Goal: Transaction & Acquisition: Complete application form

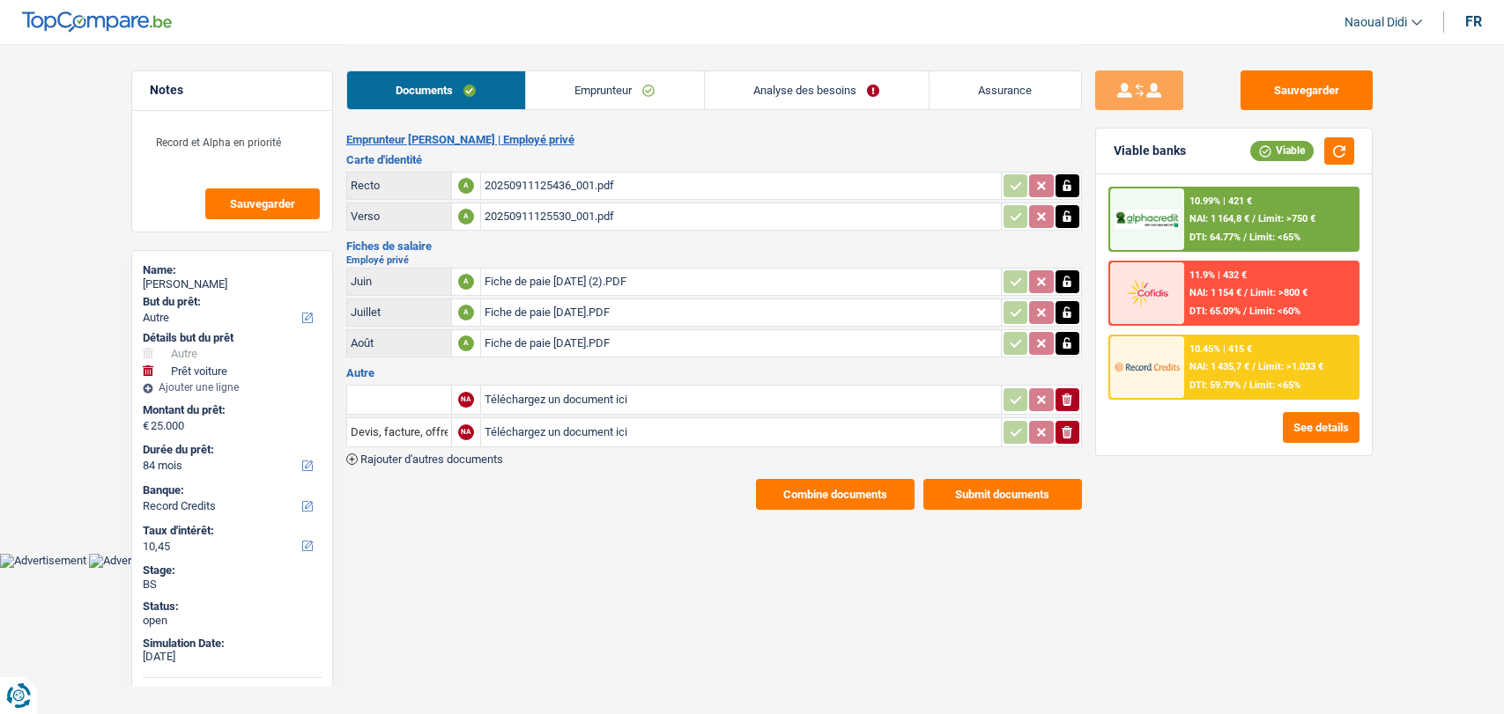
select select "other"
select select "car"
select select "84"
select select "record credits"
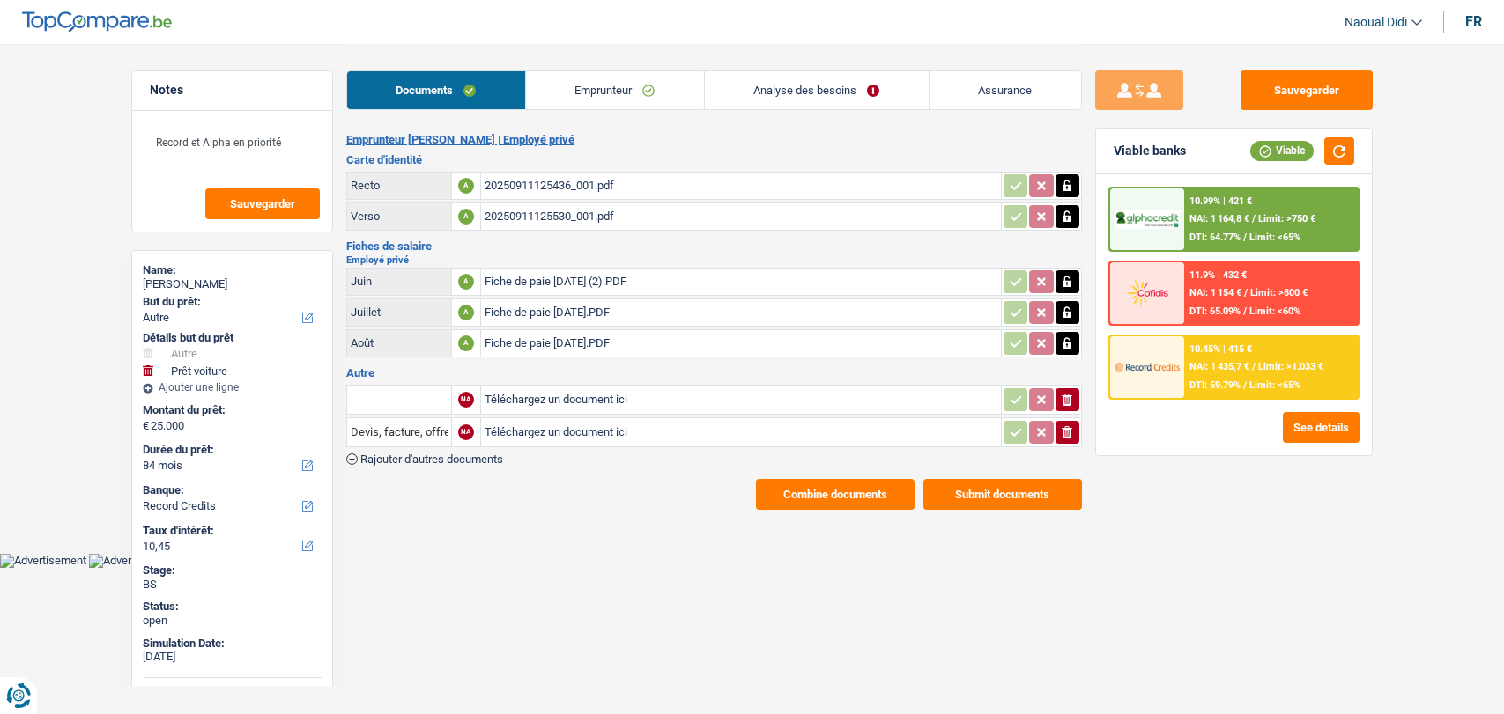
select select "84"
select select "other"
select select "false"
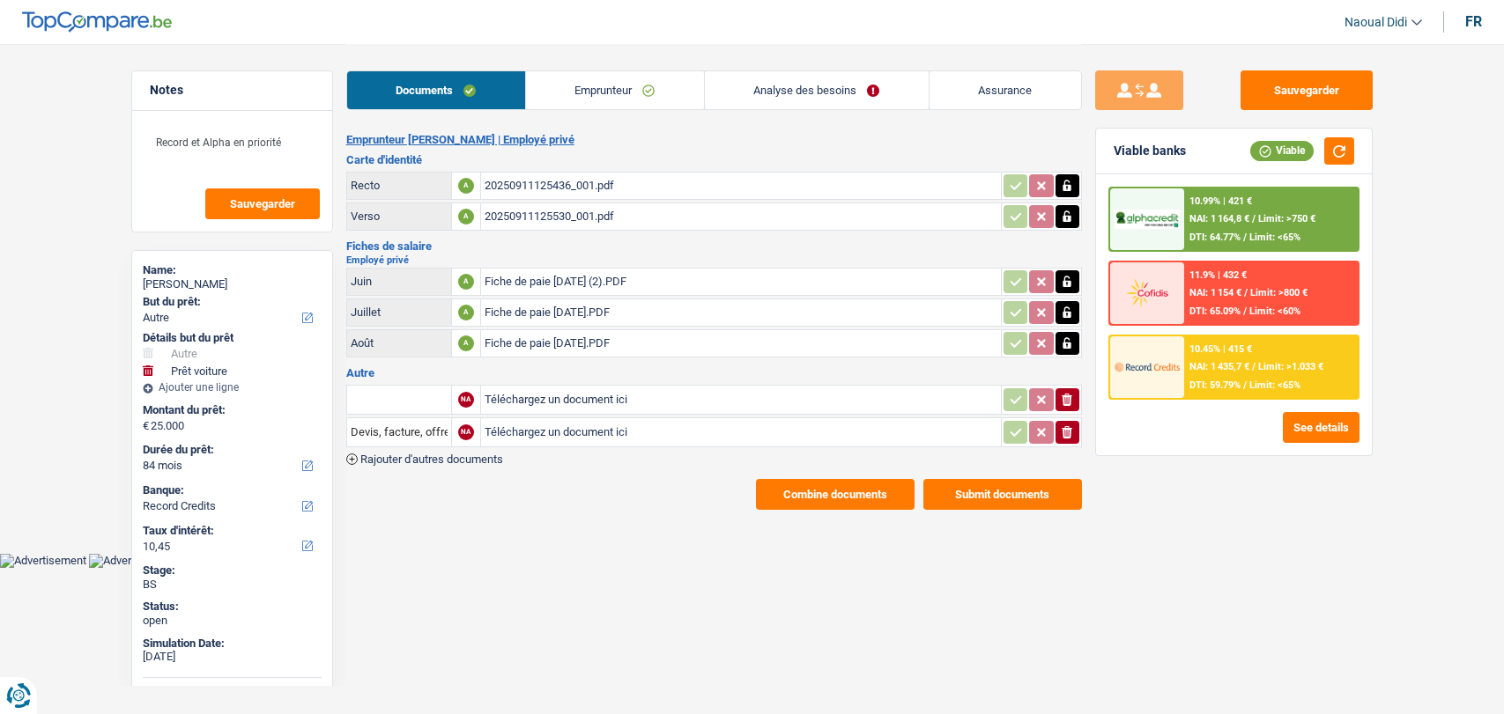
select select "car"
select select "false"
select select "84"
click at [808, 90] on link "Analyse des besoins" at bounding box center [817, 90] width 224 height 38
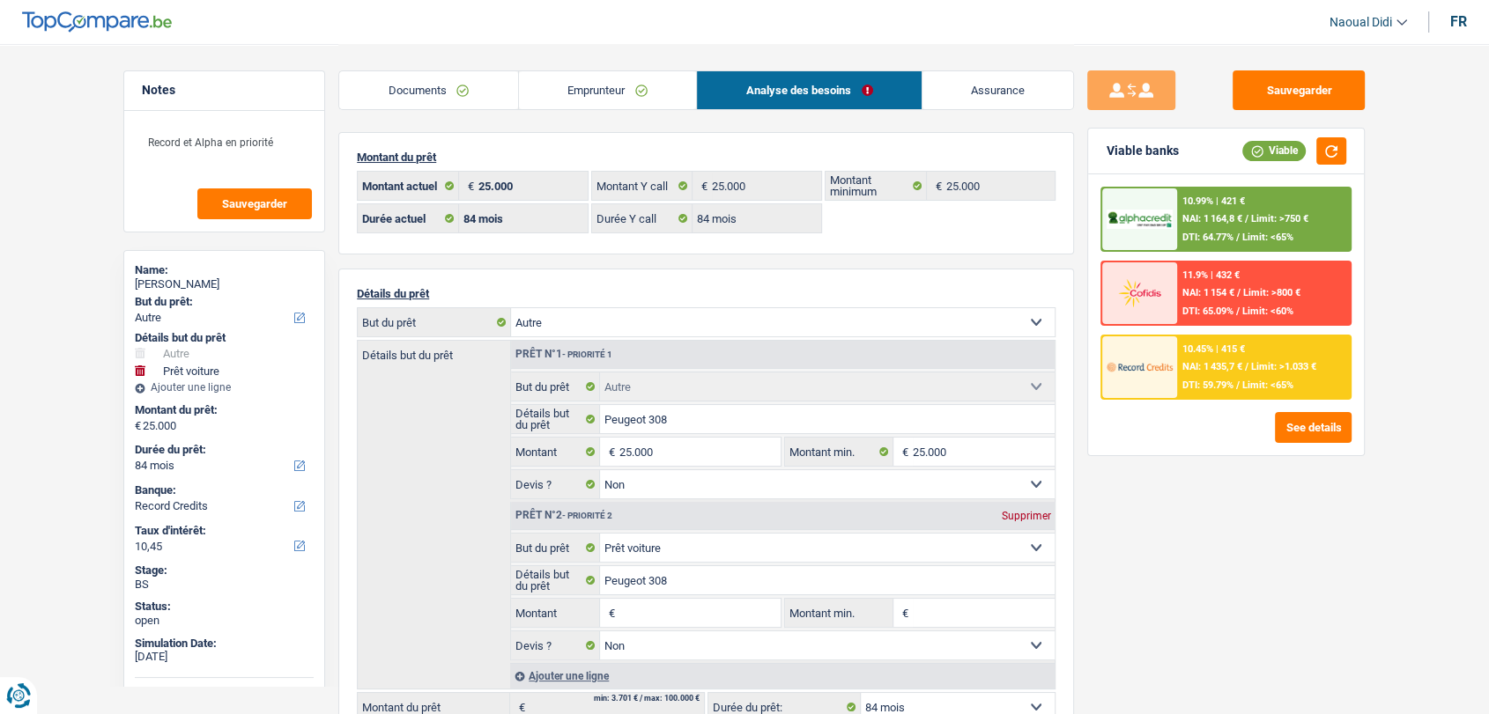
click at [409, 85] on link "Documents" at bounding box center [428, 90] width 179 height 38
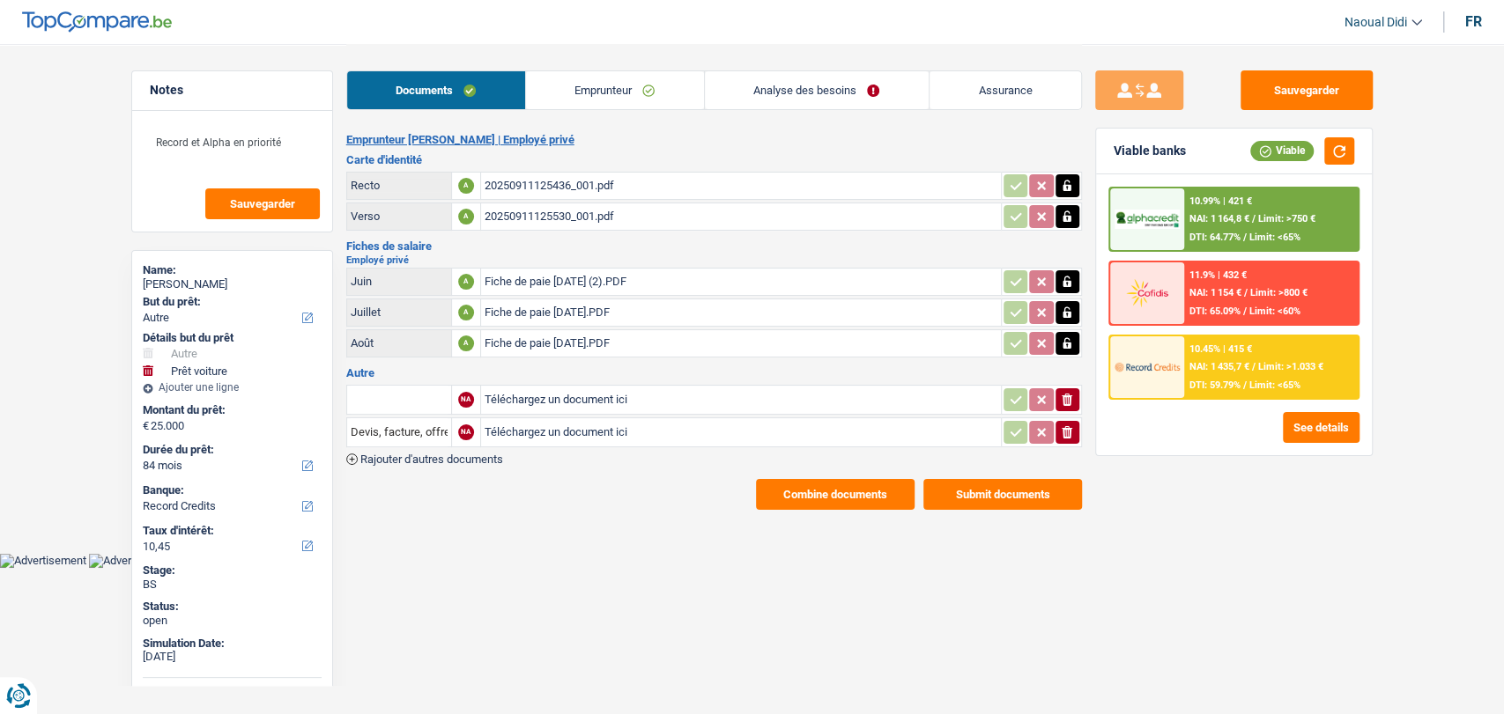
click at [533, 183] on div "20250911125436_001.pdf" at bounding box center [741, 186] width 513 height 26
click at [1318, 427] on button "See details" at bounding box center [1321, 427] width 77 height 31
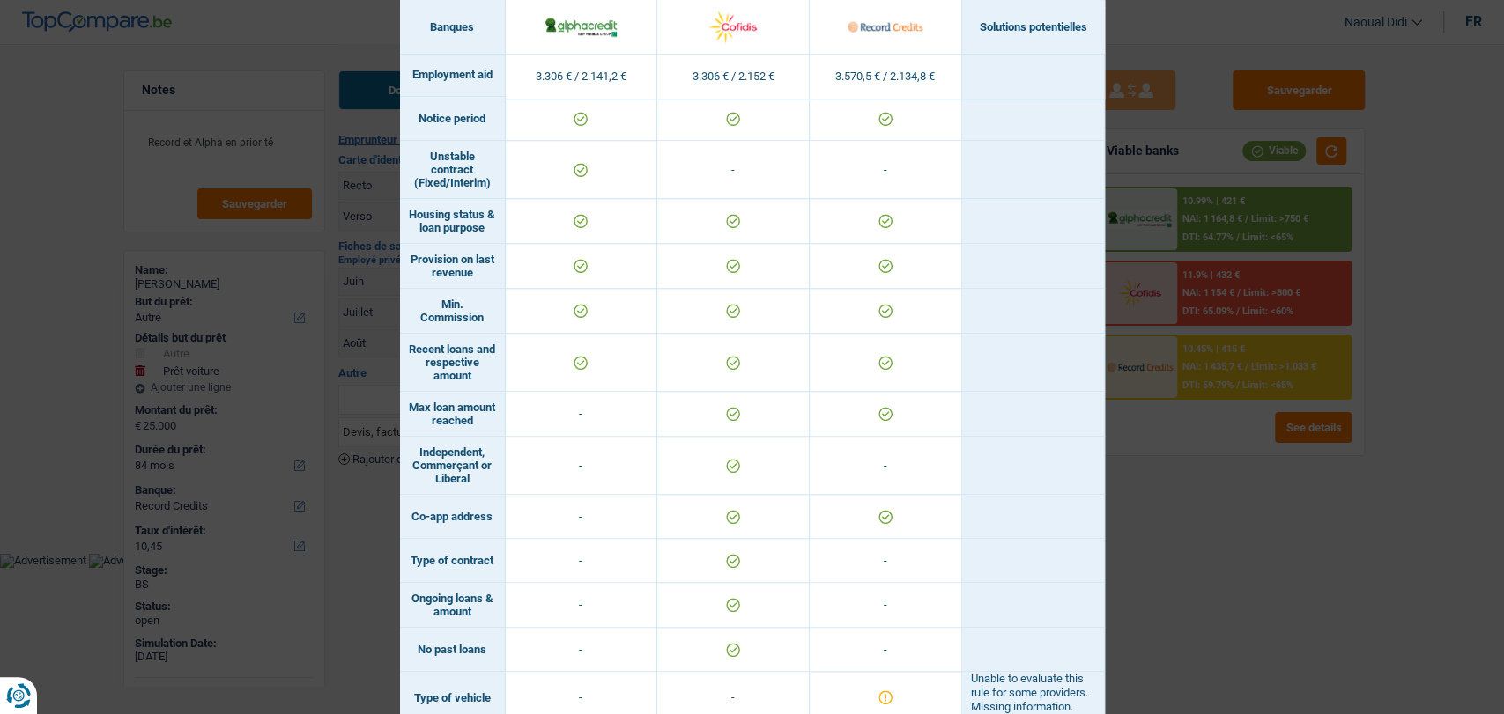
scroll to position [1204, 0]
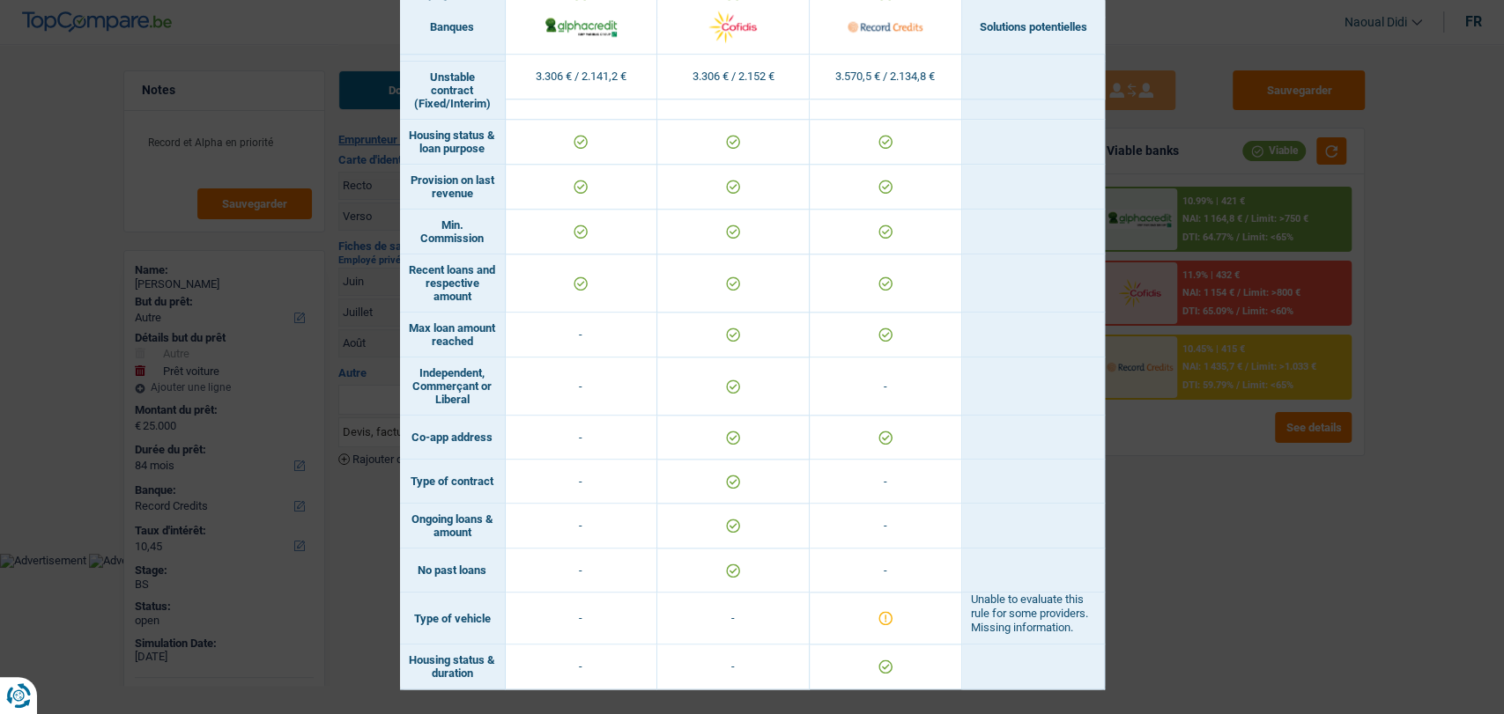
click at [1184, 555] on div "Banks conditions × Banques Solutions potentielles Revenus / Charges 3.306 € / 2…" at bounding box center [752, 357] width 1504 height 714
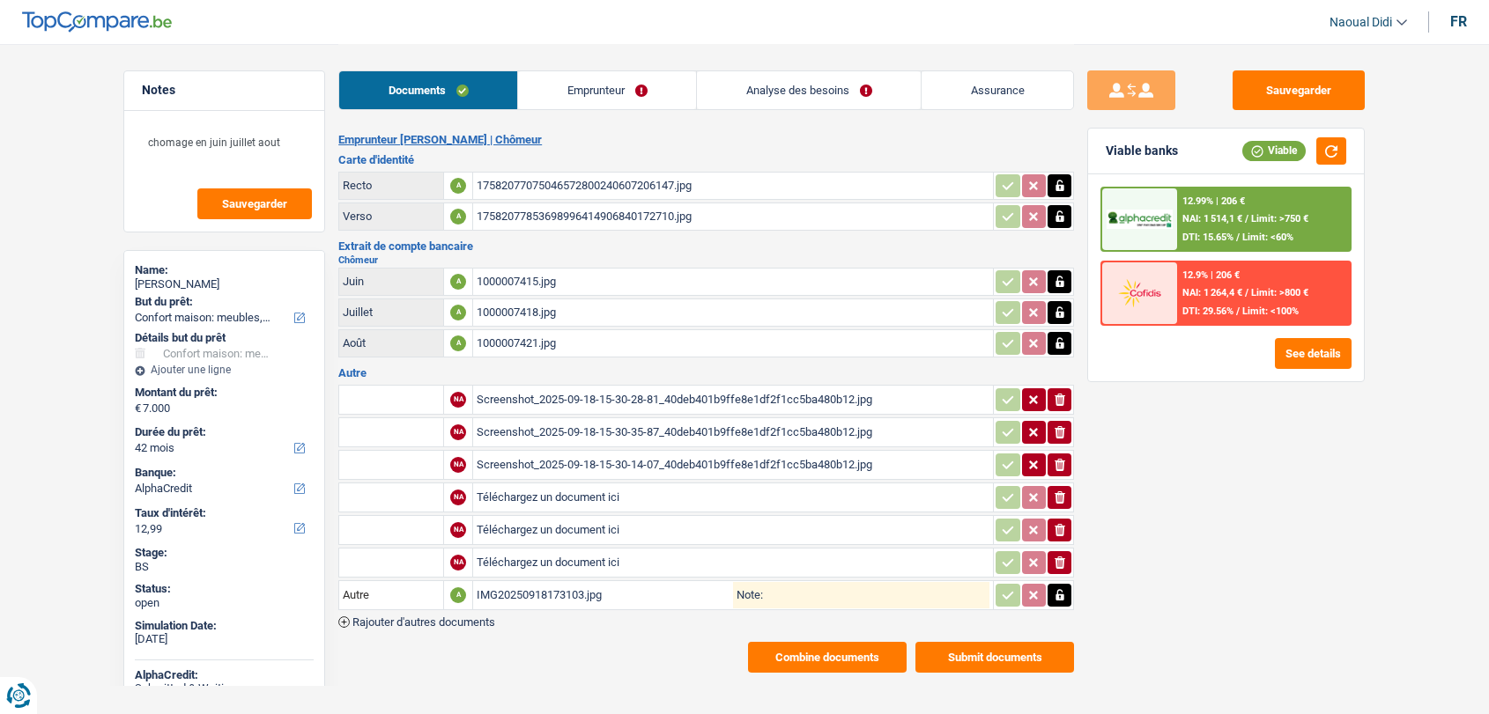
select select "household"
select select "42"
select select "alphacredit"
select select "42"
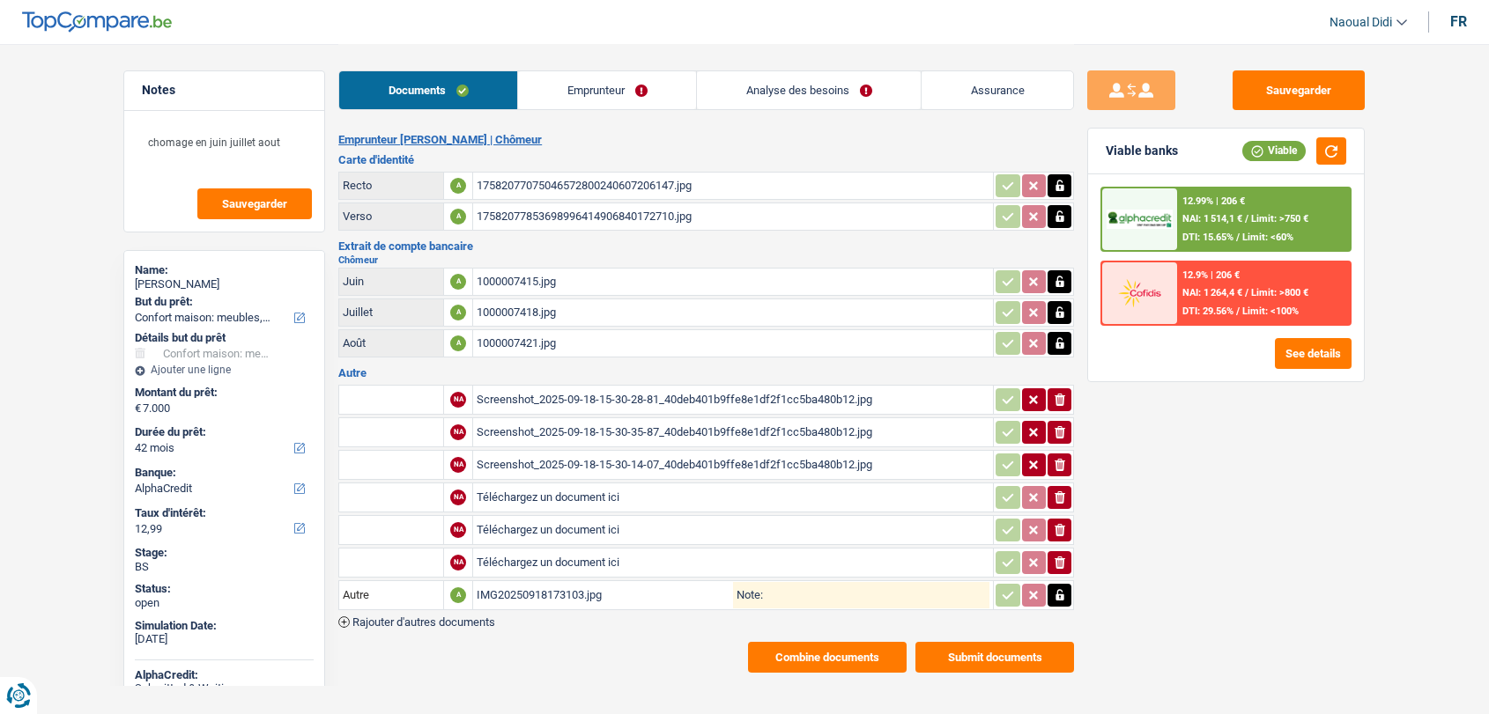
select select "42"
select select "household"
select select "false"
select select "42"
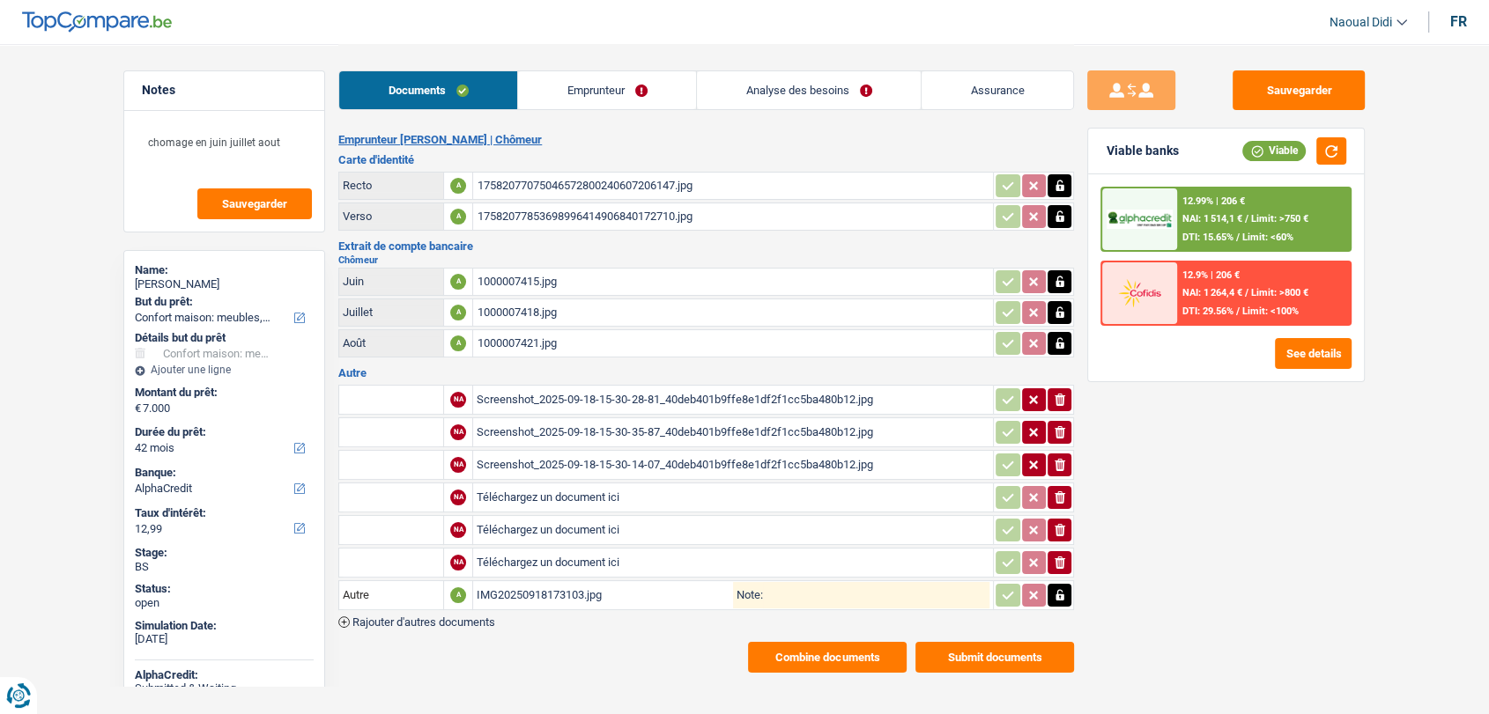
click at [811, 100] on link "Analyse des besoins" at bounding box center [809, 90] width 224 height 38
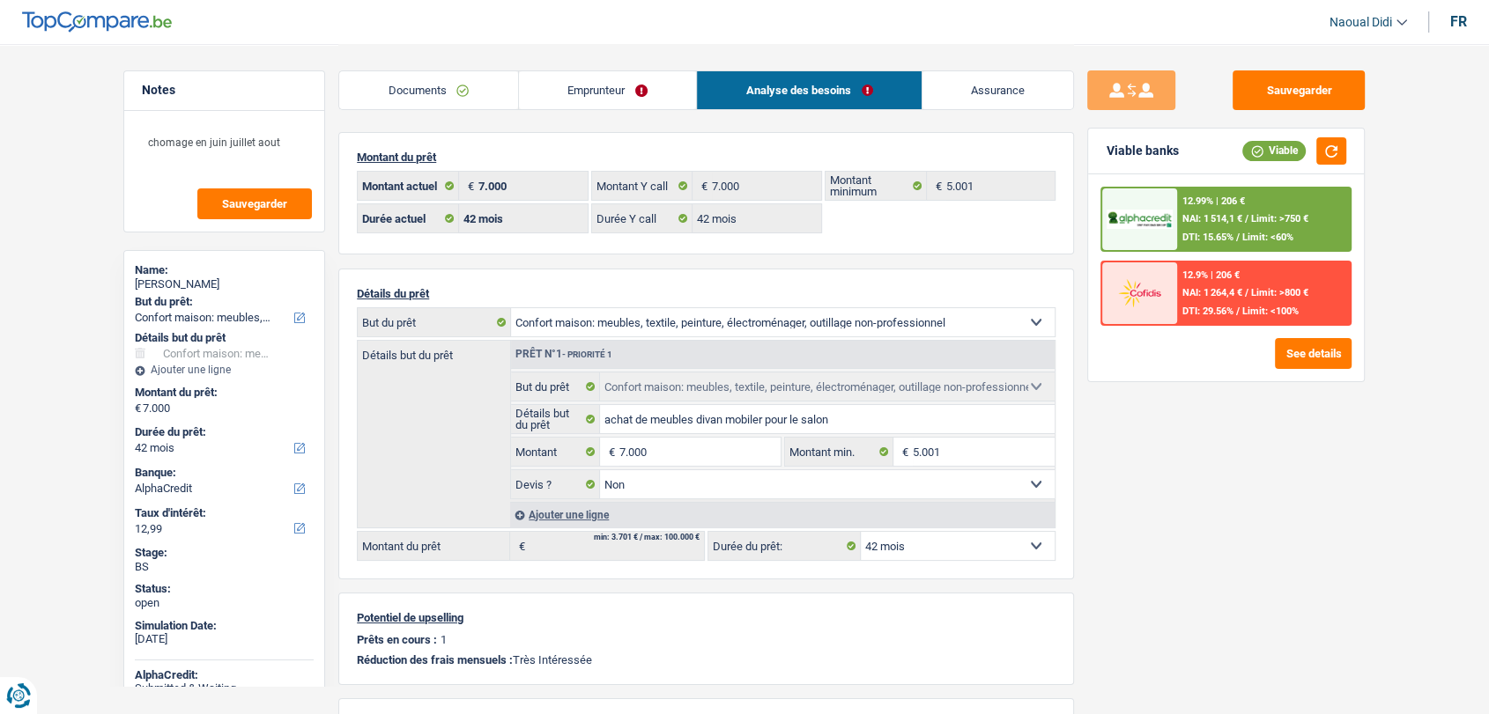
click at [905, 548] on select "12 mois 18 mois 24 mois 30 mois 36 mois 42 mois Sélectionner une option" at bounding box center [958, 546] width 194 height 28
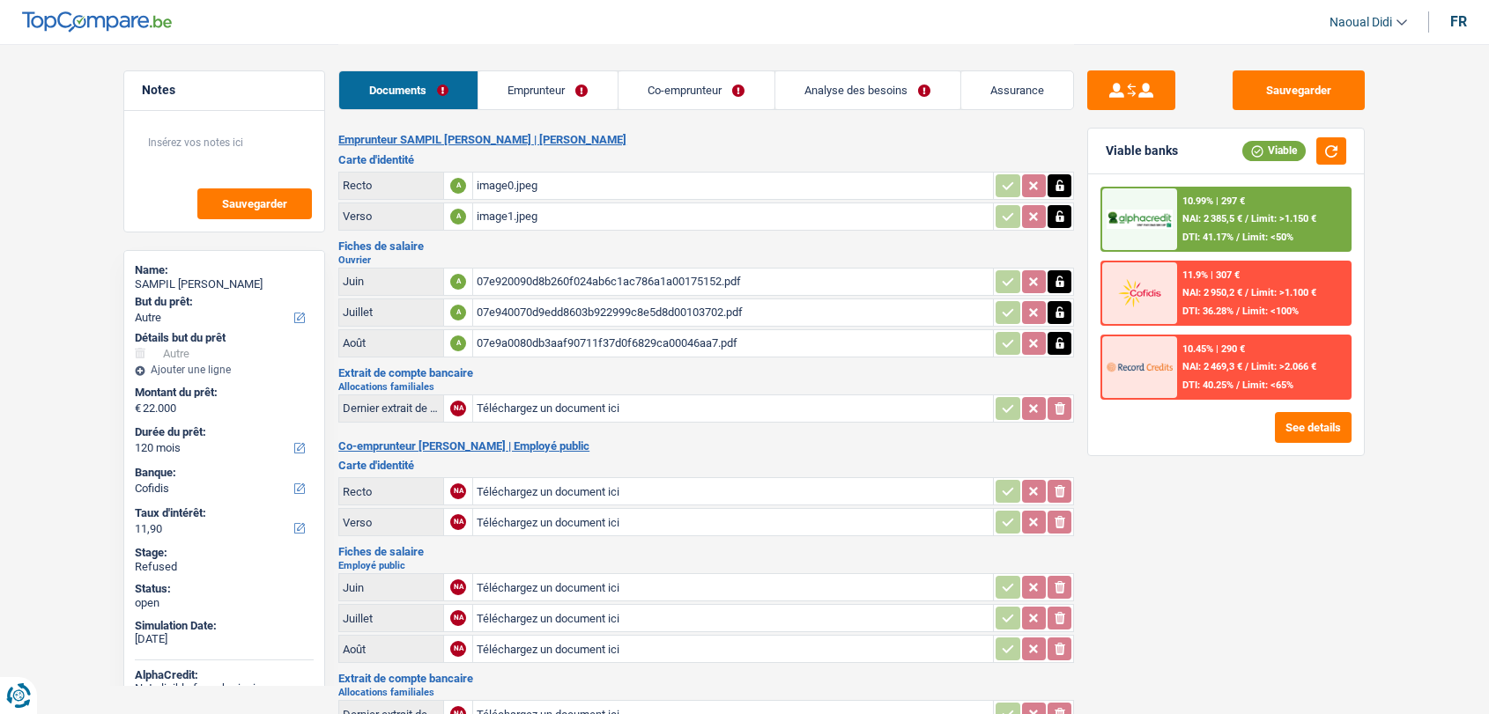
select select "other"
select select "120"
select select "cofidis"
select select "publicEmployee"
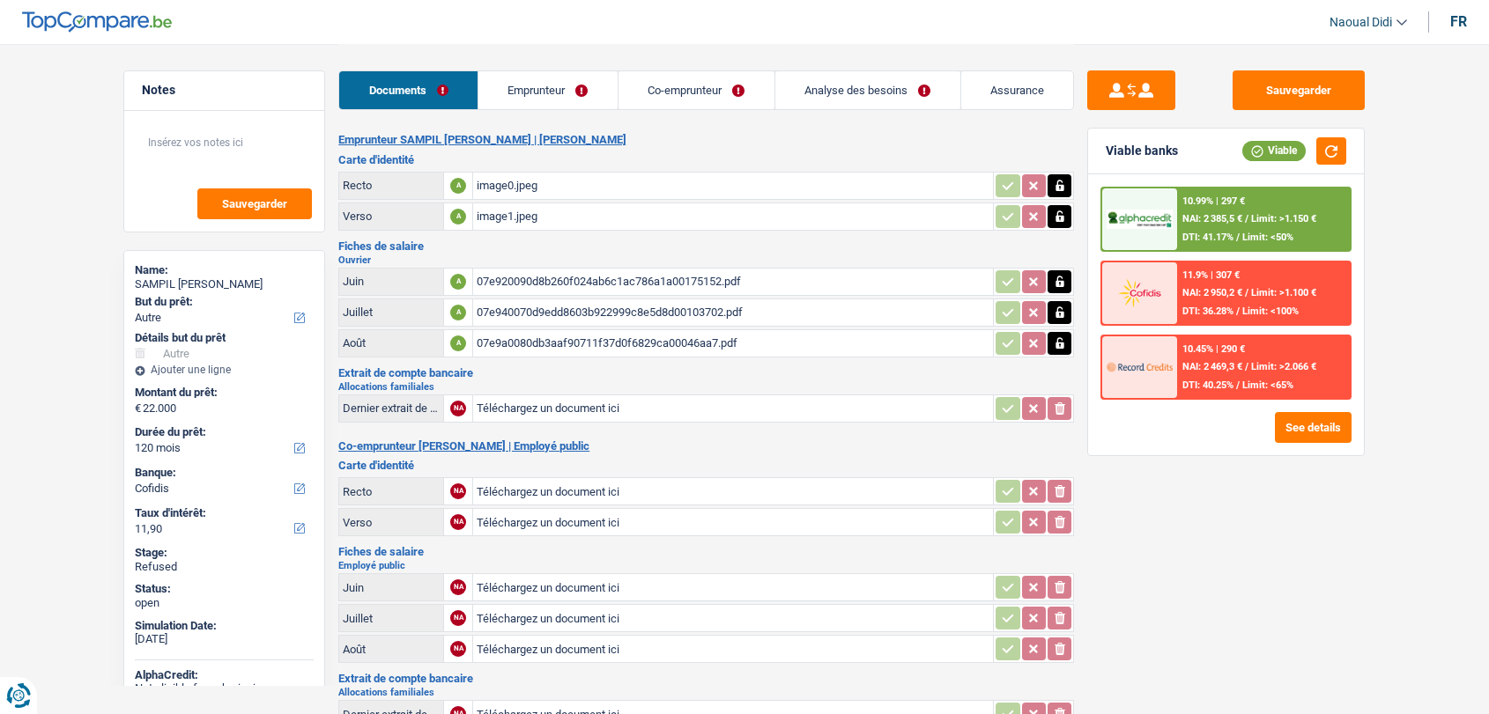
select select "familyAllowances"
select select "netSalary"
select select "mealVouchers"
click at [718, 93] on link "Co-emprunteur" at bounding box center [696, 90] width 156 height 38
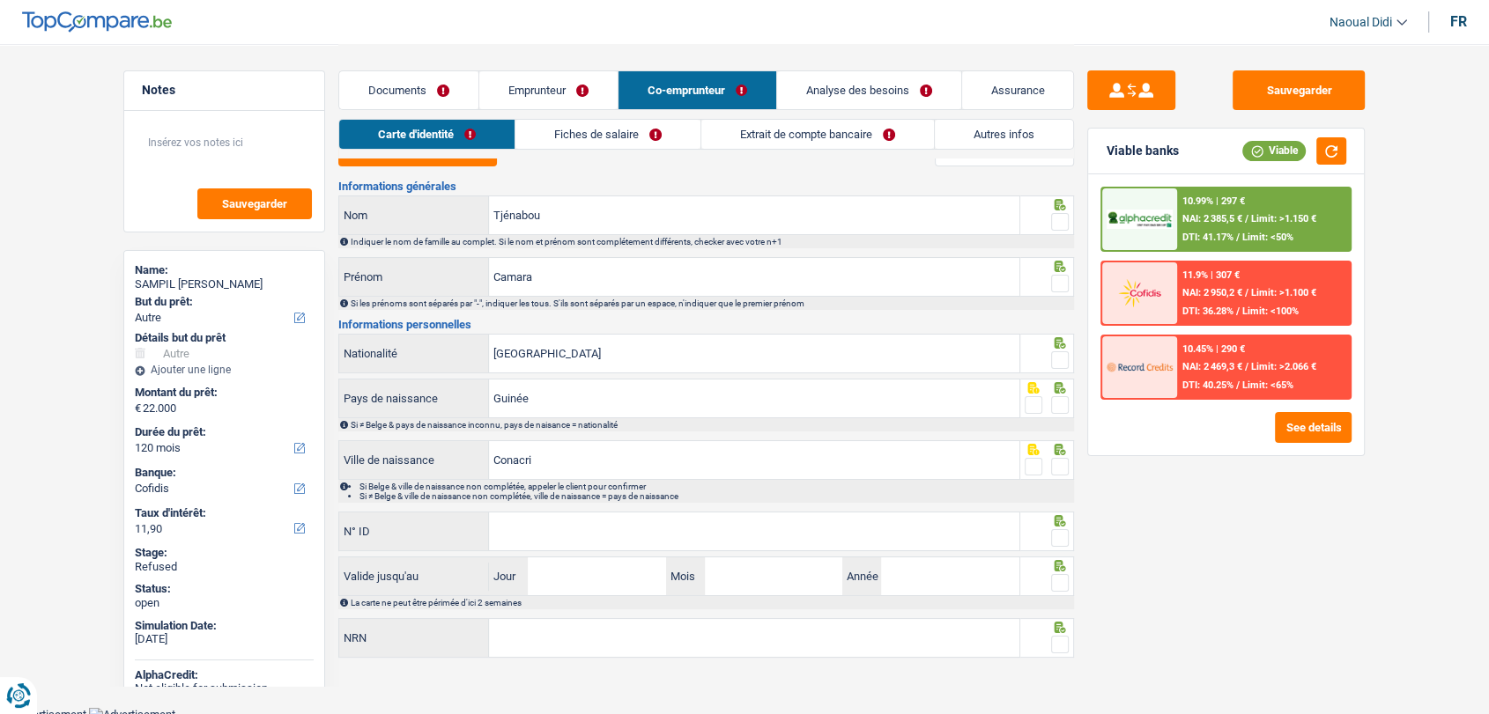
scroll to position [28, 0]
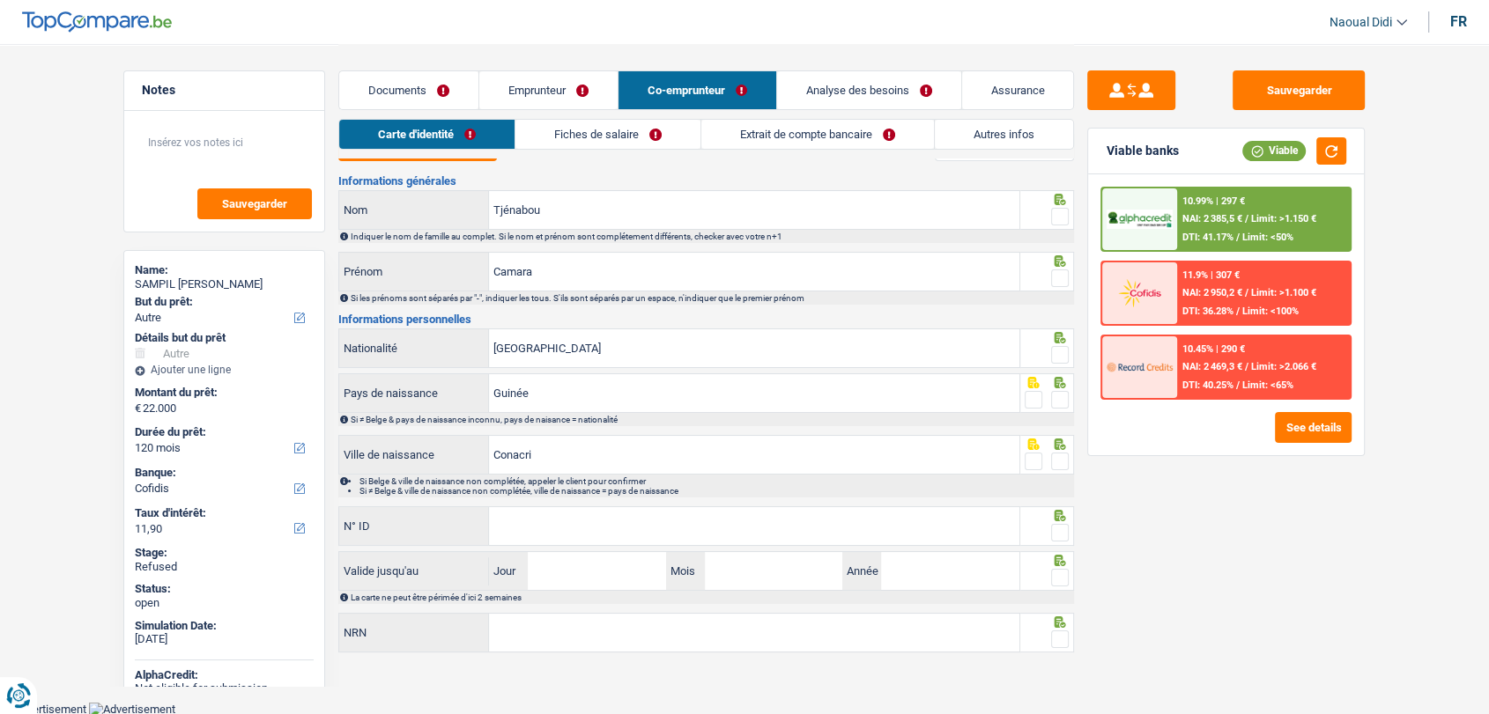
click at [629, 131] on link "Fiches de salaire" at bounding box center [607, 134] width 185 height 29
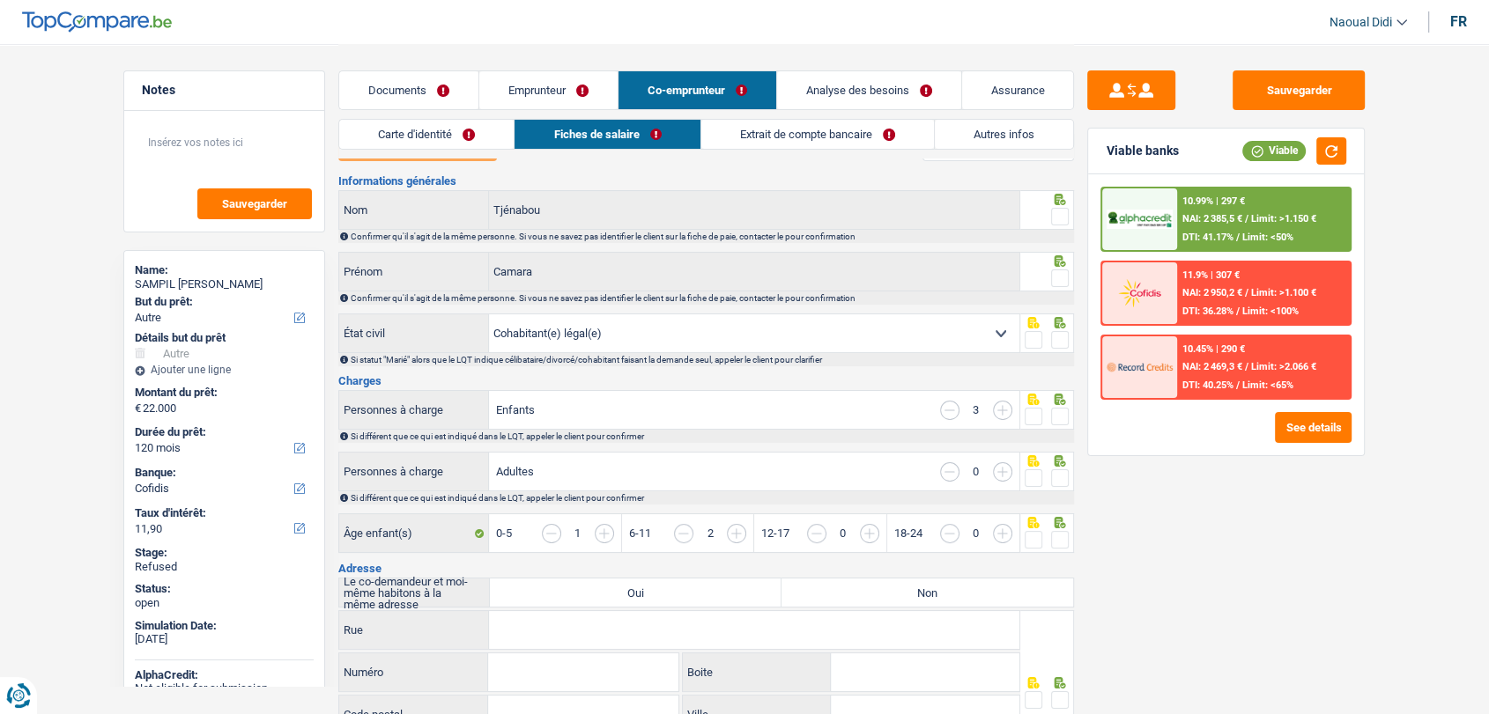
click at [785, 141] on link "Extrait de compte bancaire" at bounding box center [817, 134] width 233 height 29
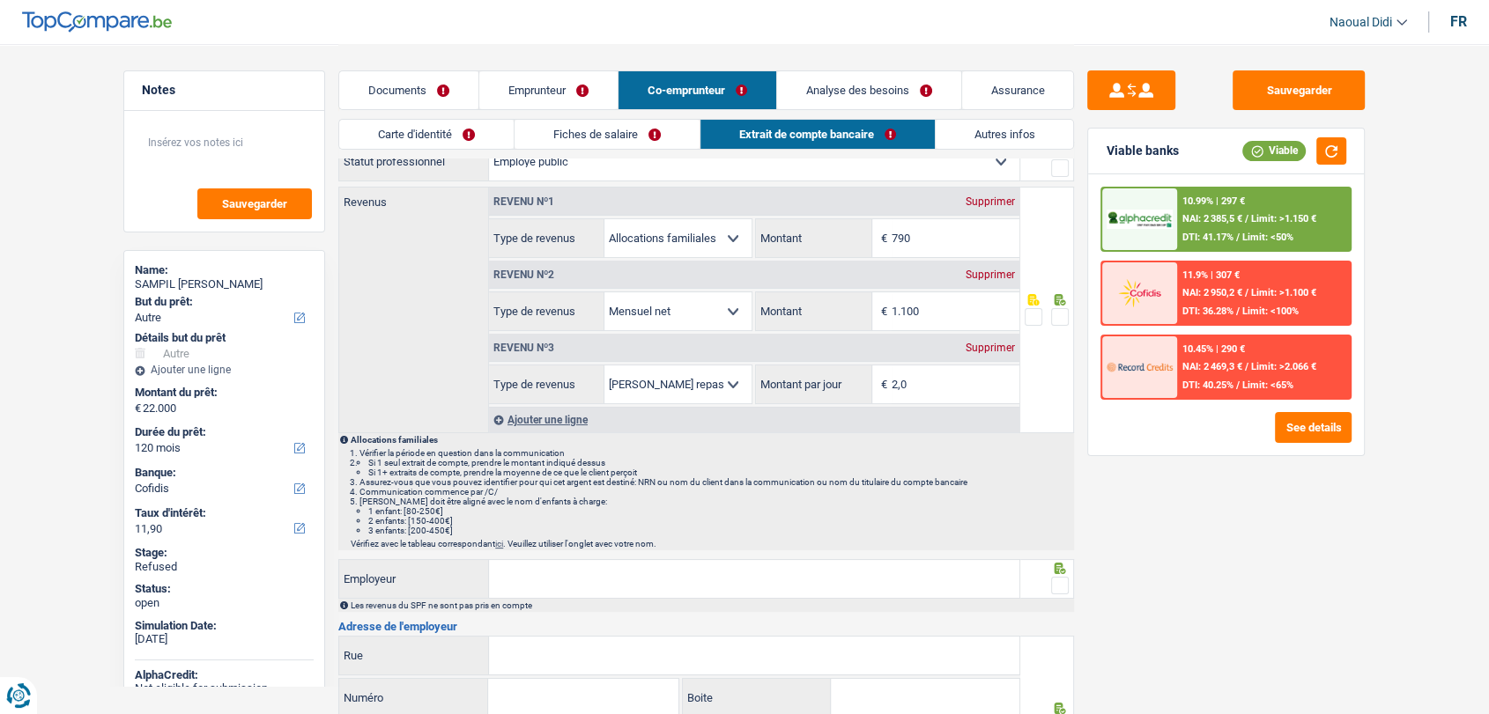
scroll to position [0, 0]
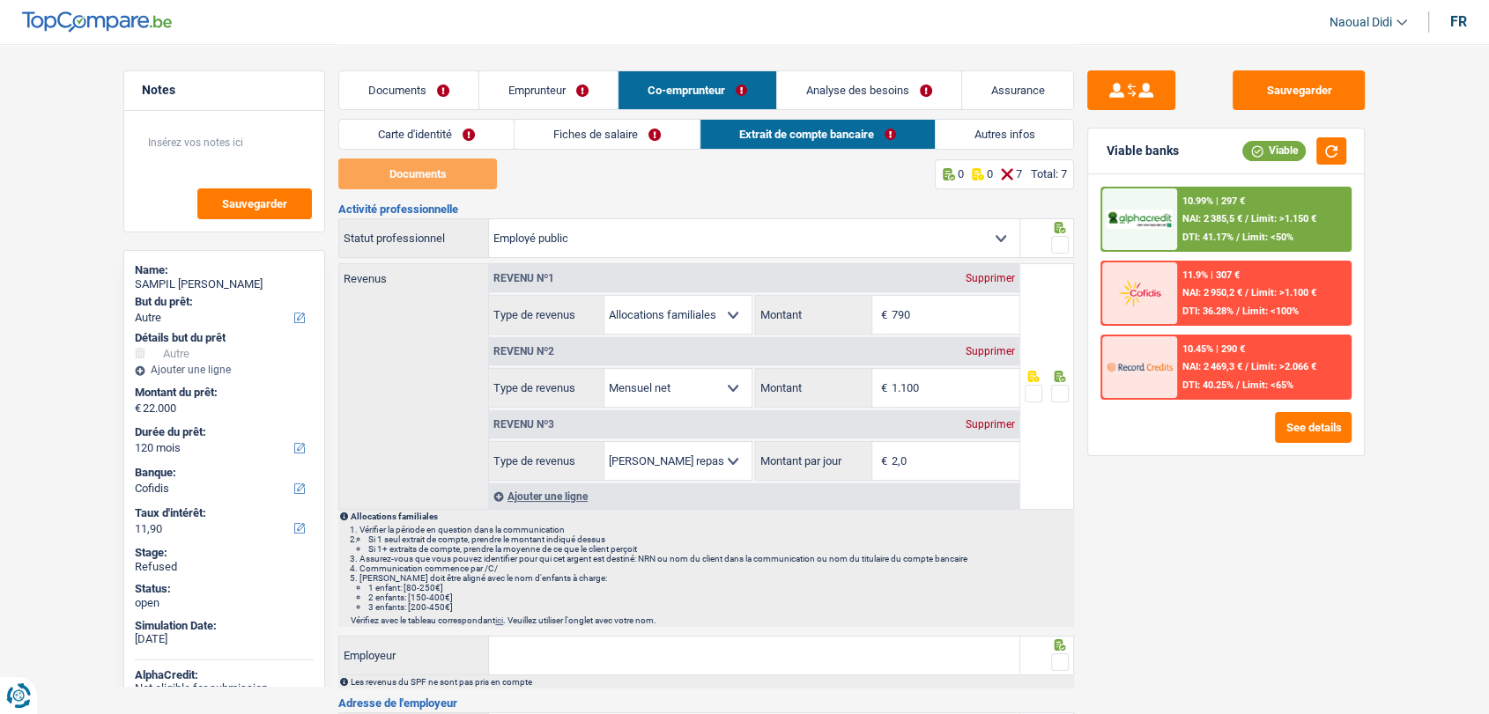
click at [380, 100] on link "Documents" at bounding box center [408, 90] width 139 height 38
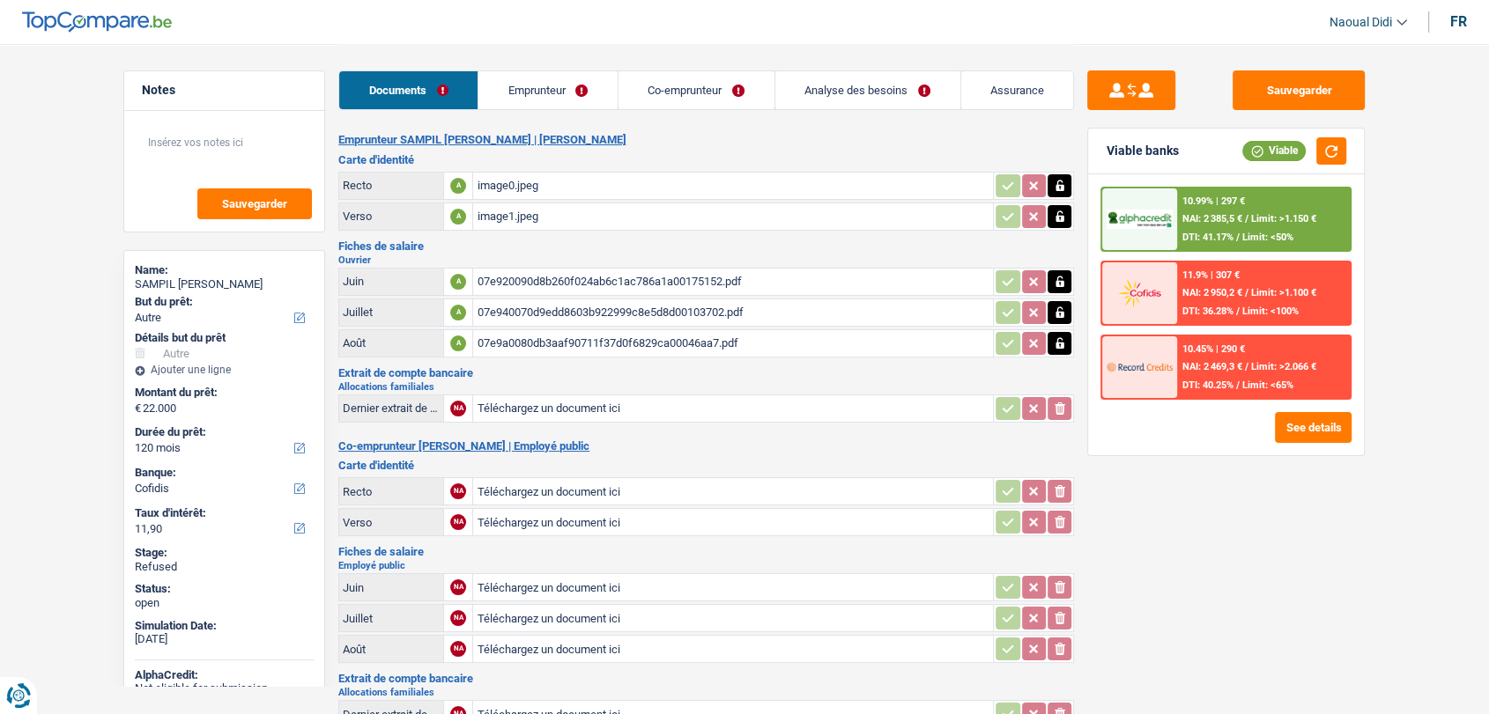
click at [549, 485] on input "Téléchargez un document ici" at bounding box center [733, 491] width 513 height 26
type input "C:\fakepath\image1.jpeg"
click at [567, 523] on input "Téléchargez un document ici" at bounding box center [733, 522] width 513 height 26
type input "C:\fakepath\image2.jpeg"
click at [539, 580] on input "Téléchargez un document ici" at bounding box center [733, 587] width 513 height 26
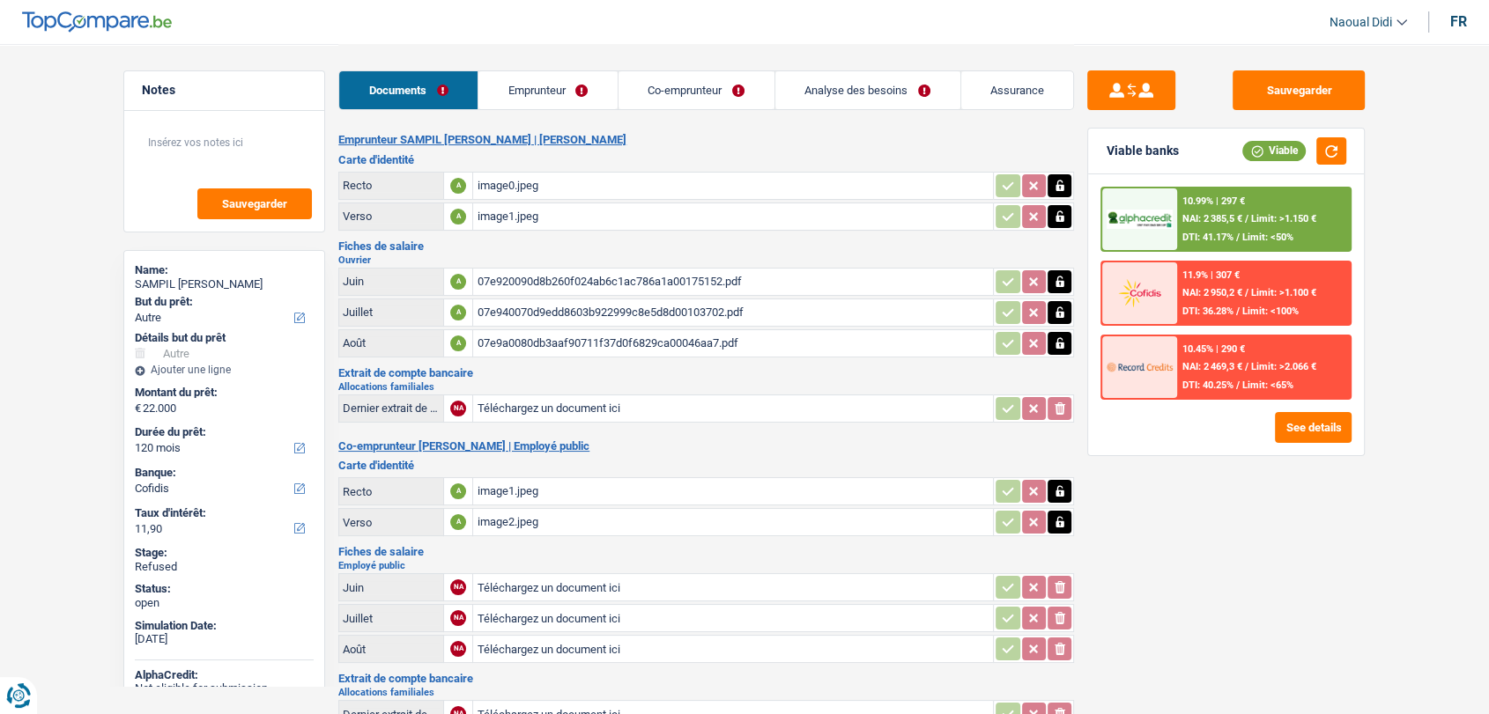
type input "C:\fakepath\image0 (1).jpeg"
click at [544, 399] on input "Téléchargez un document ici" at bounding box center [733, 409] width 513 height 26
type input "C:\fakepath\image0.jpeg"
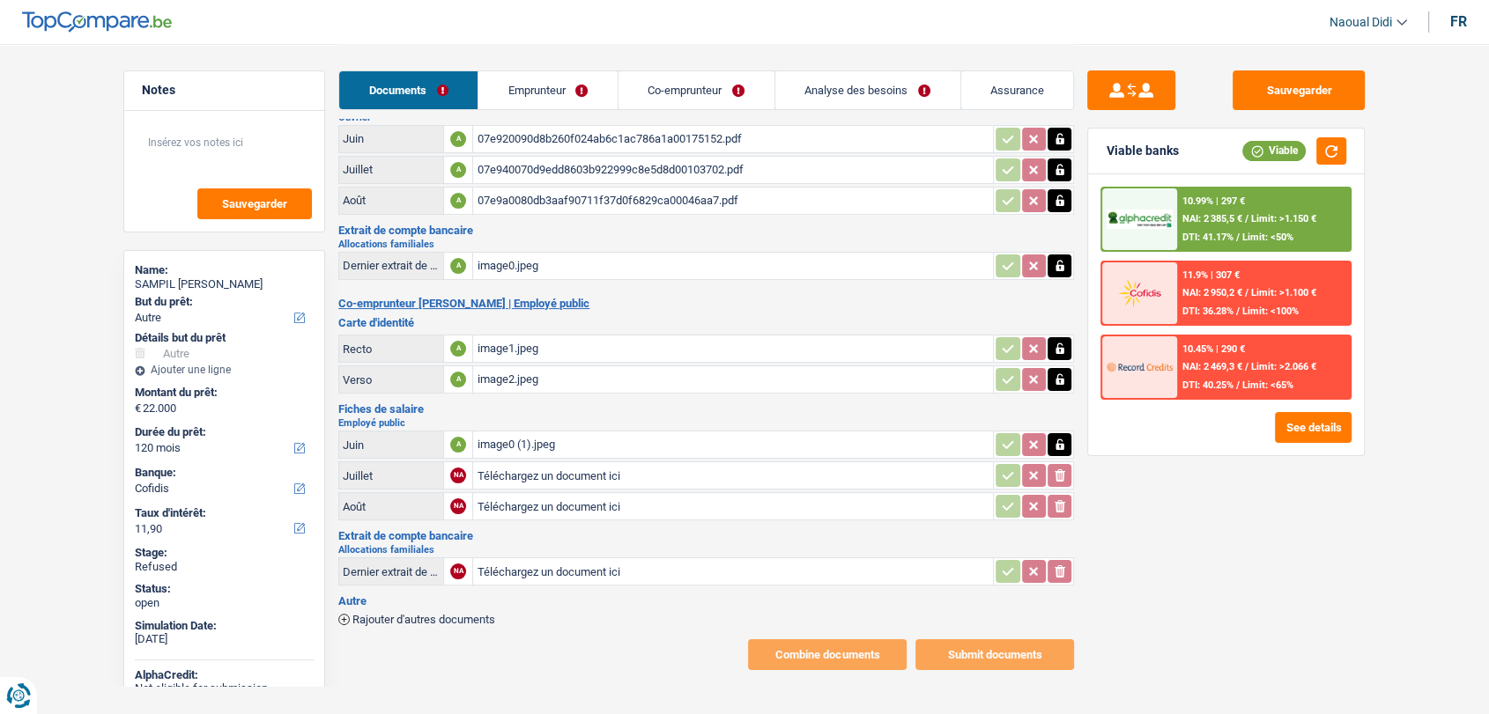
scroll to position [149, 0]
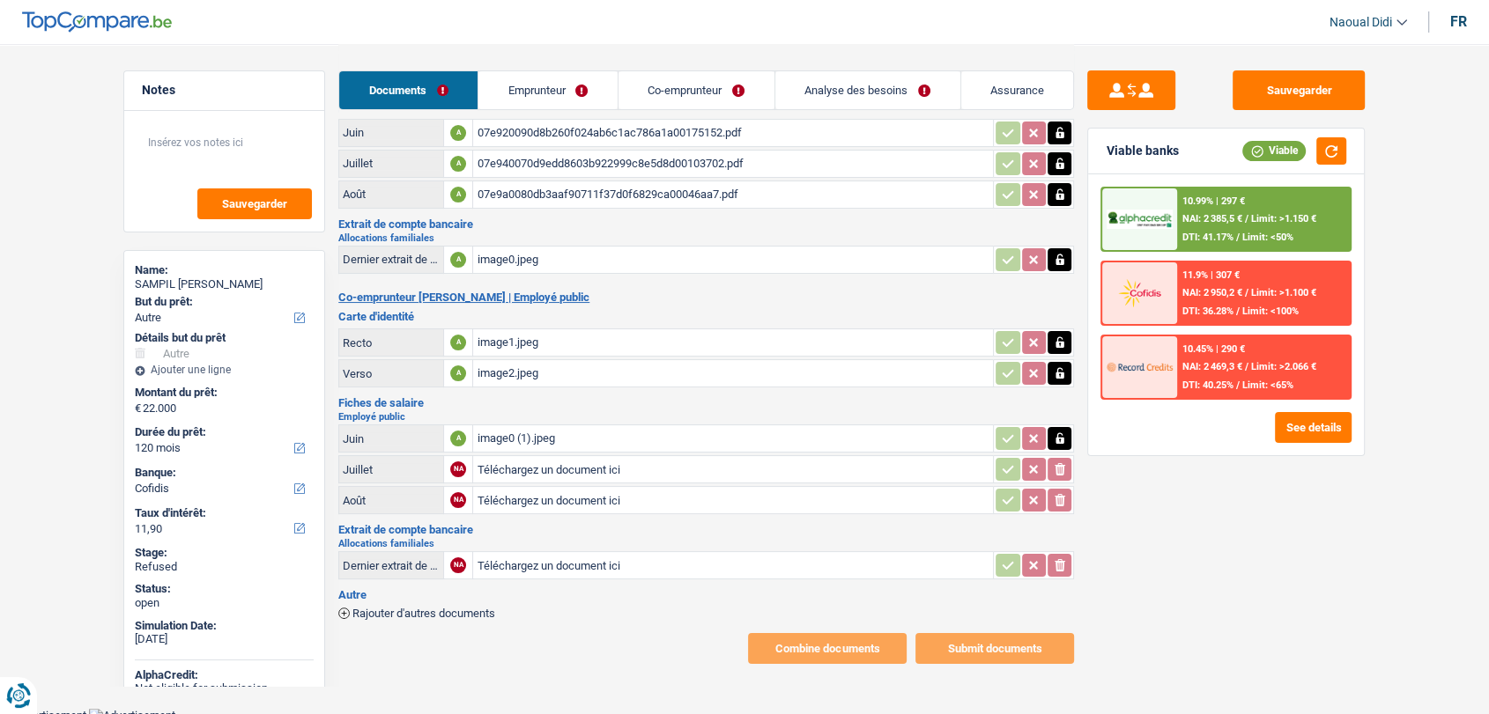
click at [534, 426] on div "image0 (1).jpeg" at bounding box center [733, 439] width 513 height 26
click at [1264, 98] on button "Sauvegarder" at bounding box center [1298, 90] width 132 height 40
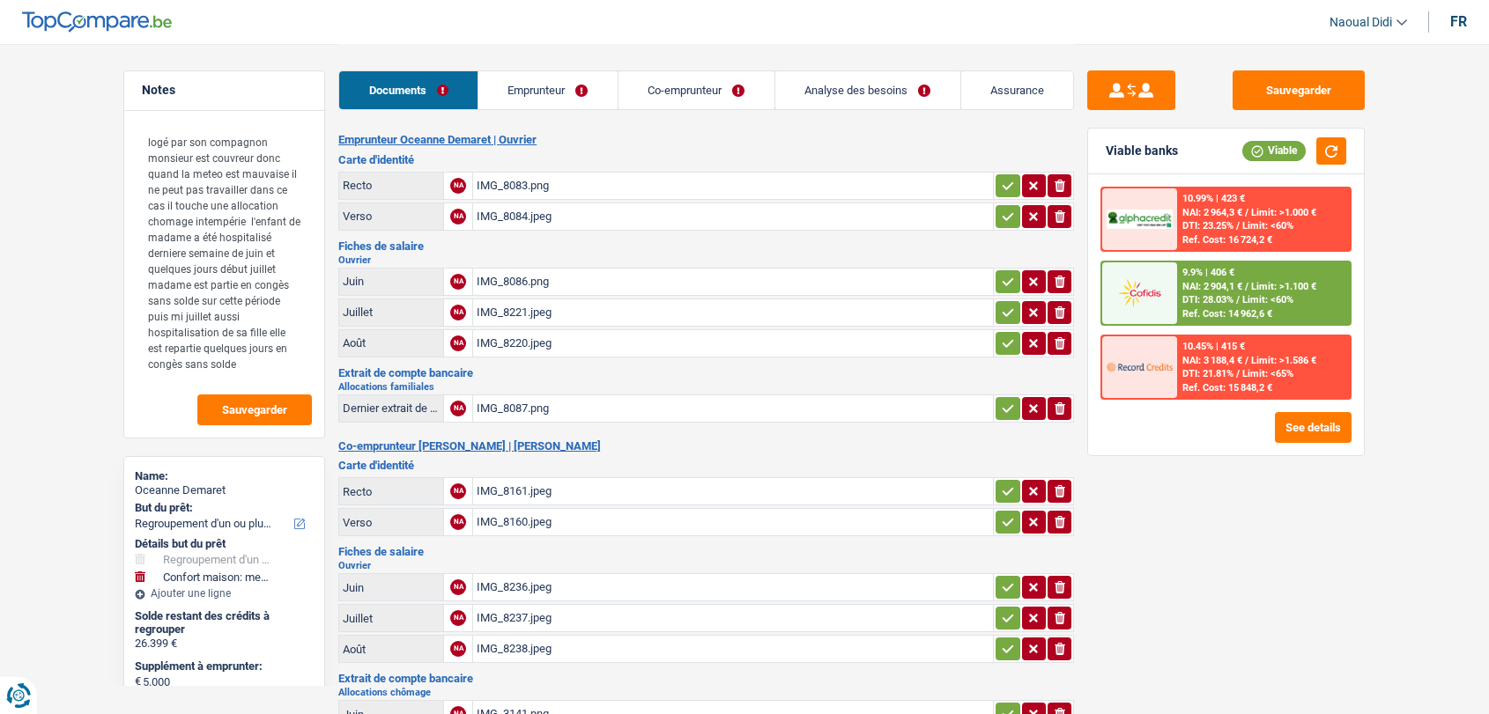
select select "refinancing"
select select "household"
select select "120"
select select "cofidis"
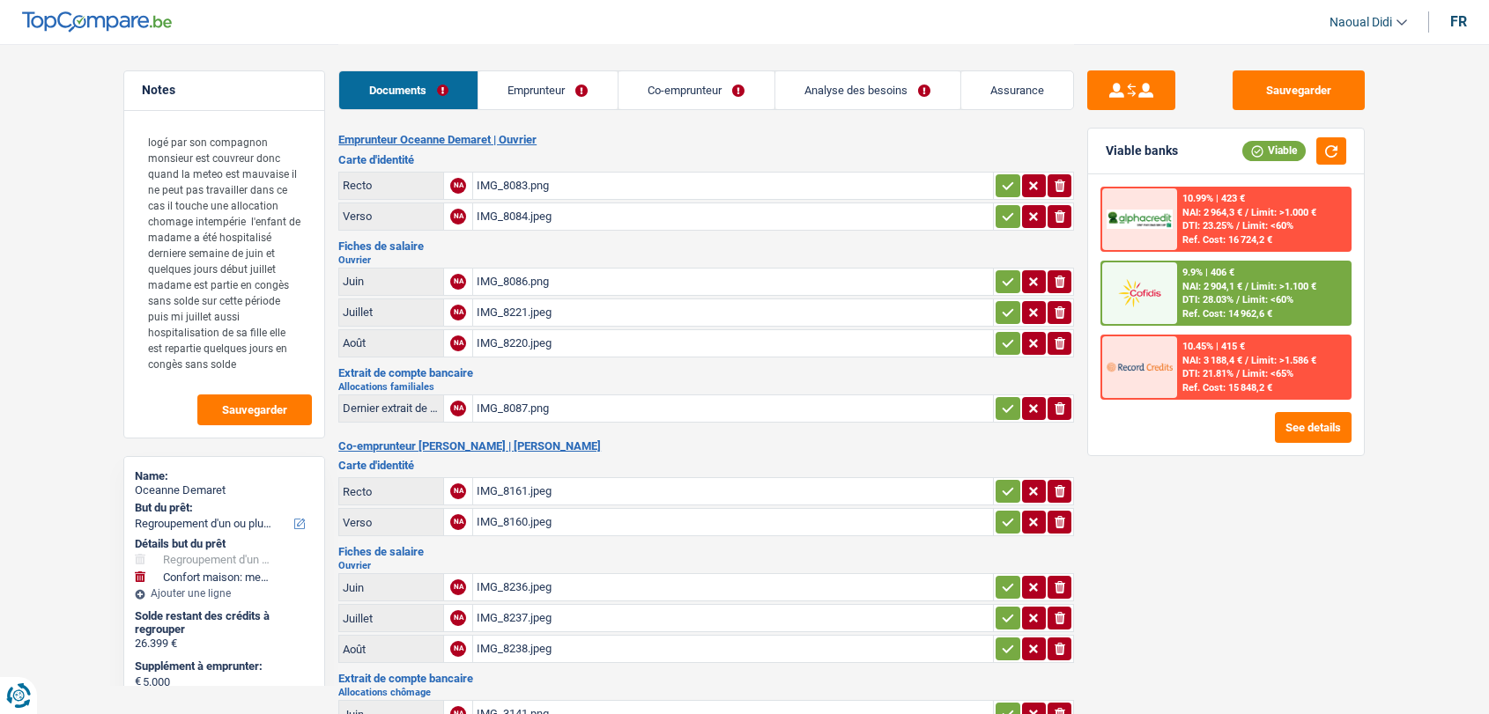
select select "single"
select select "BE"
select select "worker"
select select "familyAllowances"
select select "mealVouchers"
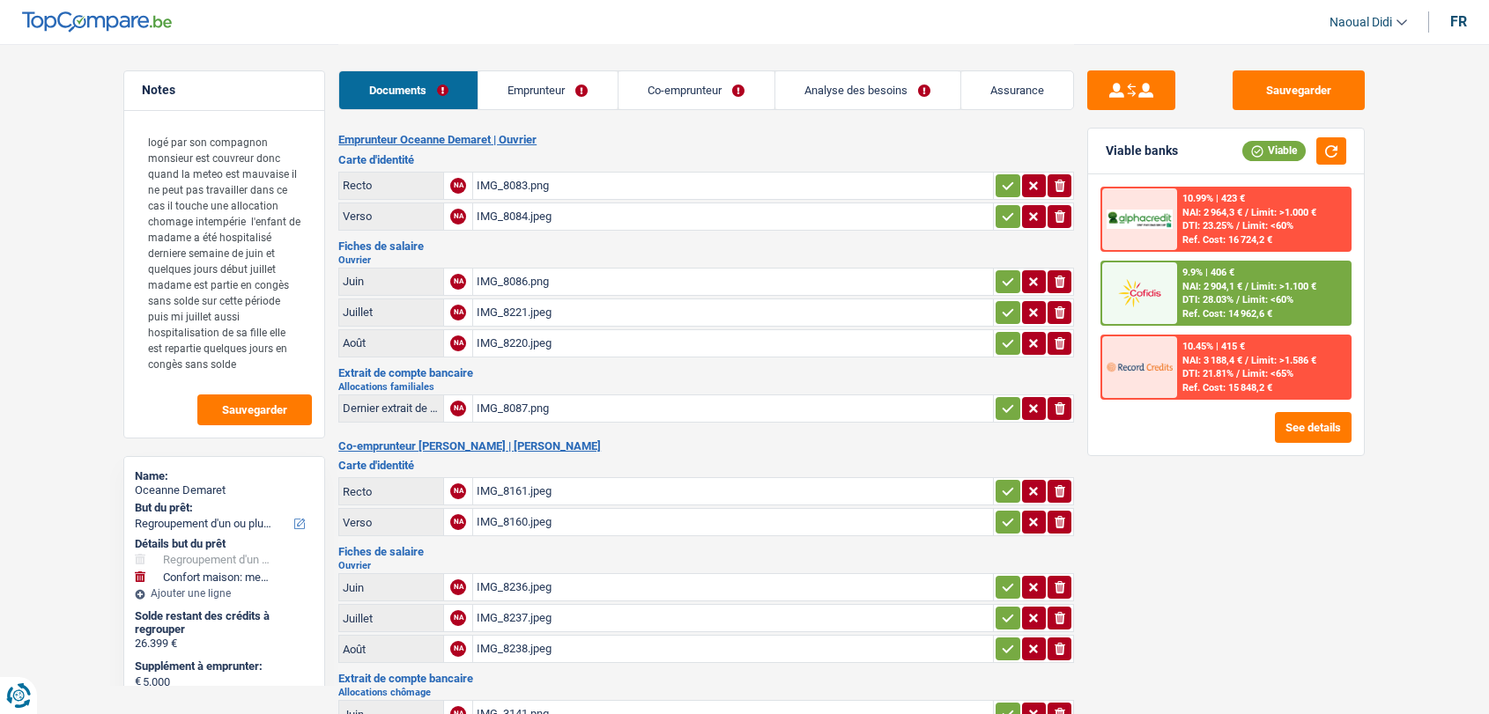
select select "netSalary"
select select "BE"
click at [547, 79] on link "Emprunteur" at bounding box center [547, 90] width 139 height 38
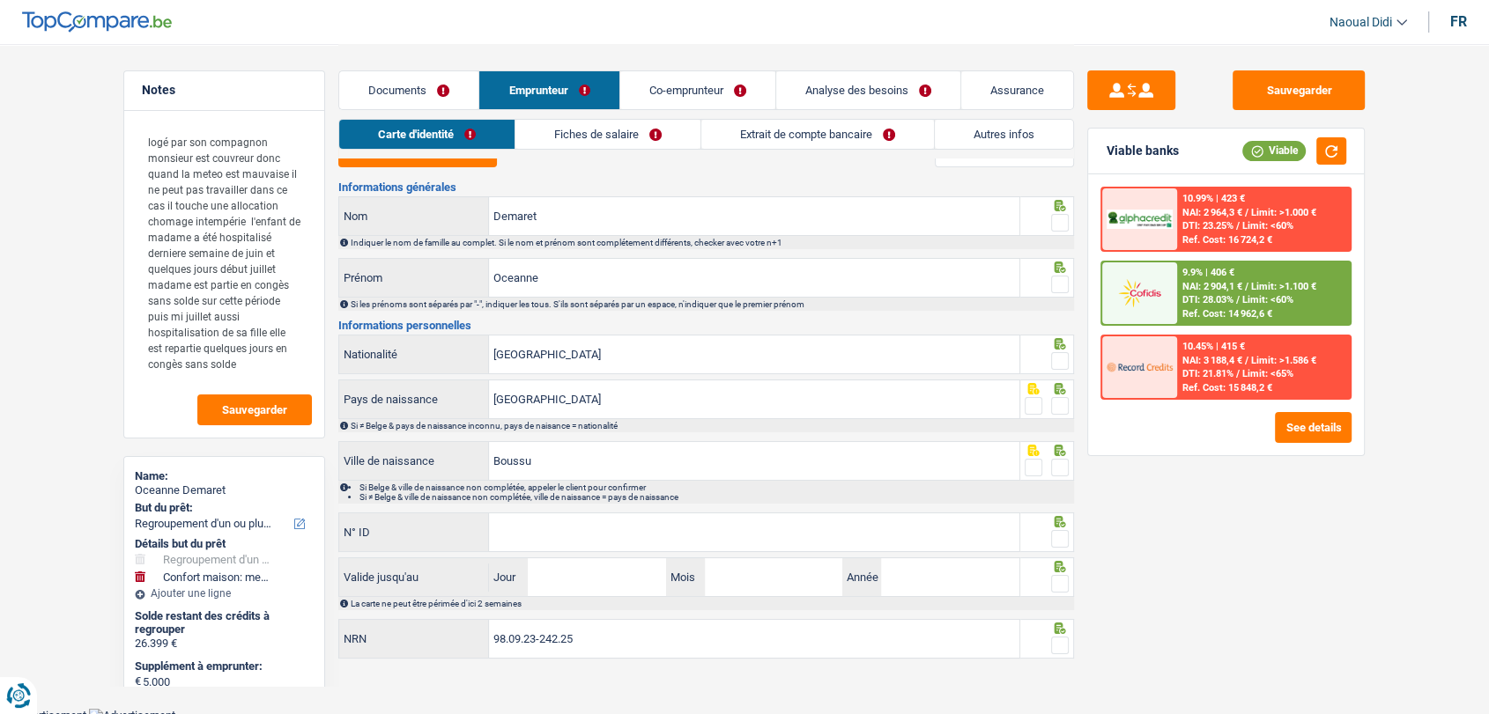
scroll to position [28, 0]
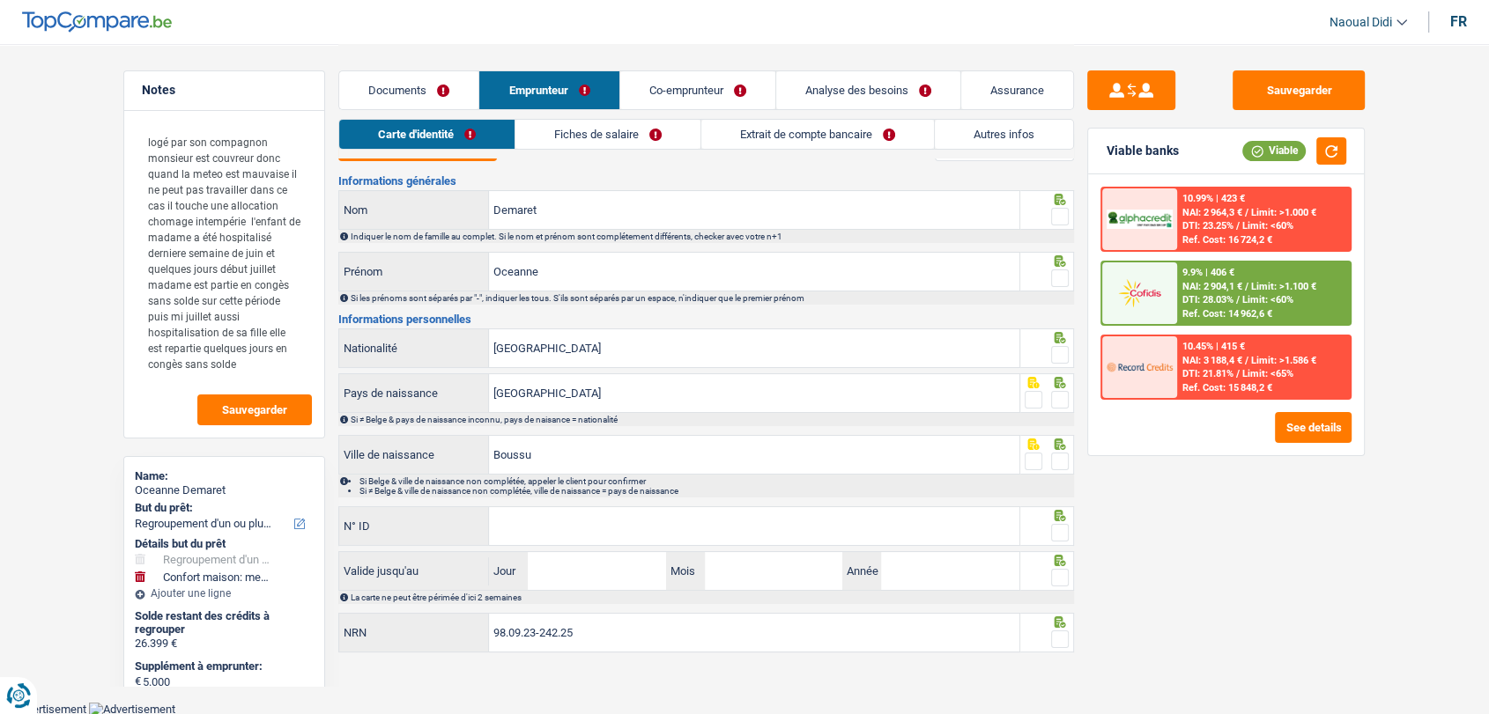
click at [628, 130] on link "Fiches de salaire" at bounding box center [607, 134] width 185 height 29
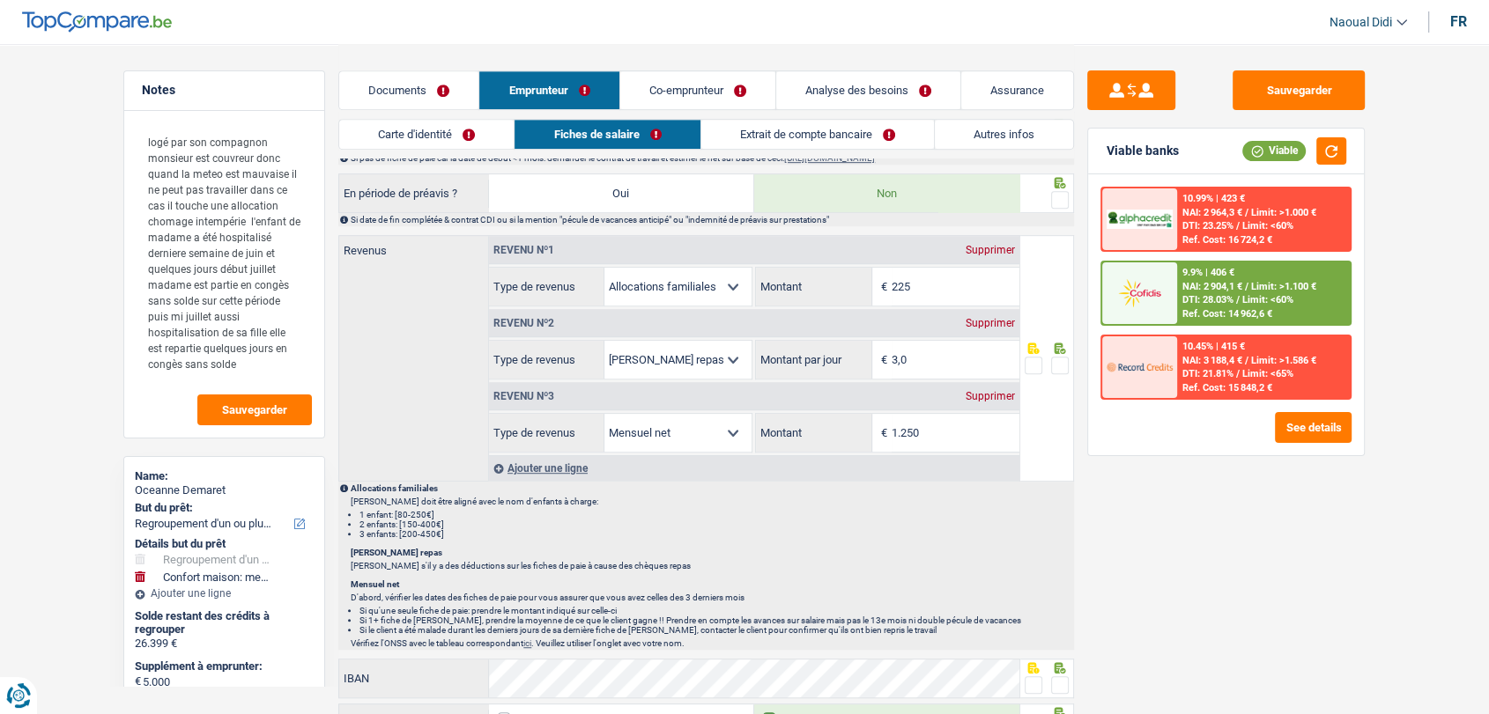
scroll to position [909, 0]
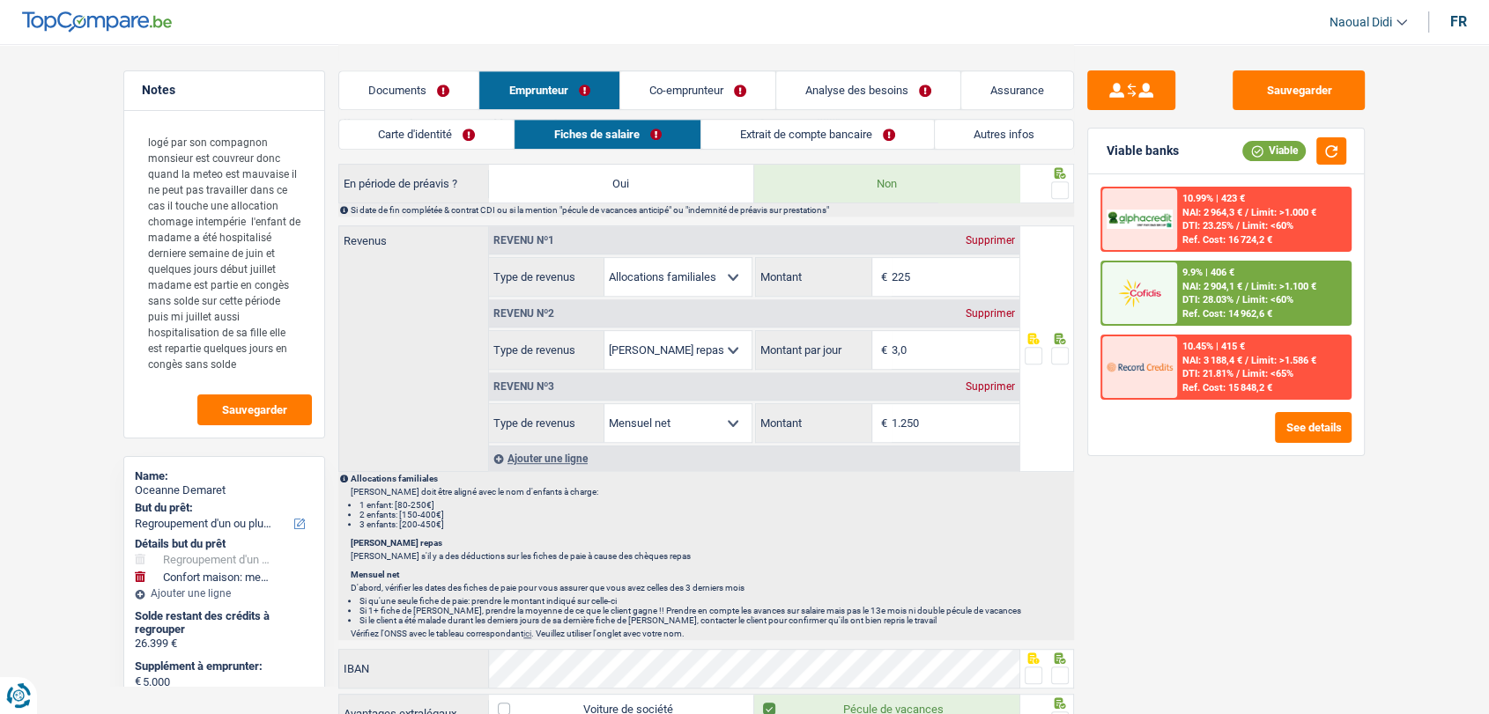
click at [703, 81] on link "Co-emprunteur" at bounding box center [697, 90] width 155 height 38
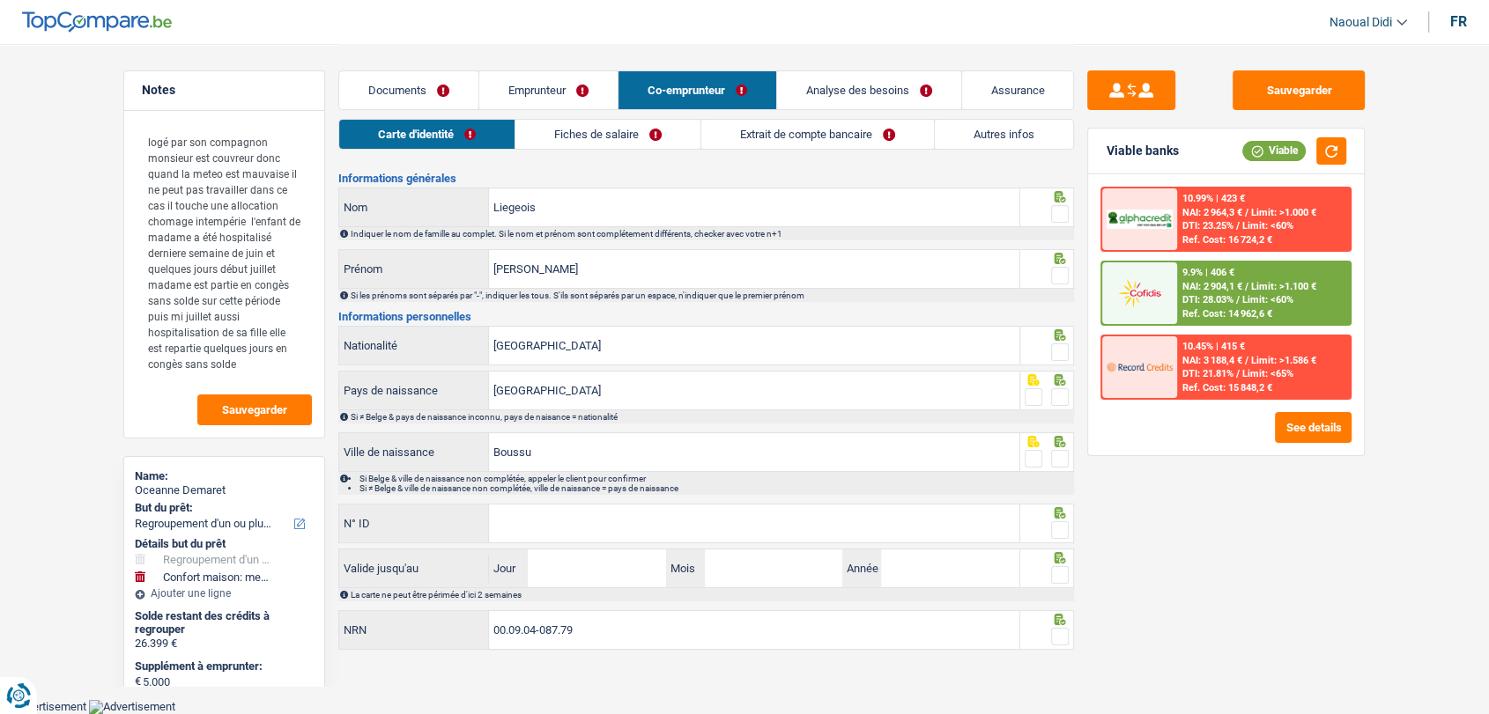
scroll to position [28, 0]
click at [769, 136] on link "Extrait de compte bancaire" at bounding box center [817, 134] width 233 height 29
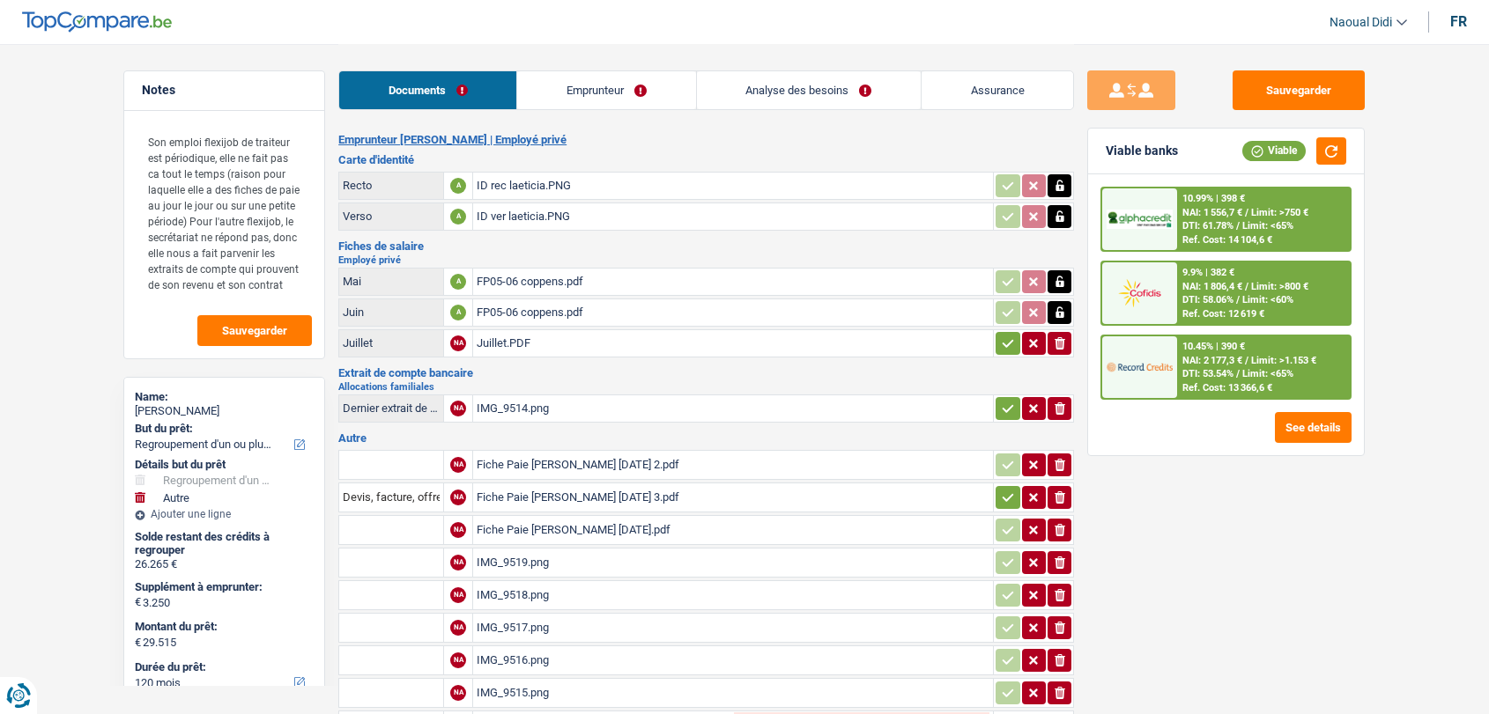
select select "refinancing"
select select "other"
select select "120"
select select "record credits"
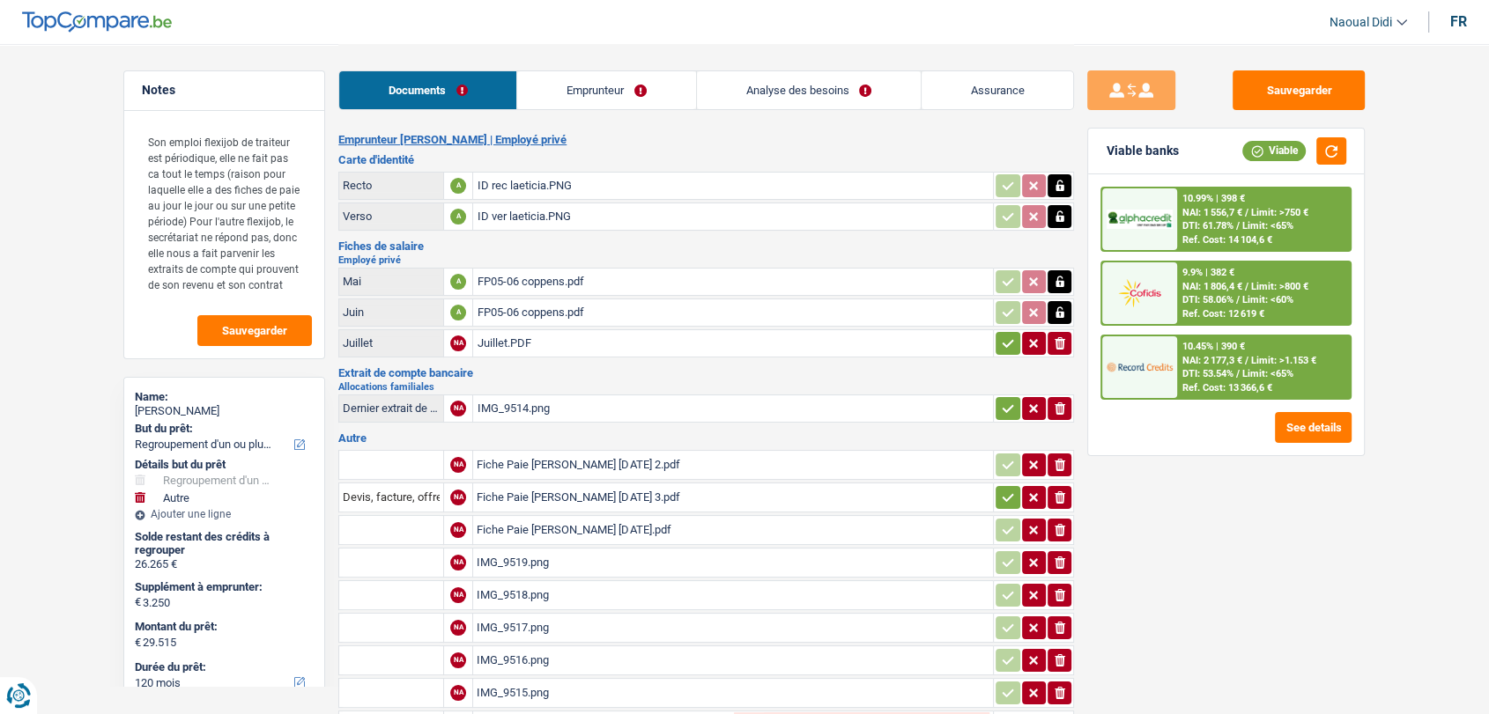
click at [600, 82] on link "Emprunteur" at bounding box center [606, 90] width 178 height 38
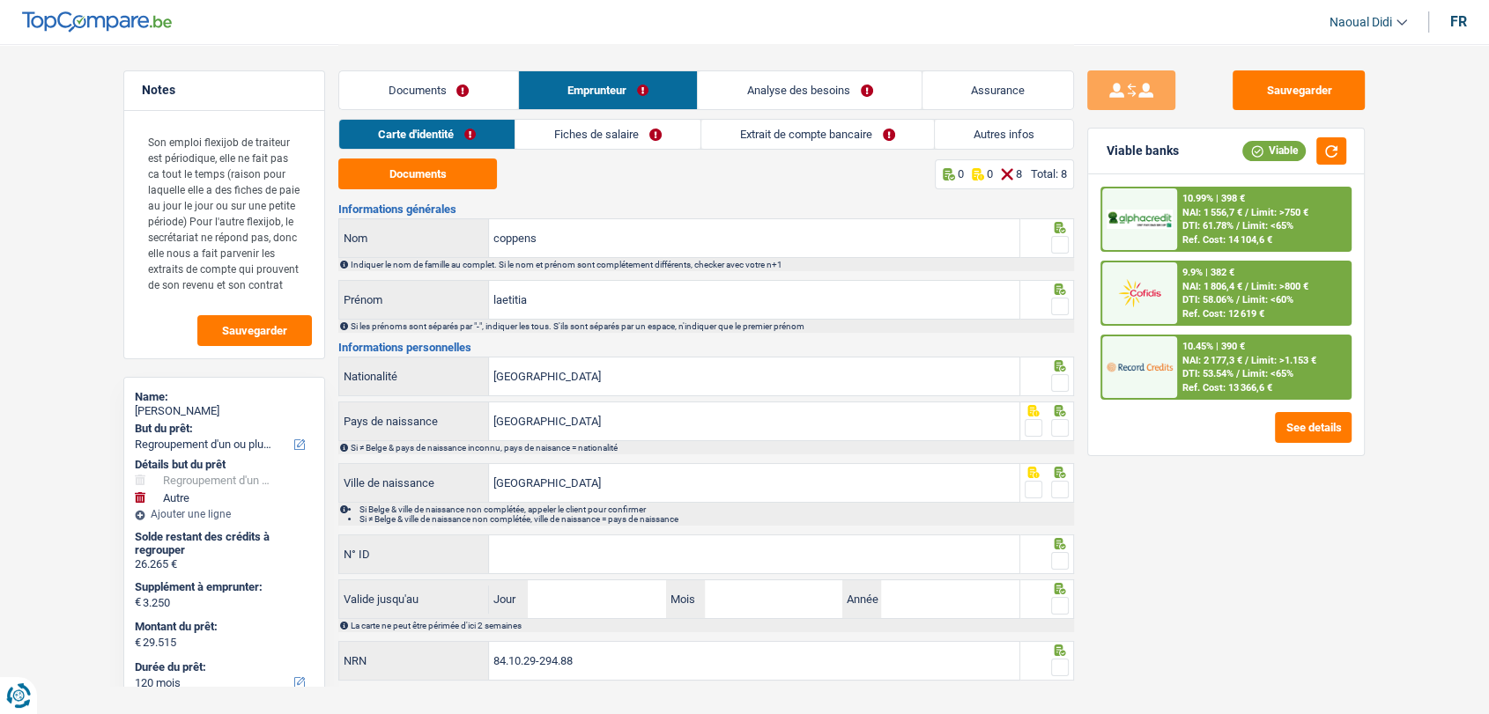
click at [610, 130] on link "Fiches de salaire" at bounding box center [607, 134] width 185 height 29
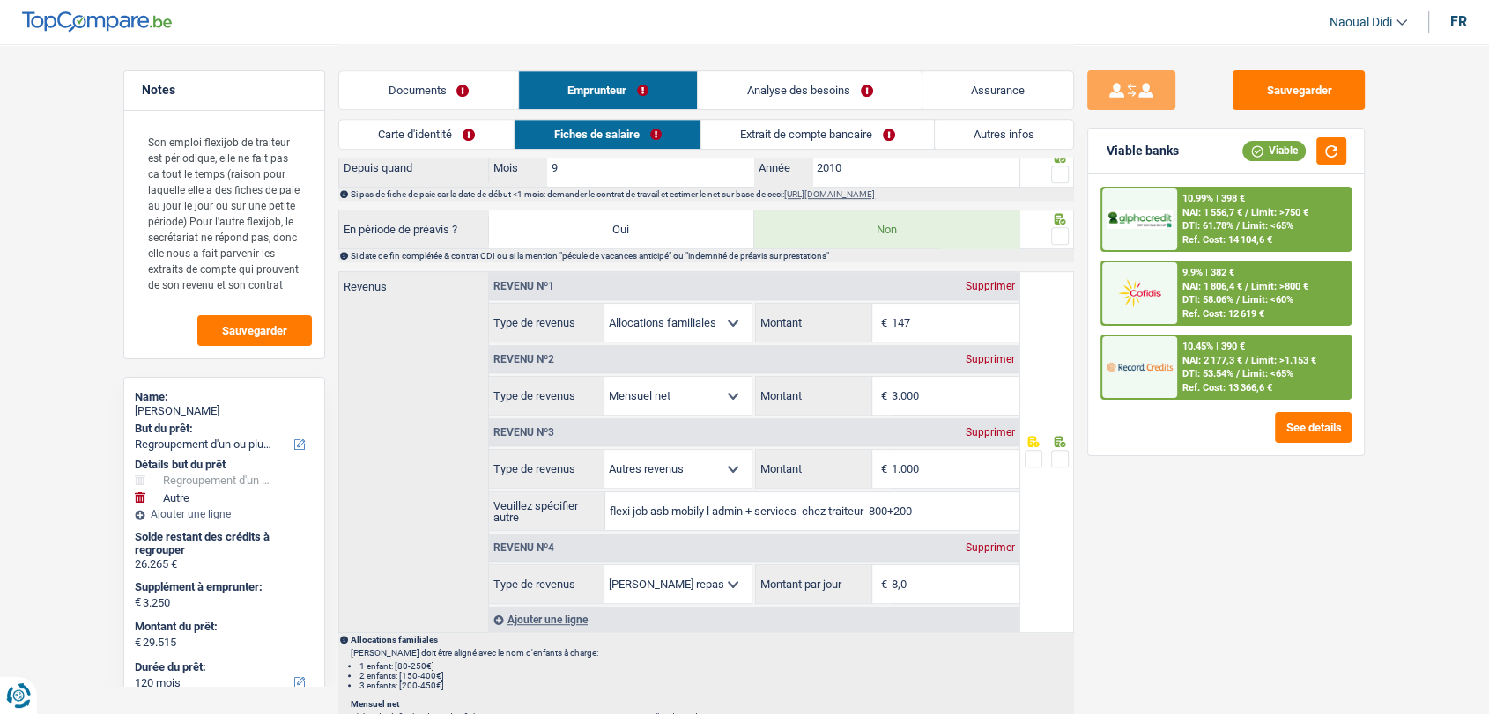
scroll to position [881, 0]
click at [788, 93] on link "Analyse des besoins" at bounding box center [810, 90] width 224 height 38
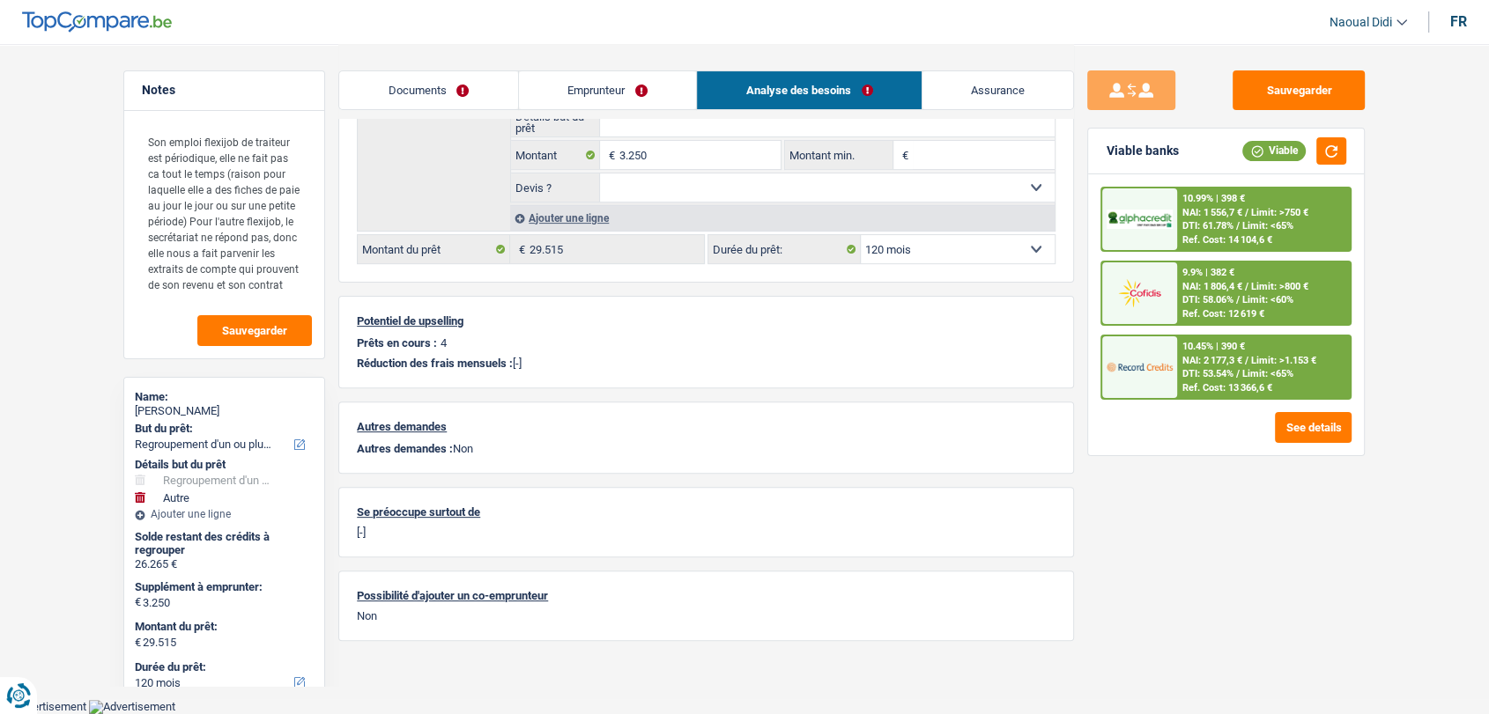
scroll to position [481, 0]
click at [613, 98] on link "Emprunteur" at bounding box center [608, 90] width 178 height 38
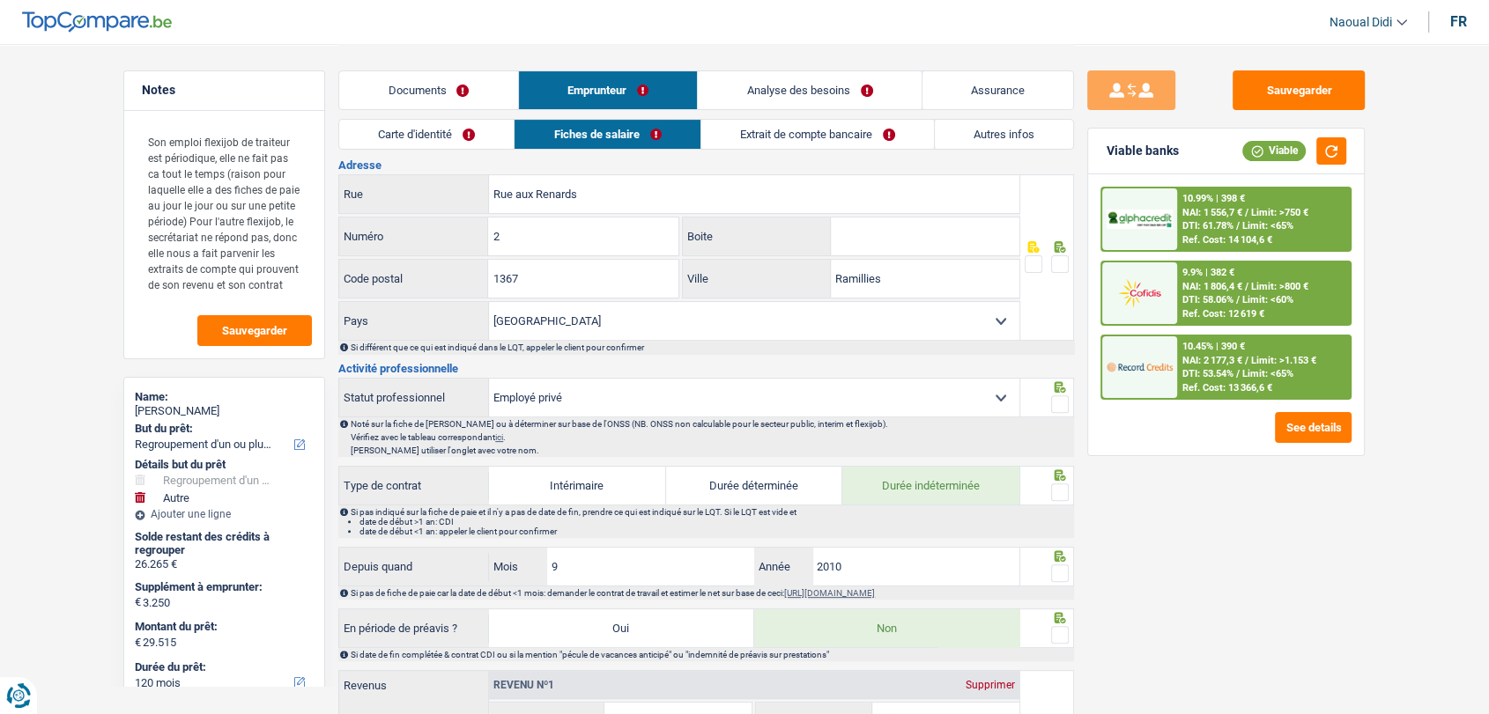
click at [451, 85] on link "Documents" at bounding box center [428, 90] width 179 height 38
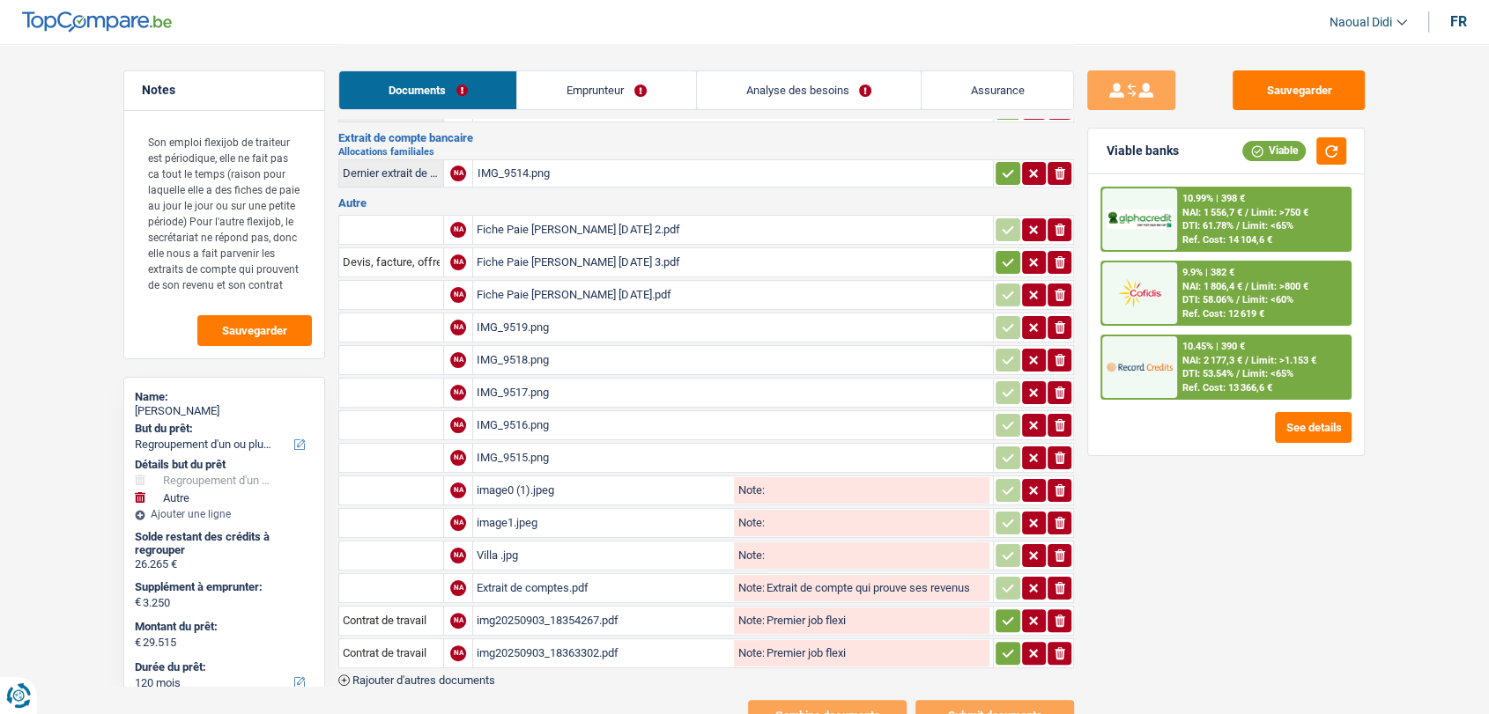
scroll to position [201, 0]
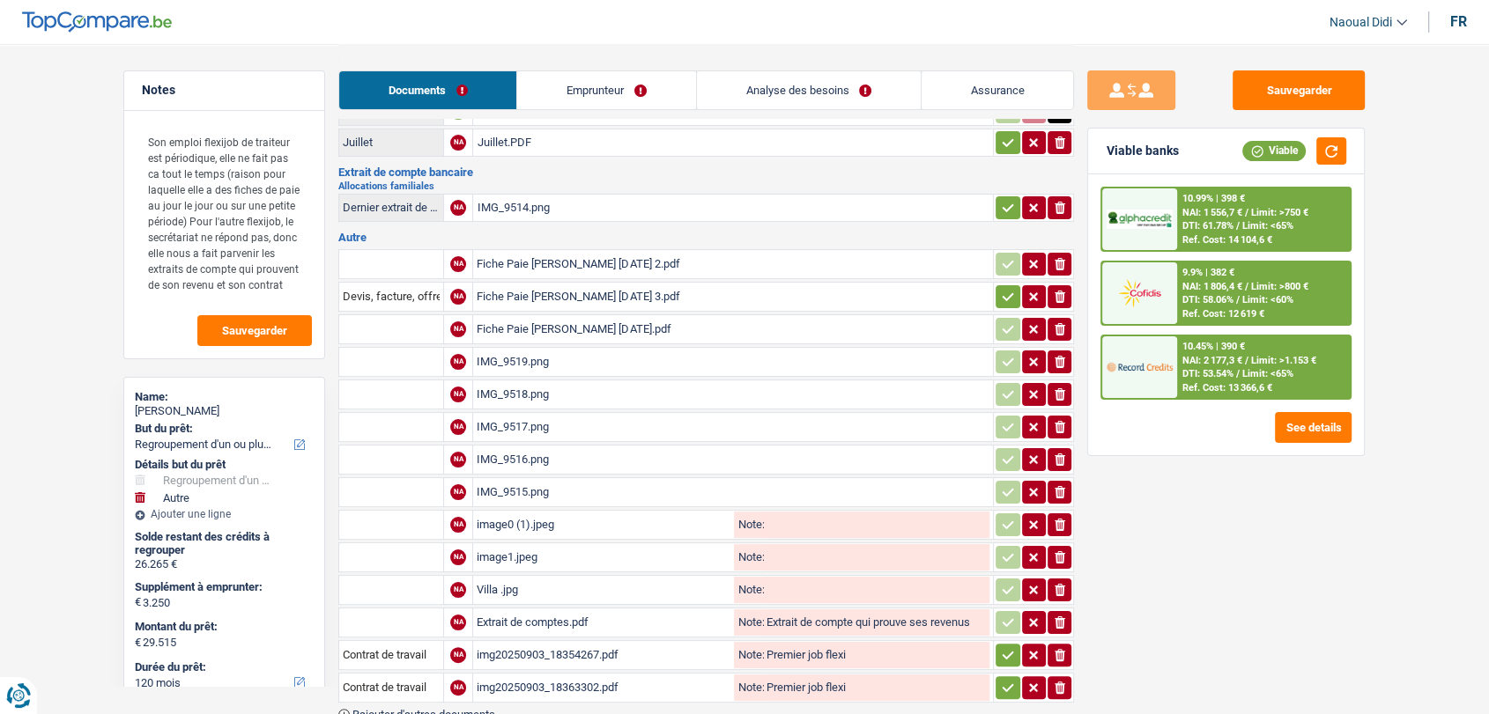
click at [606, 87] on link "Emprunteur" at bounding box center [606, 90] width 178 height 38
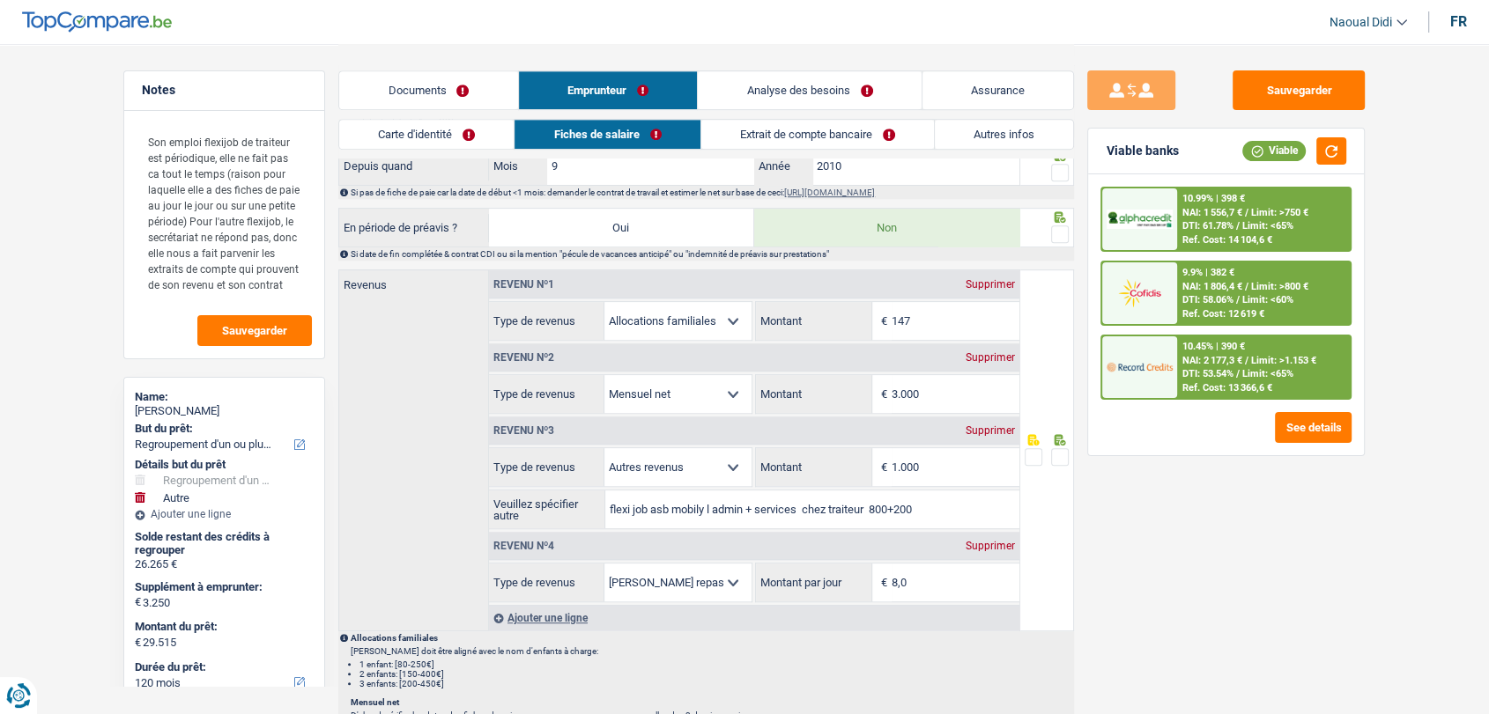
scroll to position [984, 0]
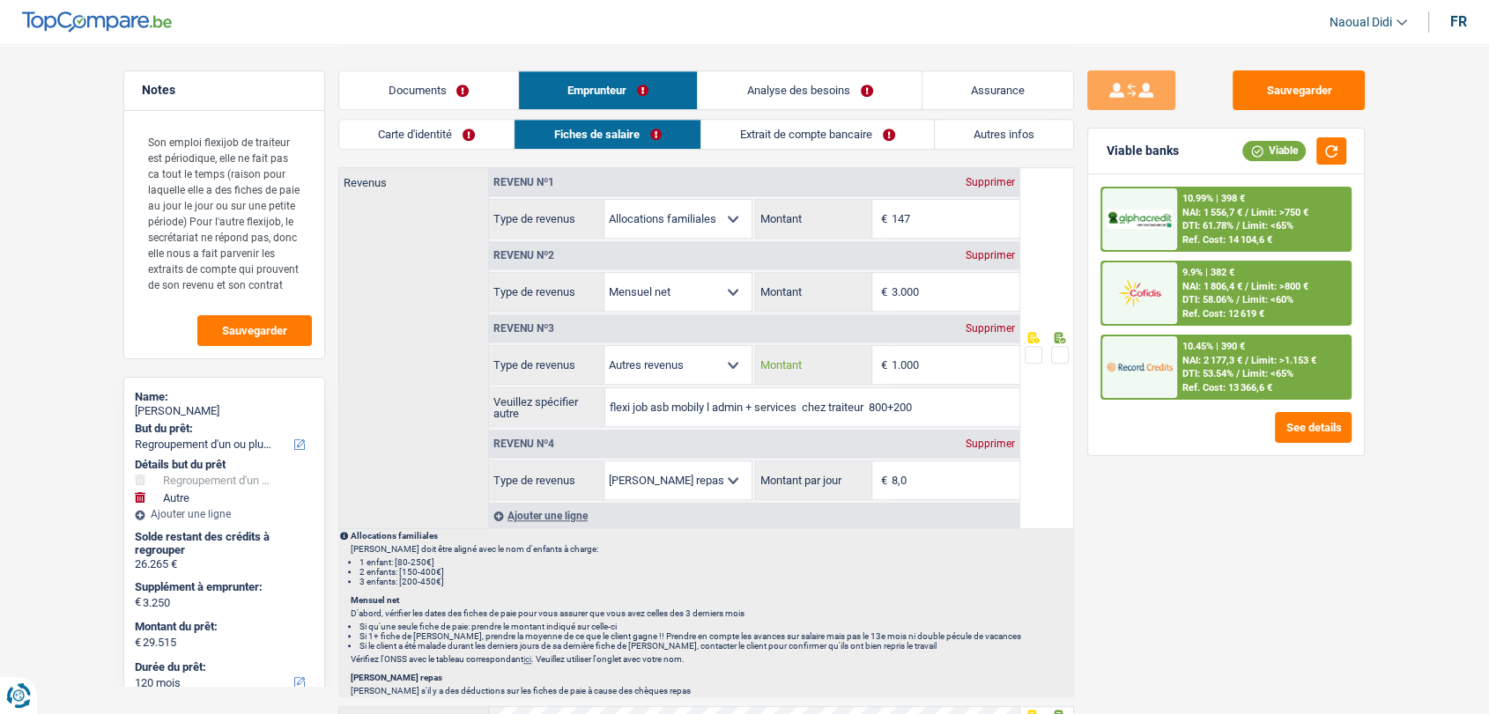
drag, startPoint x: 934, startPoint y: 369, endPoint x: 842, endPoint y: 365, distance: 91.7
click at [842, 365] on div "1.000 € Montant" at bounding box center [887, 365] width 263 height 38
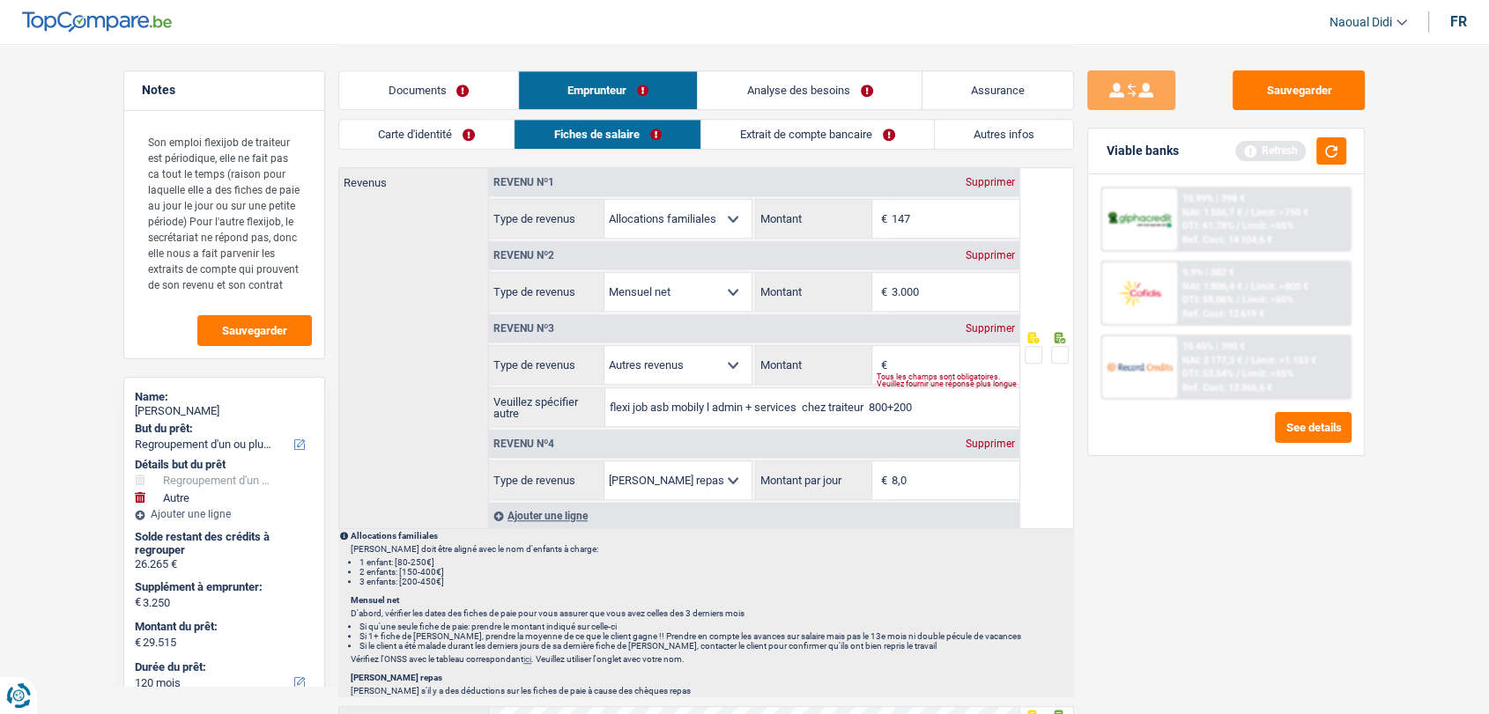
click at [1195, 527] on div "Sauvegarder Viable banks Refresh 10.99% | 398 € NAI: 1 556,7 € / Limit: >750 € …" at bounding box center [1226, 378] width 304 height 616
click at [1328, 157] on button "button" at bounding box center [1331, 150] width 30 height 27
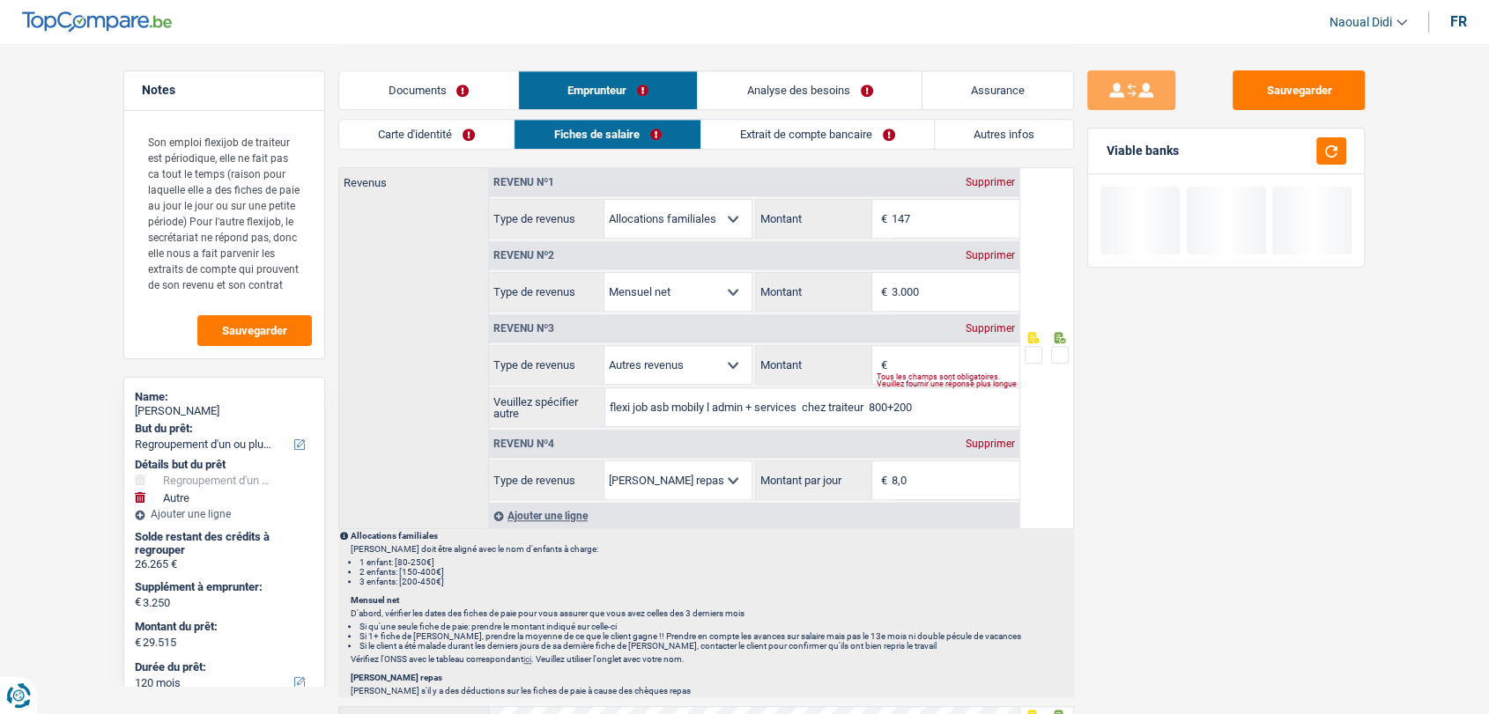
click at [785, 93] on link "Analyse des besoins" at bounding box center [810, 90] width 224 height 38
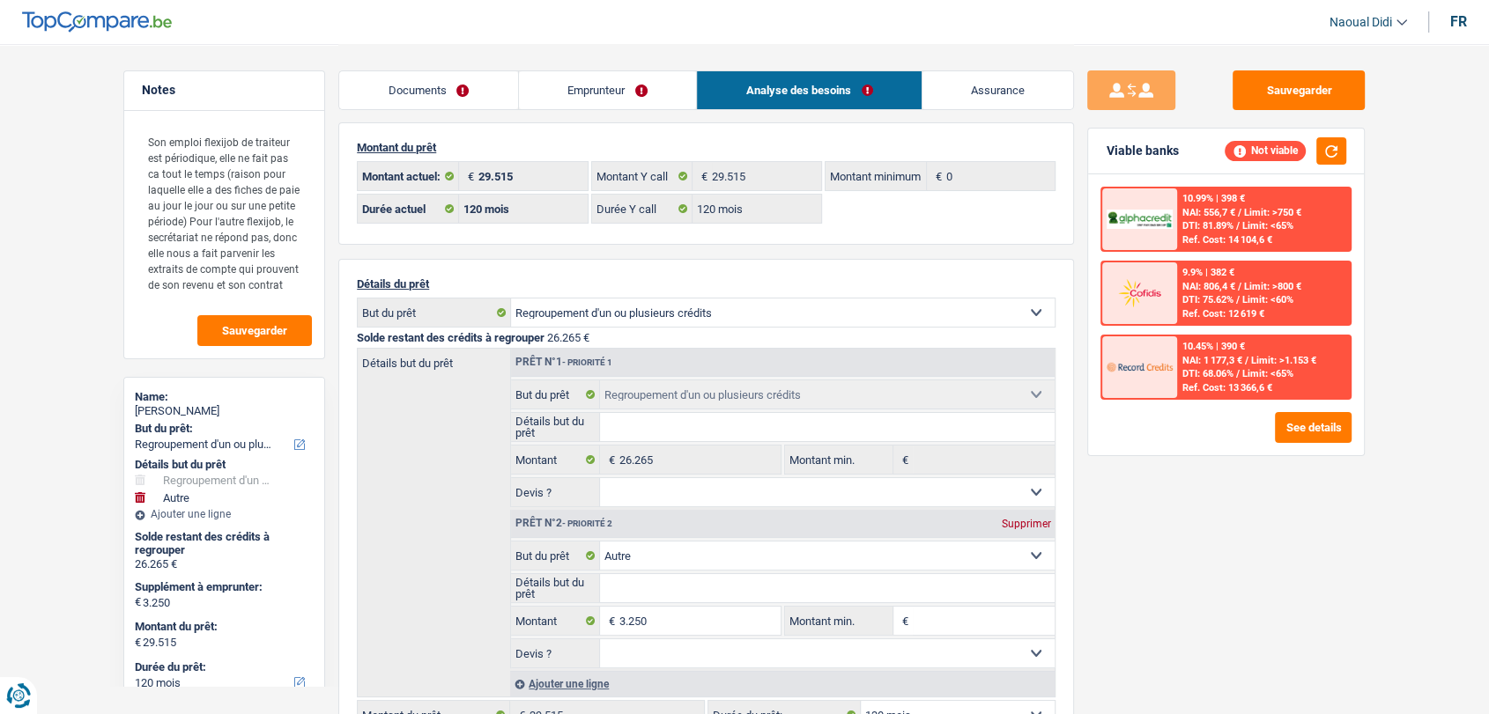
scroll to position [0, 0]
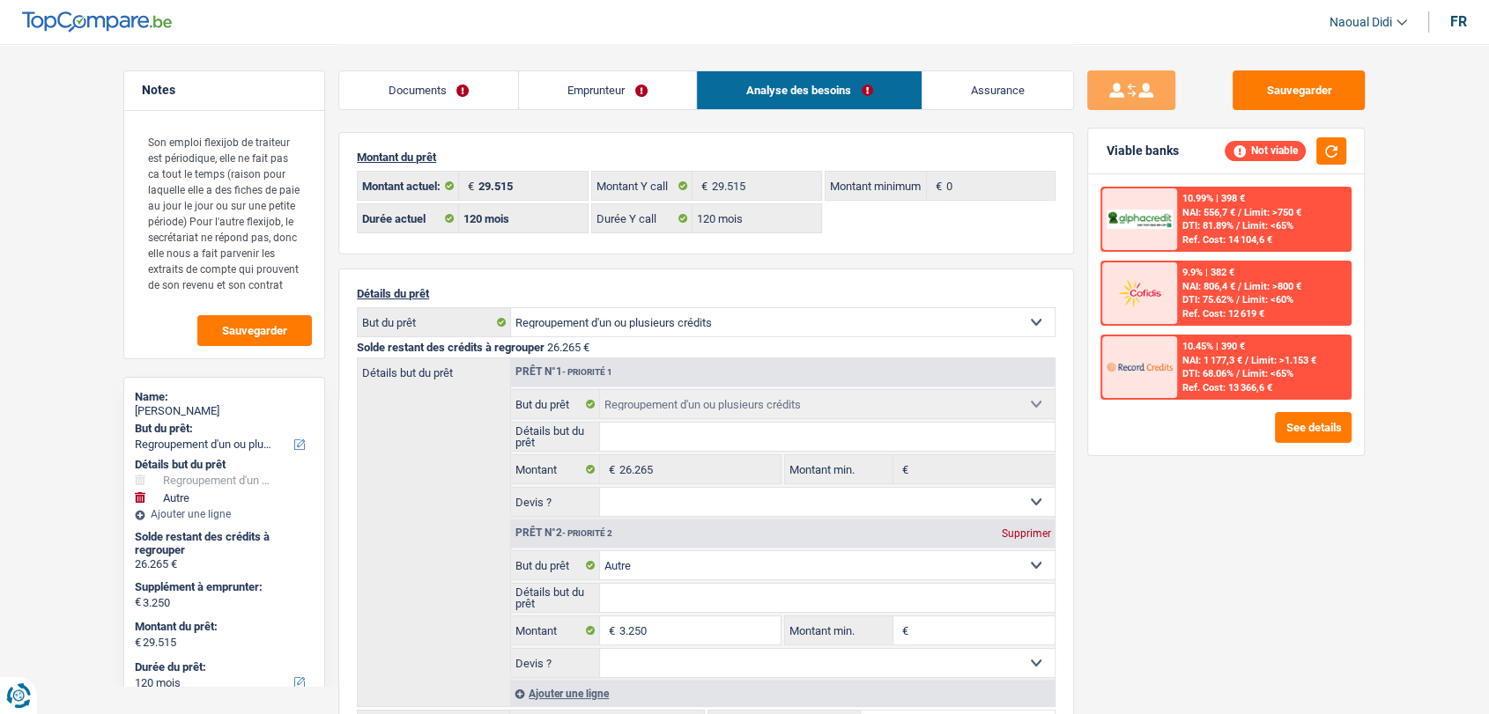
click at [594, 88] on link "Emprunteur" at bounding box center [608, 90] width 178 height 38
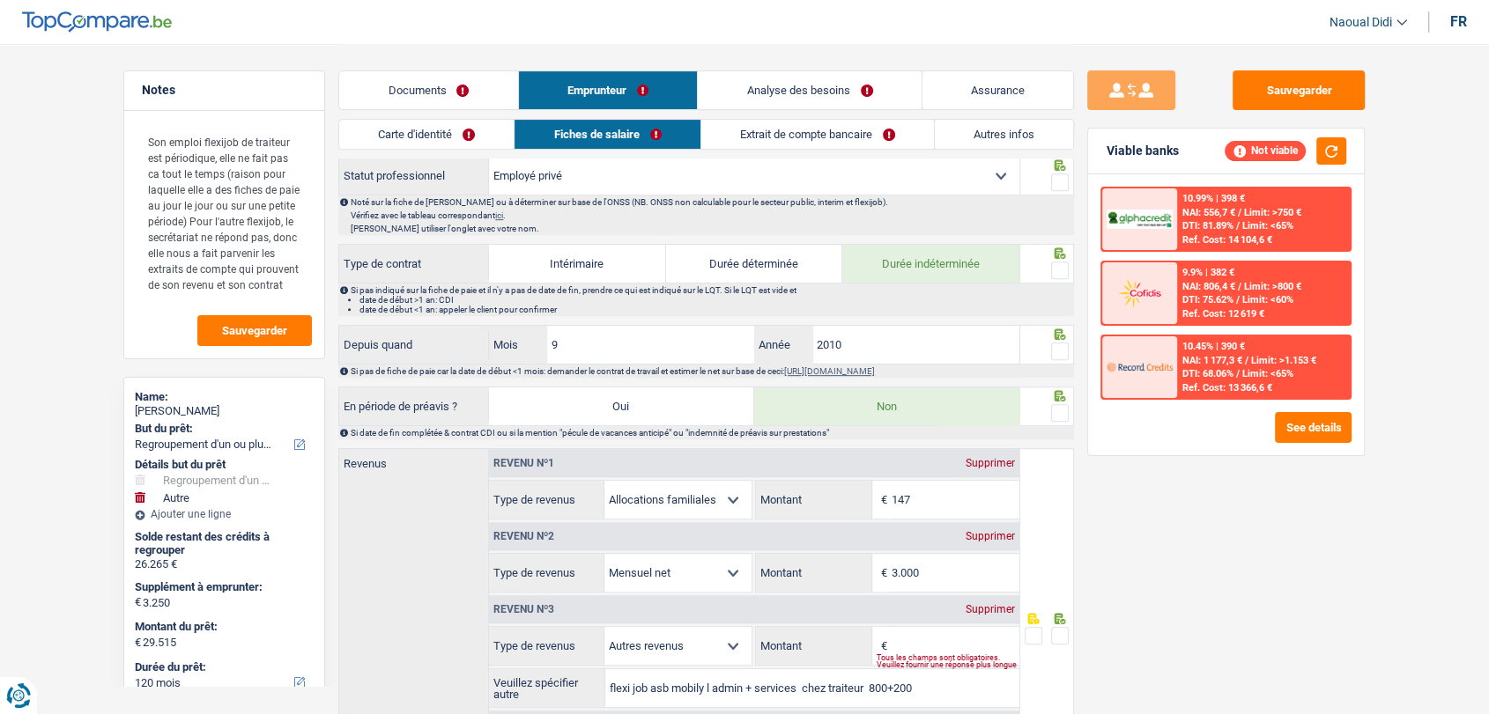
scroll to position [979, 0]
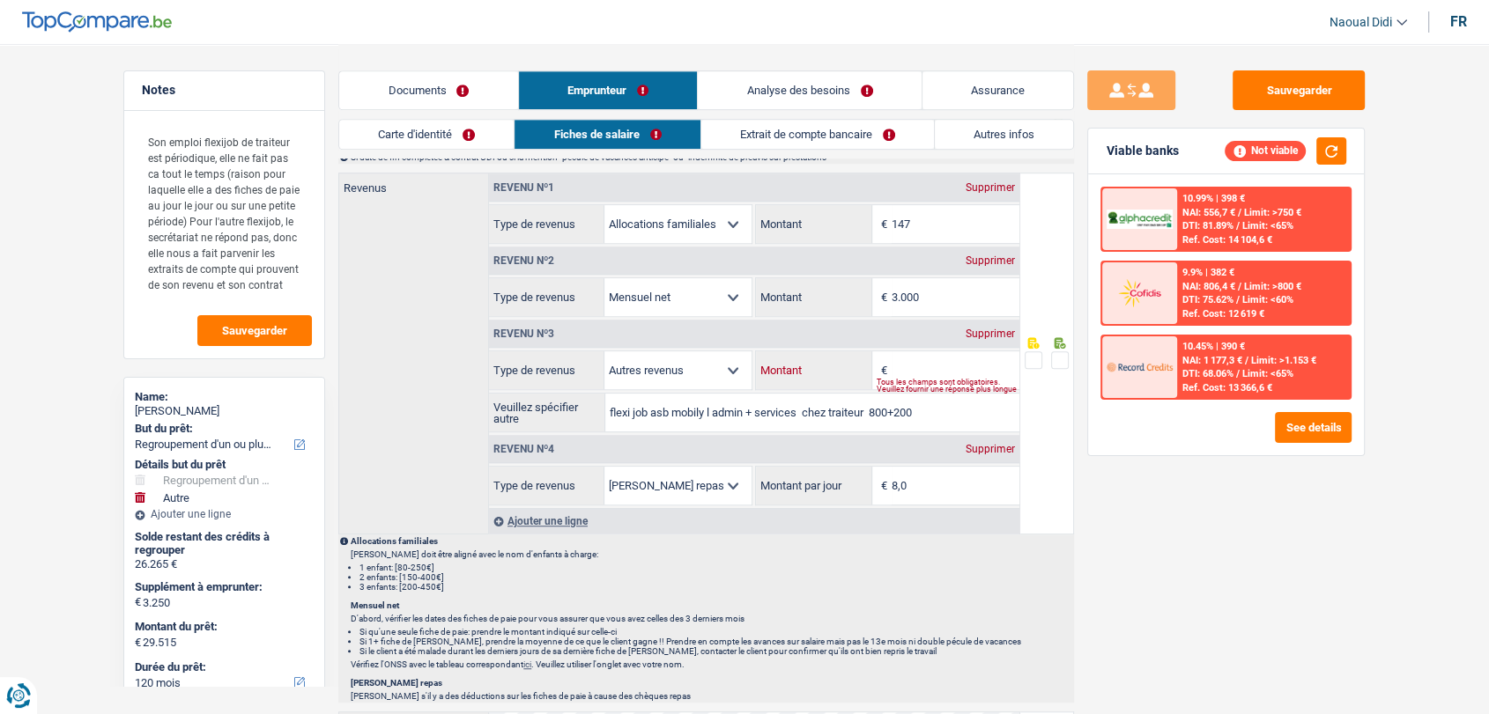
click at [908, 367] on input "Montant" at bounding box center [956, 371] width 128 height 38
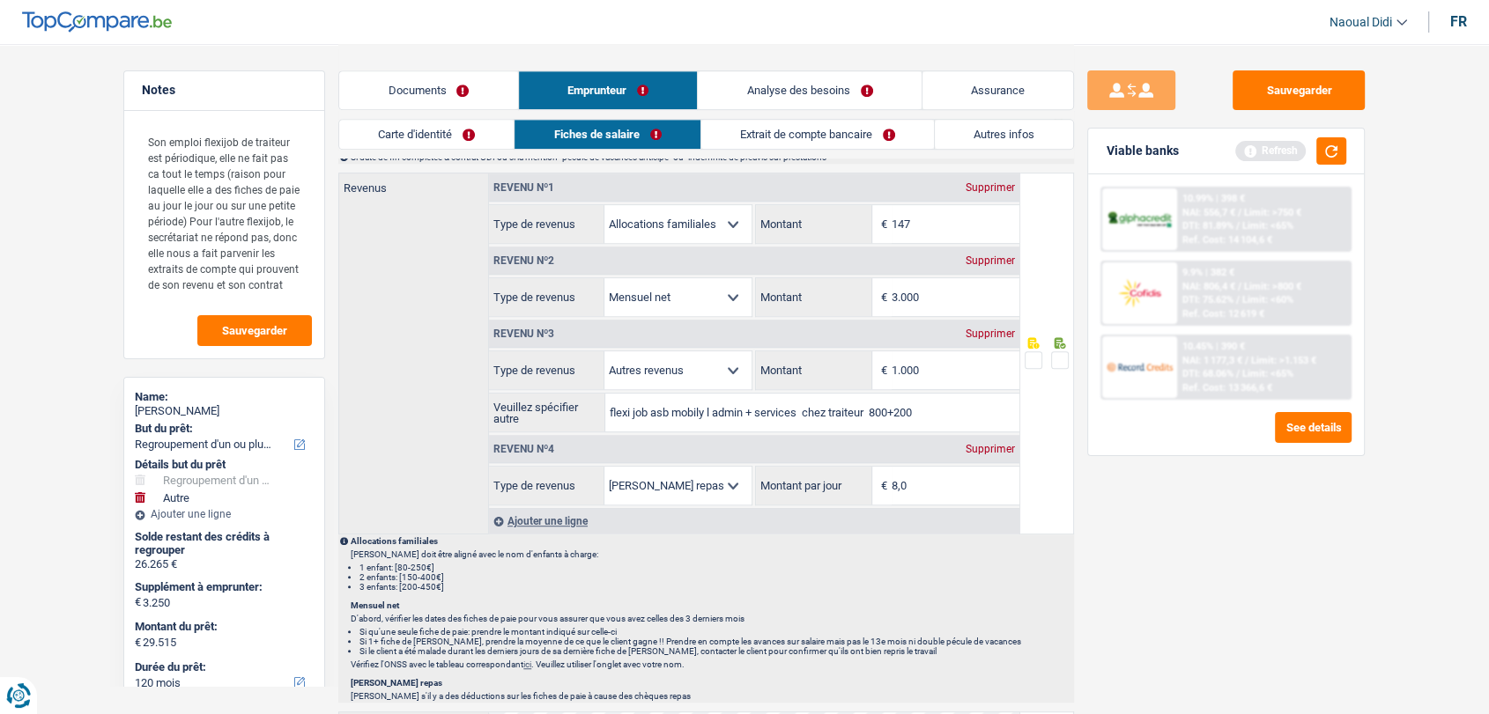
type input "1.000"
click at [1219, 551] on div "Sauvegarder Viable banks Refresh 10.99% | 398 € NAI: 556,7 € / Limit: >750 € DT…" at bounding box center [1226, 378] width 304 height 616
click at [1334, 150] on button "button" at bounding box center [1331, 150] width 30 height 27
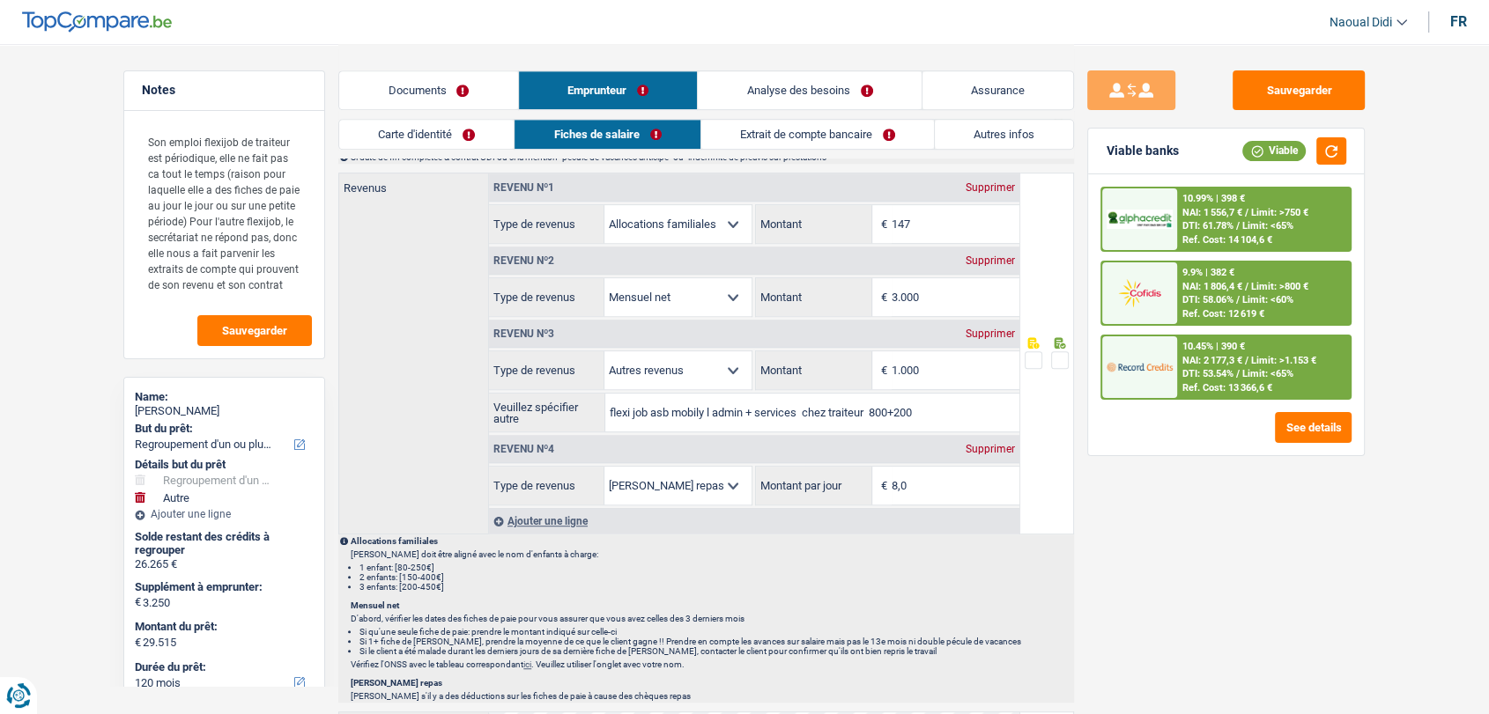
drag, startPoint x: 414, startPoint y: 97, endPoint x: 431, endPoint y: 125, distance: 32.8
click at [414, 97] on link "Documents" at bounding box center [428, 90] width 179 height 38
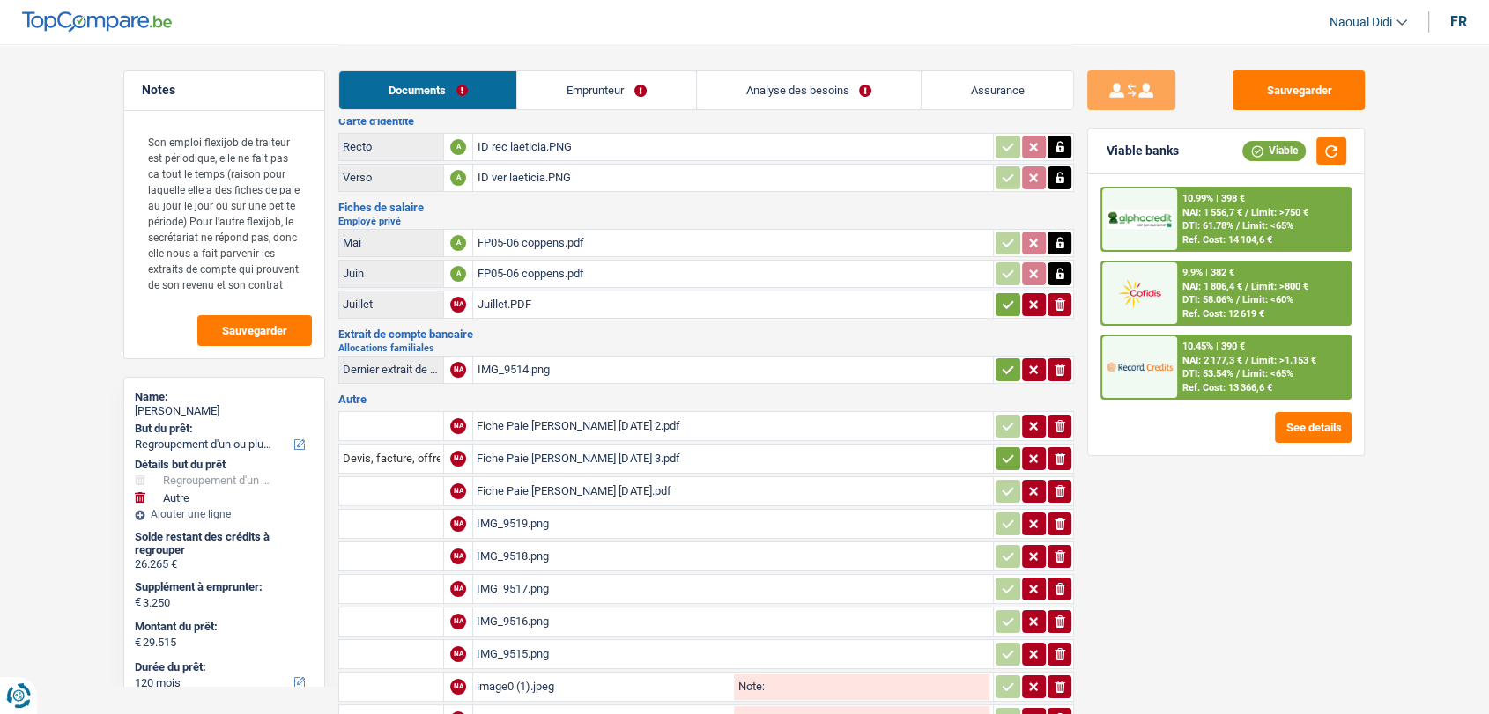
scroll to position [5, 0]
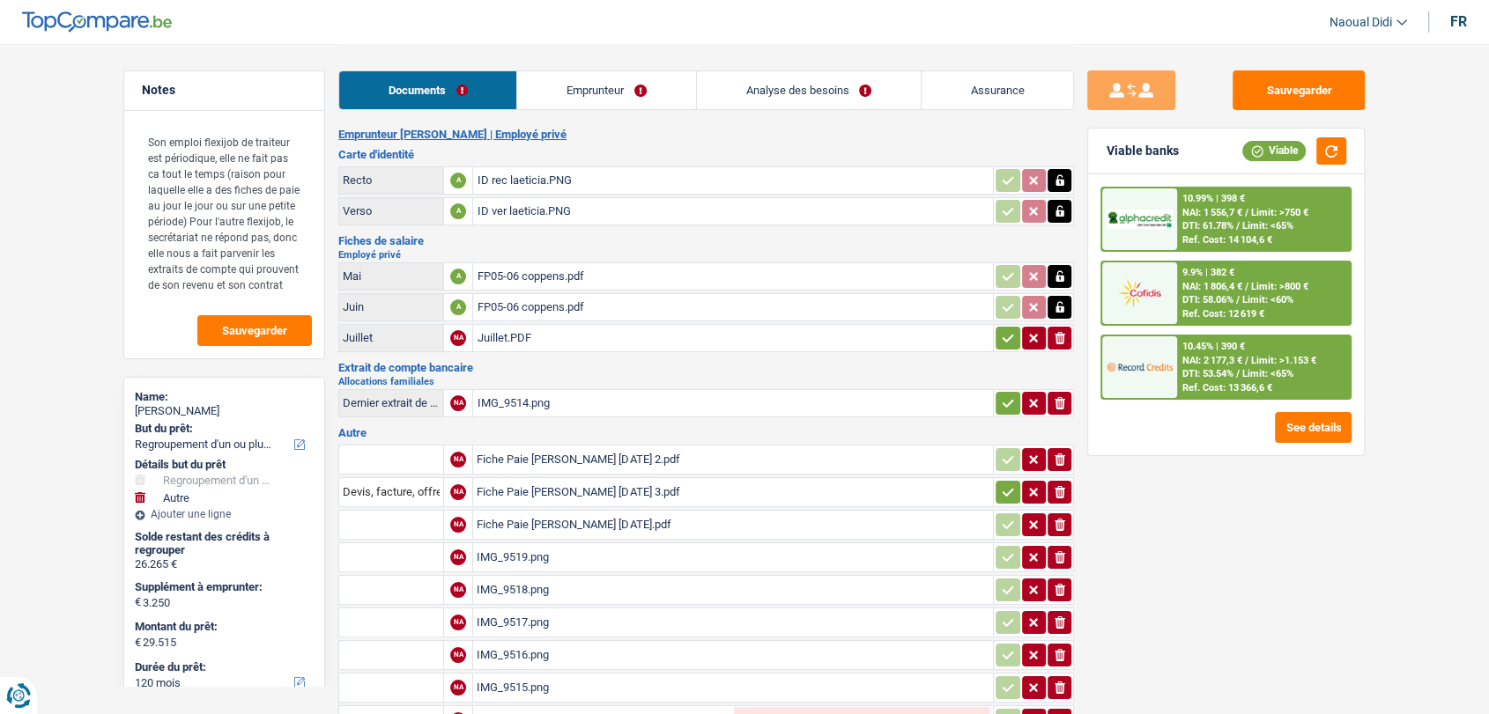
click at [517, 397] on div "IMG_9514.png" at bounding box center [733, 403] width 513 height 26
click at [508, 337] on div "Juillet.PDF" at bounding box center [733, 338] width 513 height 26
click at [502, 455] on div "Fiche Paie Coppens Laetitia Aout 2025 2.pdf" at bounding box center [733, 460] width 513 height 26
click at [619, 490] on div "Fiche Paie Coppens Laetitia Aout 2025 3.pdf" at bounding box center [733, 492] width 513 height 26
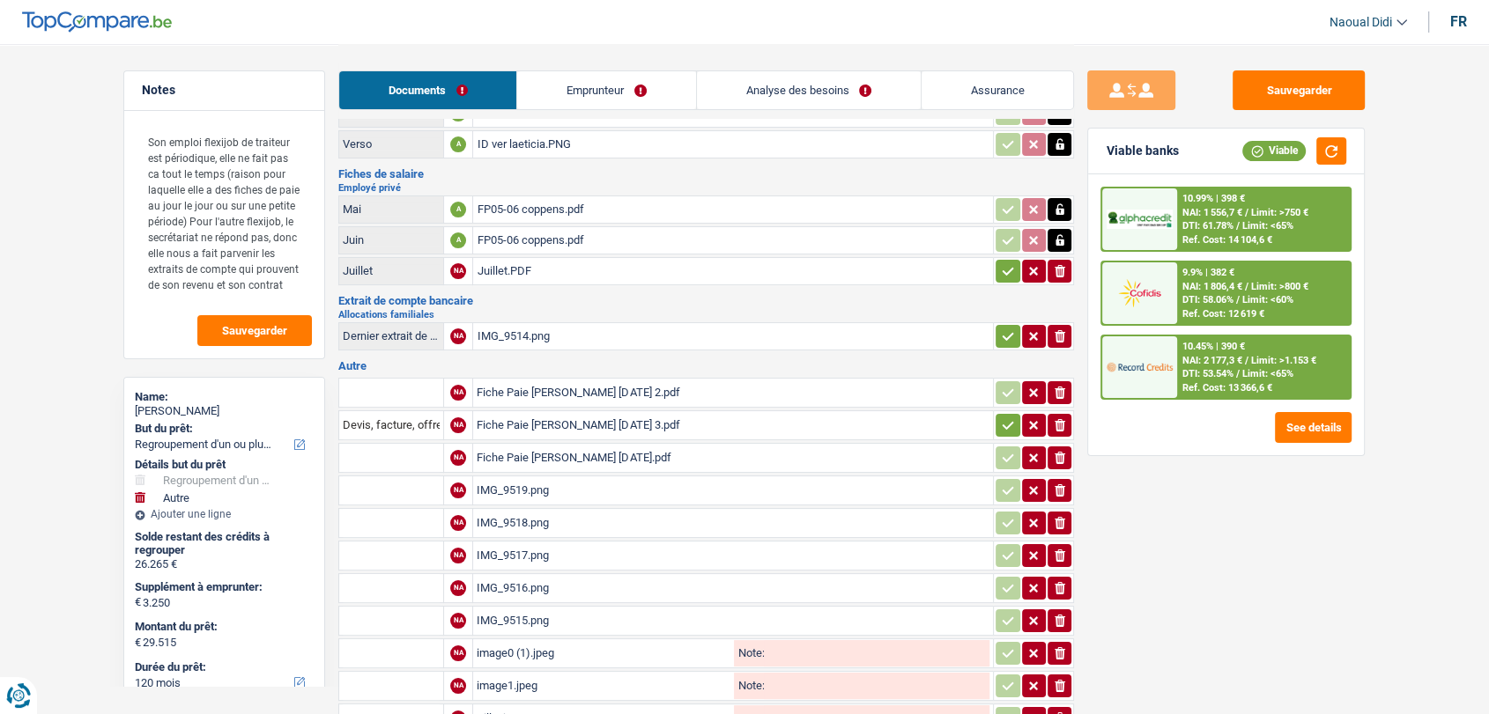
scroll to position [103, 0]
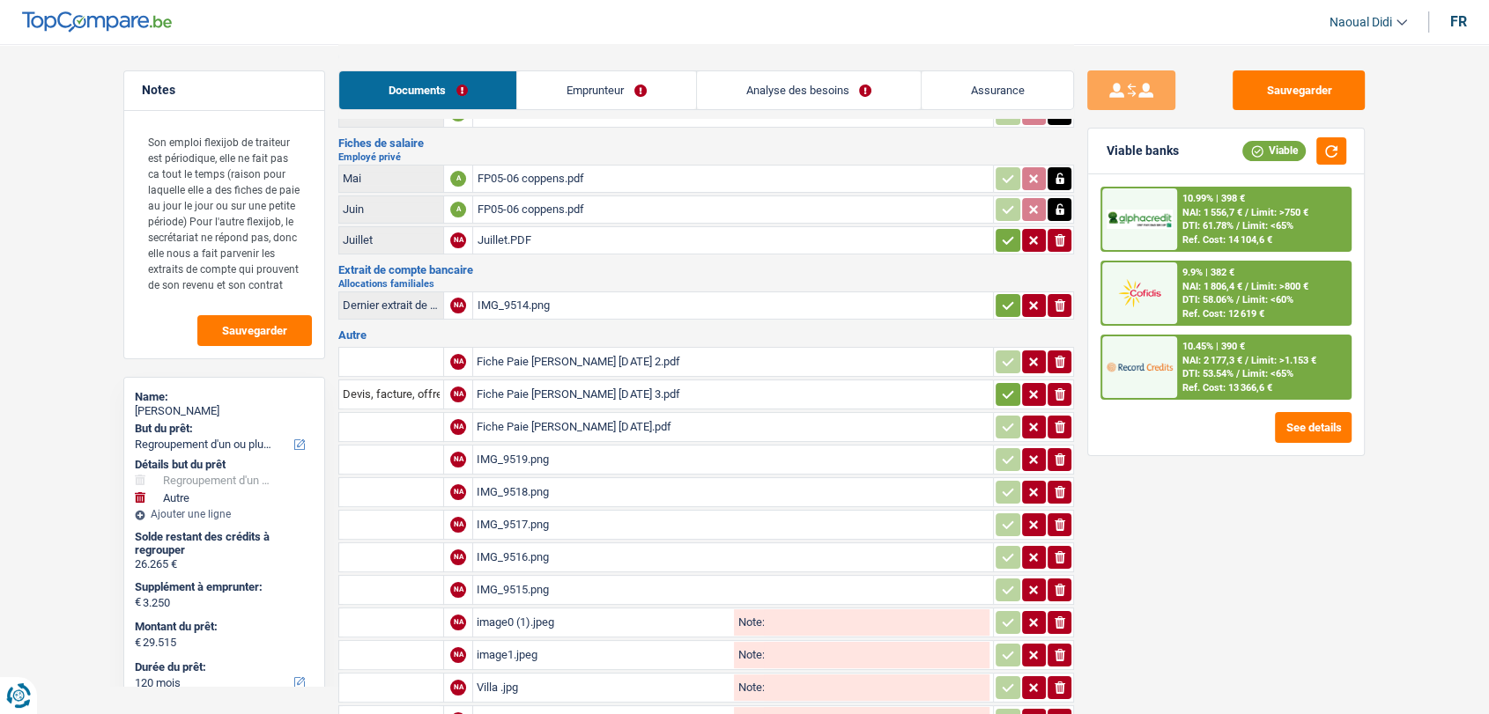
click at [514, 453] on div "IMG_9519.png" at bounding box center [733, 460] width 513 height 26
click at [512, 479] on div "IMG_9518.png" at bounding box center [733, 492] width 513 height 26
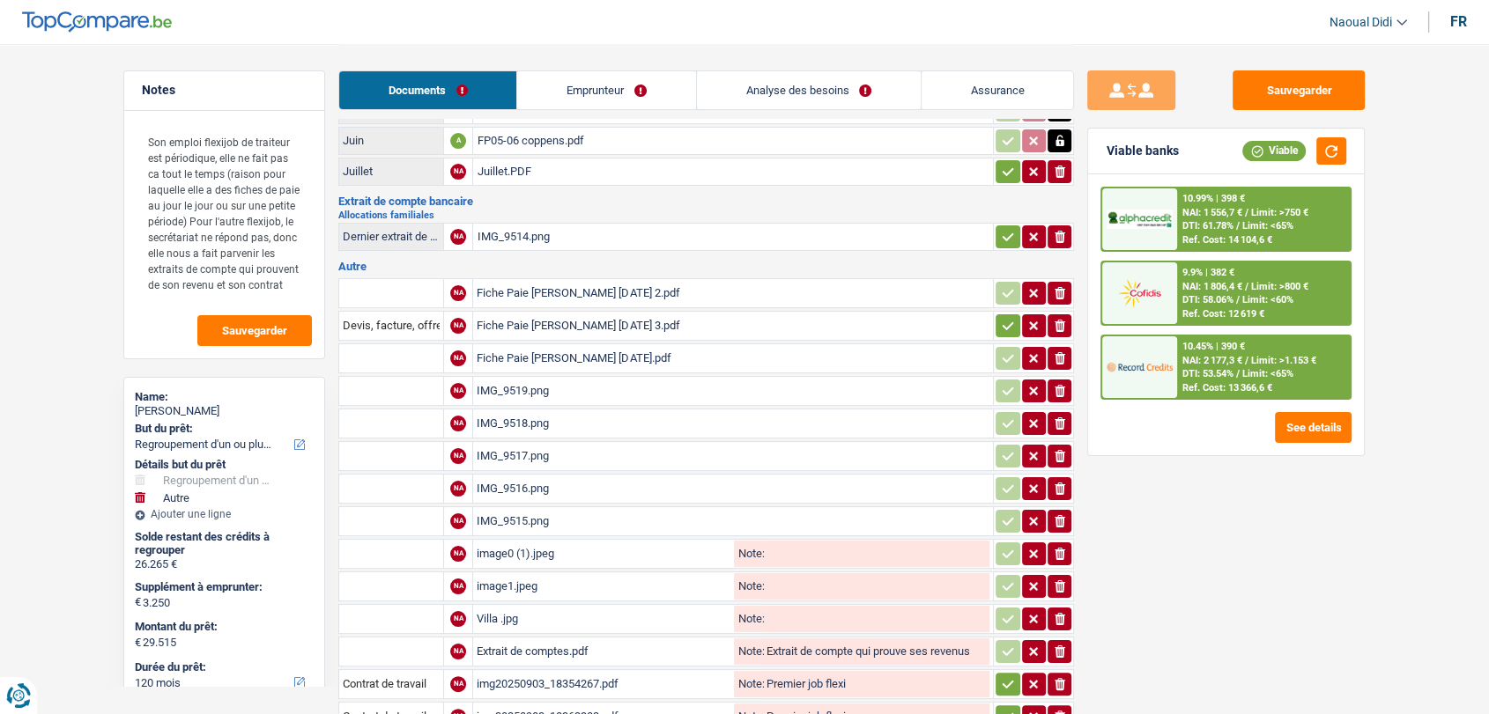
scroll to position [201, 0]
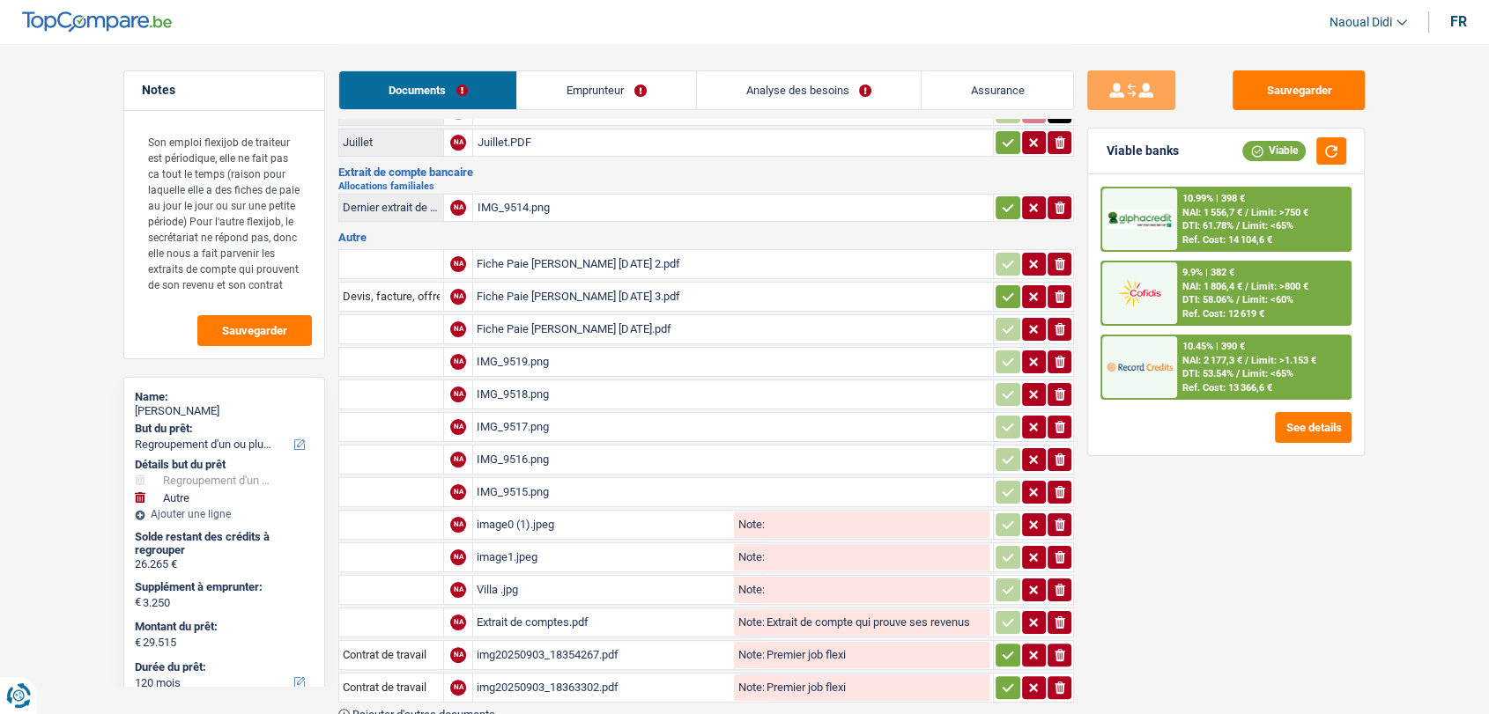
click at [522, 484] on div "IMG_9515.png" at bounding box center [733, 492] width 513 height 26
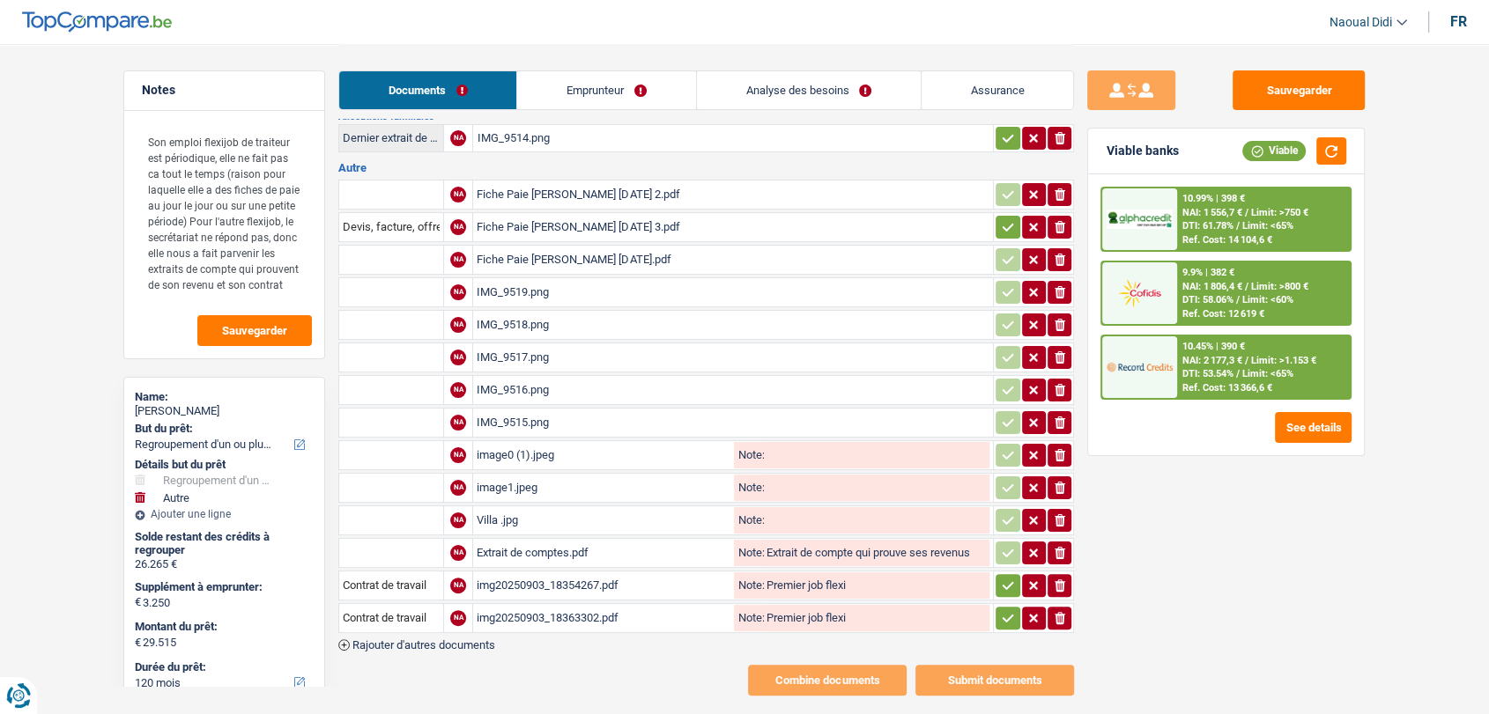
scroll to position [299, 0]
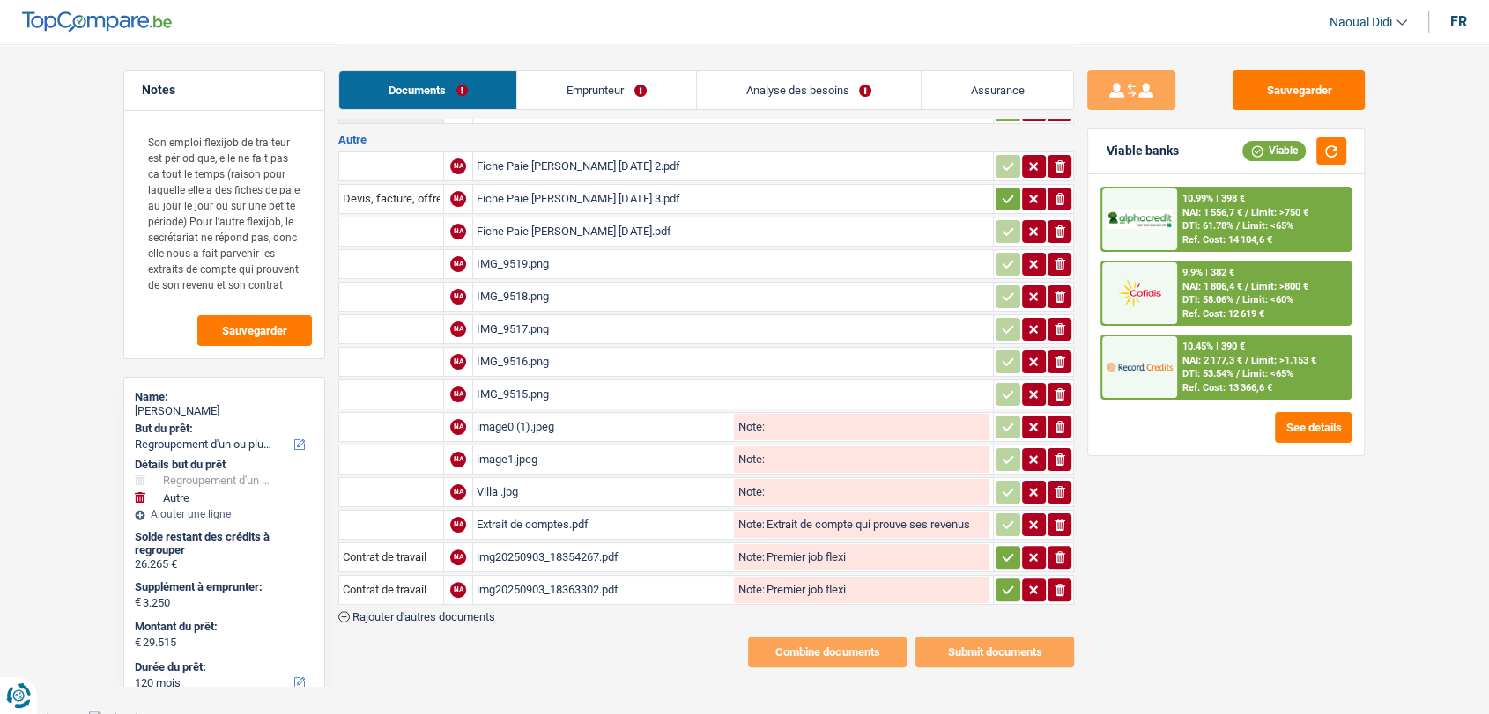
click at [502, 448] on div "image1.jpeg" at bounding box center [604, 460] width 254 height 26
click at [517, 418] on div "image0 (1).jpeg" at bounding box center [604, 427] width 254 height 26
click at [526, 384] on div "IMG_9515.png" at bounding box center [733, 394] width 513 height 26
click at [538, 551] on div "img20250903_18354267.pdf" at bounding box center [604, 557] width 254 height 26
click at [542, 581] on div "img20250903_18363302.pdf" at bounding box center [604, 590] width 254 height 26
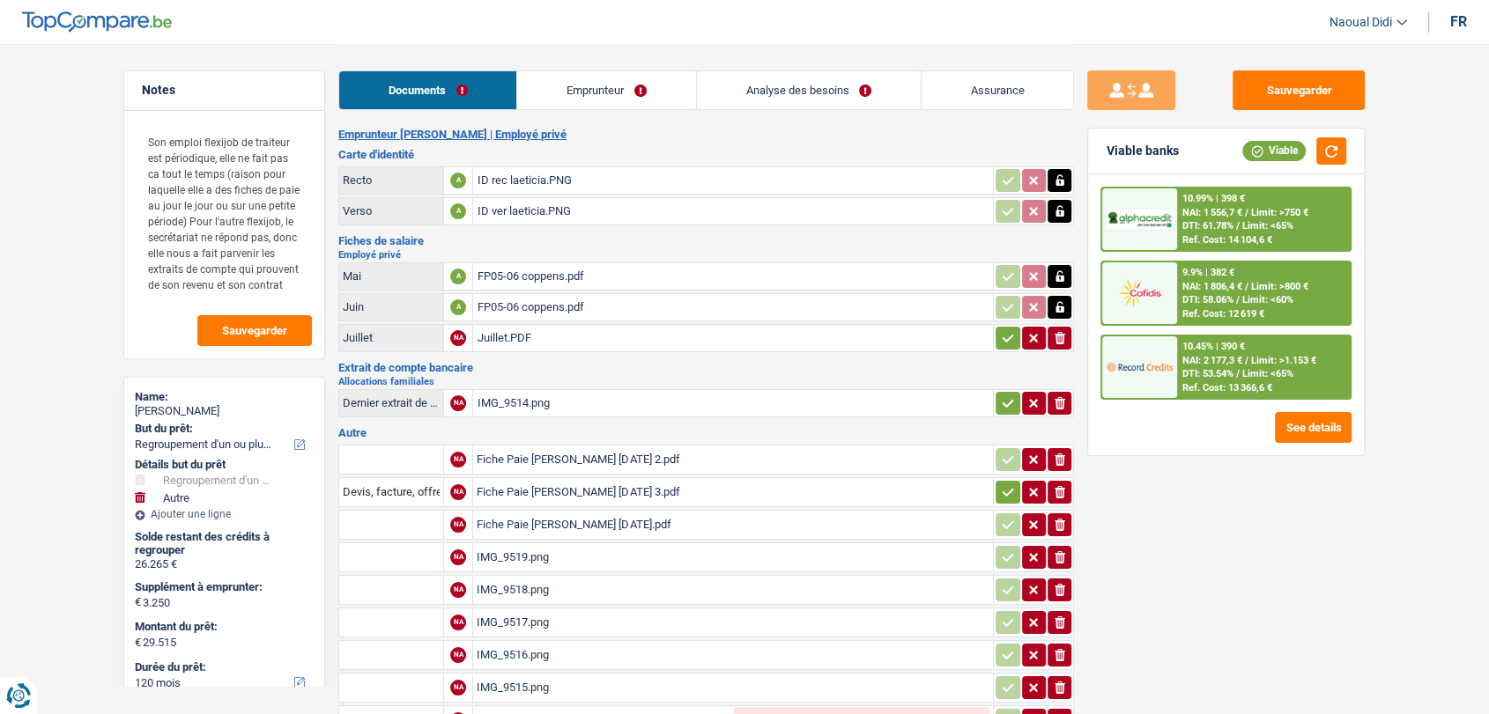
scroll to position [0, 0]
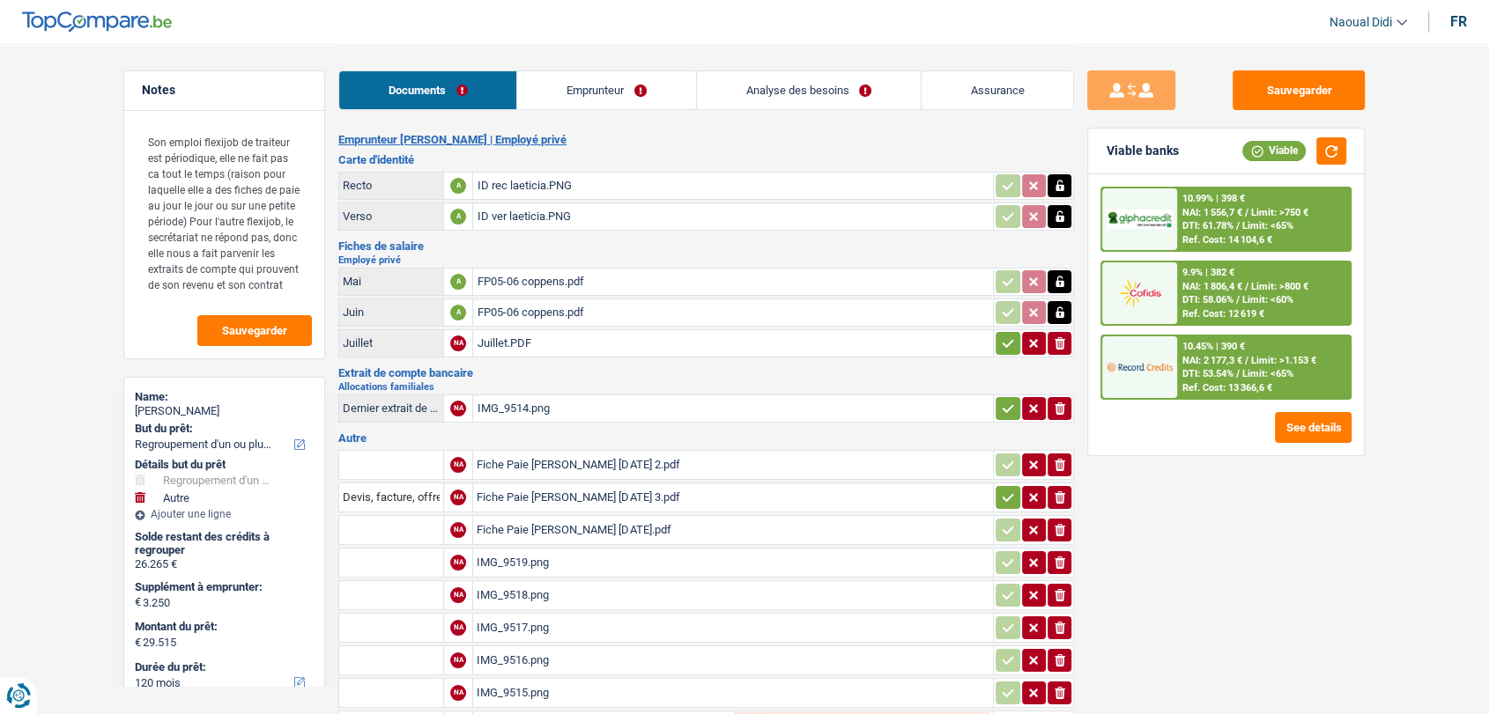
click at [595, 85] on link "Emprunteur" at bounding box center [606, 90] width 178 height 38
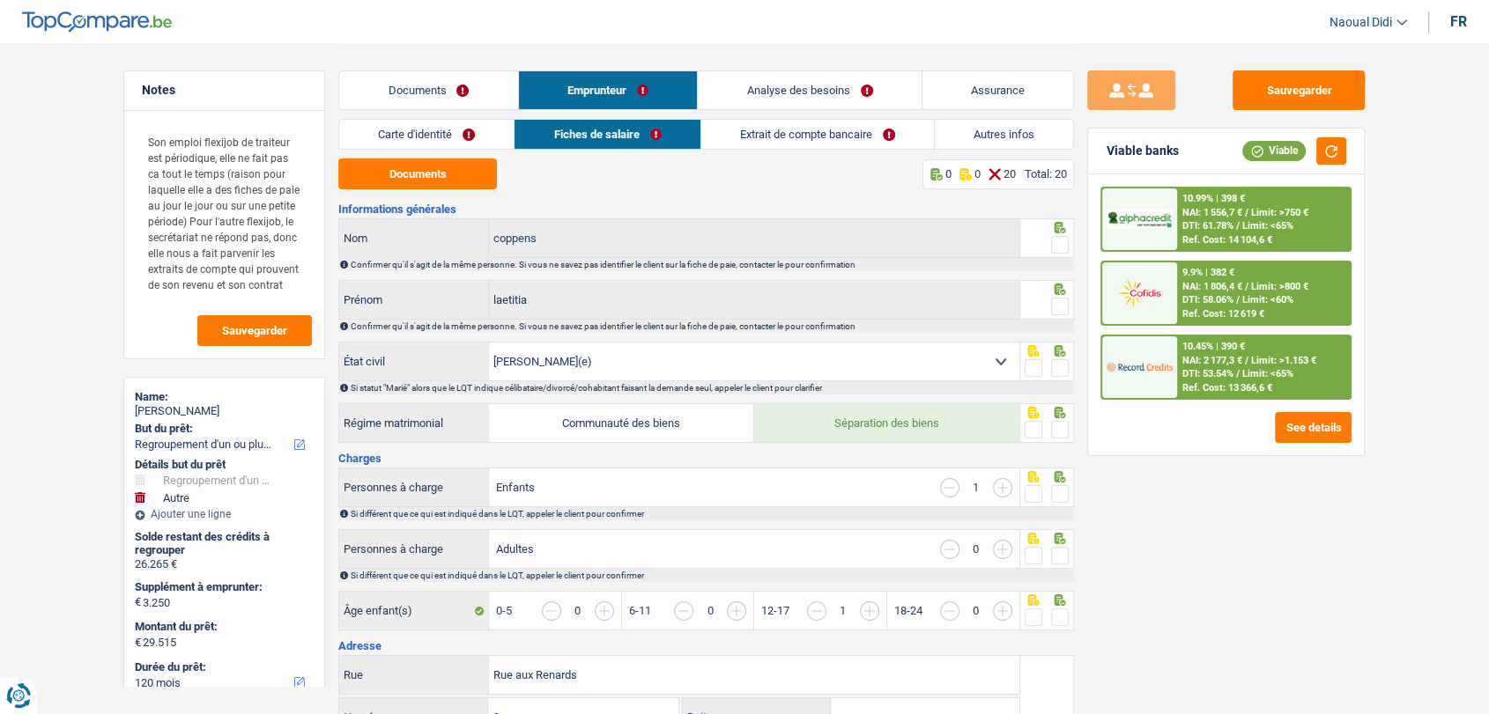
click at [418, 130] on link "Carte d'identité" at bounding box center [426, 134] width 174 height 29
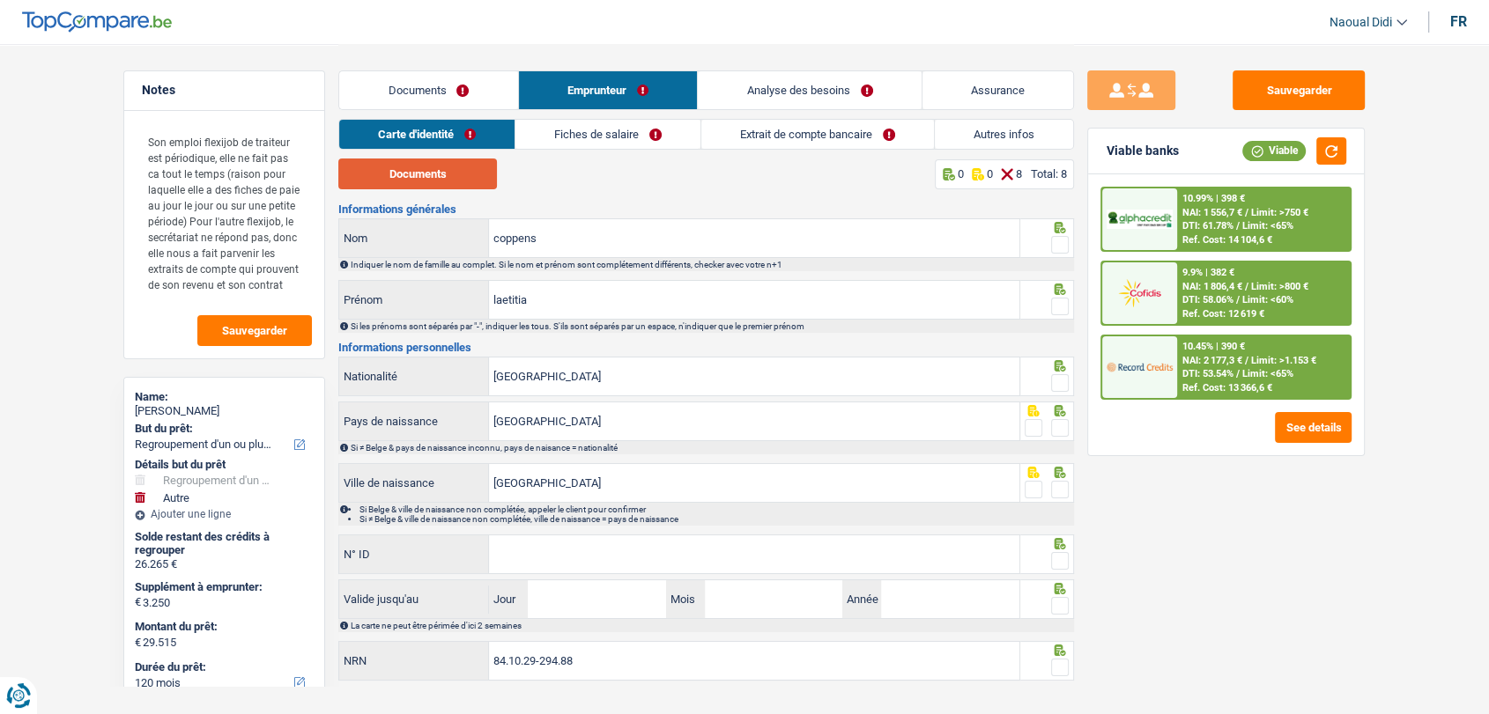
click at [428, 174] on button "Documents" at bounding box center [417, 174] width 159 height 31
click at [1057, 241] on span at bounding box center [1060, 245] width 18 height 18
click at [0, 0] on input "radio" at bounding box center [0, 0] width 0 height 0
click at [1059, 305] on span at bounding box center [1060, 307] width 18 height 18
click at [0, 0] on input "radio" at bounding box center [0, 0] width 0 height 0
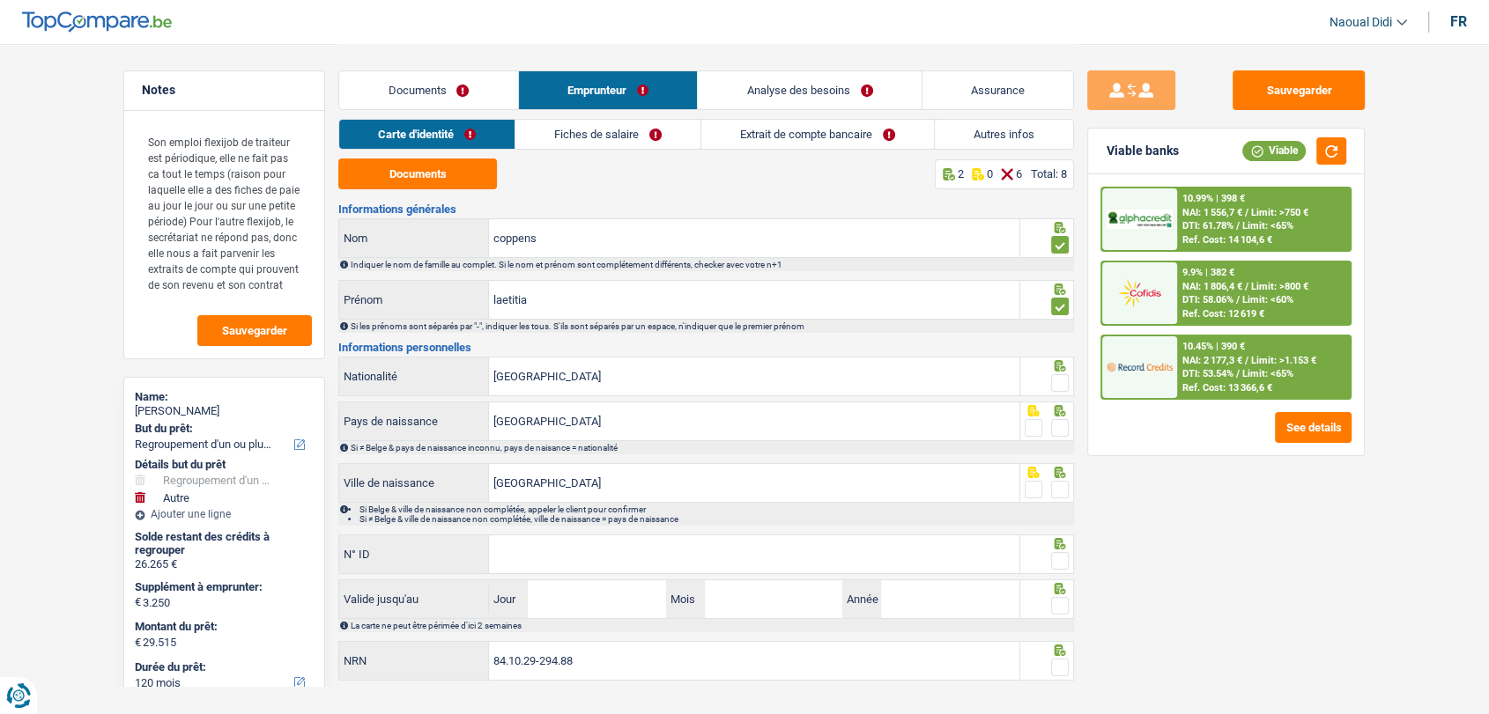
click at [1059, 388] on span at bounding box center [1060, 383] width 18 height 18
click at [0, 0] on input "radio" at bounding box center [0, 0] width 0 height 0
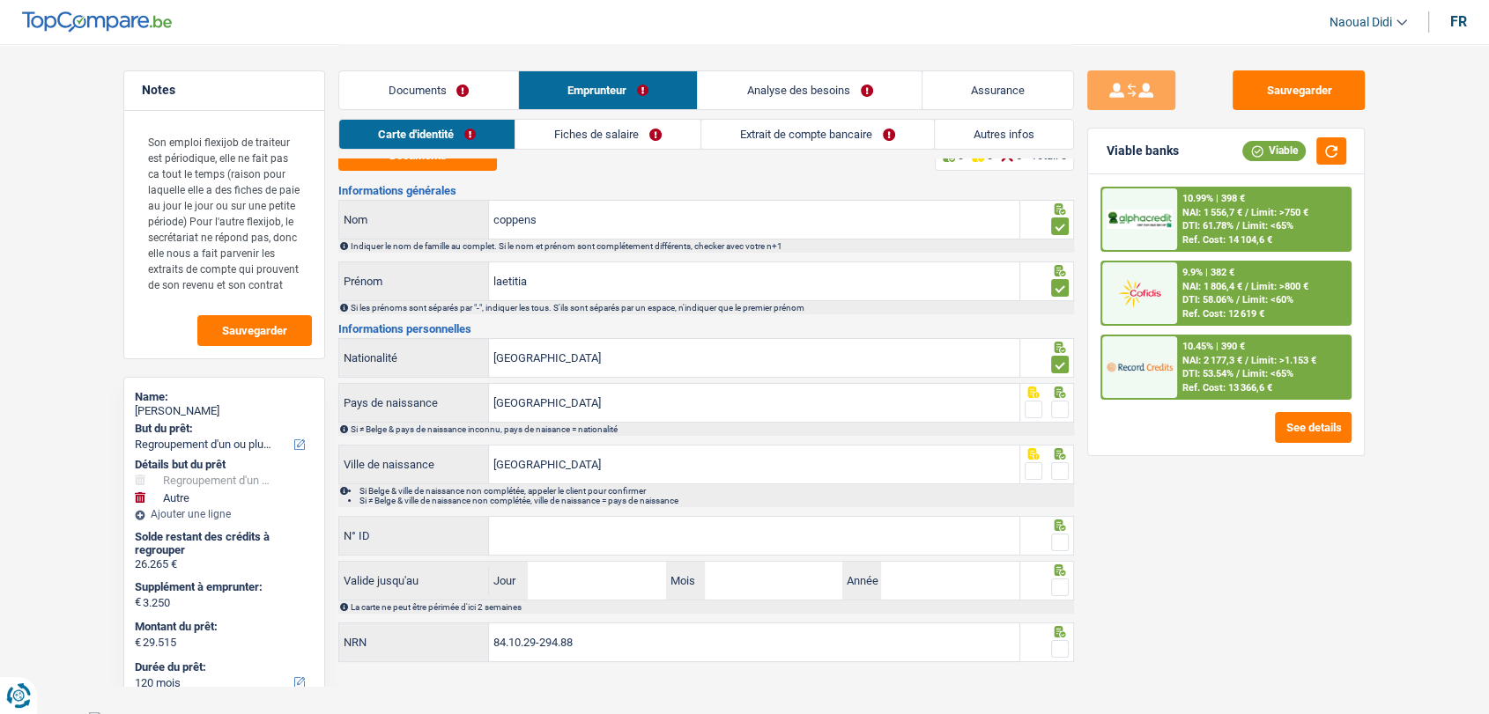
scroll to position [28, 0]
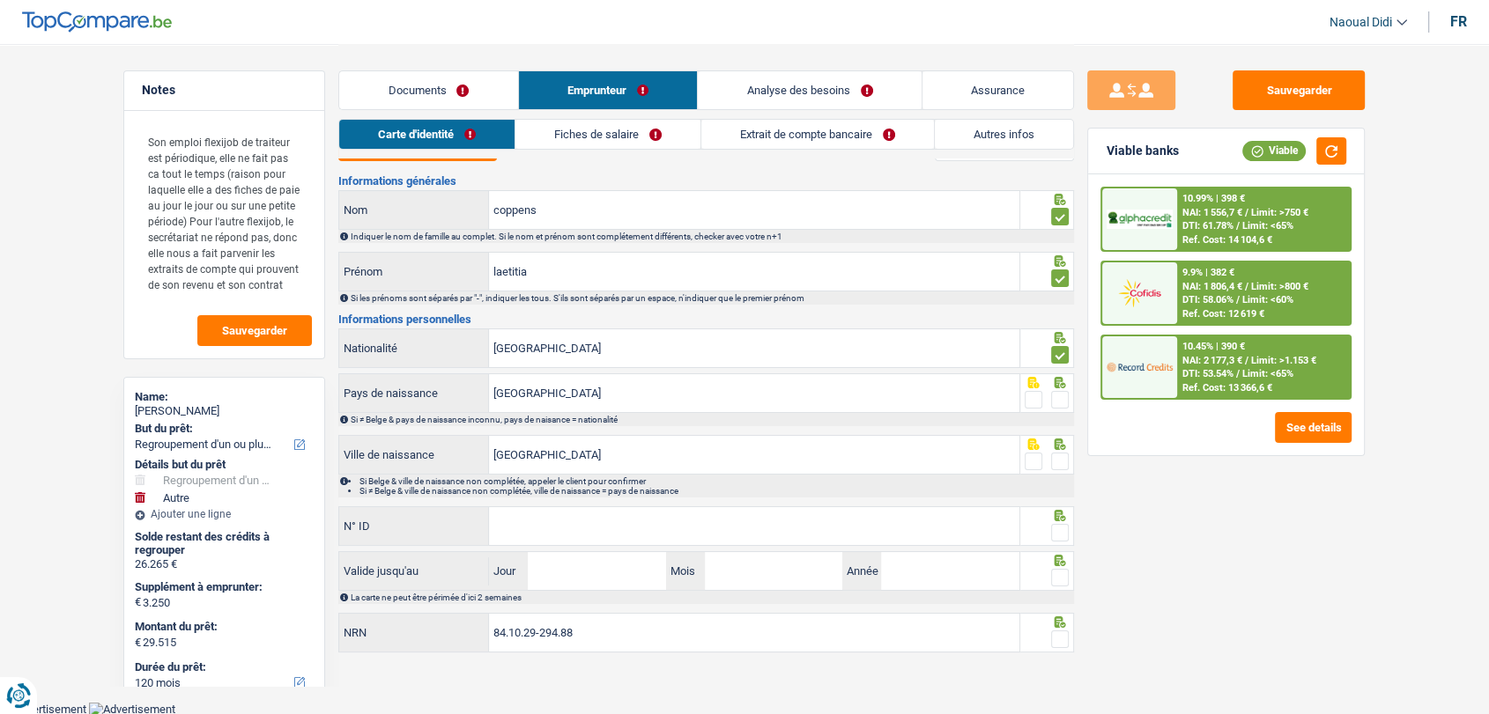
click at [1057, 395] on span at bounding box center [1060, 400] width 18 height 18
click at [0, 0] on input "radio" at bounding box center [0, 0] width 0 height 0
click at [1058, 454] on span at bounding box center [1060, 462] width 18 height 18
click at [0, 0] on input "radio" at bounding box center [0, 0] width 0 height 0
click at [585, 522] on input "N° ID" at bounding box center [754, 526] width 530 height 38
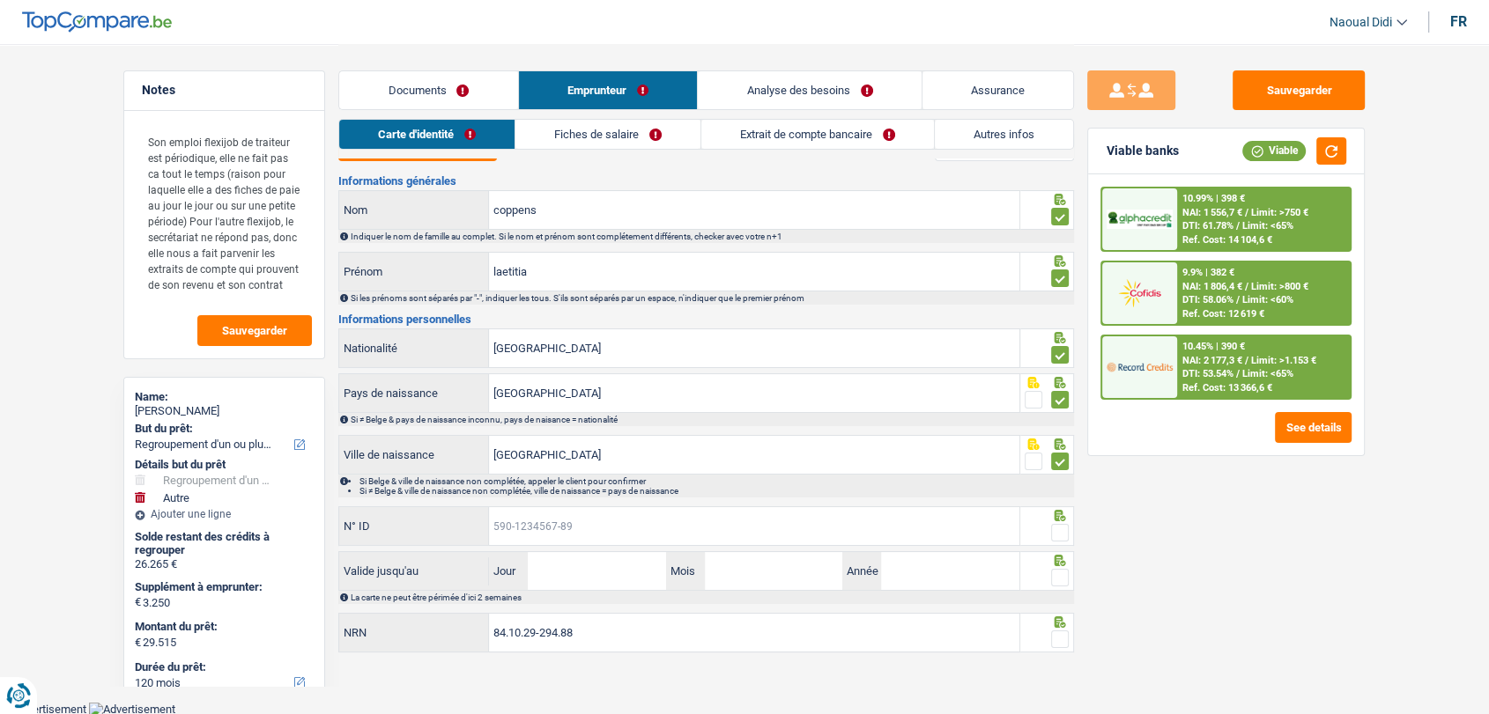
paste input "592-5160763-56"
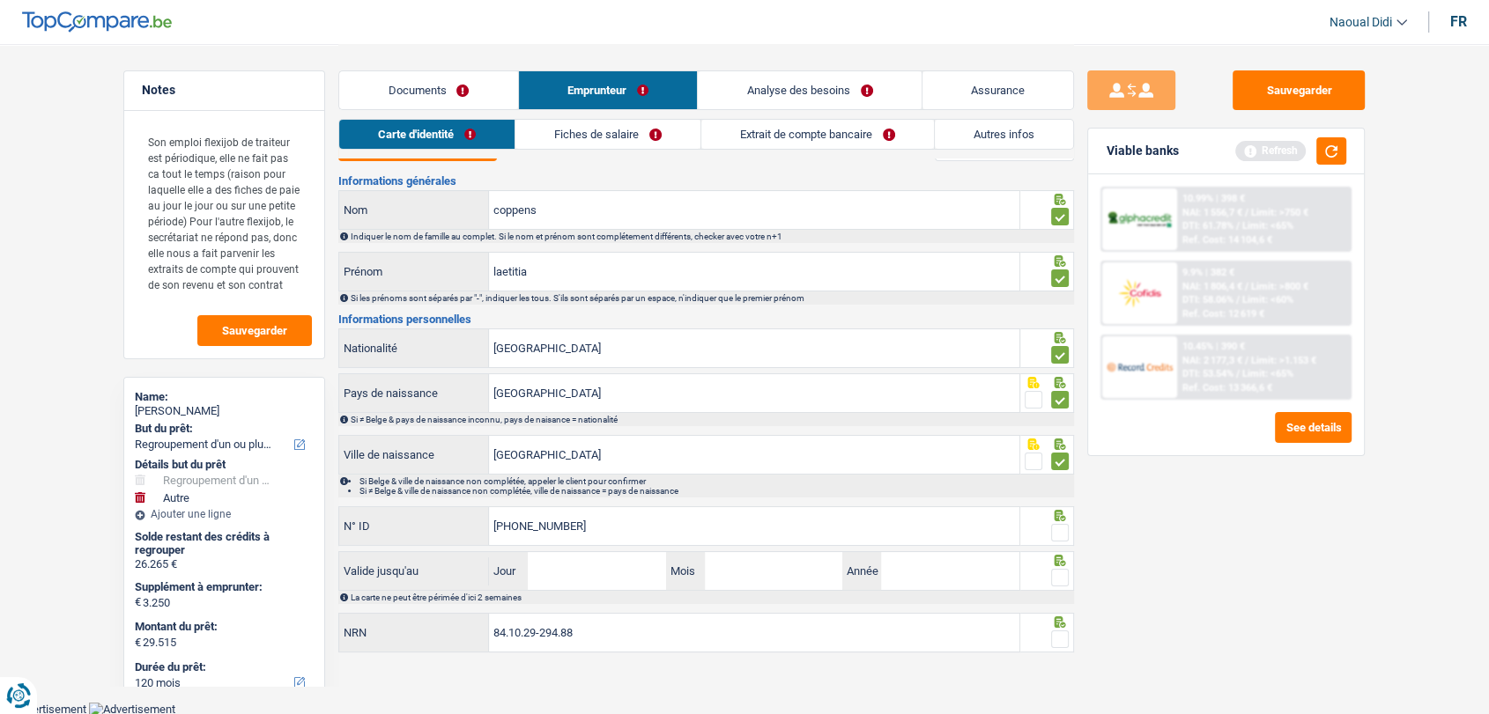
type input "592-5160763-56"
click at [601, 579] on input "Jour" at bounding box center [596, 571] width 137 height 38
type input "05"
type input "01"
type input "2027"
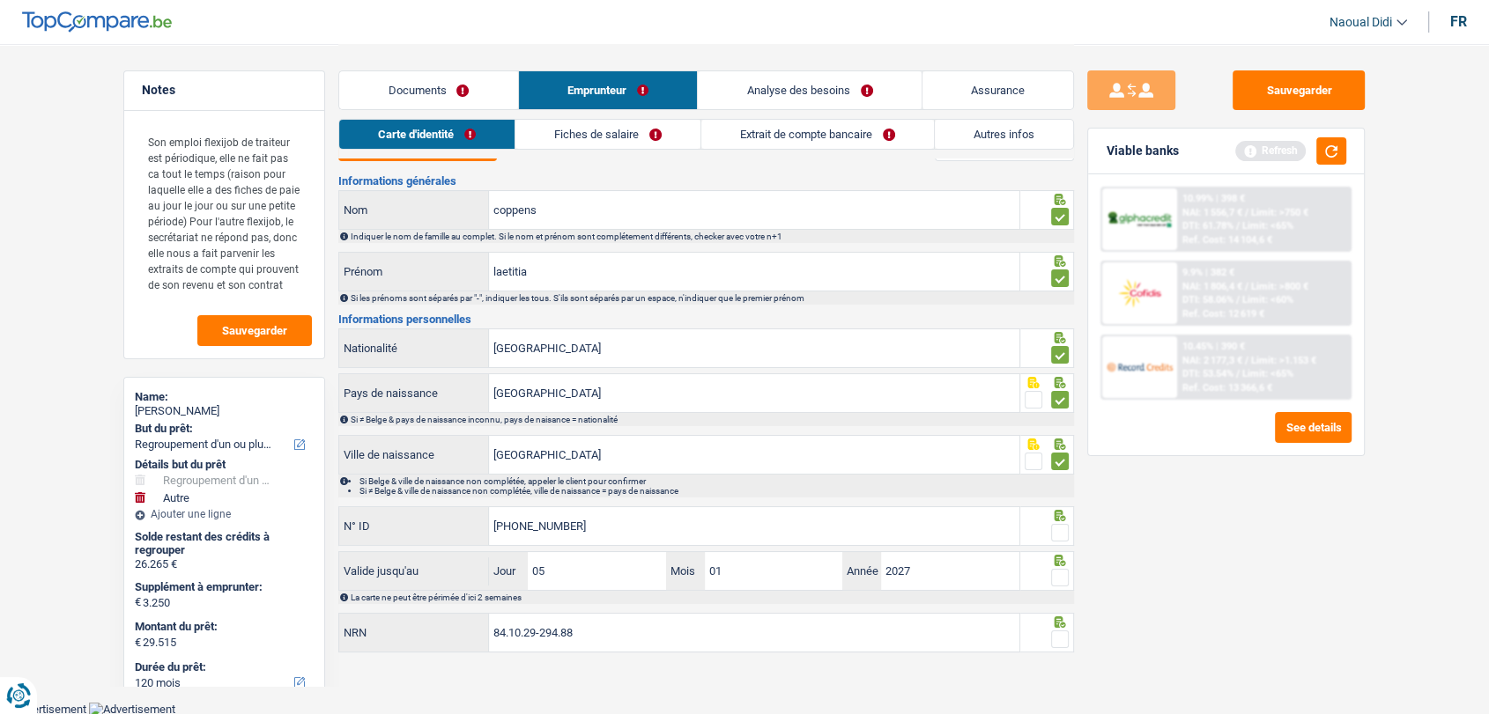
click at [1055, 529] on span at bounding box center [1060, 533] width 18 height 18
click at [0, 0] on input "radio" at bounding box center [0, 0] width 0 height 0
drag, startPoint x: 1063, startPoint y: 576, endPoint x: 1059, endPoint y: 613, distance: 37.3
click at [1062, 576] on span at bounding box center [1060, 578] width 18 height 18
click at [0, 0] on input "radio" at bounding box center [0, 0] width 0 height 0
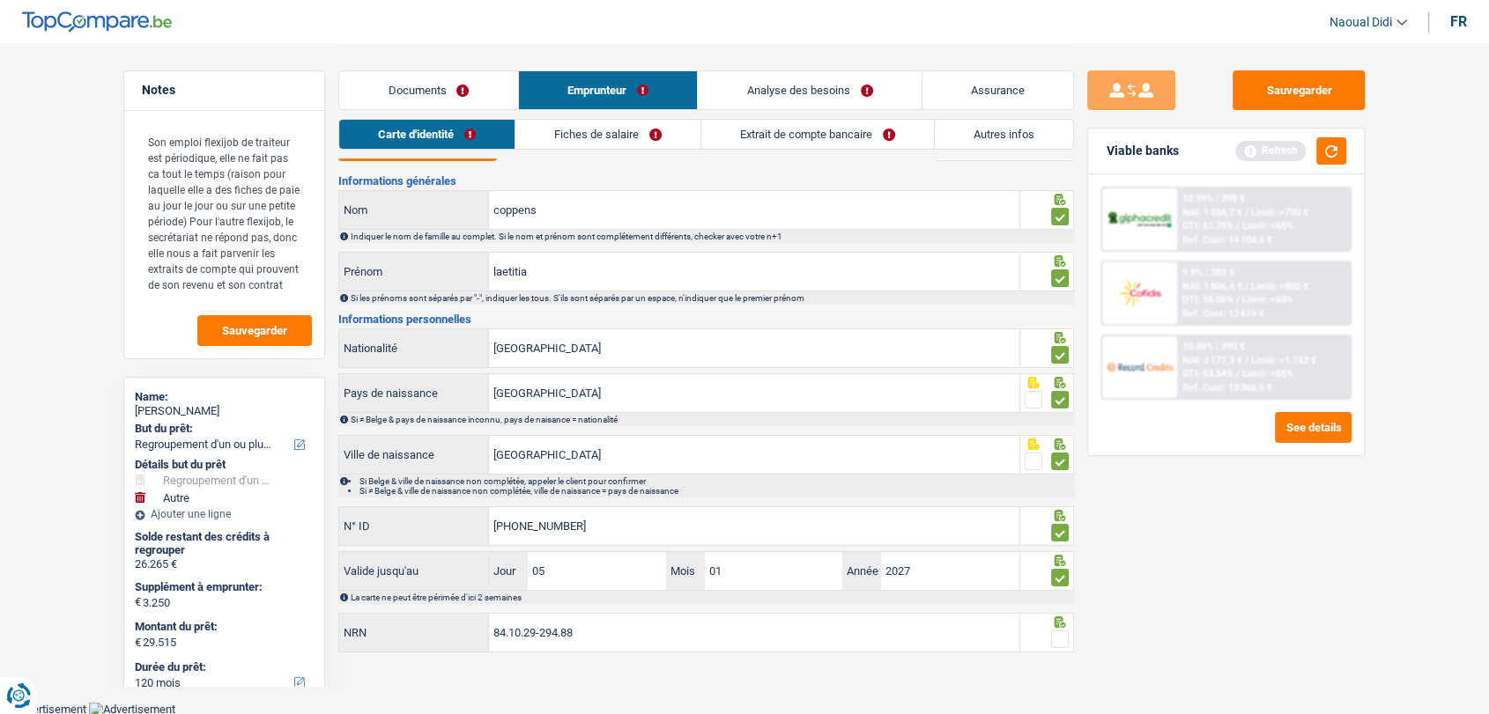
click at [1058, 637] on span at bounding box center [1060, 640] width 18 height 18
click at [0, 0] on input "radio" at bounding box center [0, 0] width 0 height 0
click at [1269, 88] on button "Sauvegarder" at bounding box center [1298, 90] width 132 height 40
click at [457, 92] on link "Documents" at bounding box center [428, 90] width 179 height 38
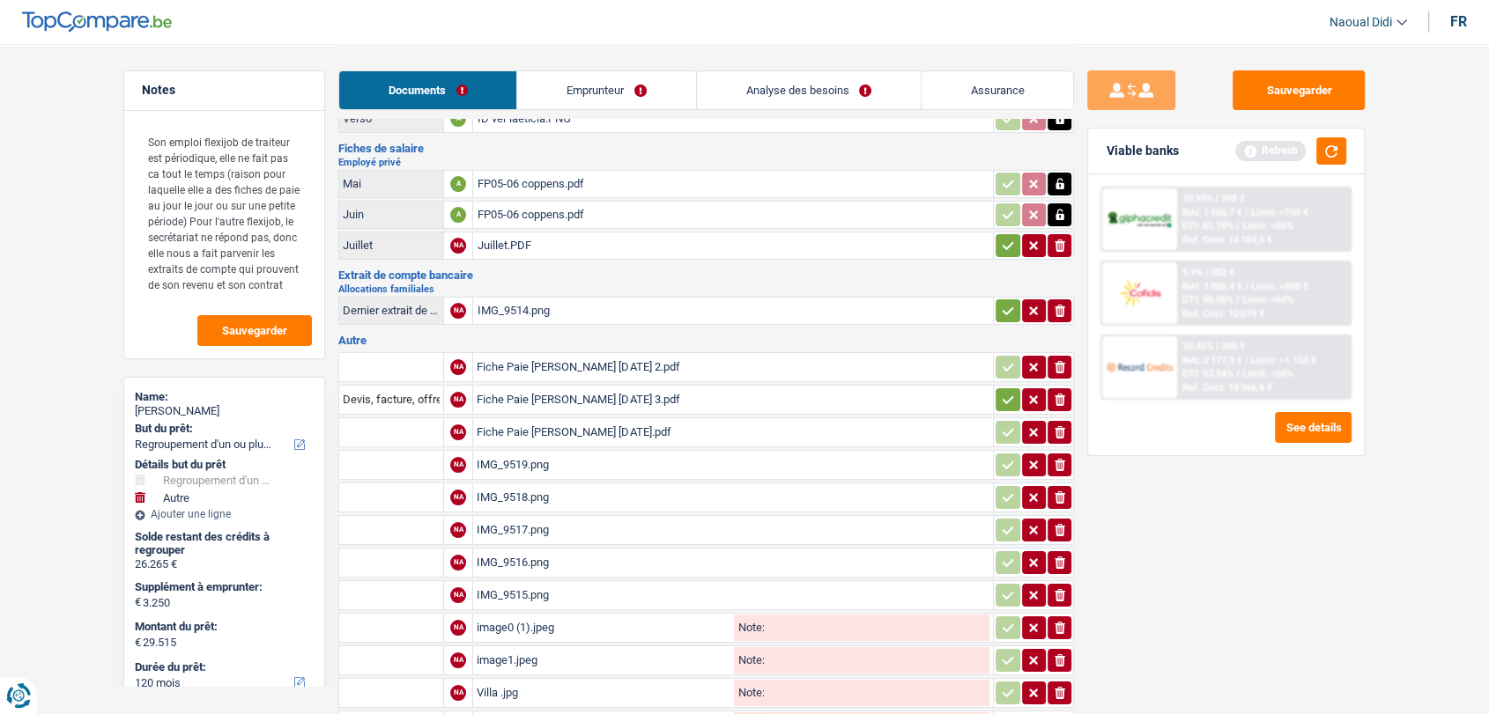
scroll to position [127, 0]
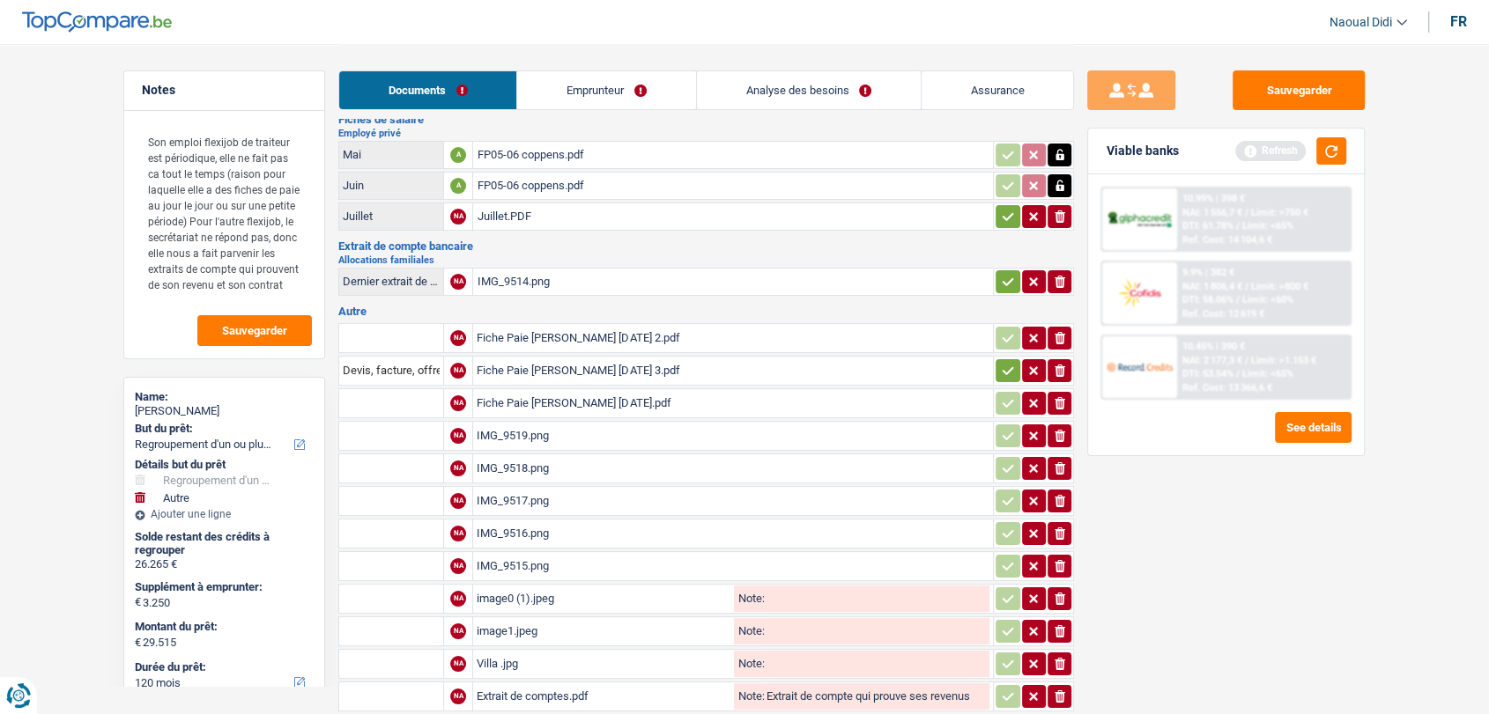
click at [1012, 366] on icon "button" at bounding box center [1008, 371] width 14 height 18
click at [1018, 270] on div "ionicons-v5-e" at bounding box center [1034, 281] width 78 height 23
click at [1010, 273] on icon "button" at bounding box center [1008, 282] width 14 height 18
click at [1014, 210] on button "button" at bounding box center [1007, 216] width 24 height 23
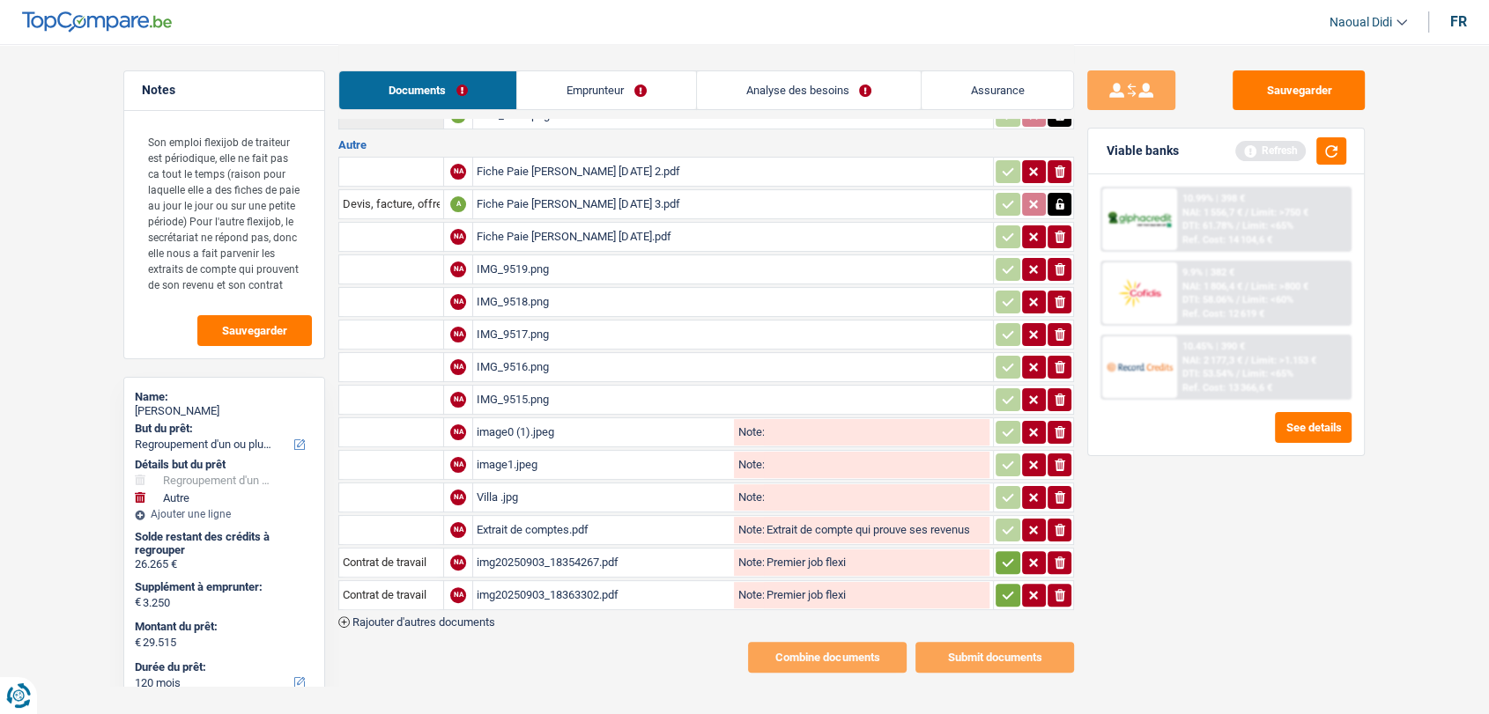
scroll to position [299, 0]
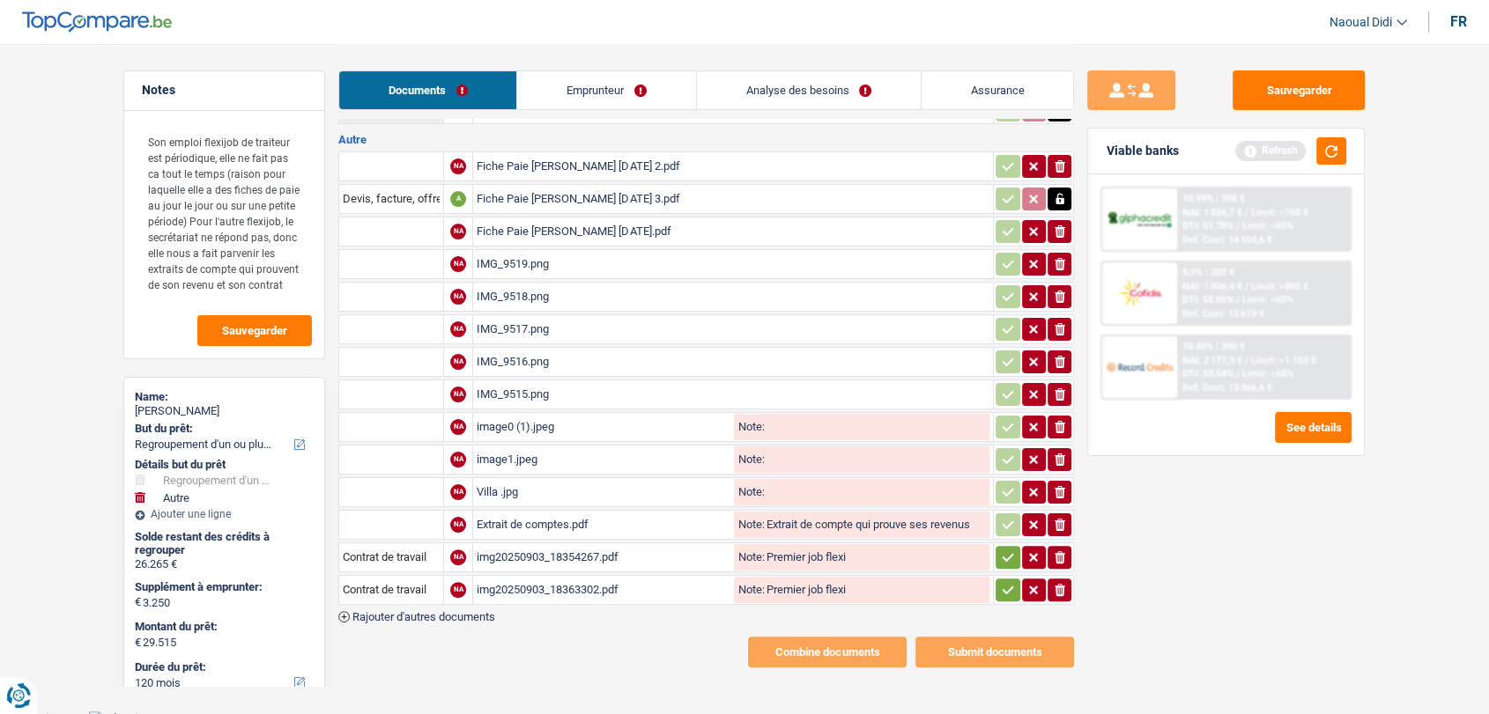
click at [998, 546] on button "button" at bounding box center [1007, 557] width 24 height 23
click at [1010, 581] on icon "button" at bounding box center [1008, 590] width 14 height 18
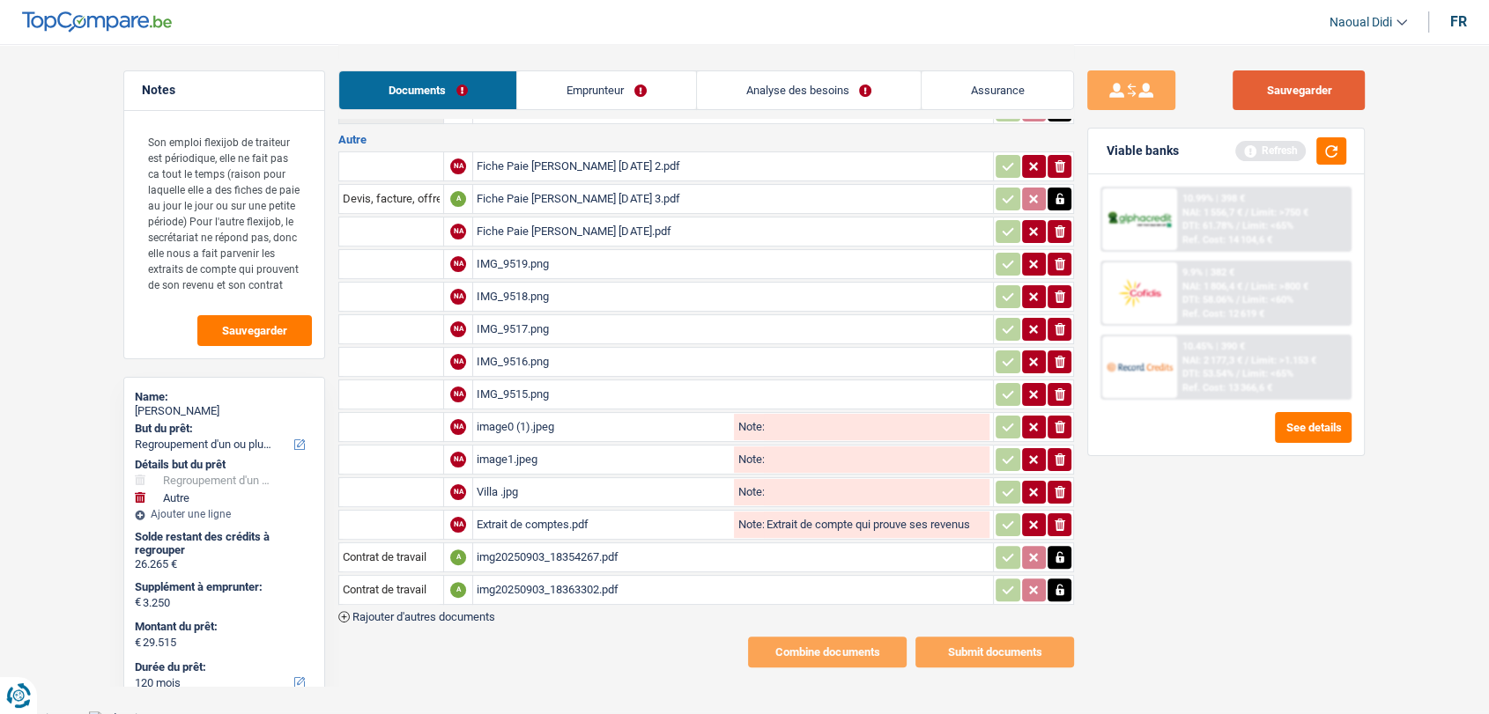
click at [1267, 90] on button "Sauvegarder" at bounding box center [1298, 90] width 132 height 40
click at [587, 87] on link "Emprunteur" at bounding box center [606, 90] width 178 height 38
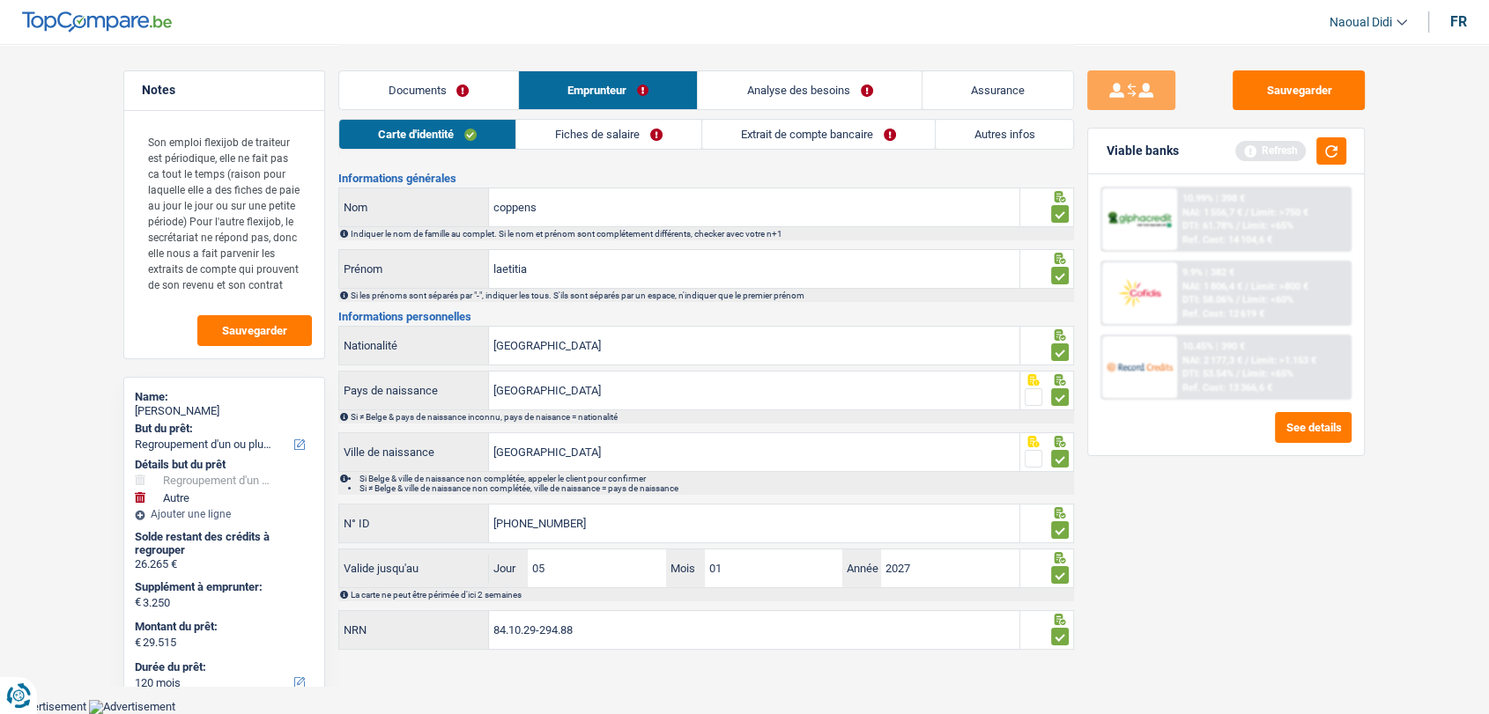
scroll to position [28, 0]
click at [619, 132] on link "Fiches de salaire" at bounding box center [608, 134] width 185 height 29
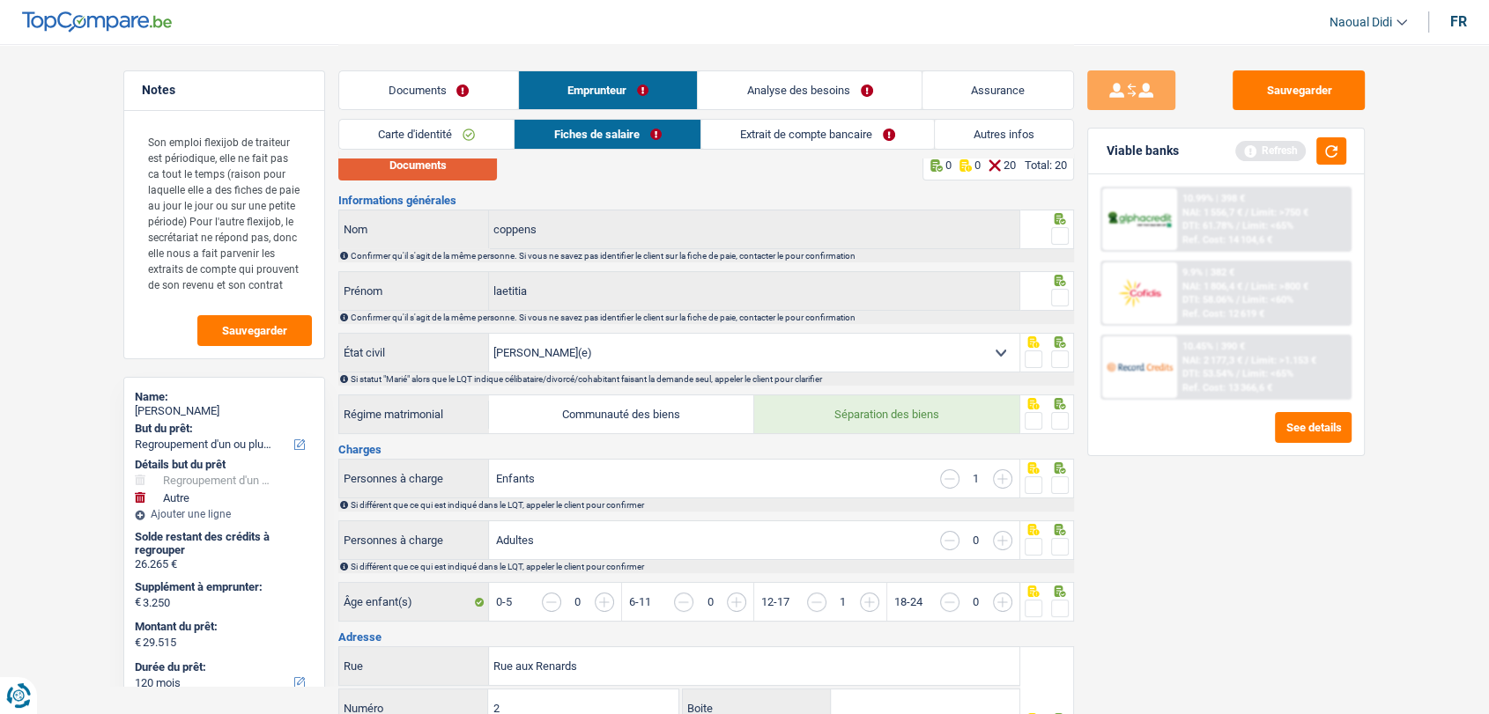
scroll to position [0, 0]
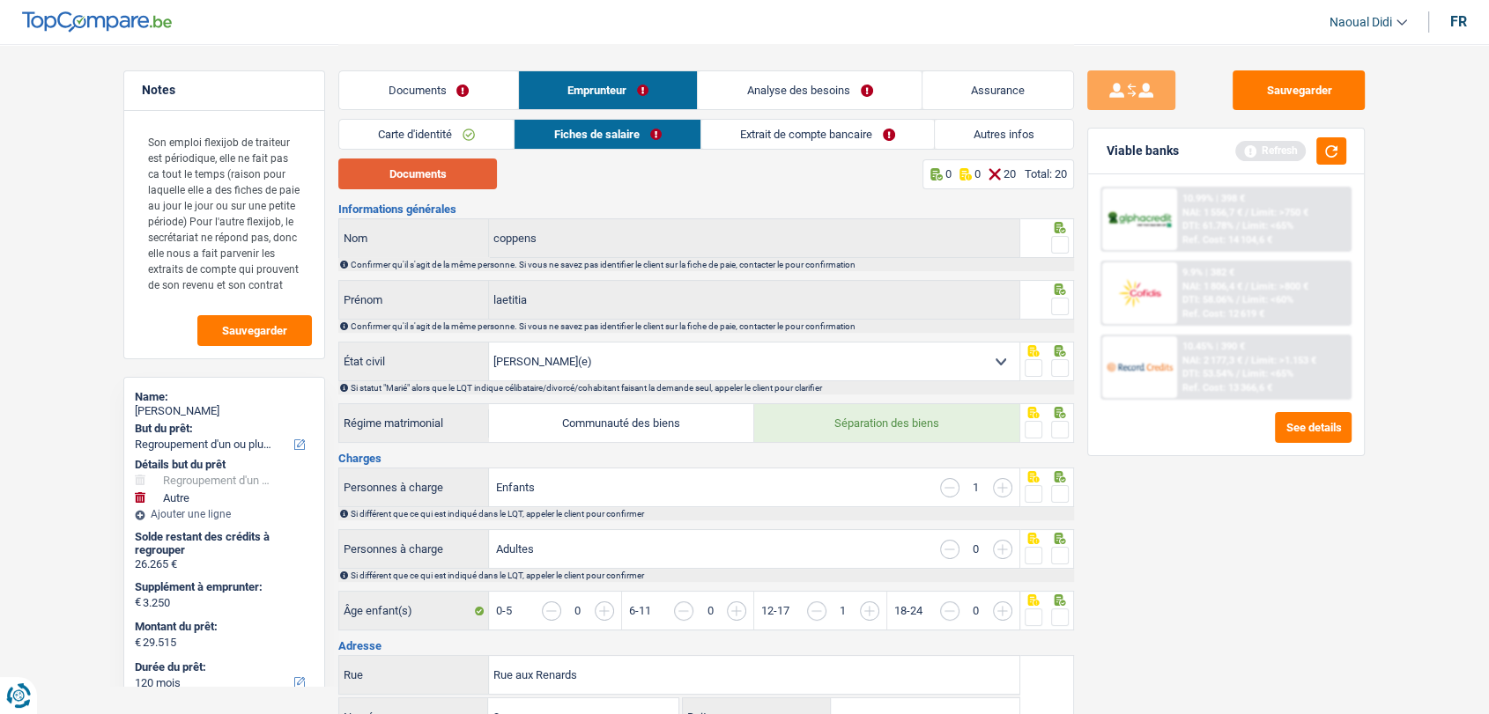
click at [436, 174] on button "Documents" at bounding box center [417, 174] width 159 height 31
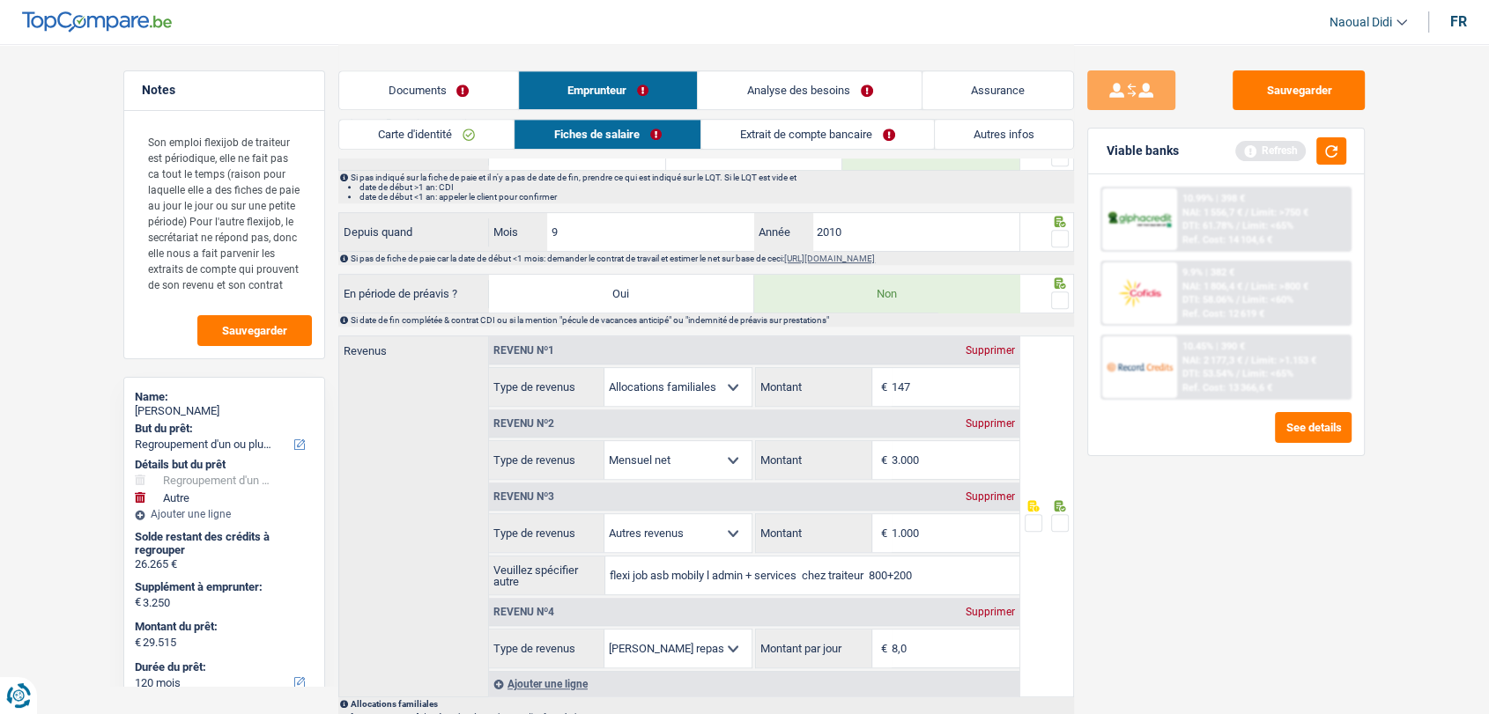
scroll to position [979, 0]
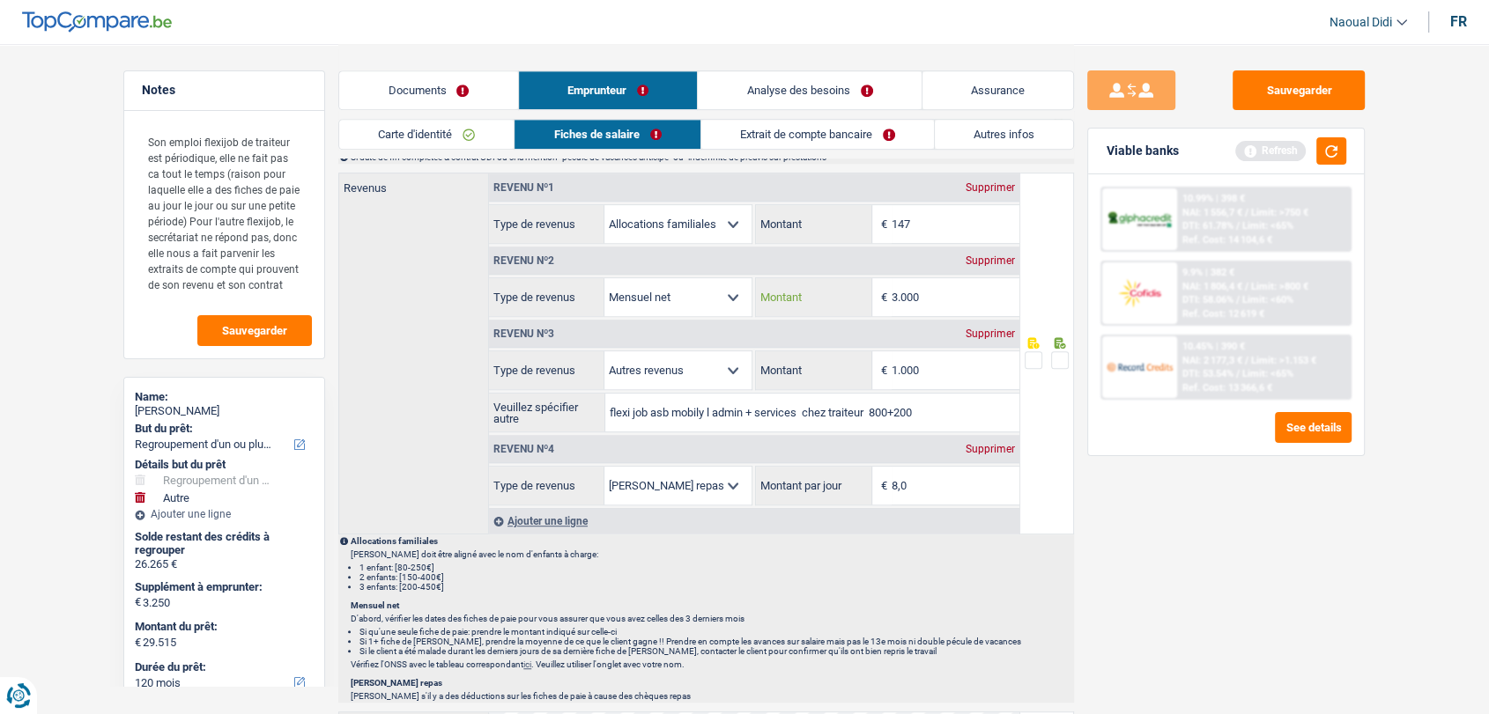
drag, startPoint x: 936, startPoint y: 291, endPoint x: 874, endPoint y: 277, distance: 63.3
click at [874, 278] on div "3.000 € Montant" at bounding box center [887, 297] width 263 height 38
type input "2.967"
click at [1203, 543] on div "Sauvegarder Viable banks Refresh 10.99% | 398 € NAI: 1 556,7 € / Limit: >750 € …" at bounding box center [1226, 378] width 304 height 616
click at [1328, 156] on button "button" at bounding box center [1331, 150] width 30 height 27
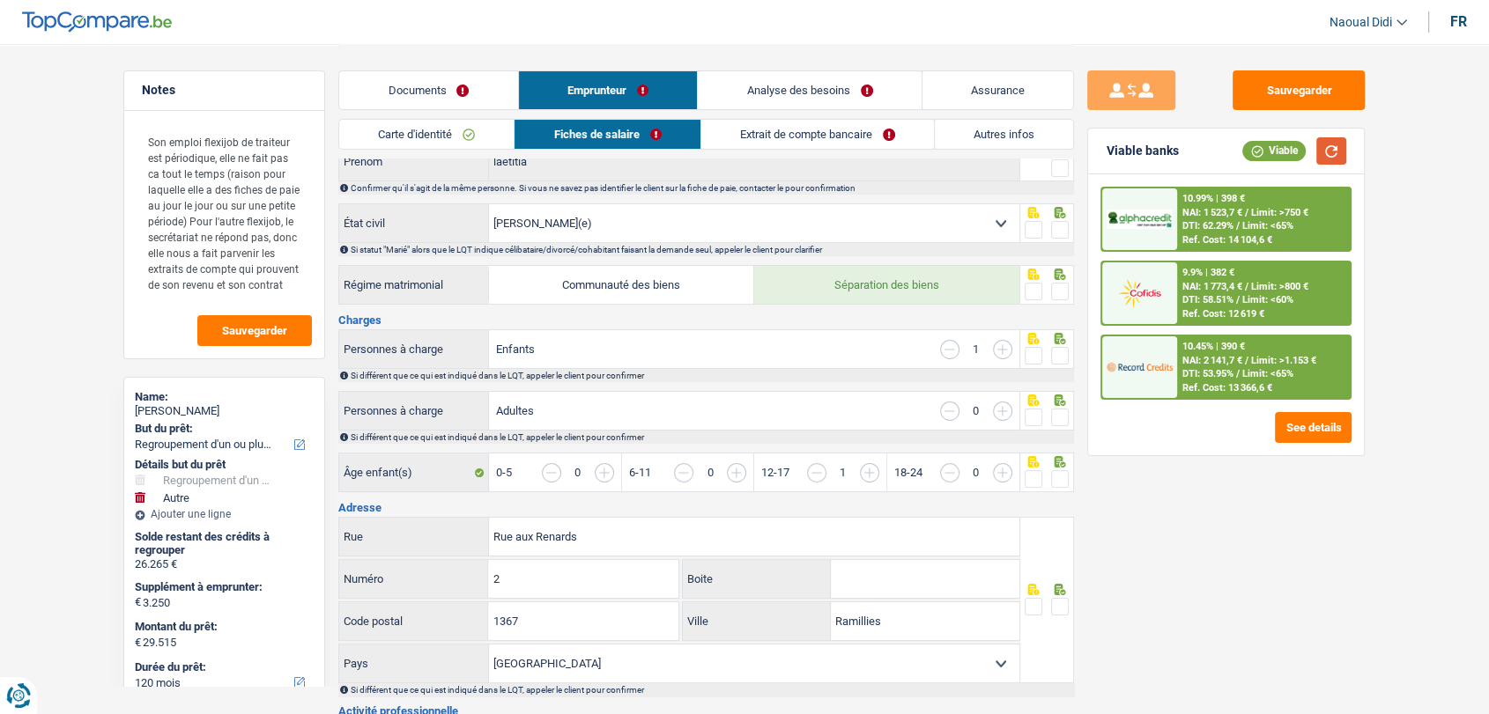
scroll to position [98, 0]
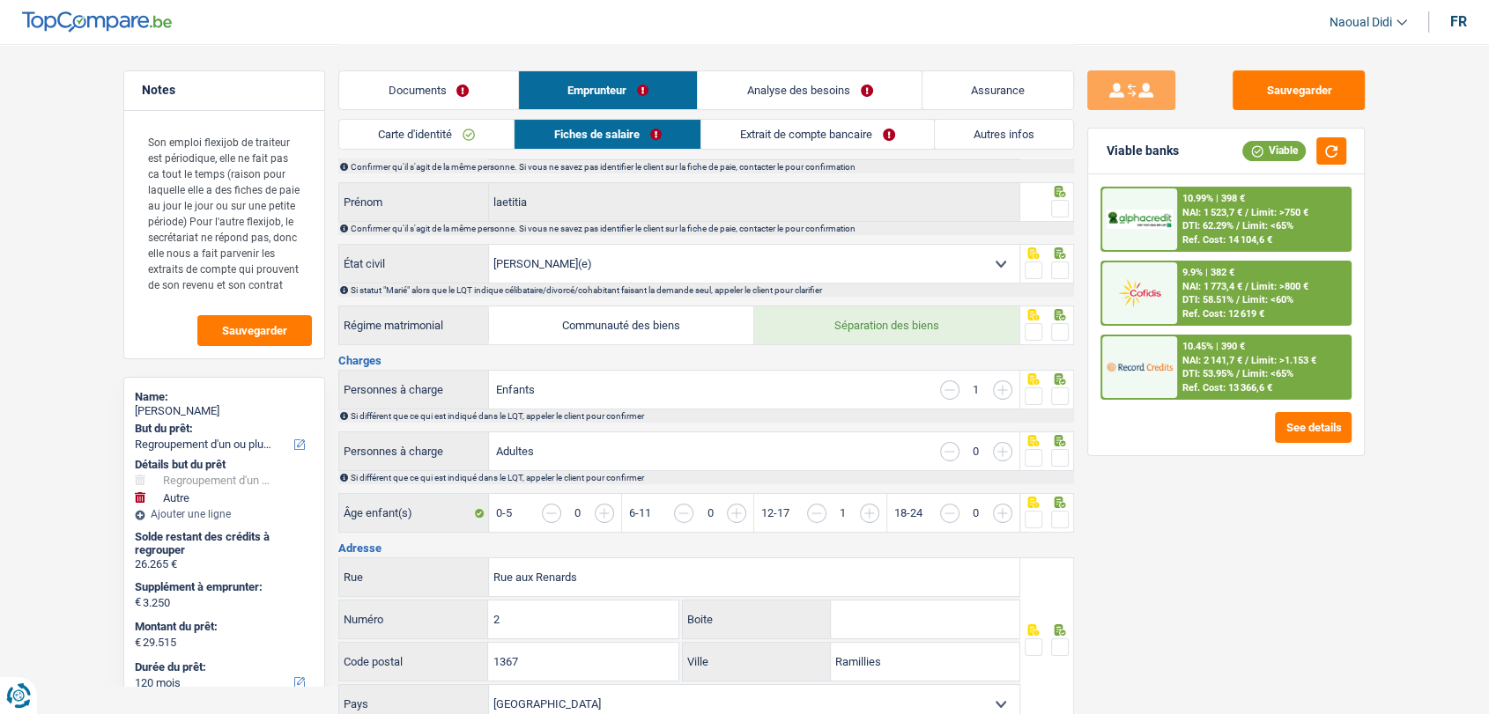
click at [994, 387] on input "button" at bounding box center [1002, 390] width 19 height 19
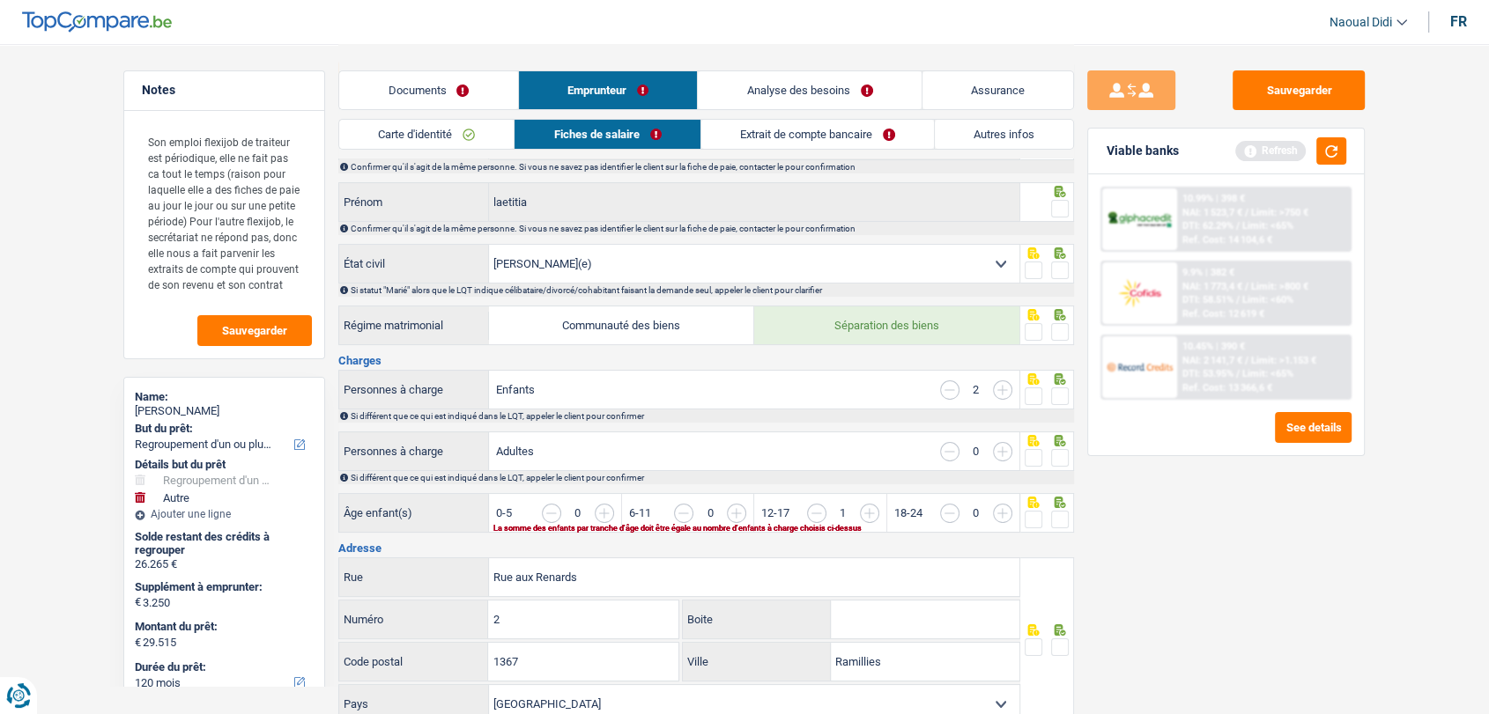
click at [736, 511] on input "button" at bounding box center [1067, 523] width 680 height 38
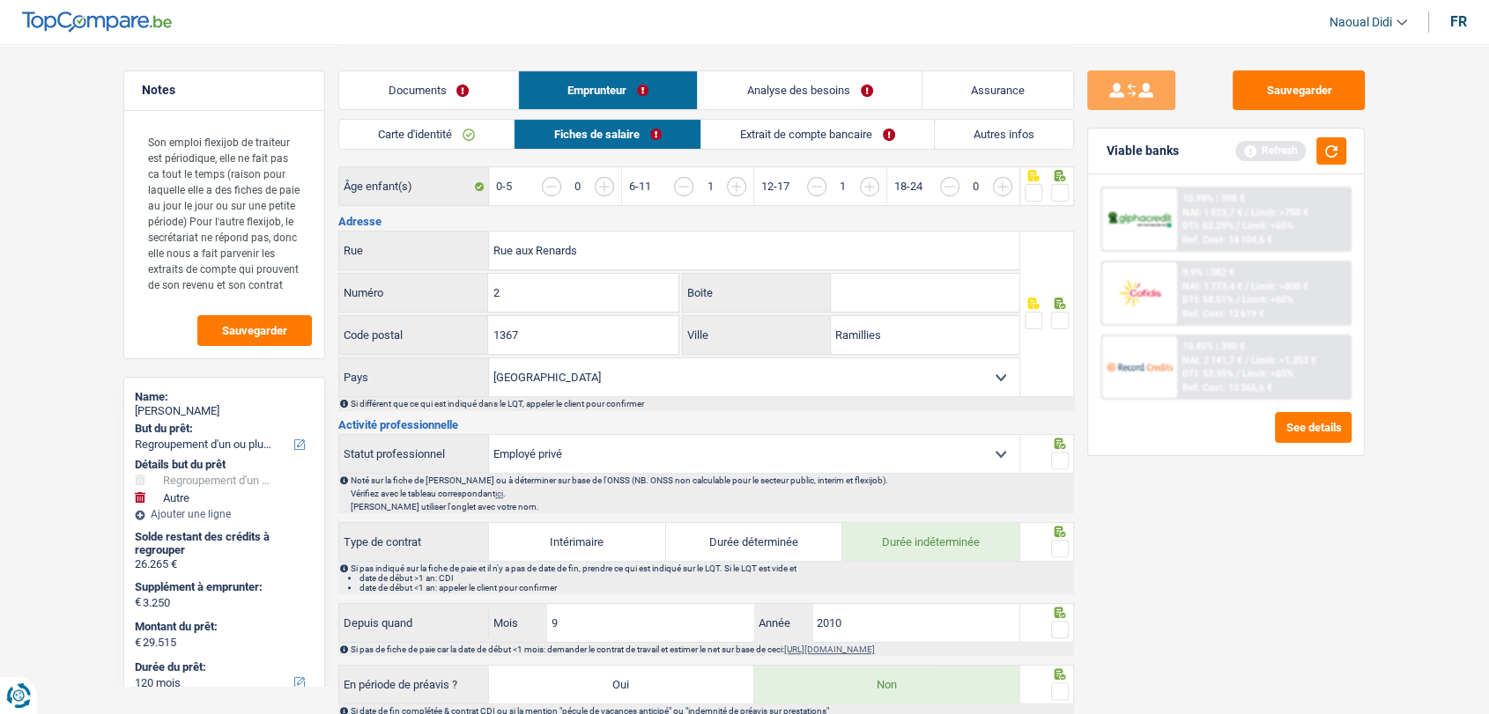
scroll to position [293, 0]
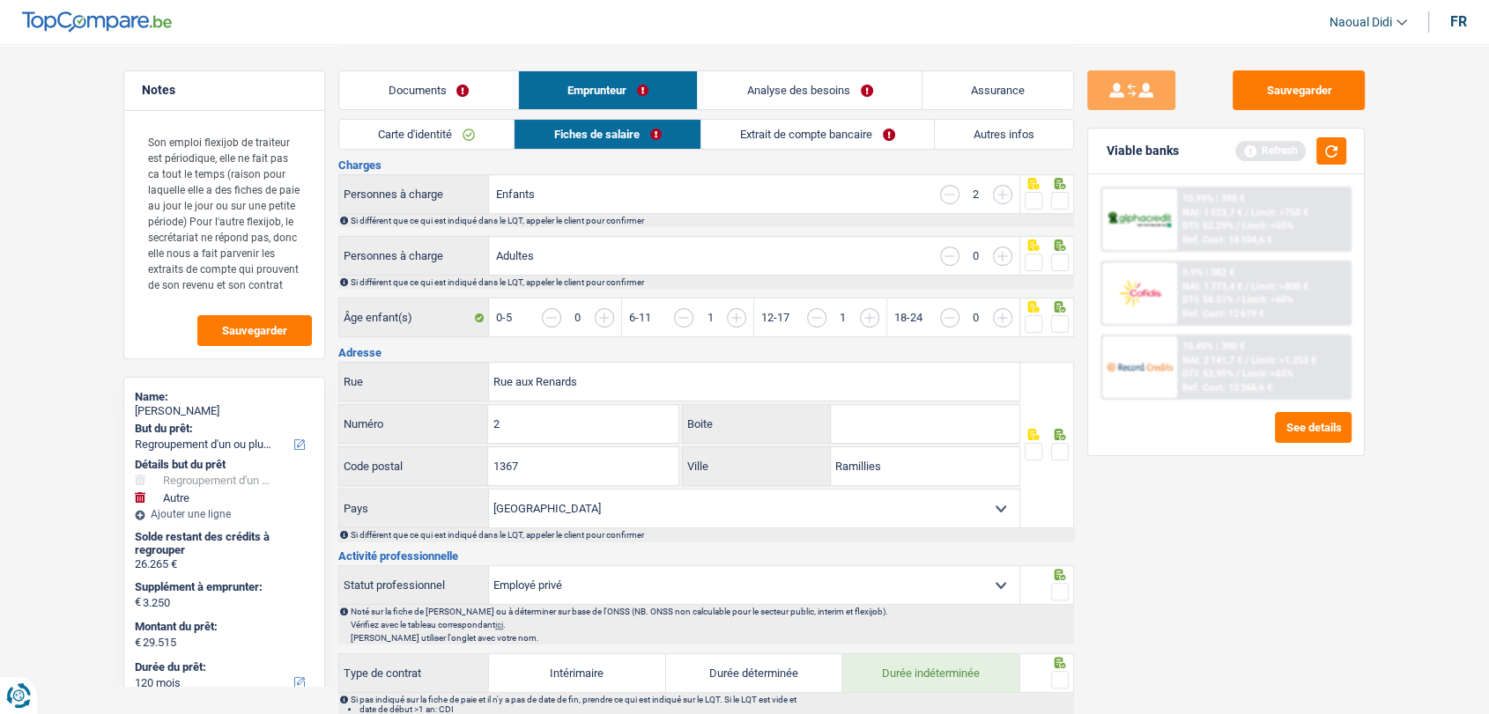
click at [415, 91] on link "Documents" at bounding box center [428, 90] width 179 height 38
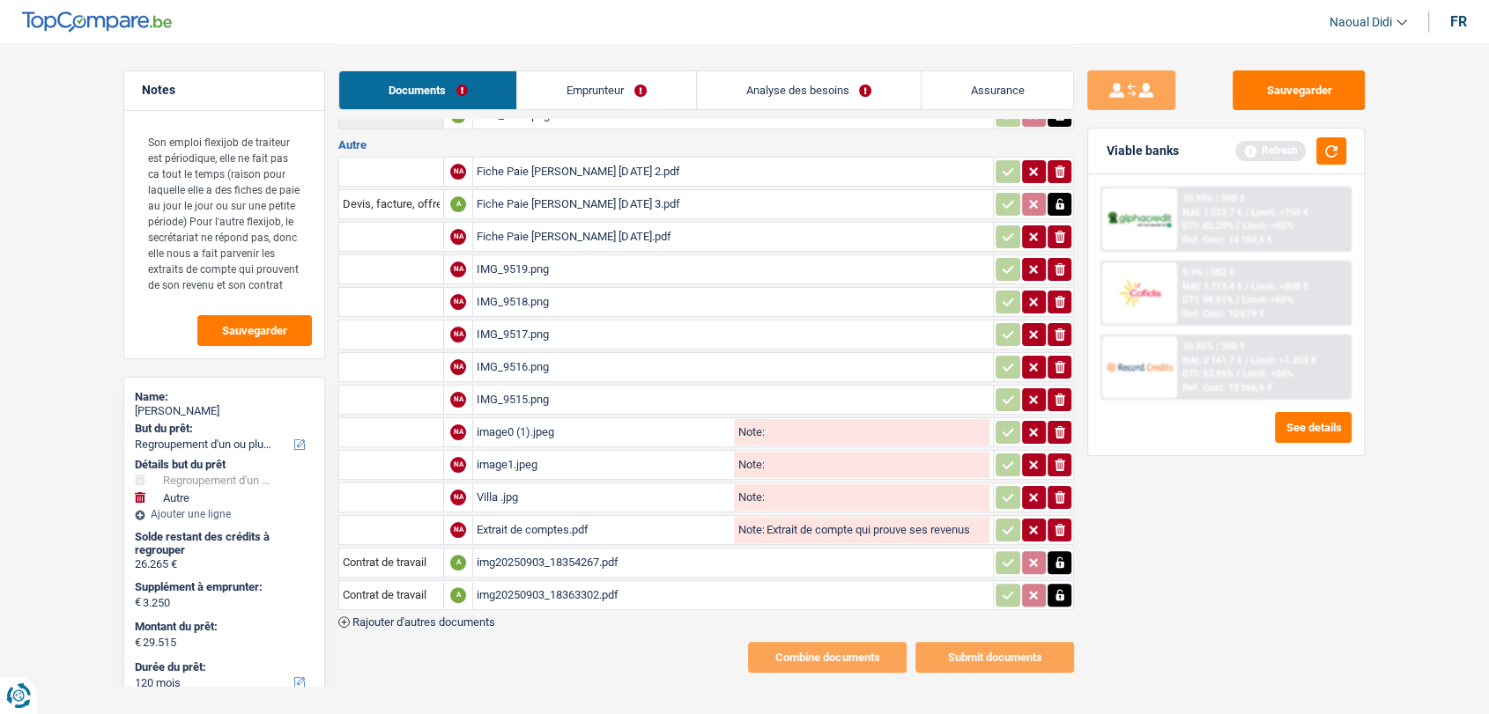
scroll to position [196, 0]
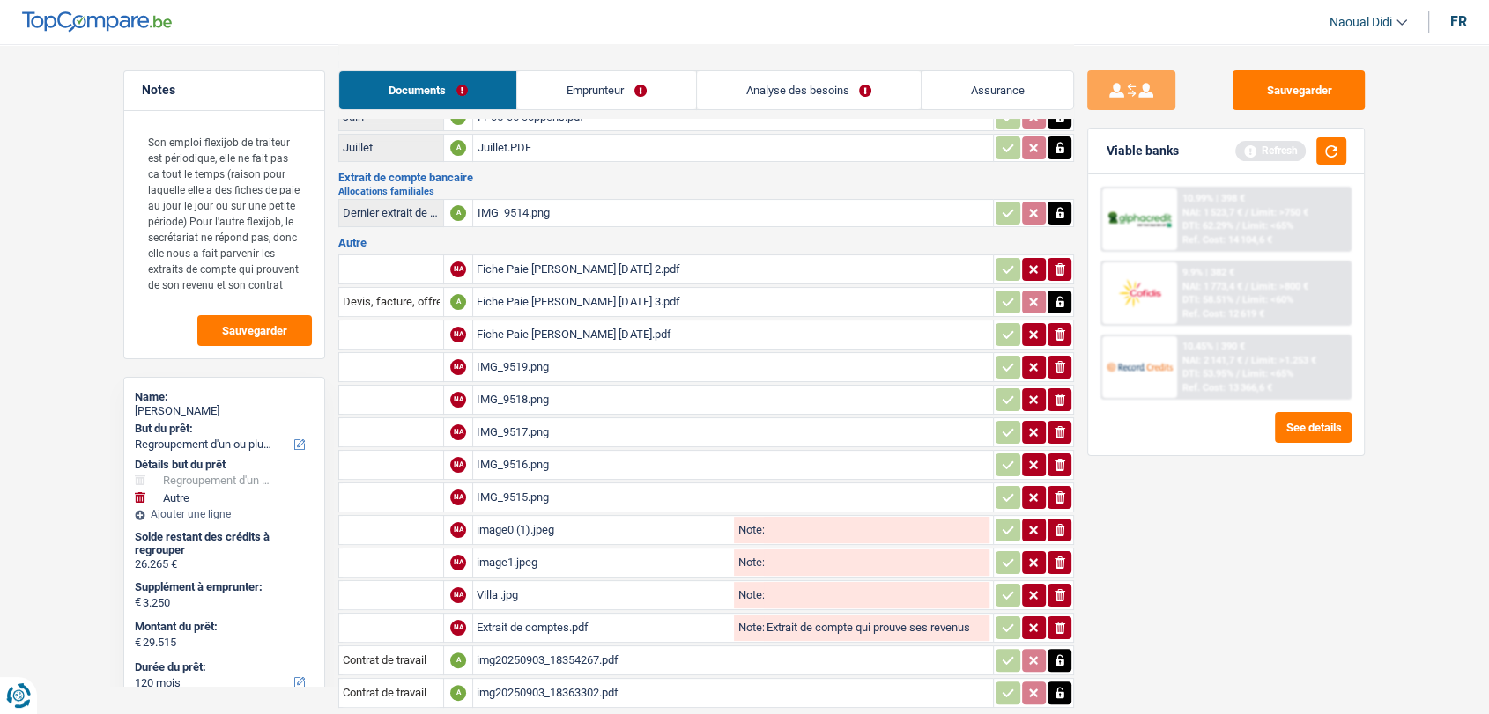
click at [592, 263] on div "Fiche Paie Coppens Laetitia Aout 2025 2.pdf" at bounding box center [733, 269] width 513 height 26
click at [550, 291] on div "Fiche Paie Coppens Laetitia Aout 2025 3.pdf" at bounding box center [733, 302] width 513 height 26
click at [591, 322] on div "Fiche Paie Coppens Laetitia Juillet 2025.pdf" at bounding box center [733, 335] width 513 height 26
click at [506, 356] on div "IMG_9519.png" at bounding box center [733, 367] width 513 height 26
click at [514, 517] on div "image0 (1).jpeg" at bounding box center [604, 530] width 254 height 26
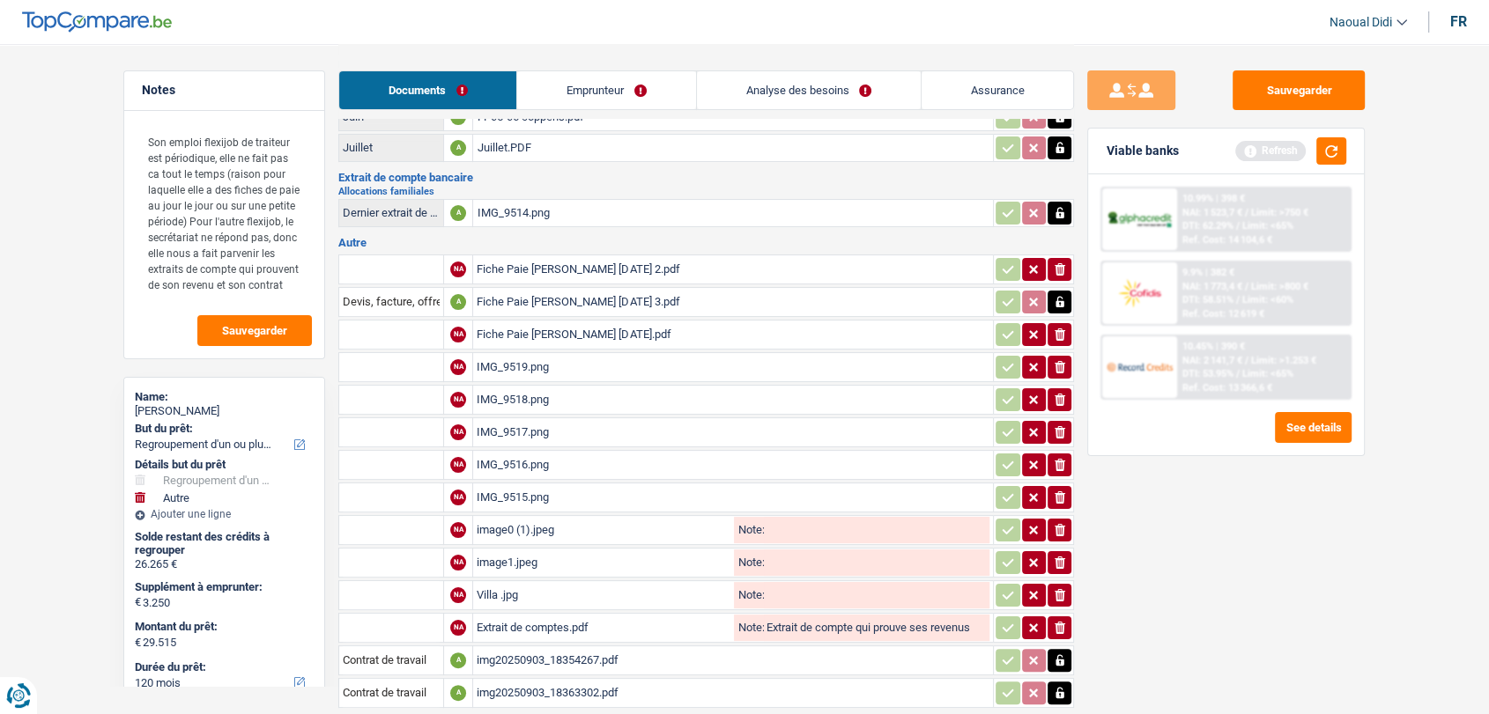
click at [513, 550] on div "image1.jpeg" at bounding box center [604, 563] width 254 height 26
click at [500, 582] on div "Villa .jpg" at bounding box center [604, 595] width 254 height 26
click at [529, 620] on div "Extrait de comptes.pdf" at bounding box center [604, 628] width 254 height 26
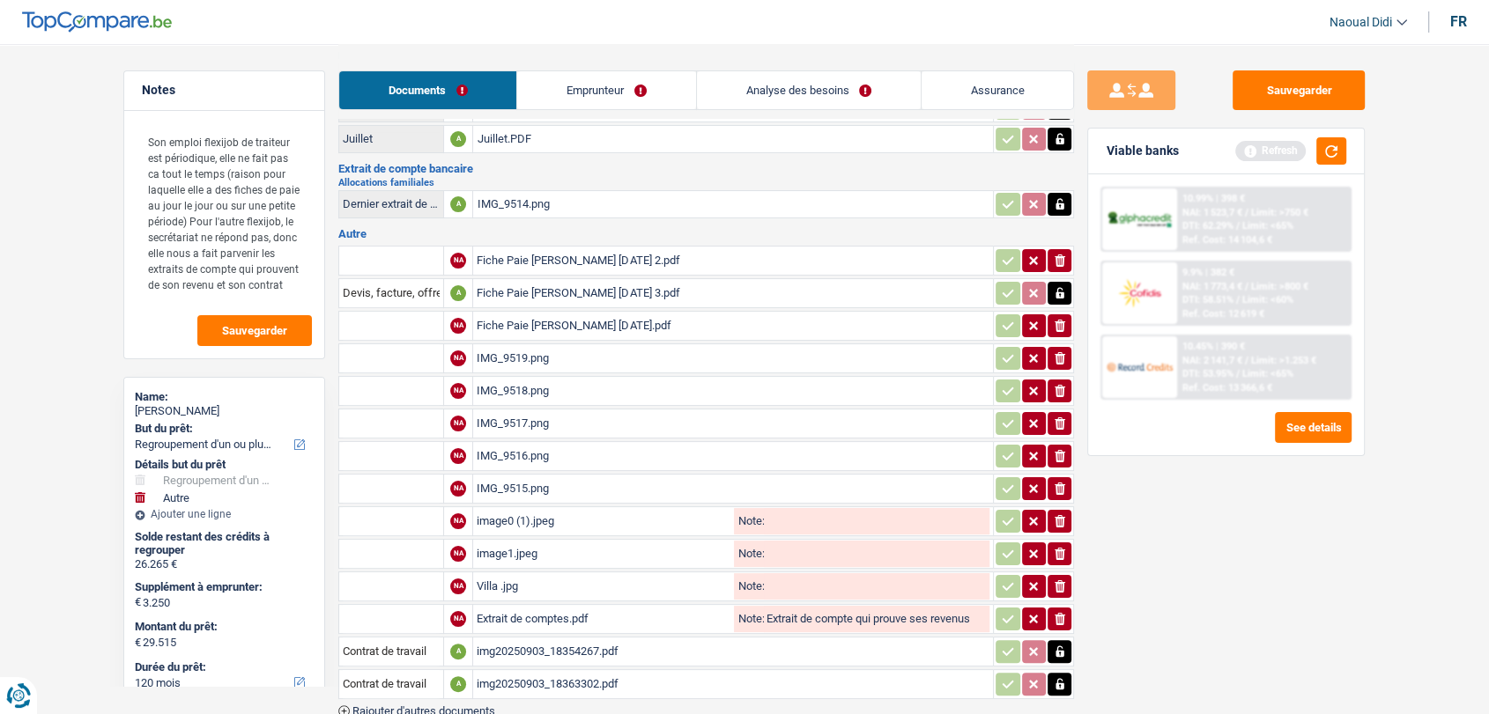
scroll to position [103, 0]
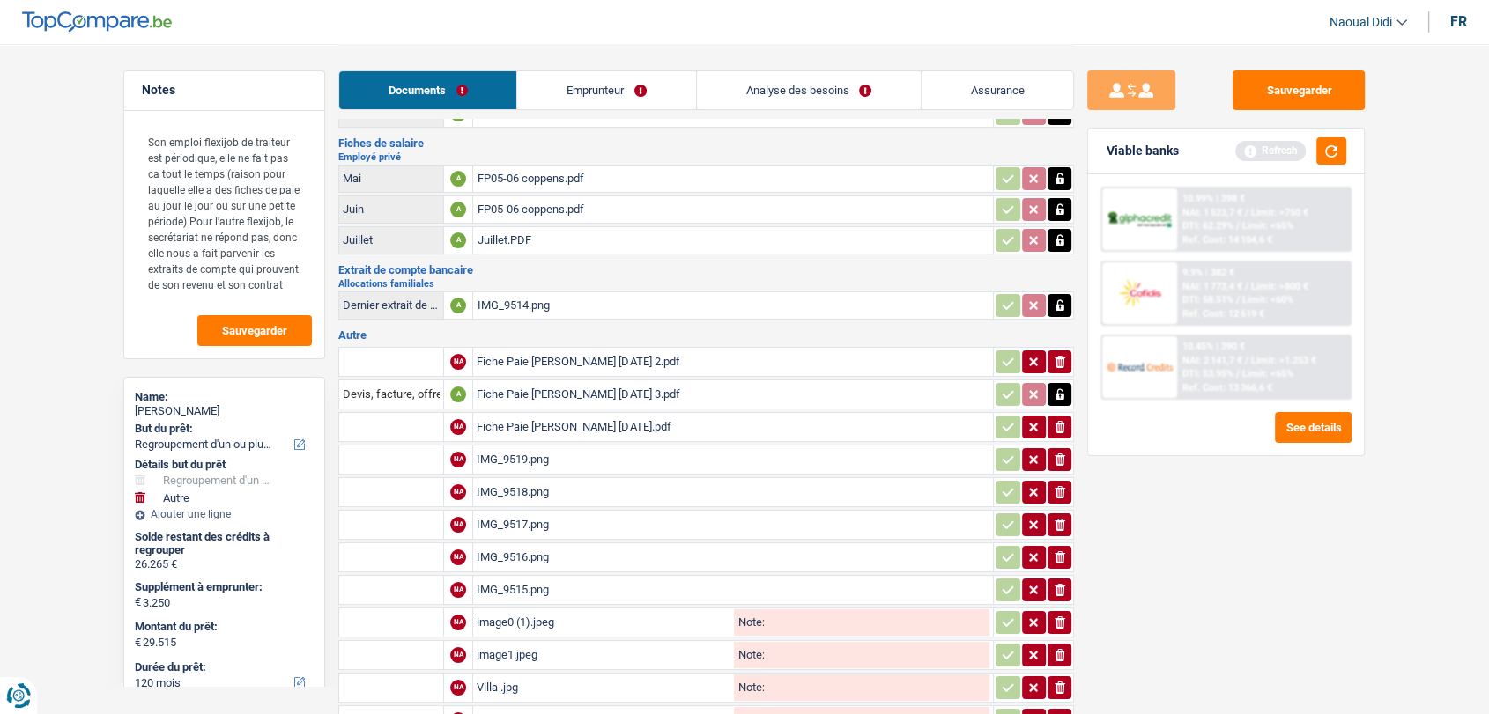
click at [1062, 358] on icon "button" at bounding box center [1060, 362] width 11 height 12
click at [1056, 396] on icon "button" at bounding box center [1060, 395] width 14 height 18
click at [1057, 387] on icon "ionicons-v5-e" at bounding box center [1060, 395] width 14 height 18
click at [1066, 425] on button "ionicons-v5-e" at bounding box center [1059, 427] width 24 height 23
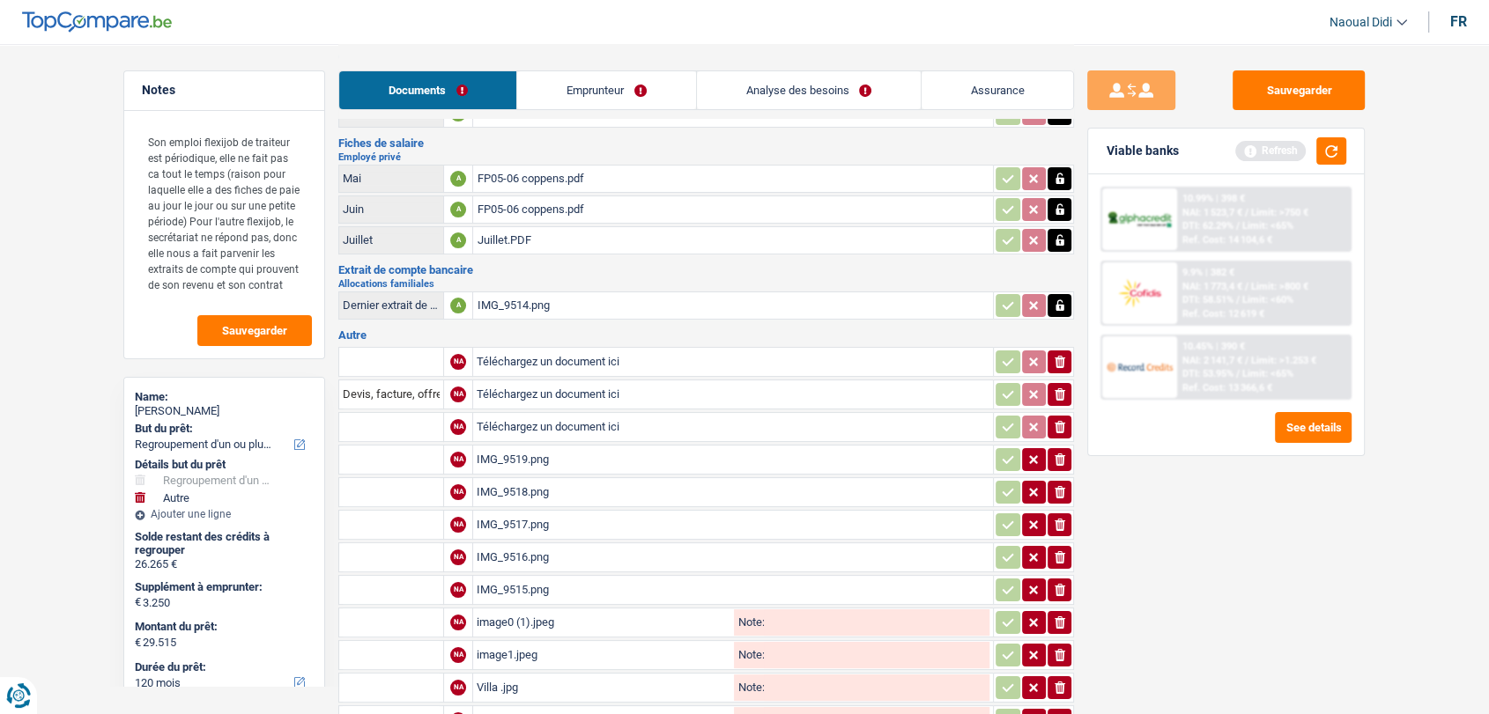
click at [1057, 422] on icon "button" at bounding box center [1060, 427] width 11 height 12
click at [1057, 458] on icon "button" at bounding box center [1060, 460] width 11 height 12
click at [1057, 484] on icon "ionicons-v5-e" at bounding box center [1060, 493] width 14 height 18
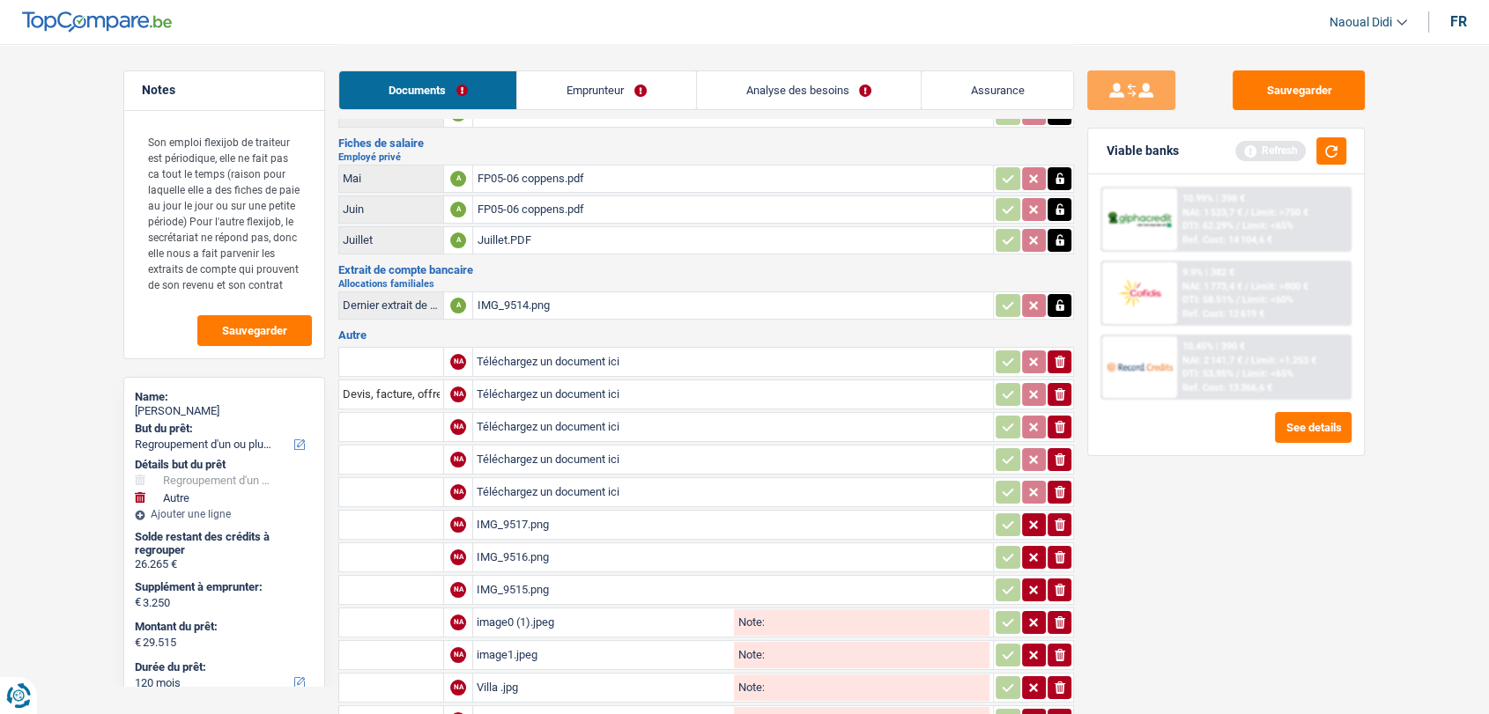
click at [1059, 518] on icon "ionicons-v5-e" at bounding box center [1060, 525] width 14 height 18
click at [1055, 551] on icon "button" at bounding box center [1060, 557] width 11 height 12
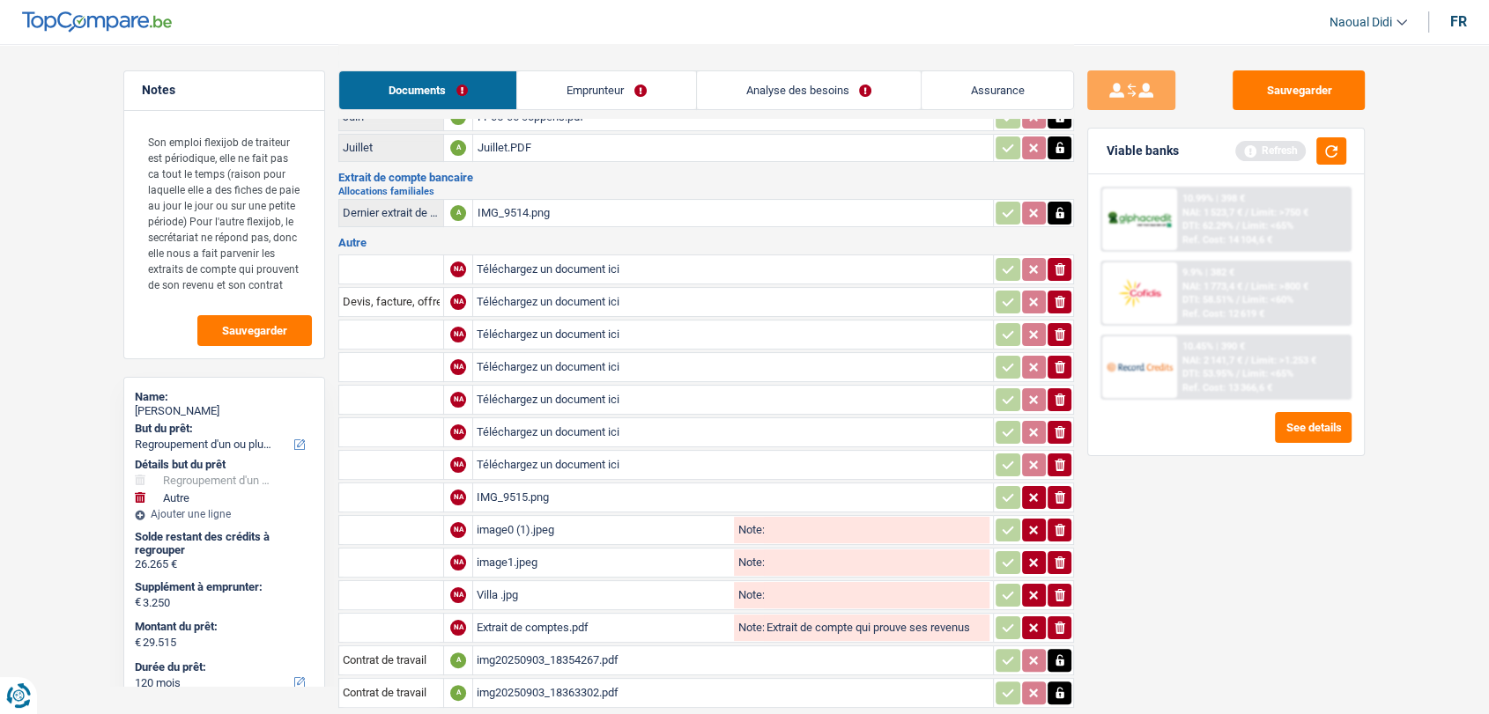
scroll to position [299, 0]
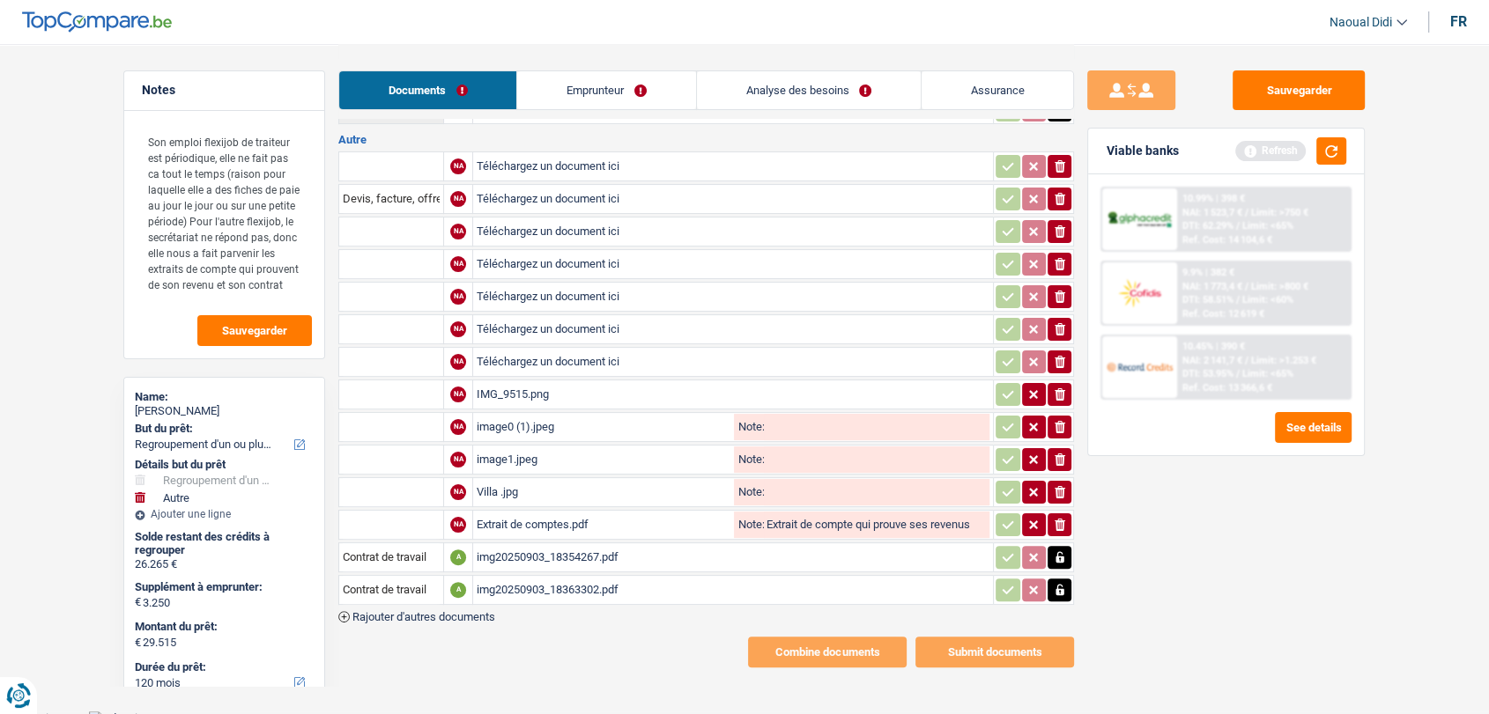
click at [531, 387] on div "IMG_9515.png" at bounding box center [733, 394] width 513 height 26
click at [522, 426] on div "image0 (1).jpeg" at bounding box center [604, 427] width 254 height 26
click at [1060, 451] on icon "ionicons-v5-e" at bounding box center [1060, 460] width 14 height 18
click at [535, 416] on div "image0 (1).jpeg" at bounding box center [604, 427] width 254 height 26
click at [1053, 421] on icon "ionicons-v5-e" at bounding box center [1060, 427] width 14 height 18
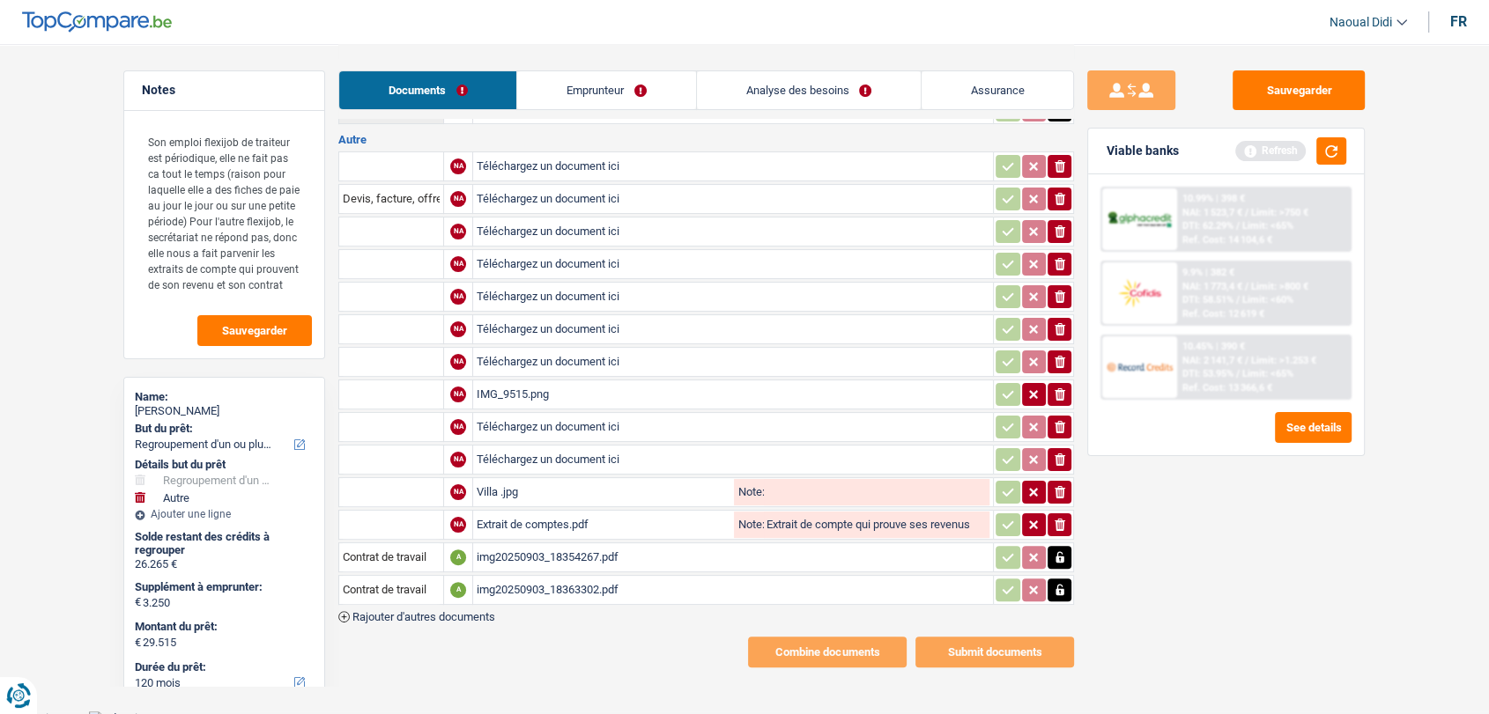
click at [507, 490] on div "Villa .jpg" at bounding box center [604, 492] width 254 height 26
click at [1062, 486] on icon "button" at bounding box center [1060, 492] width 11 height 12
click at [511, 516] on div "Extrait de comptes.pdf" at bounding box center [604, 525] width 254 height 26
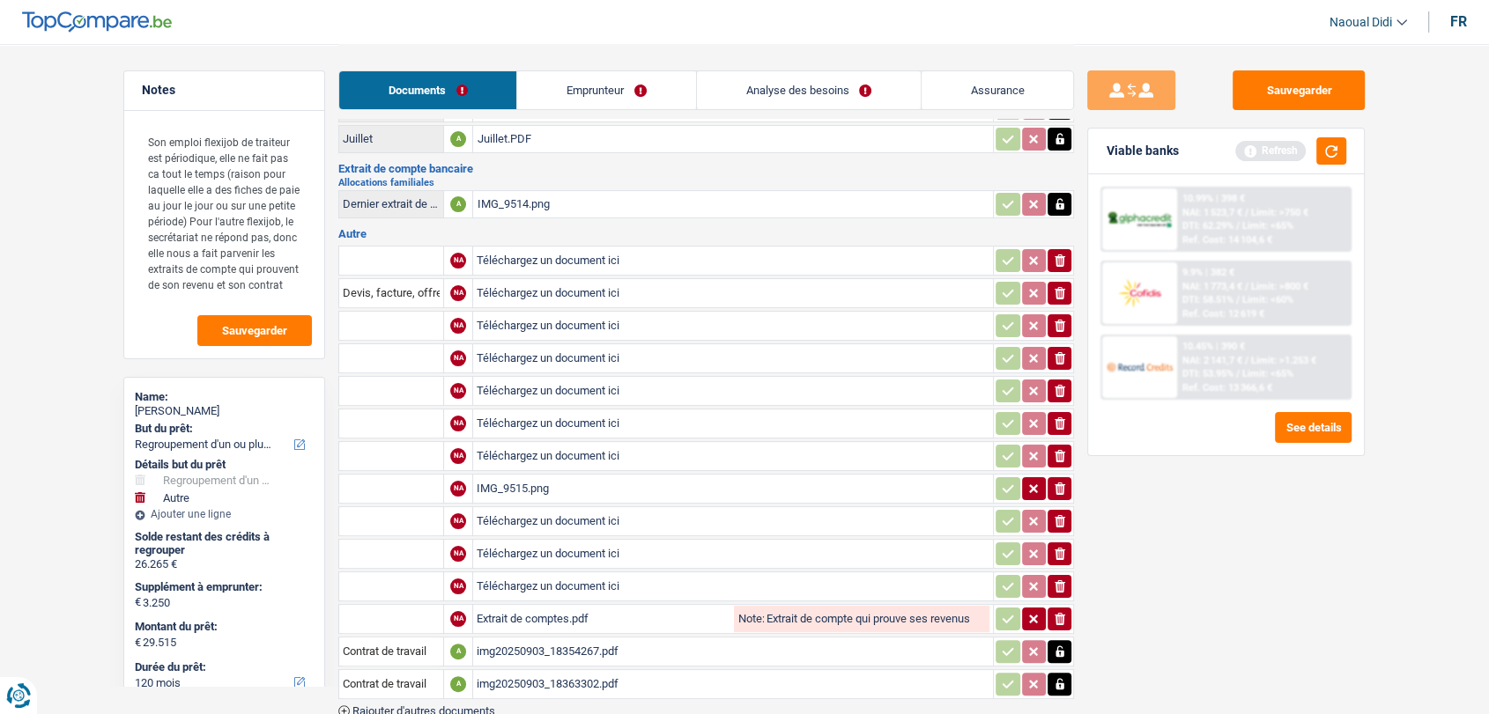
scroll to position [103, 0]
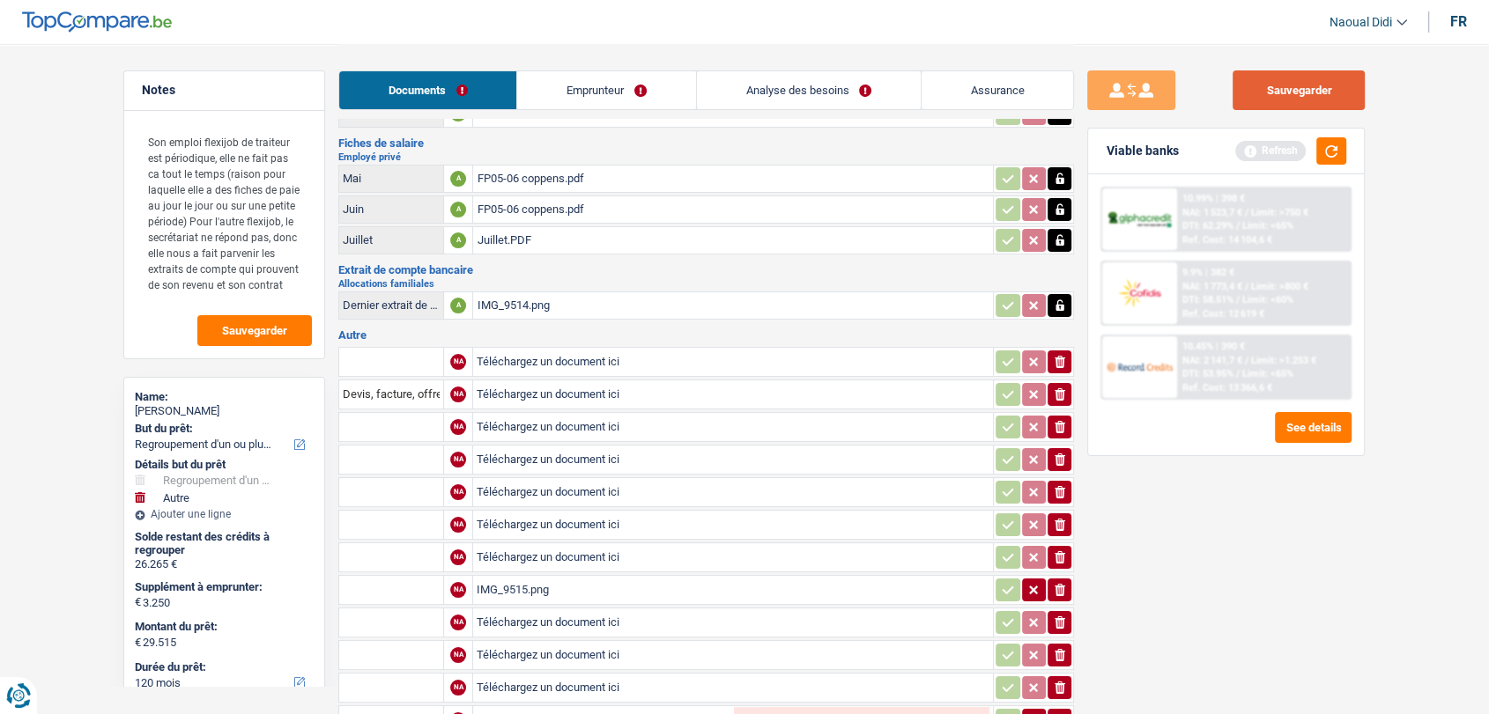
click at [1293, 104] on button "Sauvegarder" at bounding box center [1298, 90] width 132 height 40
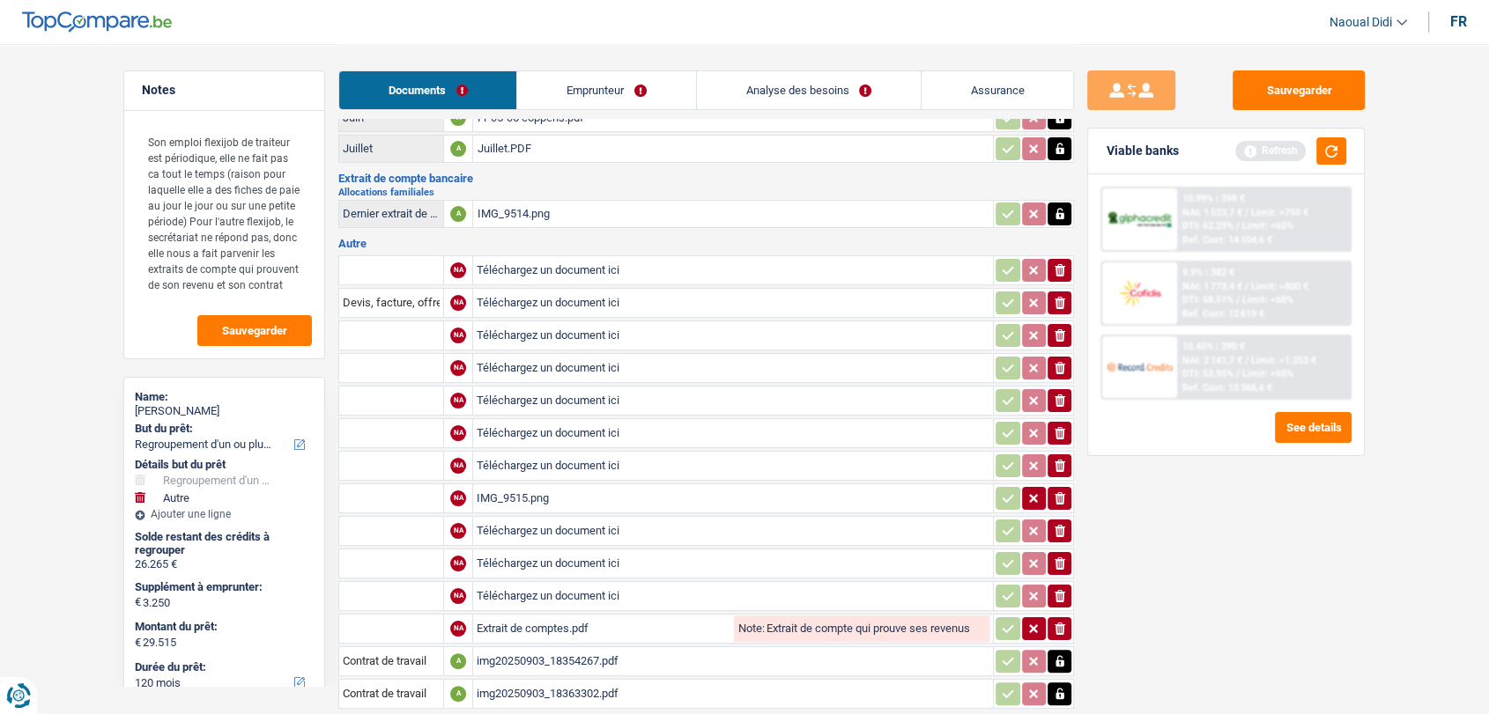
scroll to position [299, 0]
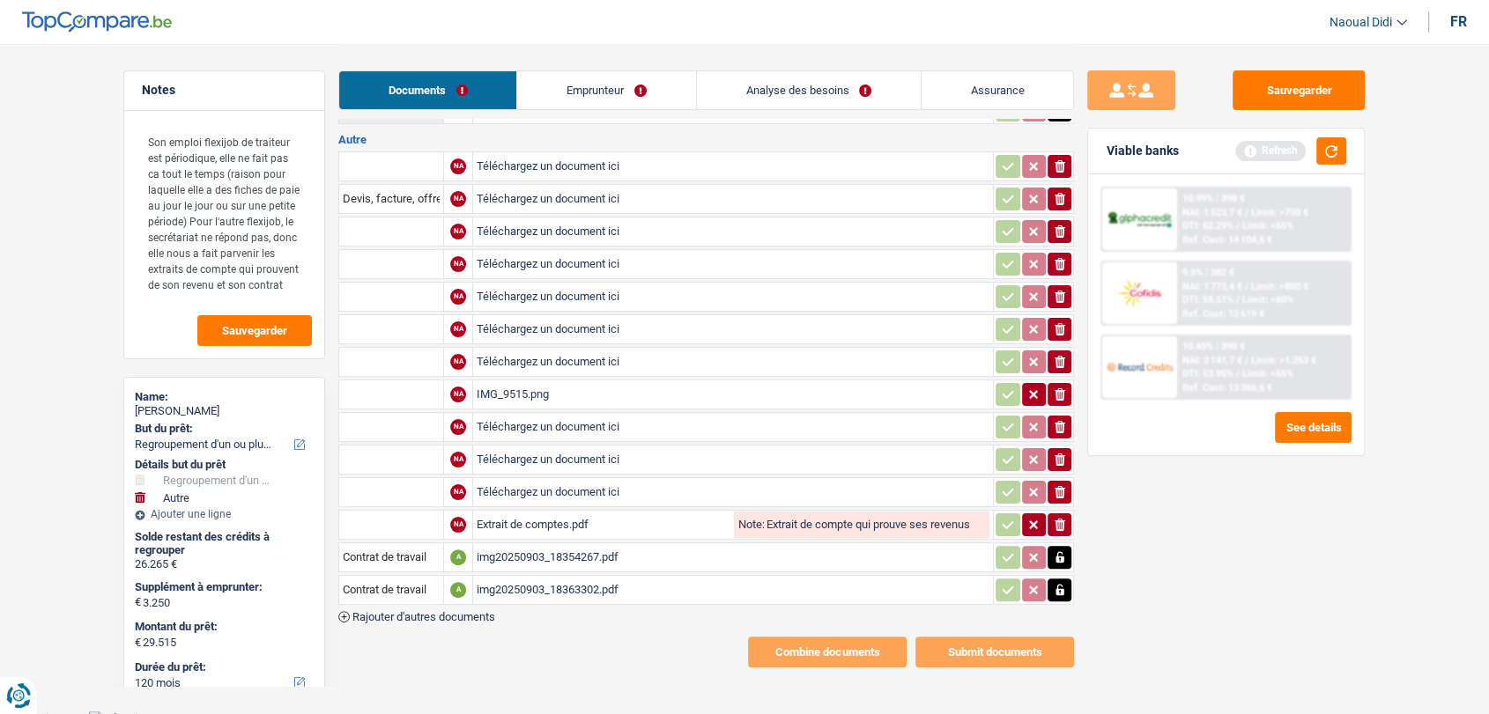
click at [1053, 159] on icon "ionicons-v5-e" at bounding box center [1060, 167] width 14 height 18
click at [1055, 161] on icon "ionicons-v5-e" at bounding box center [1060, 167] width 14 height 18
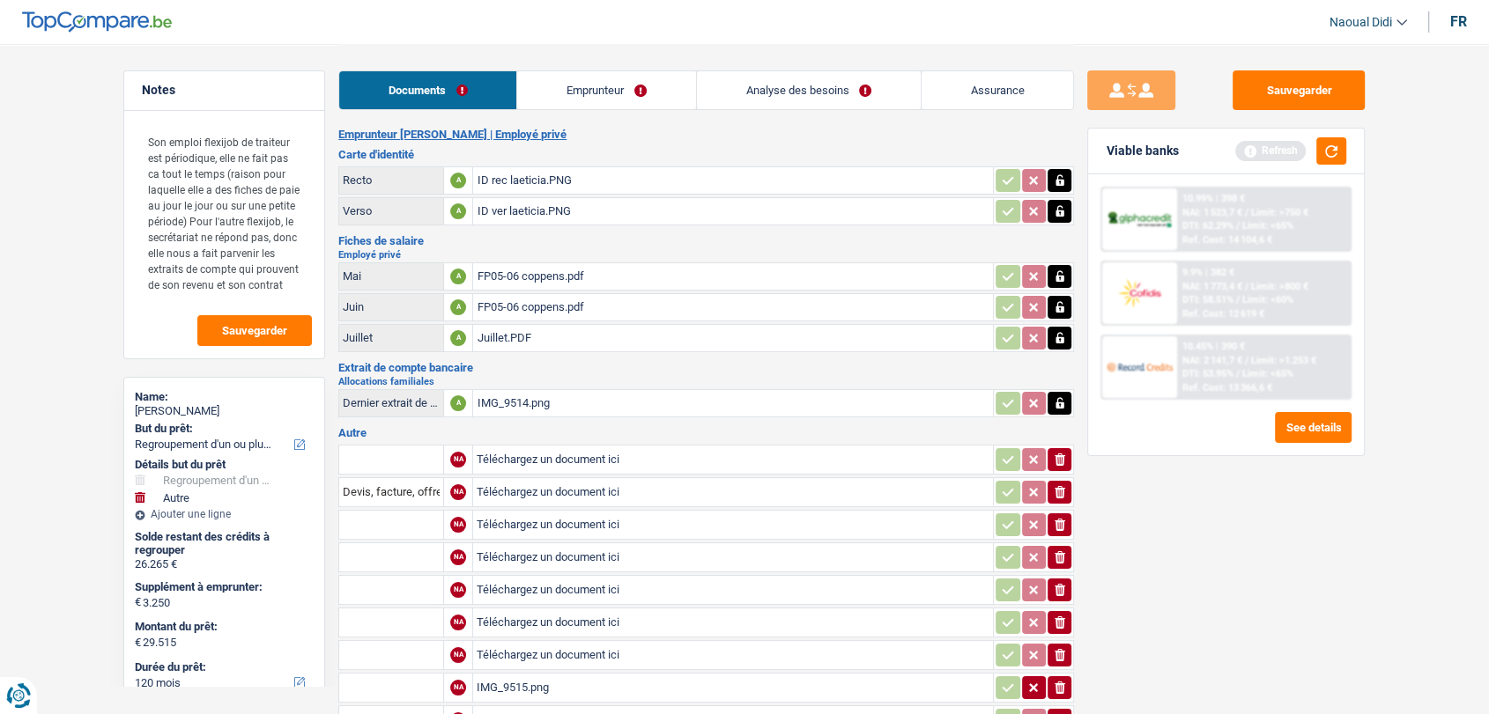
scroll to position [0, 0]
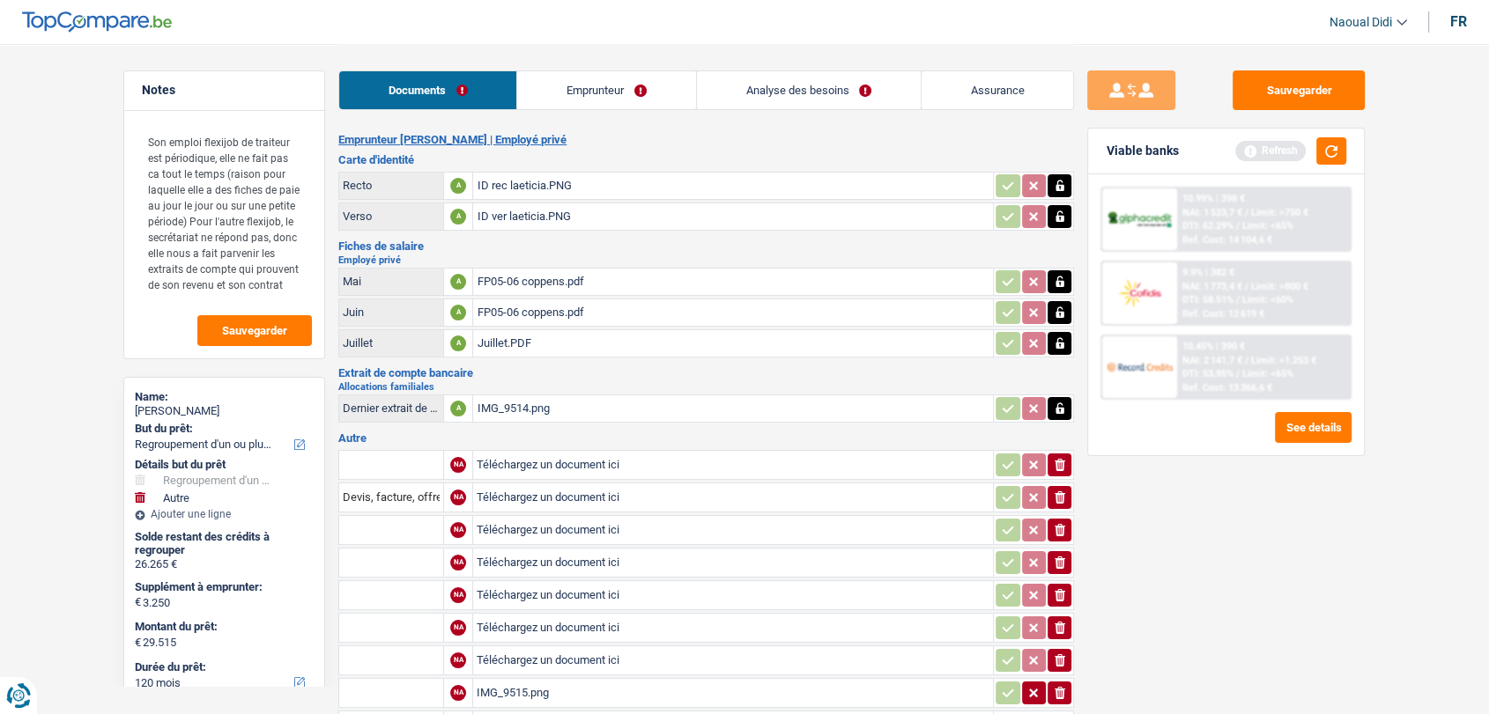
click at [527, 460] on input "Téléchargez un document ici" at bounding box center [733, 465] width 513 height 26
type input "C:\fakepath\ilovepdf_merged.pdf"
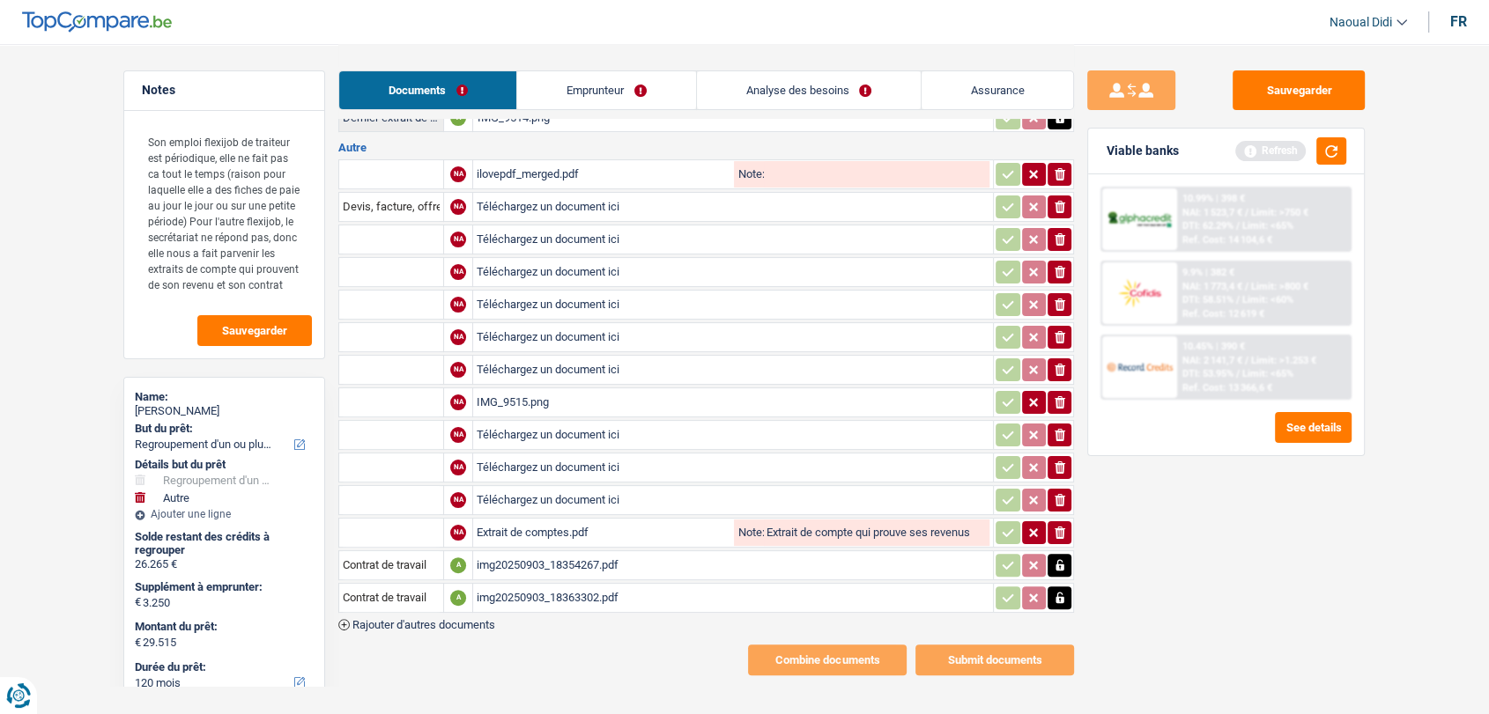
scroll to position [299, 0]
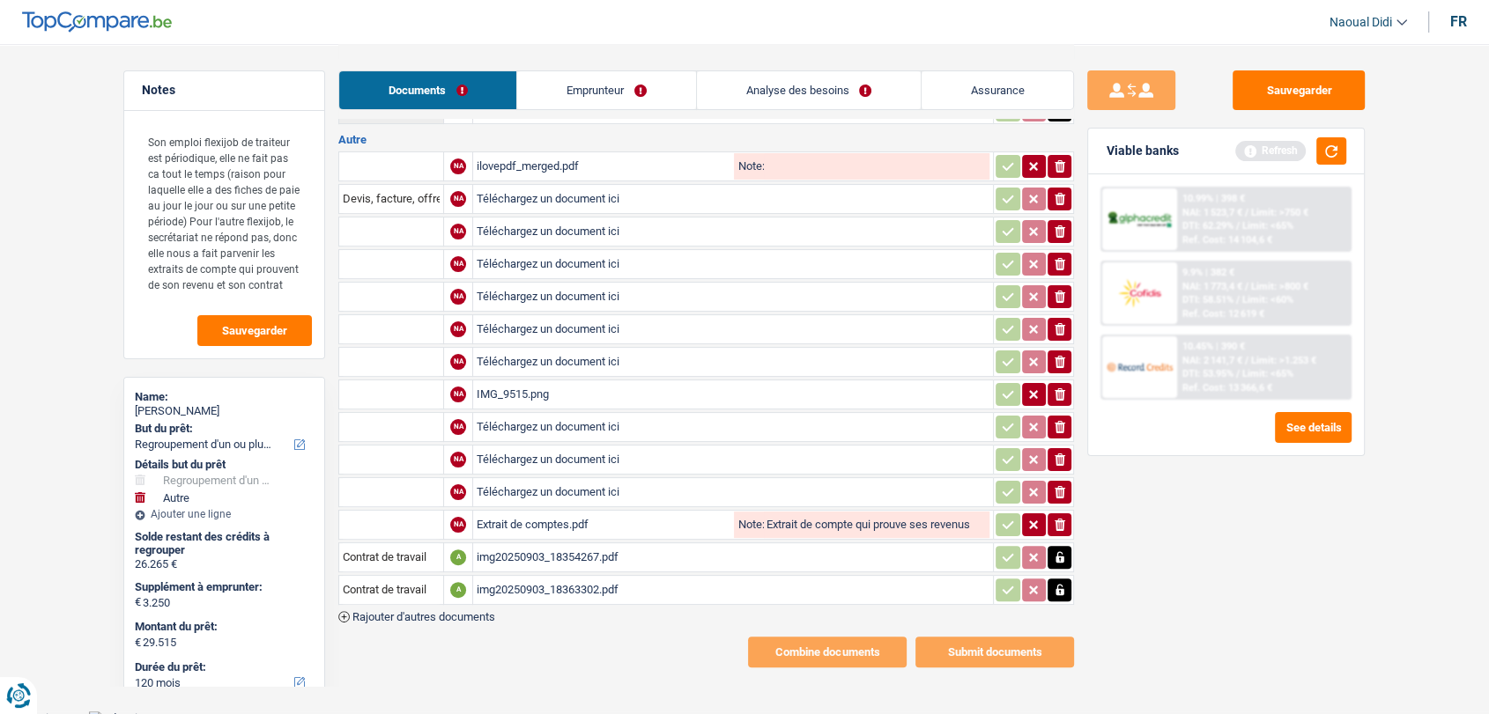
click at [498, 383] on div "IMG_9515.png" at bounding box center [733, 394] width 513 height 26
click at [520, 382] on div "IMG_9515.png" at bounding box center [733, 394] width 513 height 26
click at [1058, 389] on icon "button" at bounding box center [1060, 395] width 11 height 12
click at [514, 518] on div "Extrait de comptes.pdf" at bounding box center [604, 525] width 254 height 26
click at [530, 516] on div "Extrait de comptes.pdf" at bounding box center [604, 525] width 254 height 26
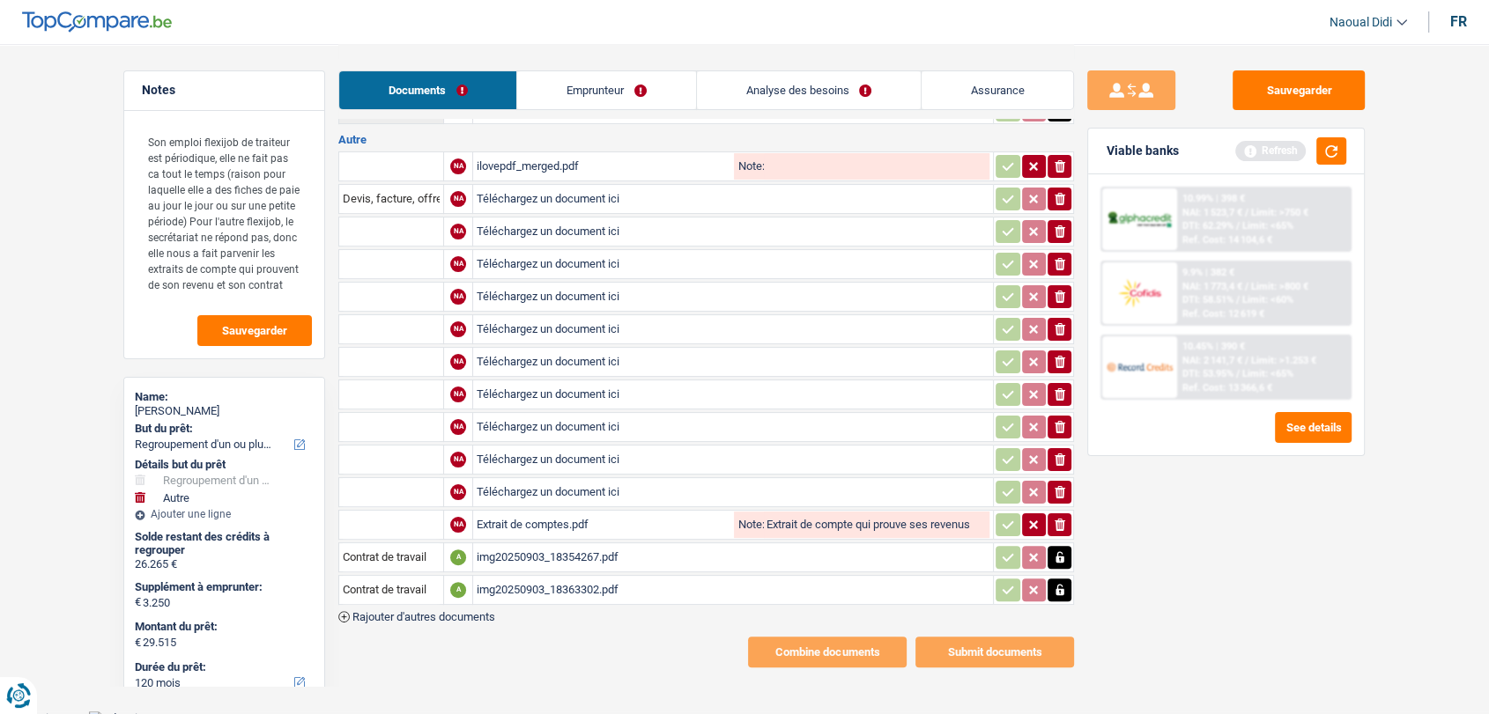
click at [1062, 519] on icon "button" at bounding box center [1060, 525] width 11 height 12
click at [518, 544] on div "img20250903_18354267.pdf" at bounding box center [733, 557] width 513 height 26
click at [523, 582] on div "img20250903_18363302.pdf" at bounding box center [733, 590] width 513 height 26
click at [1056, 551] on icon "button" at bounding box center [1059, 556] width 8 height 11
click at [1056, 551] on icon "button" at bounding box center [1060, 557] width 11 height 12
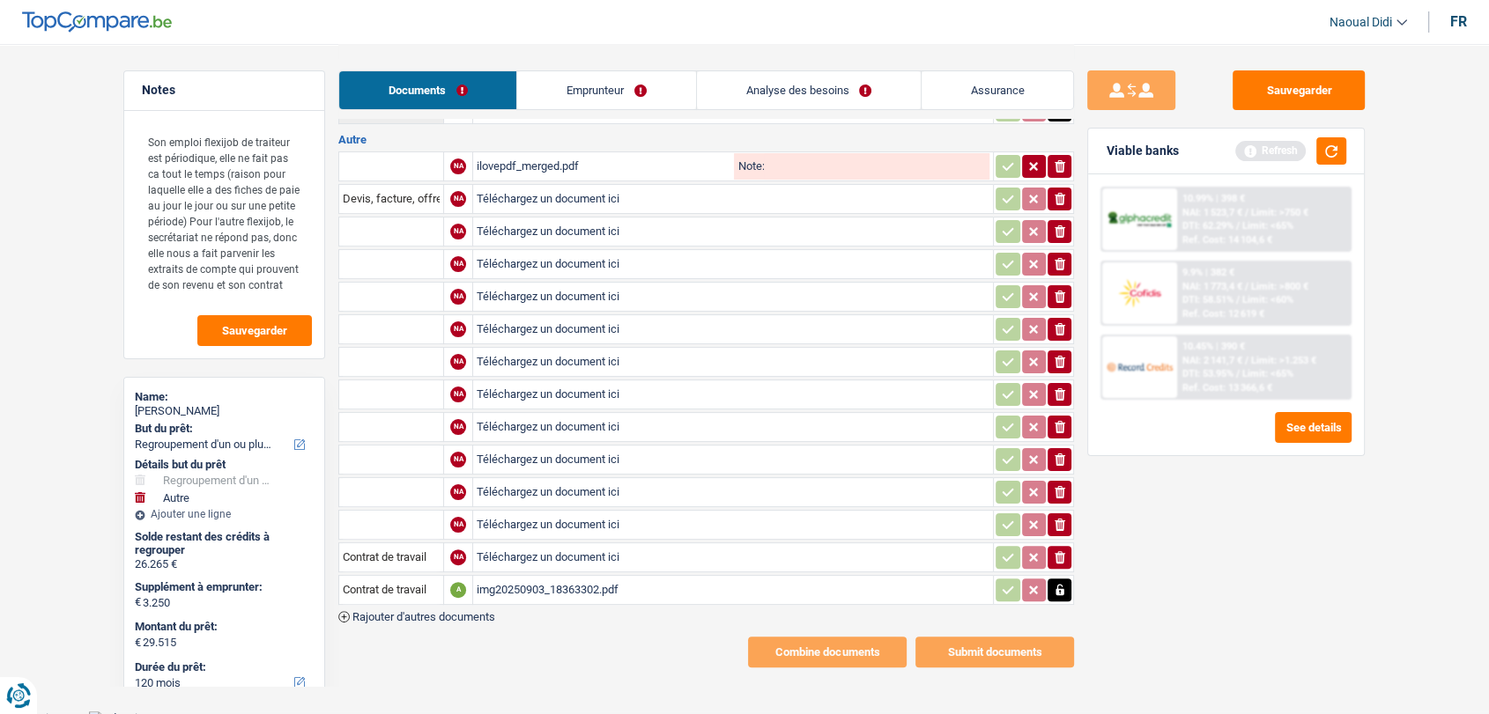
click at [1063, 581] on icon "button" at bounding box center [1060, 590] width 14 height 18
click at [1063, 581] on icon "ionicons-v5-e" at bounding box center [1060, 590] width 14 height 18
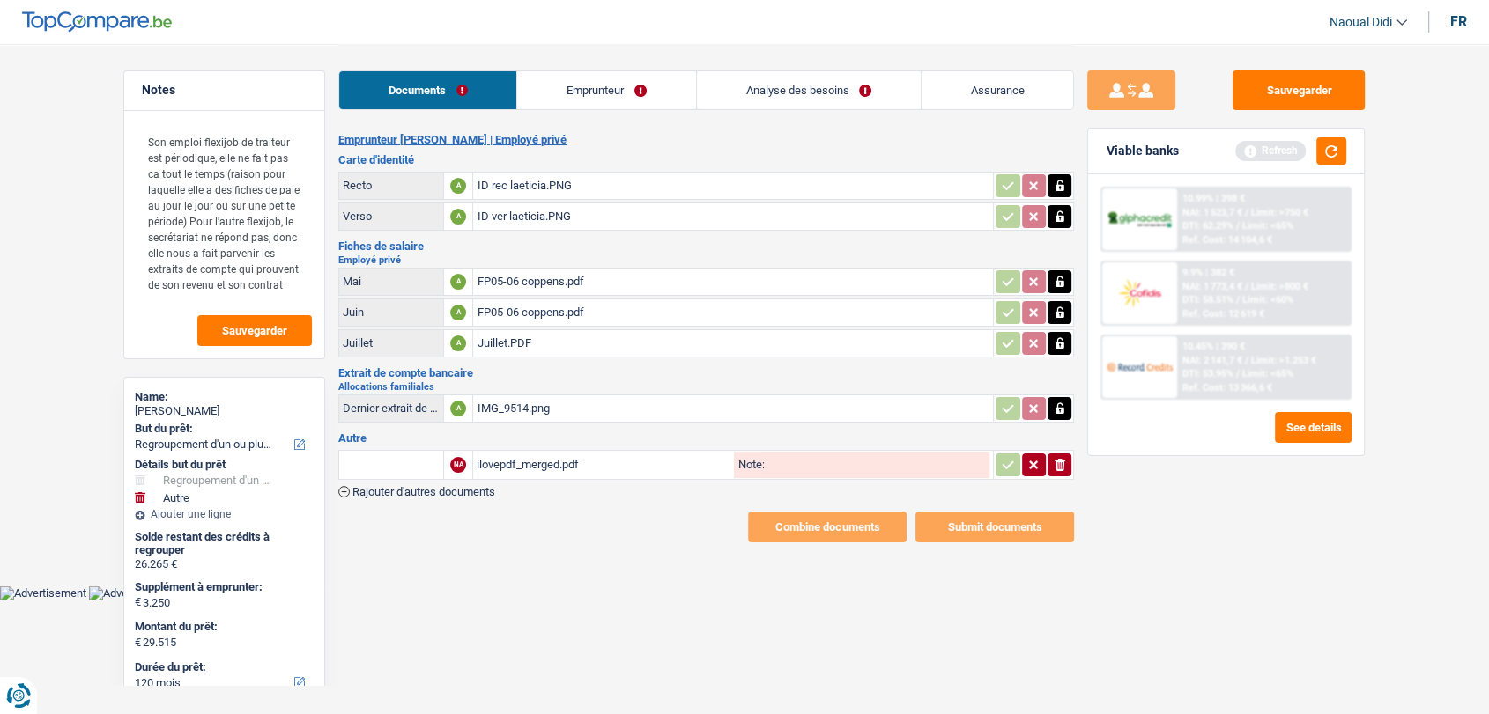
scroll to position [0, 0]
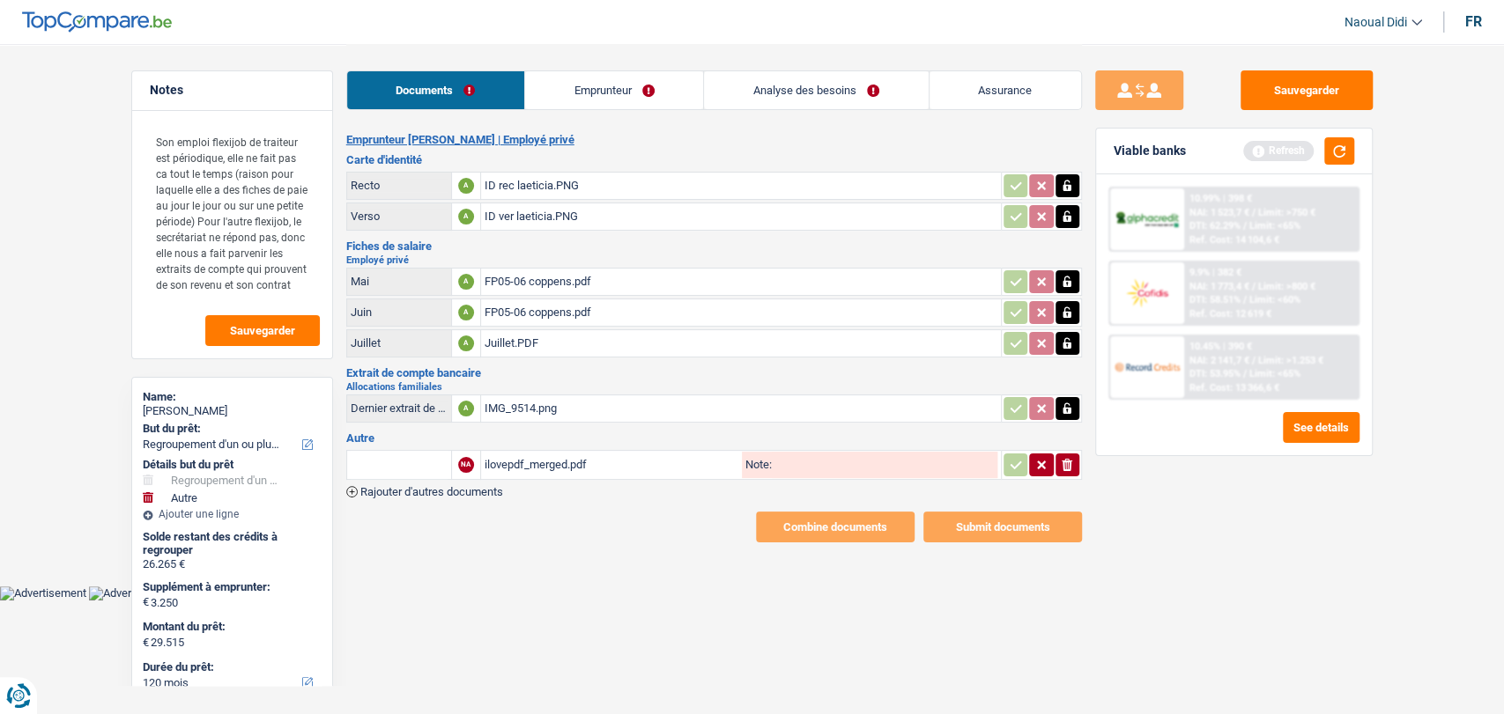
click at [397, 486] on span "Rajouter d'autres documents" at bounding box center [431, 491] width 143 height 11
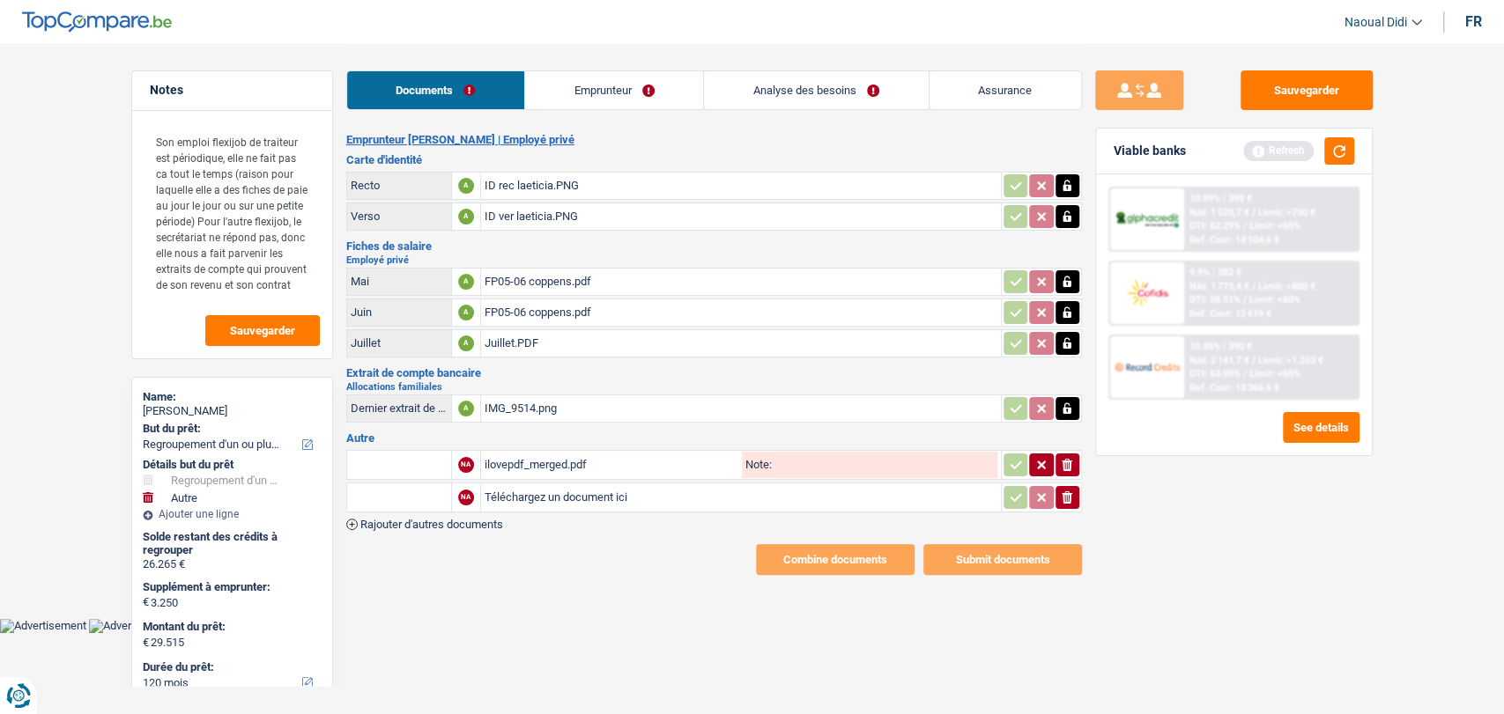
click at [513, 492] on input "Téléchargez un document ici" at bounding box center [741, 498] width 513 height 26
type input "C:\fakepath\contrat flexi 1.pdf"
click at [464, 523] on span "Rajouter d'autres documents" at bounding box center [431, 524] width 143 height 11
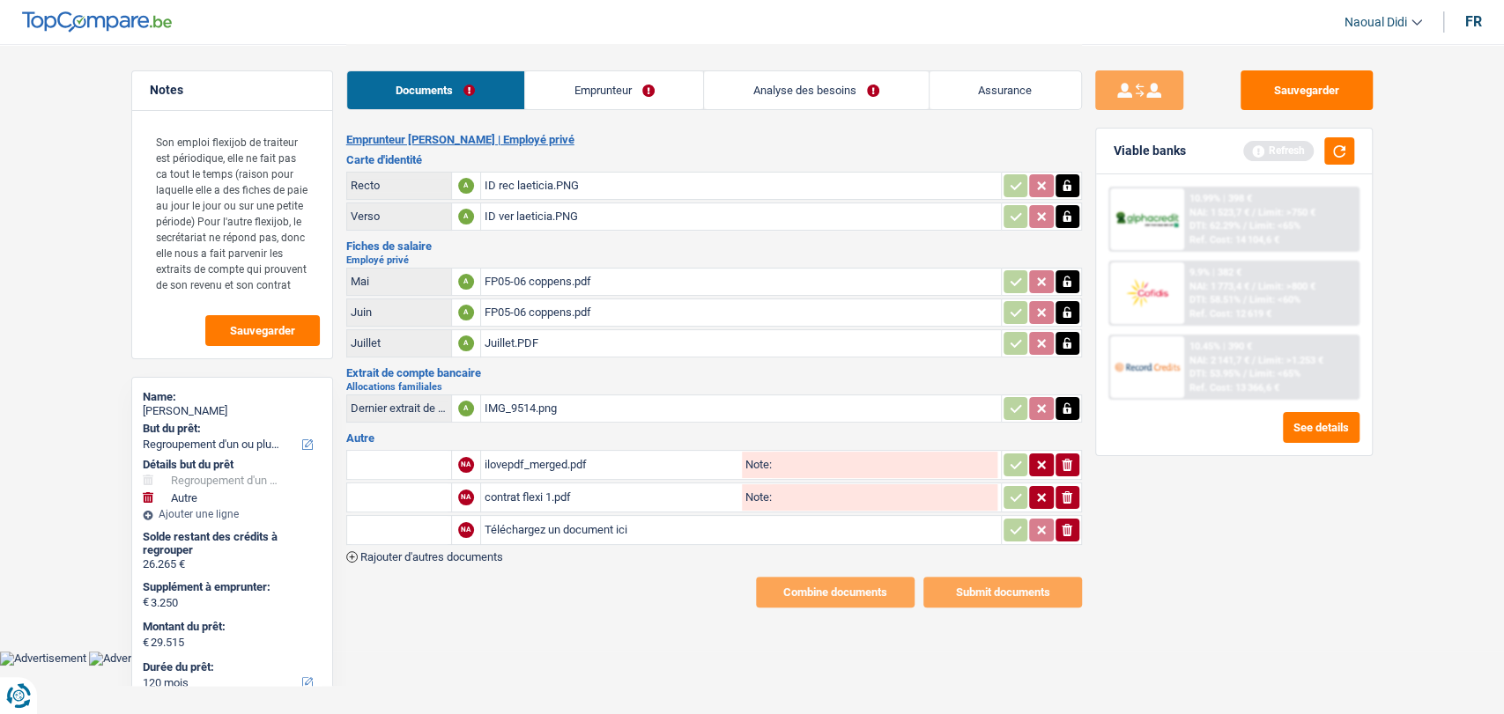
click at [540, 519] on input "Téléchargez un document ici" at bounding box center [741, 530] width 513 height 26
type input "C:\fakepath\contrat flexi 2.pdf"
click at [450, 553] on span "Rajouter d'autres documents" at bounding box center [431, 556] width 143 height 11
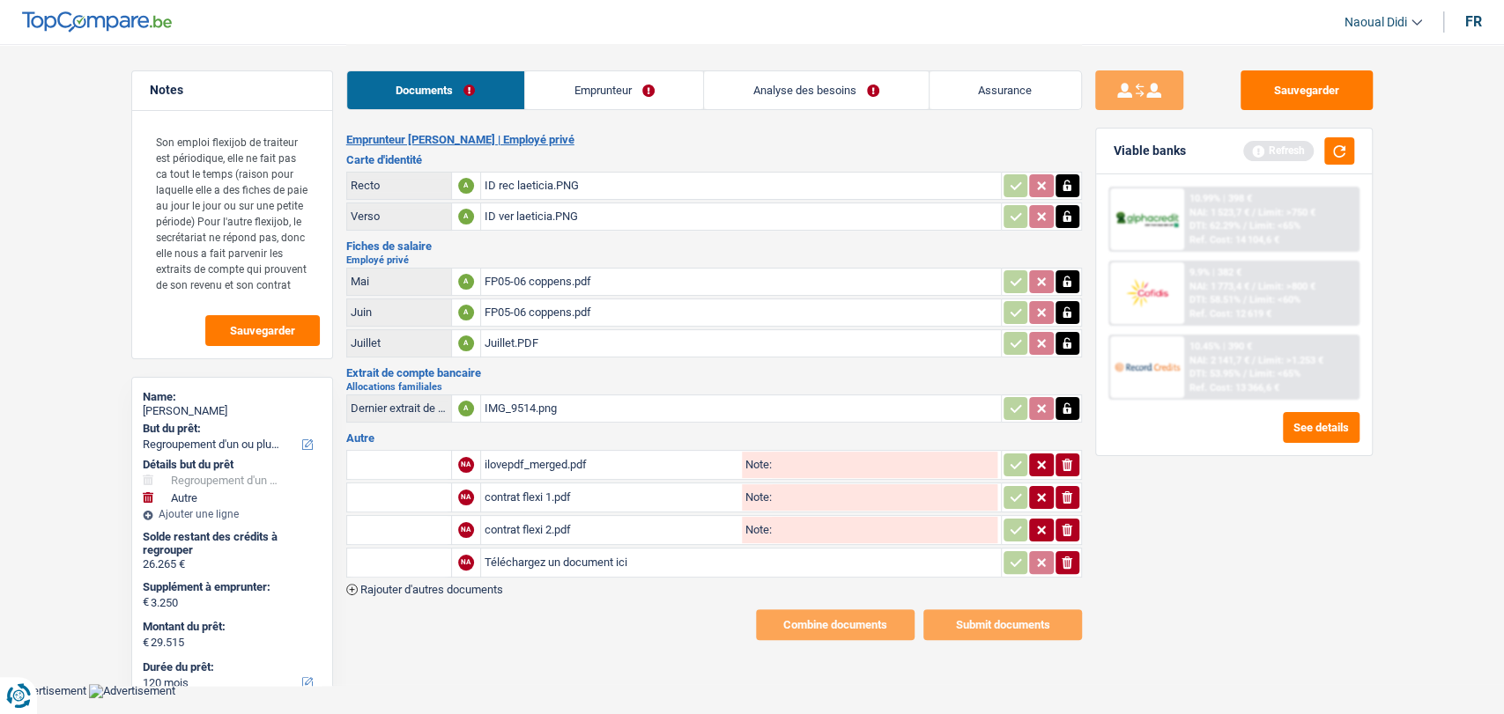
click at [456, 584] on span "Rajouter d'autres documents" at bounding box center [431, 589] width 143 height 11
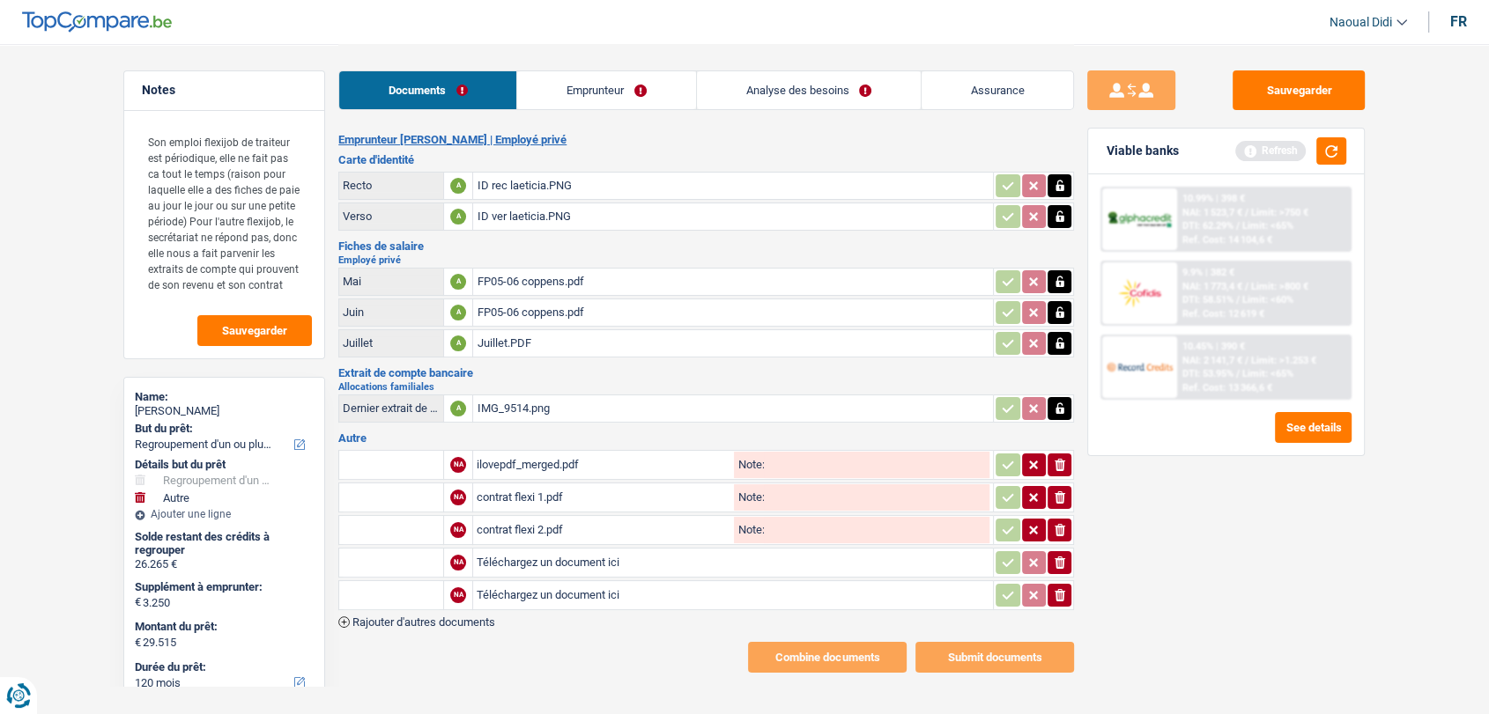
click at [512, 557] on input "Téléchargez un document ici" at bounding box center [733, 563] width 513 height 26
type input "C:\fakepath\extrait time square.png"
click at [575, 588] on input "Téléchargez un document ici" at bounding box center [733, 595] width 513 height 26
type input "C:\fakepath\extrat.pdf"
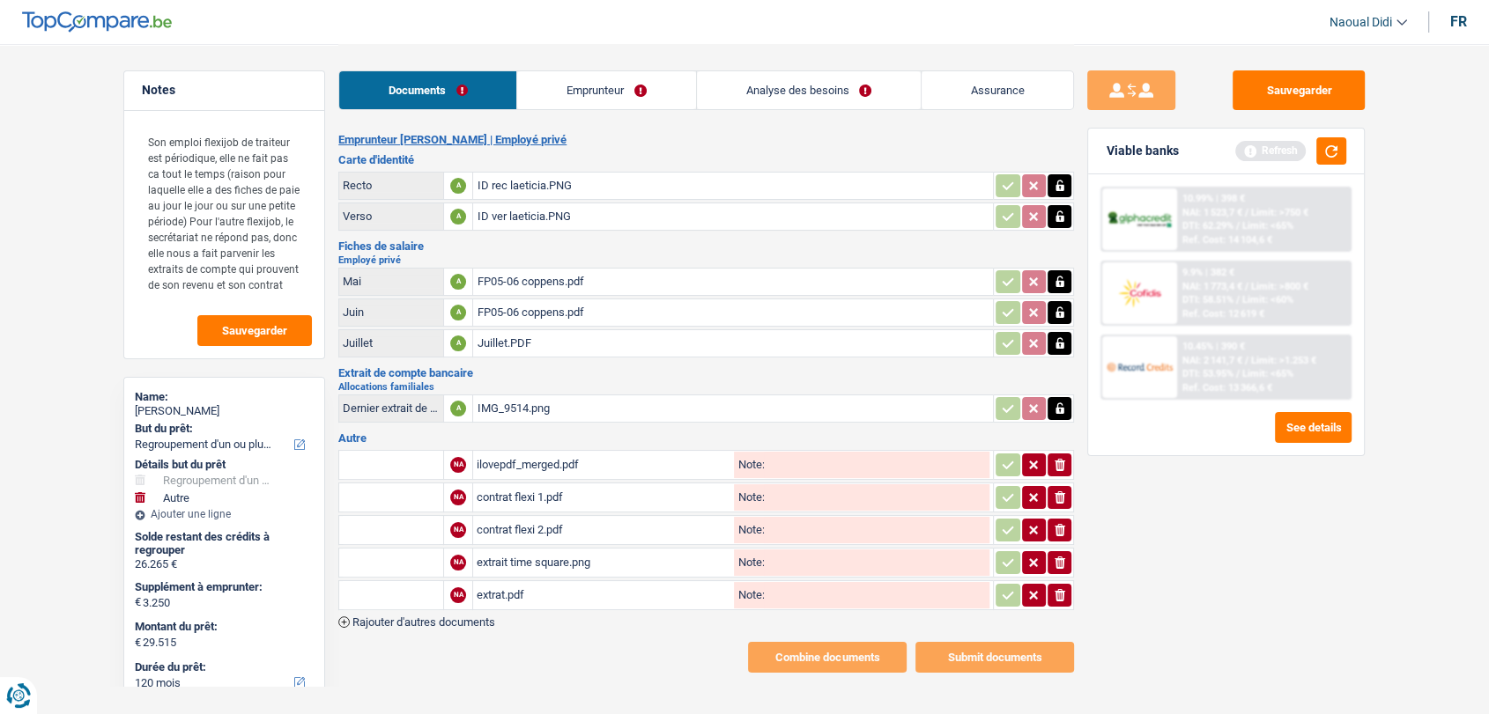
click at [810, 594] on input "Note:" at bounding box center [877, 595] width 226 height 26
drag, startPoint x: 873, startPoint y: 583, endPoint x: 764, endPoint y: 567, distance: 110.4
click at [764, 567] on table "NA ilovepdf_merged.pdf Note: ionicons-v5-e NA contrat flexi 1.pdf Note: ionicon…" at bounding box center [706, 531] width 736 height 166
type input "extrait de compte"
click at [395, 593] on input "text" at bounding box center [391, 595] width 97 height 28
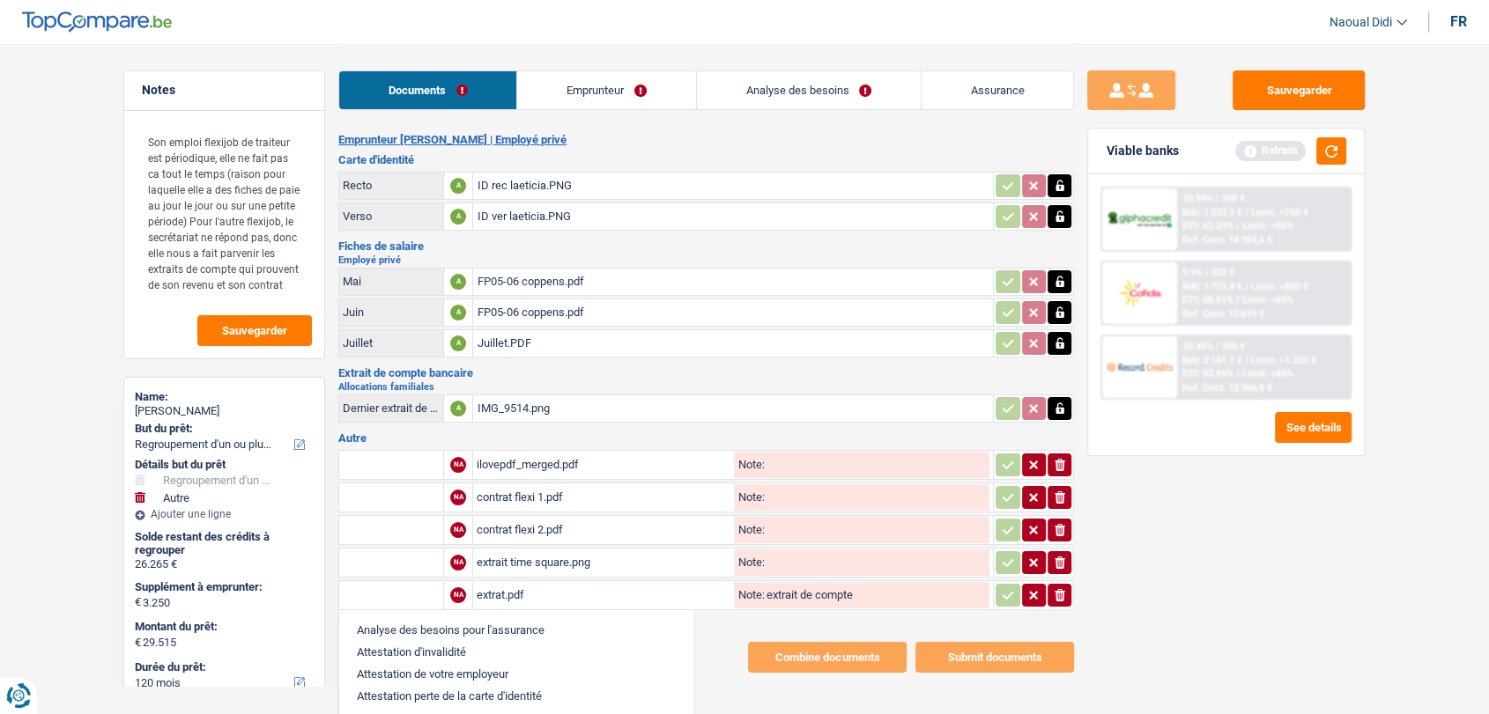
paste input "extrait de compte"
type input "extrait de compte"
click at [780, 555] on input "Note:" at bounding box center [877, 563] width 226 height 26
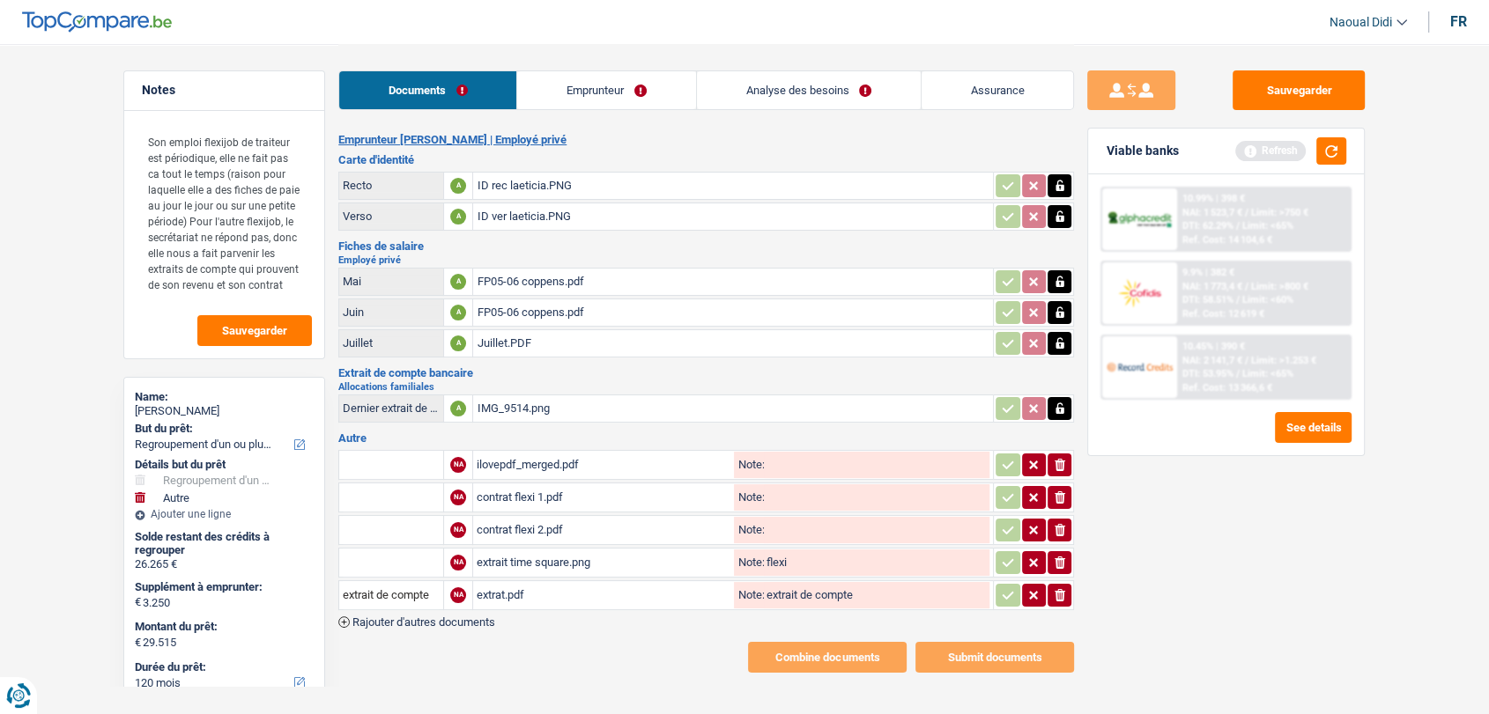
click at [765, 559] on input "flexi" at bounding box center [877, 563] width 226 height 26
drag, startPoint x: 854, startPoint y: 553, endPoint x: 750, endPoint y: 537, distance: 105.3
click at [750, 537] on table "NA ilovepdf_merged.pdf Note: ionicons-v5-e NA contrat flexi 1.pdf Note: ionicon…" at bounding box center [706, 531] width 736 height 166
type input "extrait flexi"
click at [388, 560] on input "text" at bounding box center [391, 563] width 97 height 28
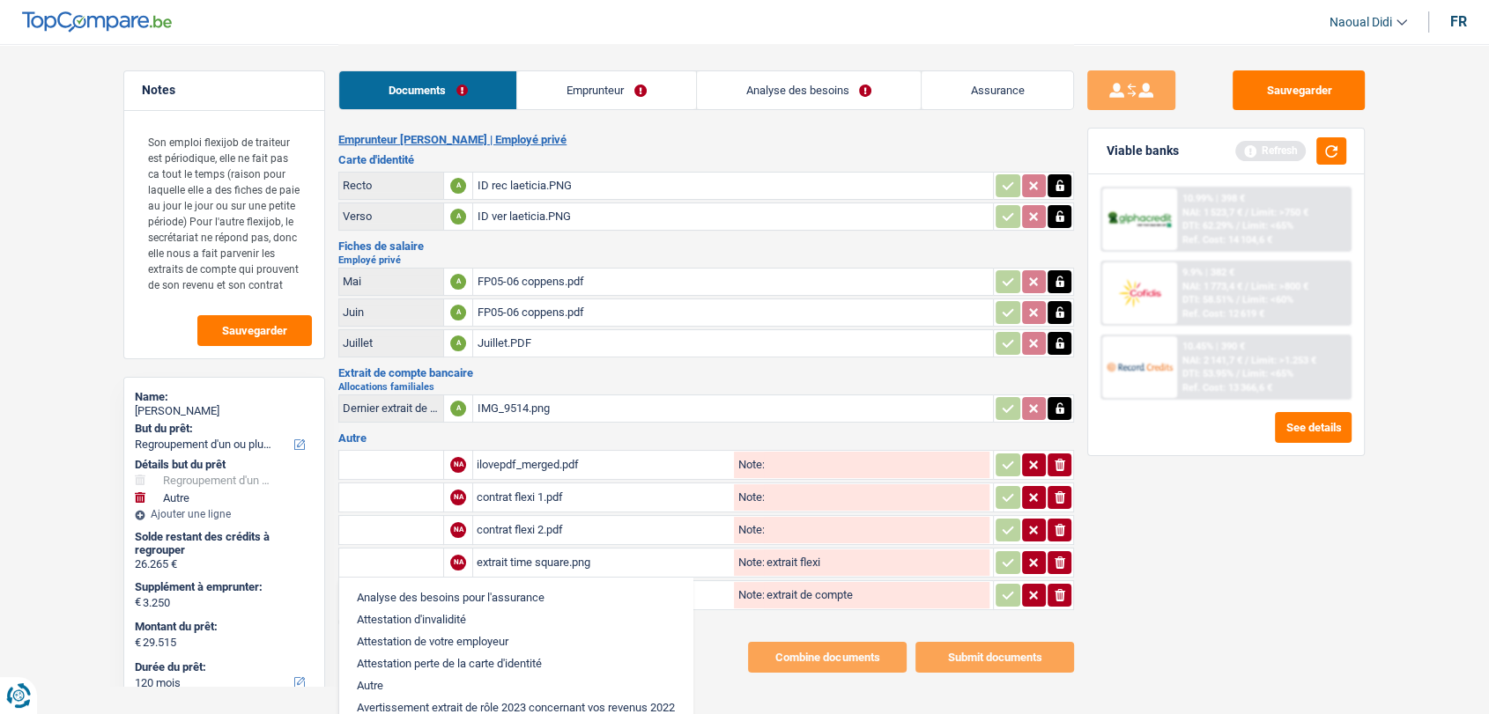
paste input "extrait flexi"
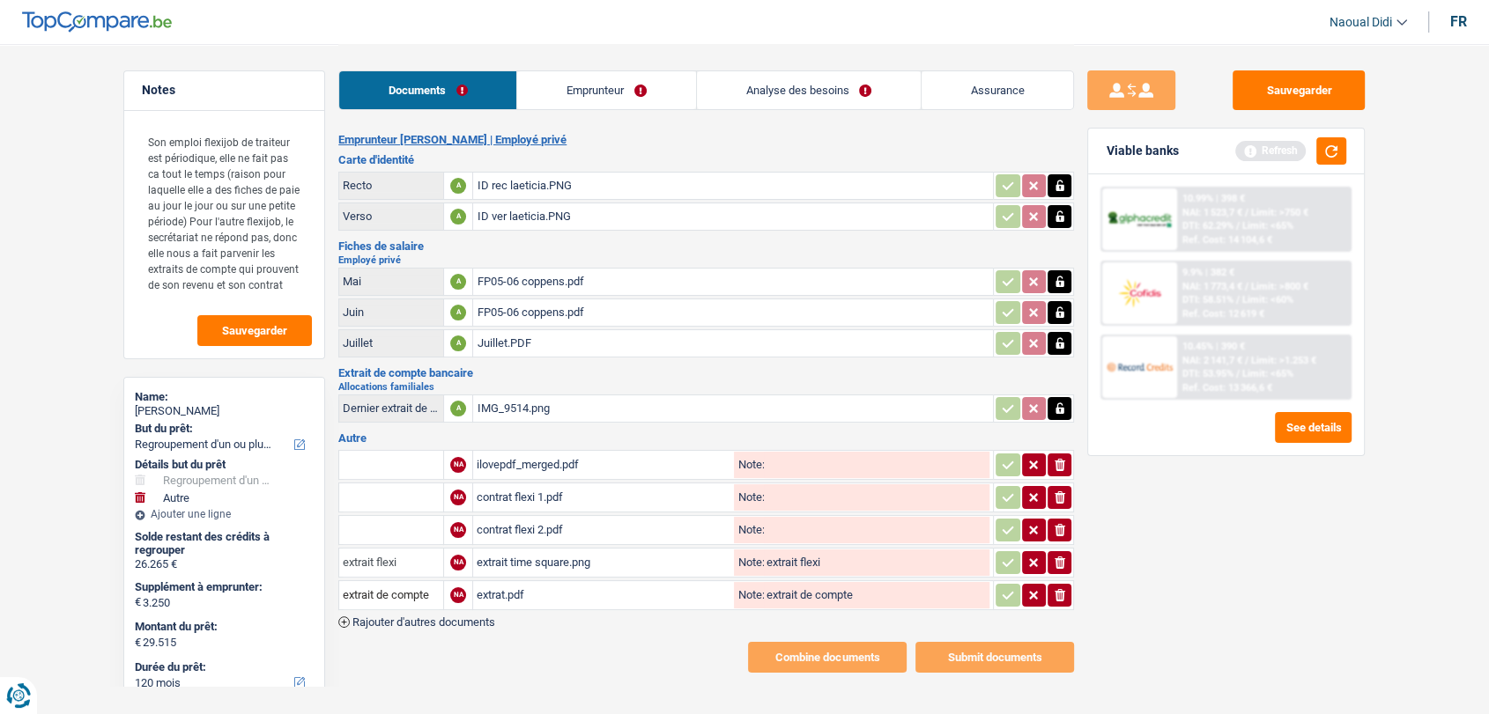
type input "extrait flexi"
click at [788, 520] on input "Note:" at bounding box center [877, 530] width 226 height 26
drag, startPoint x: 836, startPoint y: 528, endPoint x: 766, endPoint y: 514, distance: 70.8
click at [766, 517] on input "Contrat flexi" at bounding box center [877, 530] width 226 height 26
type input "Contrat flexi"
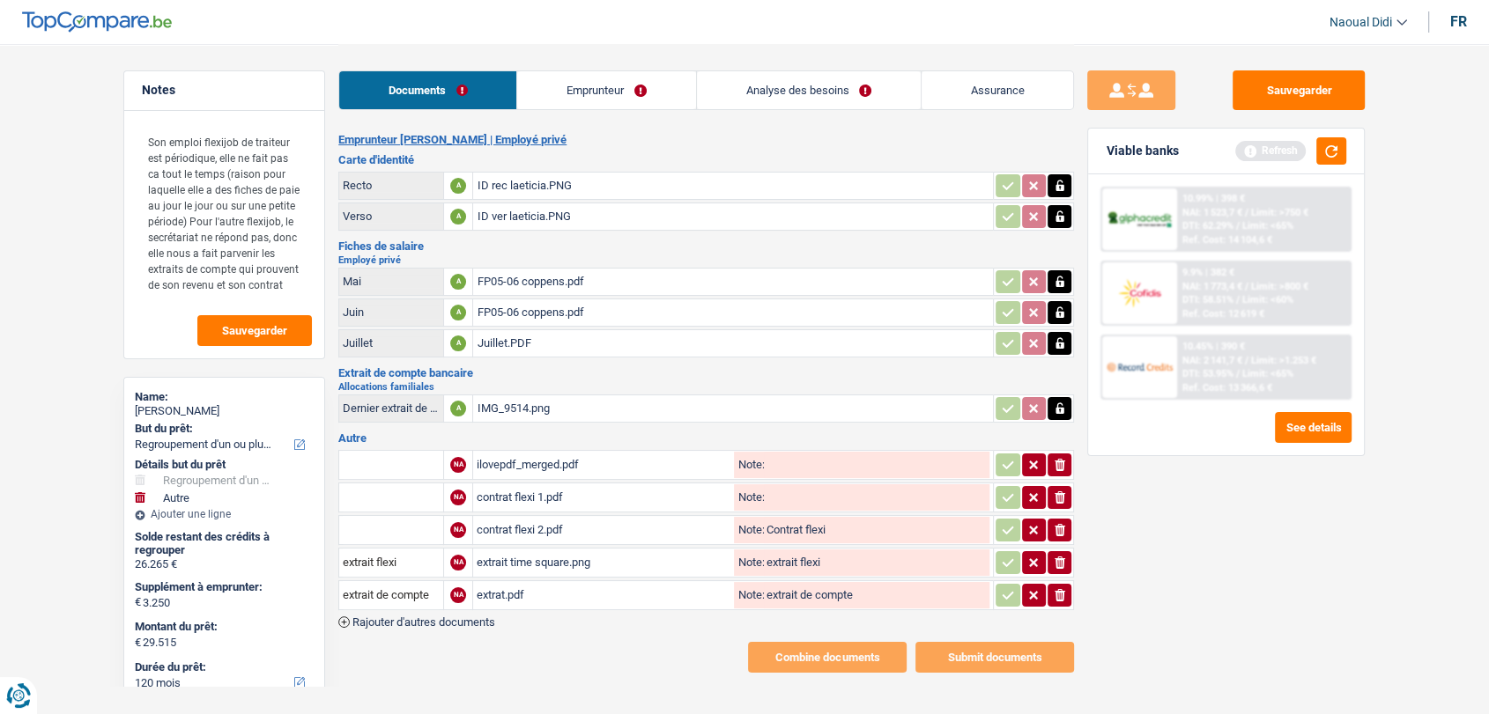
click at [782, 497] on input "Note:" at bounding box center [877, 498] width 226 height 26
paste input "Contrat flexi"
type input "Contrat flexi"
click at [415, 495] on input "text" at bounding box center [391, 498] width 97 height 28
paste input "Contrat flexi"
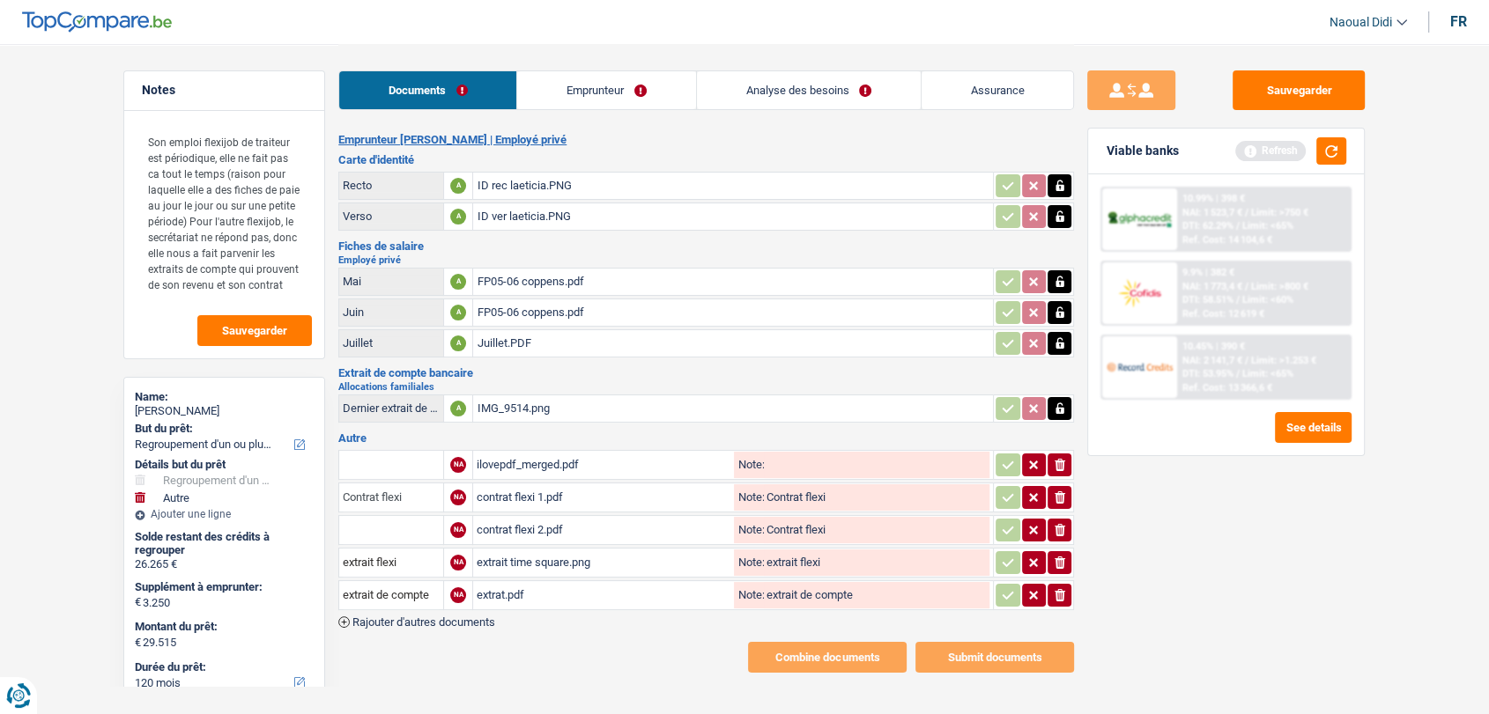
type input "Contrat flexi"
click at [401, 535] on input "text" at bounding box center [391, 530] width 97 height 28
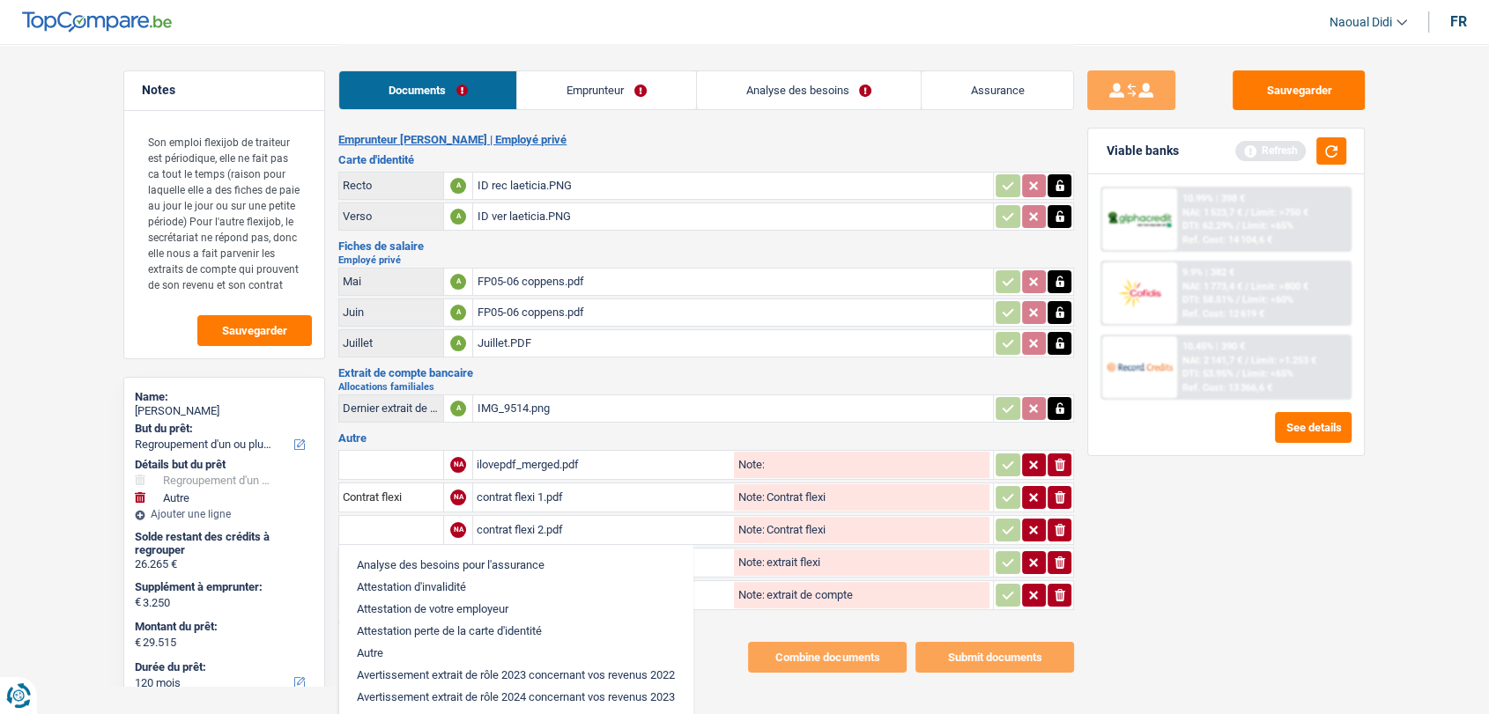
paste input "Contrat flexi"
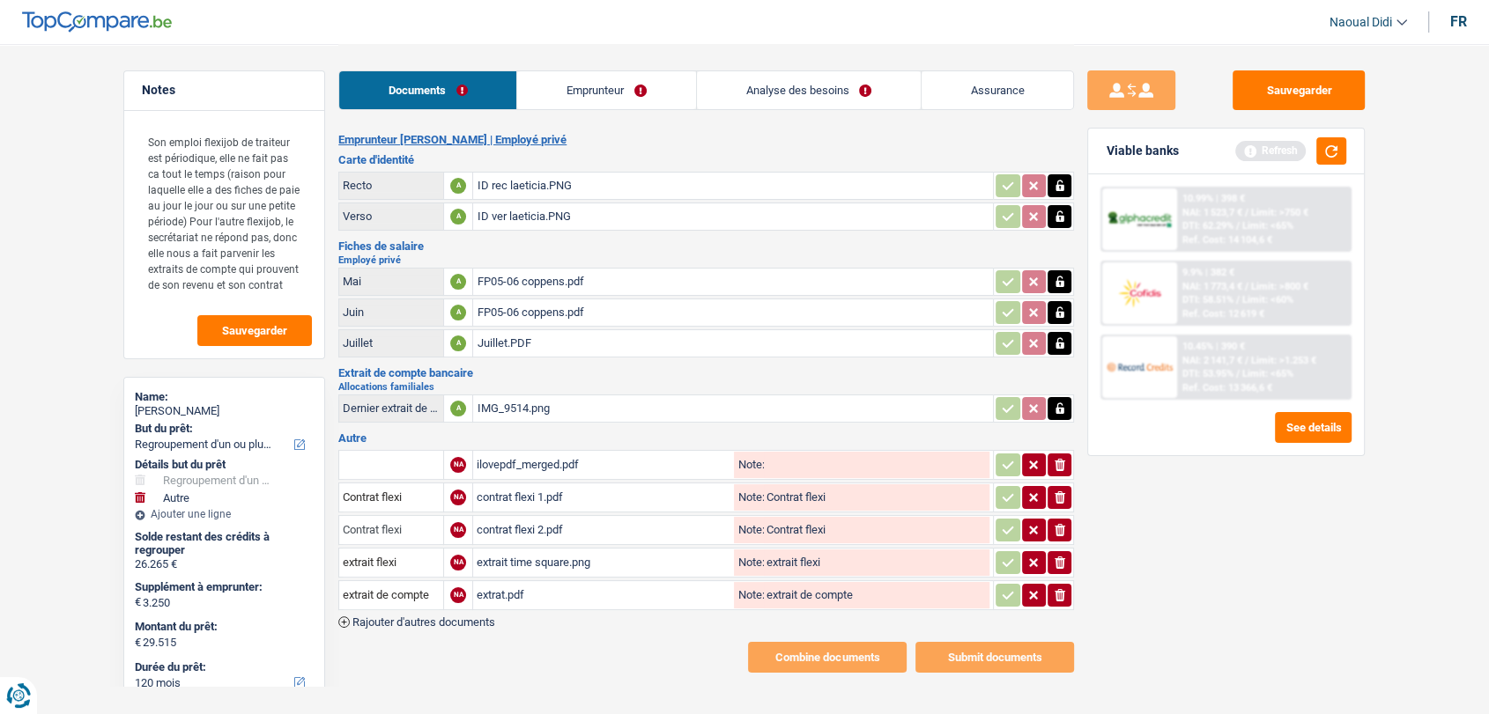
type input "Contrat flexi"
click at [406, 466] on input "text" at bounding box center [391, 465] width 97 height 28
drag, startPoint x: 416, startPoint y: 456, endPoint x: 275, endPoint y: 439, distance: 142.1
click at [275, 439] on div "Notes Son emploi flexijob de traiteur est périodique, elle ne fait pas ca tout …" at bounding box center [744, 358] width 1269 height 629
type input "FP flexi"
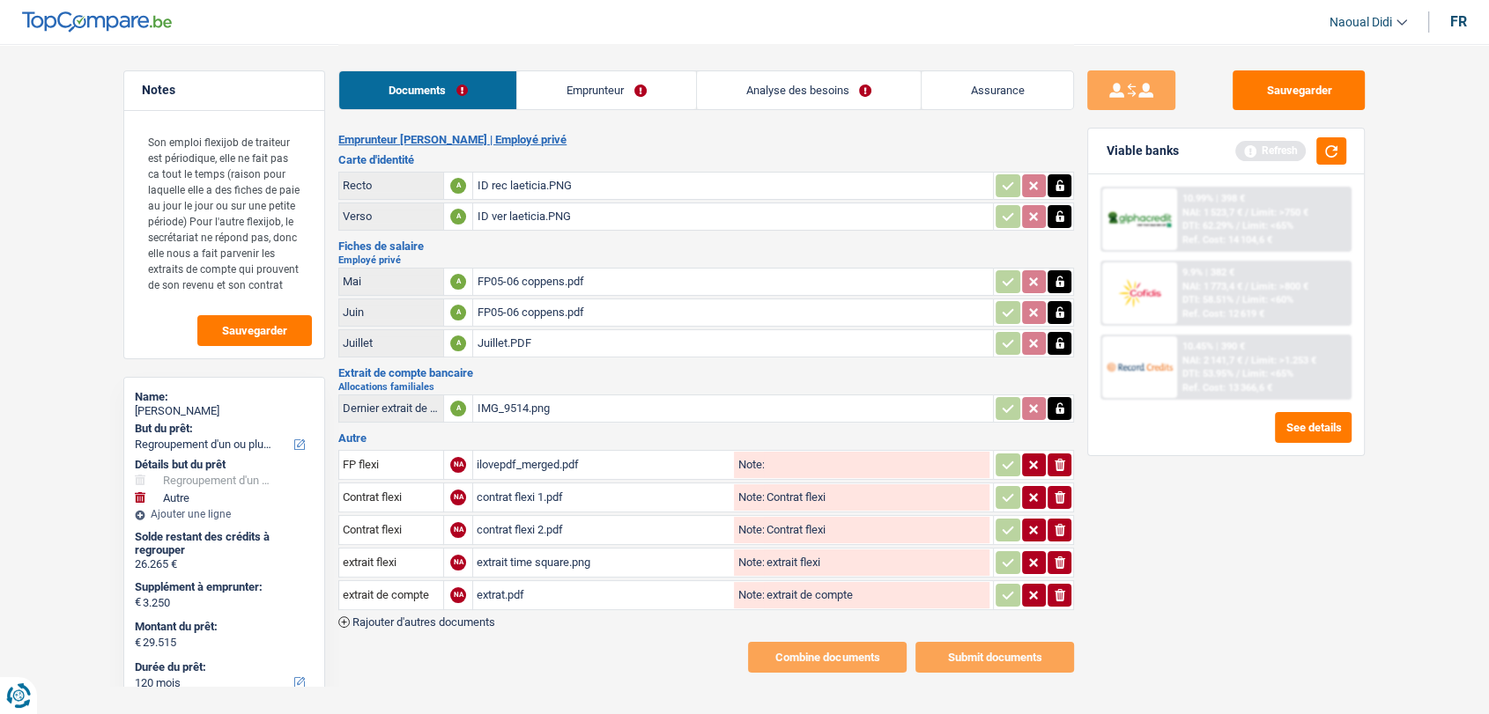
click at [779, 458] on input "Note:" at bounding box center [877, 465] width 226 height 26
paste input "FP flexi"
type input "FP flexi"
click at [1304, 85] on button "Sauvegarder" at bounding box center [1298, 90] width 132 height 40
click at [590, 93] on link "Emprunteur" at bounding box center [606, 90] width 178 height 38
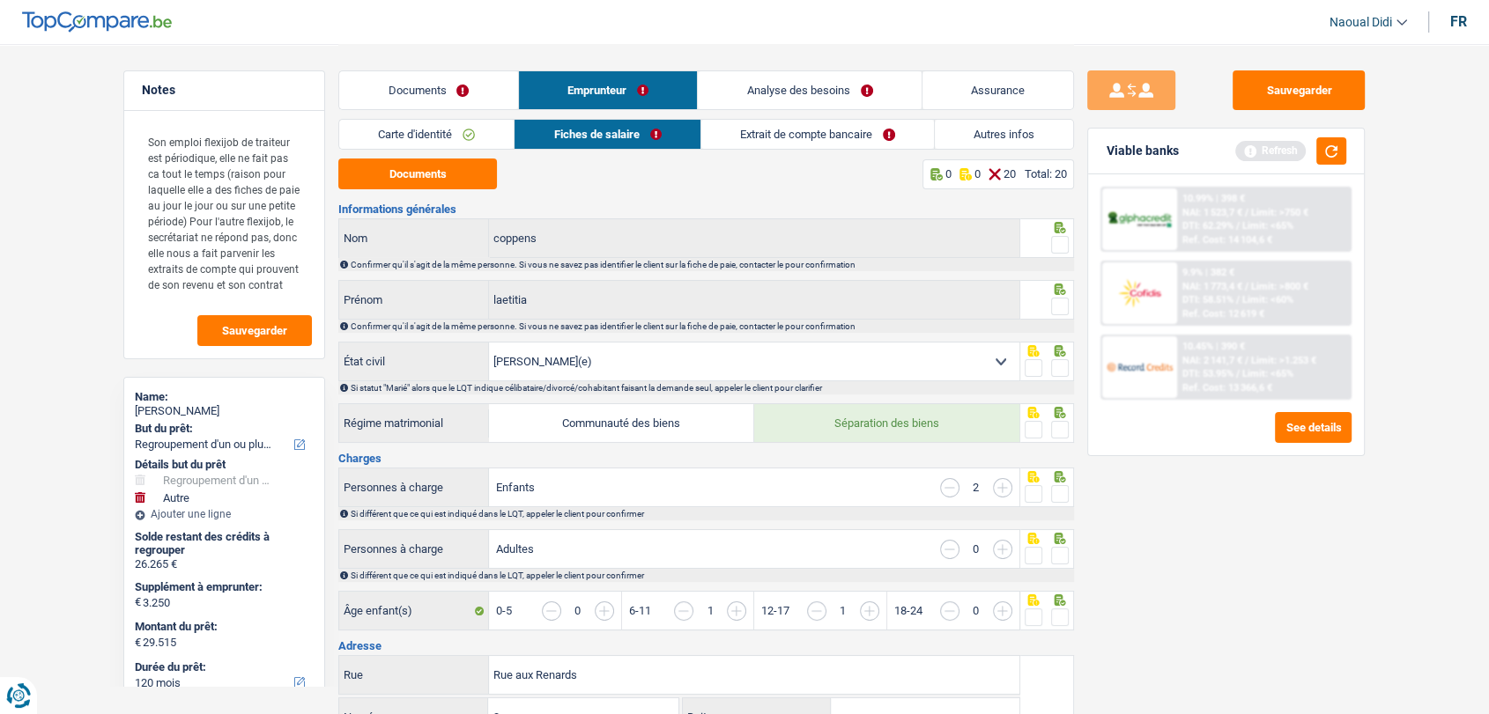
click at [471, 89] on link "Documents" at bounding box center [428, 90] width 179 height 38
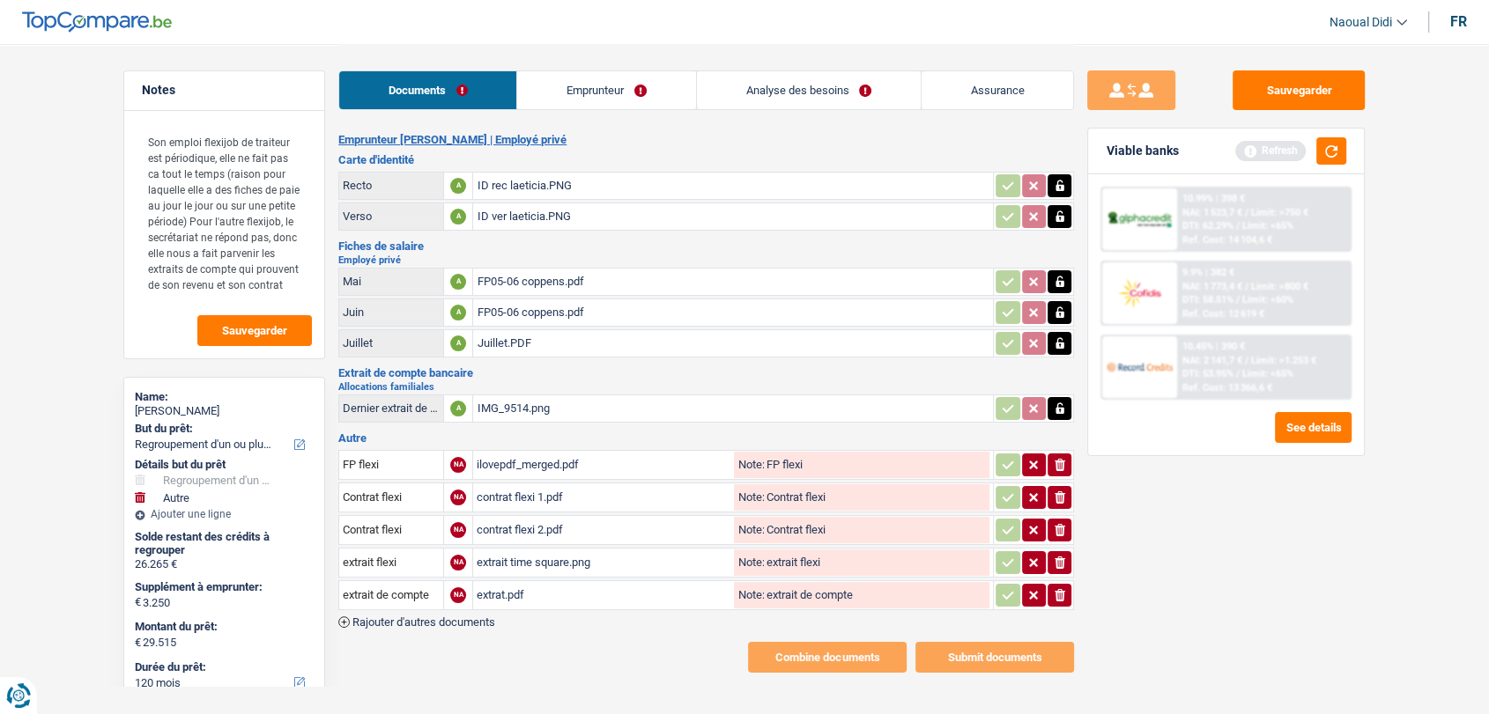
click at [534, 456] on div "ilovepdf_merged.pdf" at bounding box center [604, 465] width 254 height 26
click at [627, 84] on link "Emprunteur" at bounding box center [606, 90] width 178 height 38
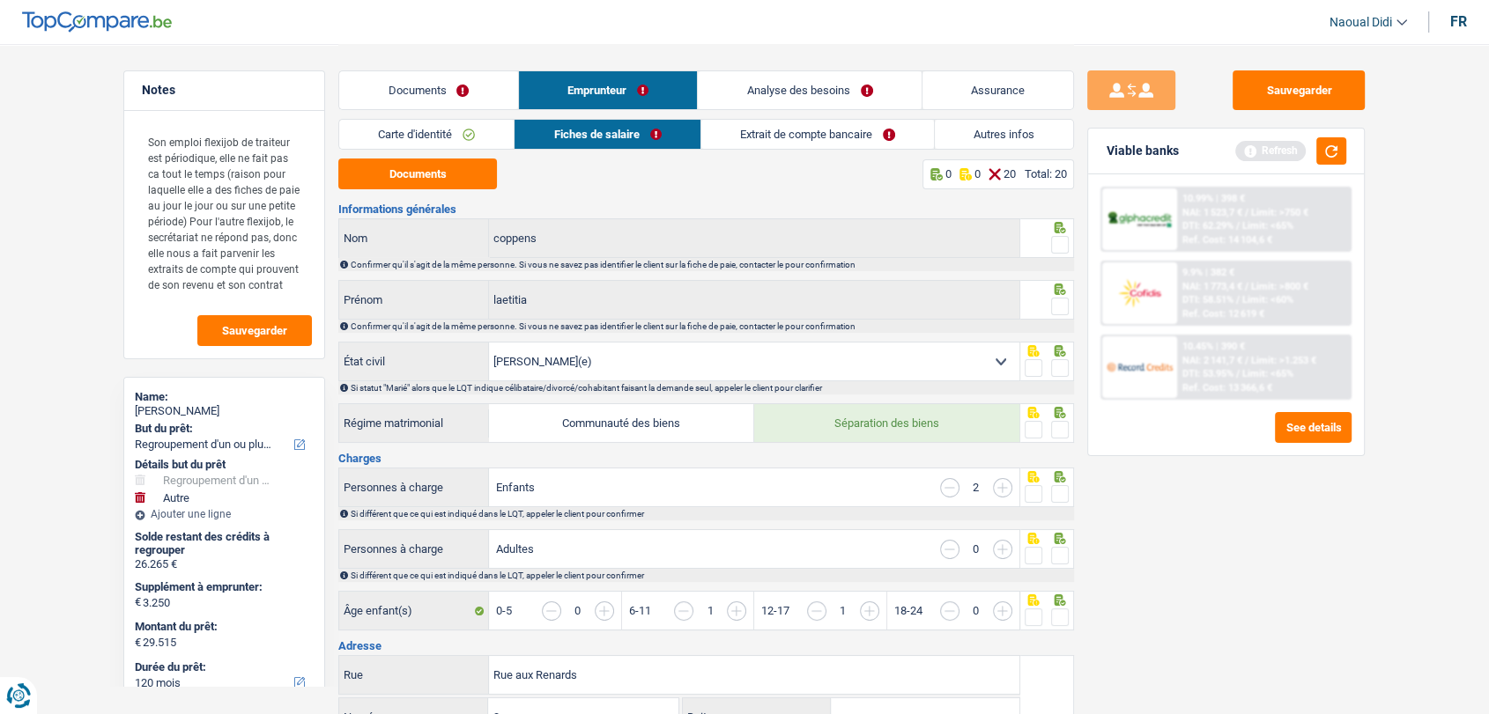
click at [774, 136] on link "Extrait de compte bancaire" at bounding box center [817, 134] width 233 height 29
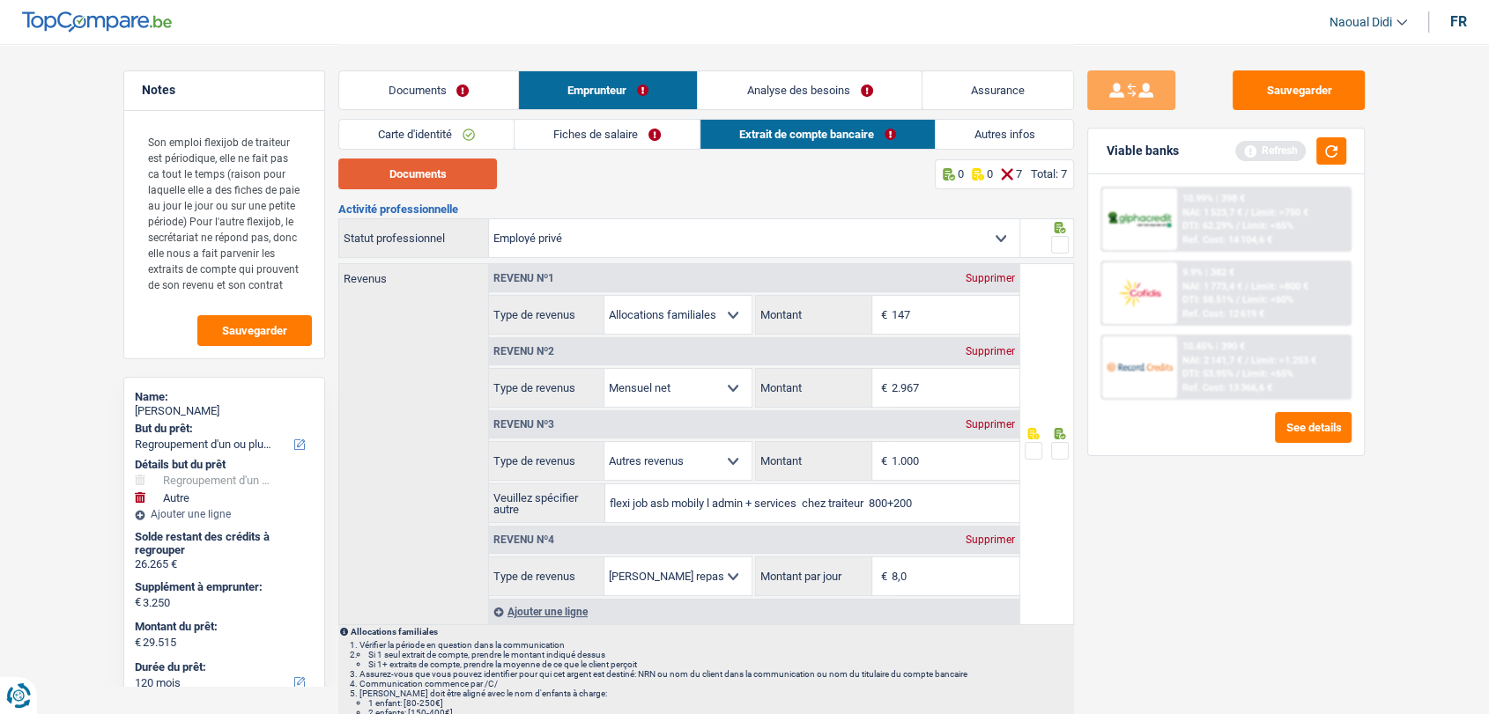
click at [407, 182] on button "Documents" at bounding box center [417, 174] width 159 height 31
drag, startPoint x: 957, startPoint y: 463, endPoint x: 819, endPoint y: 438, distance: 139.8
click at [819, 438] on div "Revenu nº3 Supprimer Allocation d'handicap Allocations chômage Allocations fami…" at bounding box center [754, 465] width 530 height 115
type input "911"
click at [929, 507] on input "flexi job asb mobily l admin + services chez traiteur 800+200" at bounding box center [811, 504] width 413 height 38
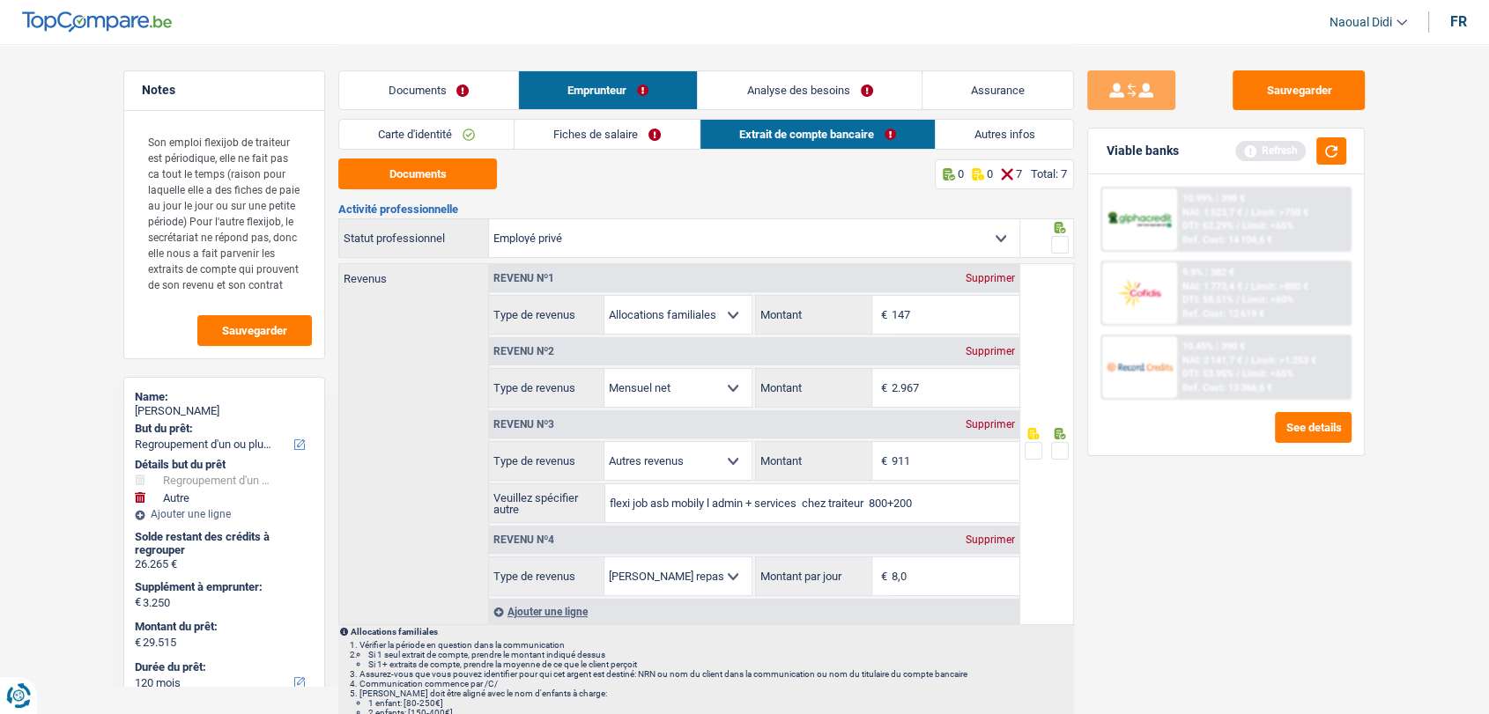
click at [1064, 447] on span at bounding box center [1060, 451] width 18 height 18
click at [0, 0] on input "radio" at bounding box center [0, 0] width 0 height 0
click at [1061, 236] on span at bounding box center [1060, 245] width 18 height 18
click at [0, 0] on input "radio" at bounding box center [0, 0] width 0 height 0
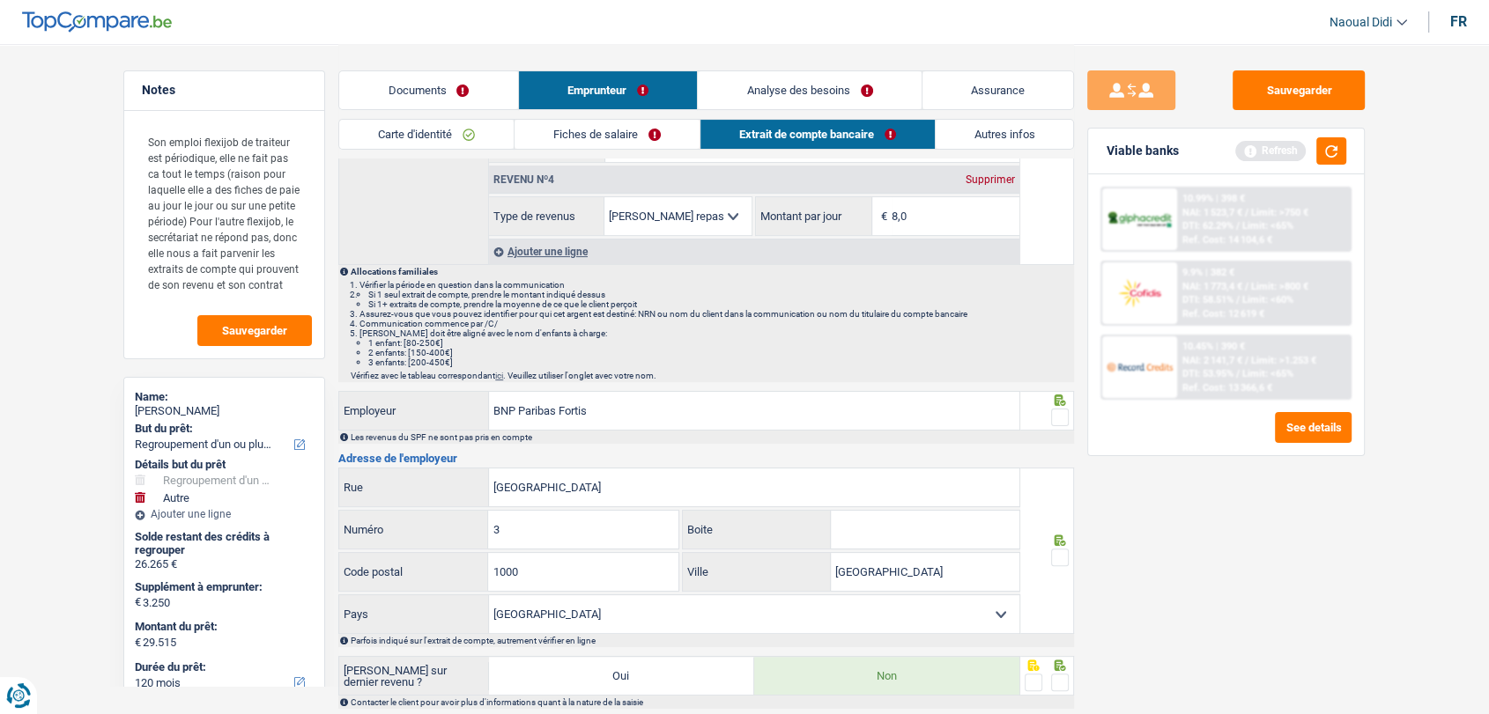
scroll to position [391, 0]
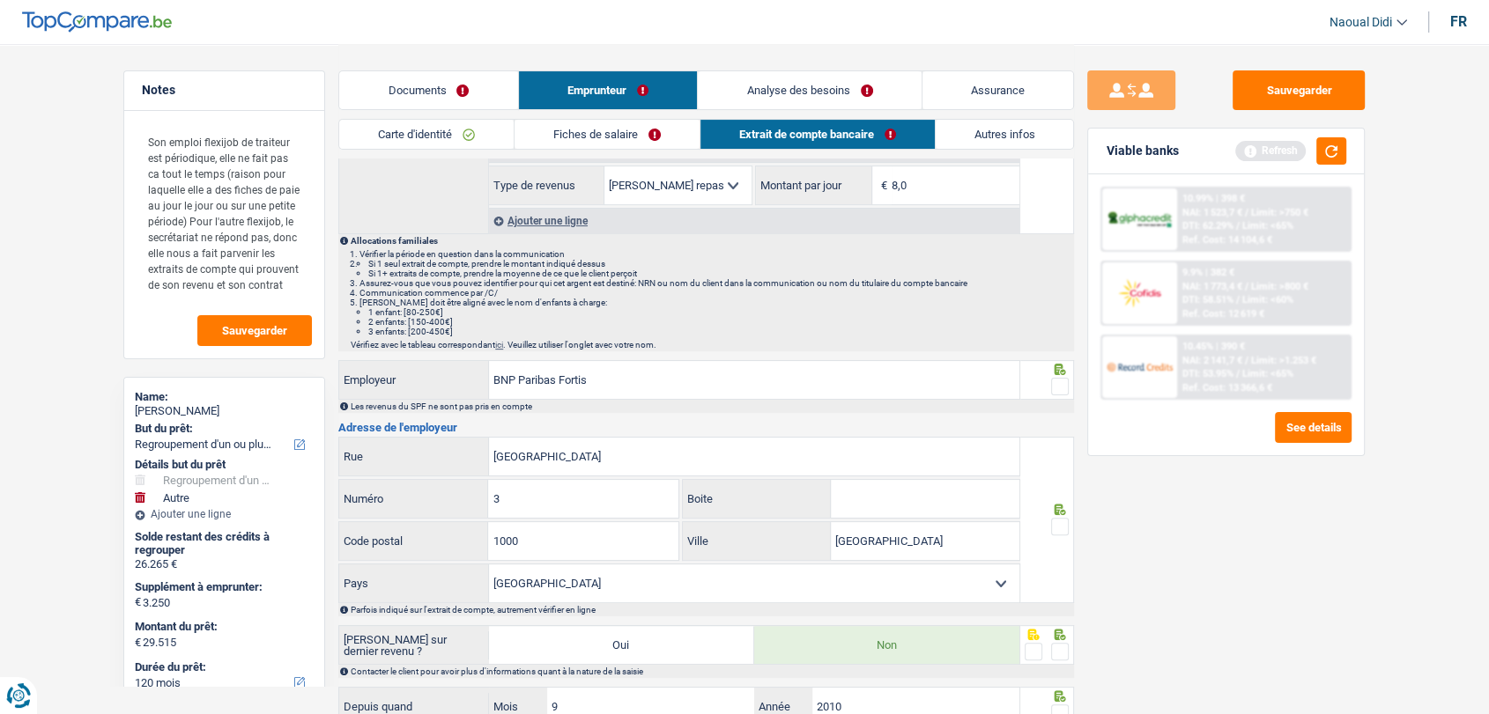
click at [1061, 389] on span at bounding box center [1060, 387] width 18 height 18
click at [0, 0] on input "radio" at bounding box center [0, 0] width 0 height 0
click at [1064, 521] on span at bounding box center [1060, 527] width 18 height 18
click at [0, 0] on input "radio" at bounding box center [0, 0] width 0 height 0
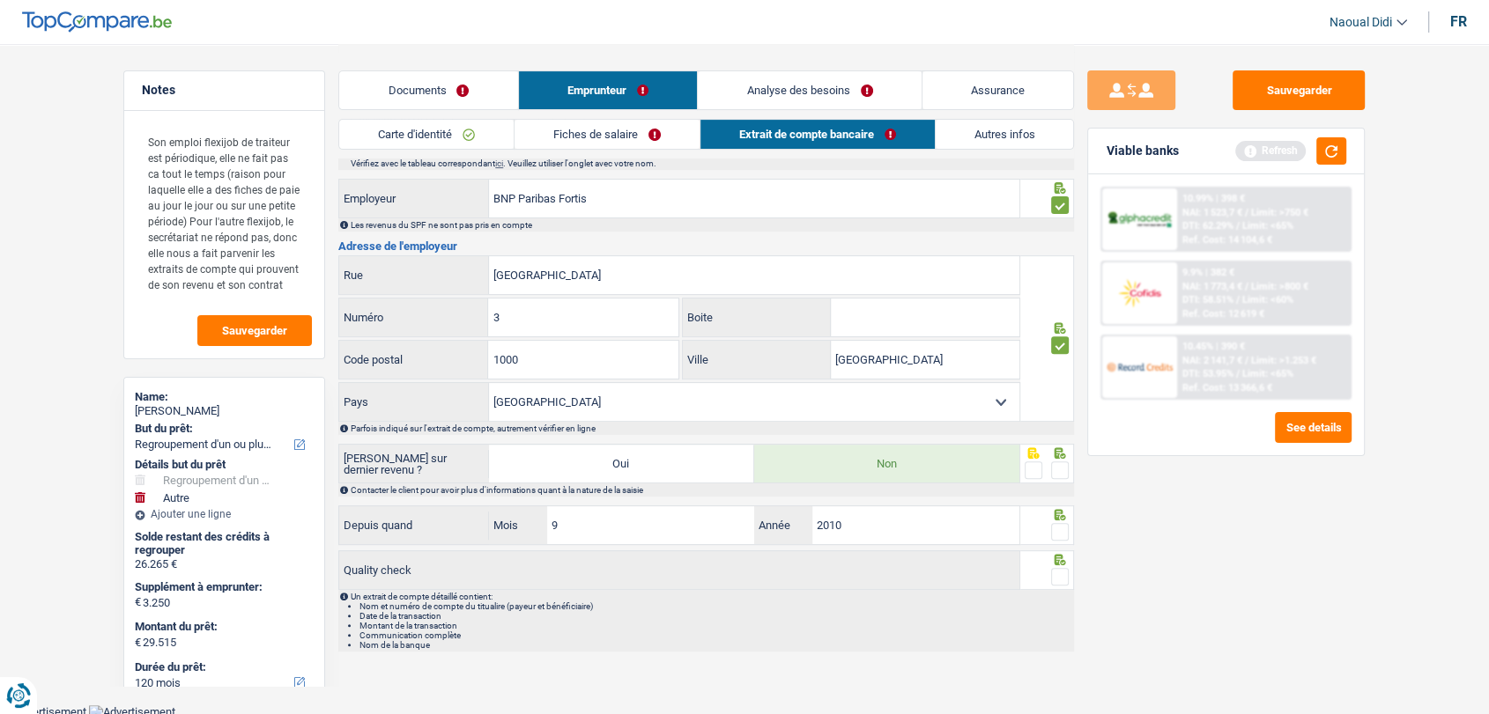
scroll to position [574, 0]
click at [1062, 460] on span at bounding box center [1060, 469] width 18 height 18
click at [0, 0] on input "radio" at bounding box center [0, 0] width 0 height 0
click at [1055, 529] on span at bounding box center [1060, 531] width 18 height 18
click at [0, 0] on input "radio" at bounding box center [0, 0] width 0 height 0
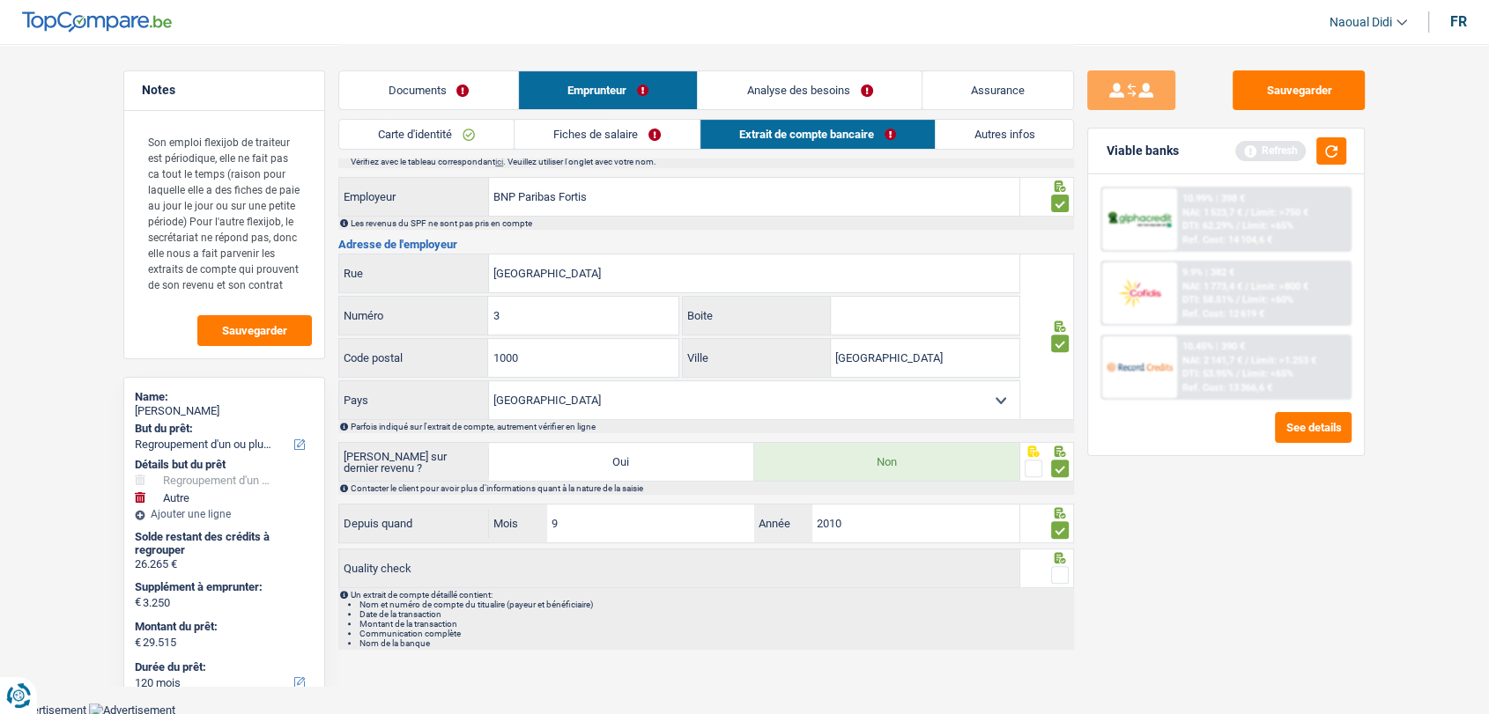
click at [1067, 573] on span at bounding box center [1060, 575] width 18 height 18
click at [0, 0] on input "radio" at bounding box center [0, 0] width 0 height 0
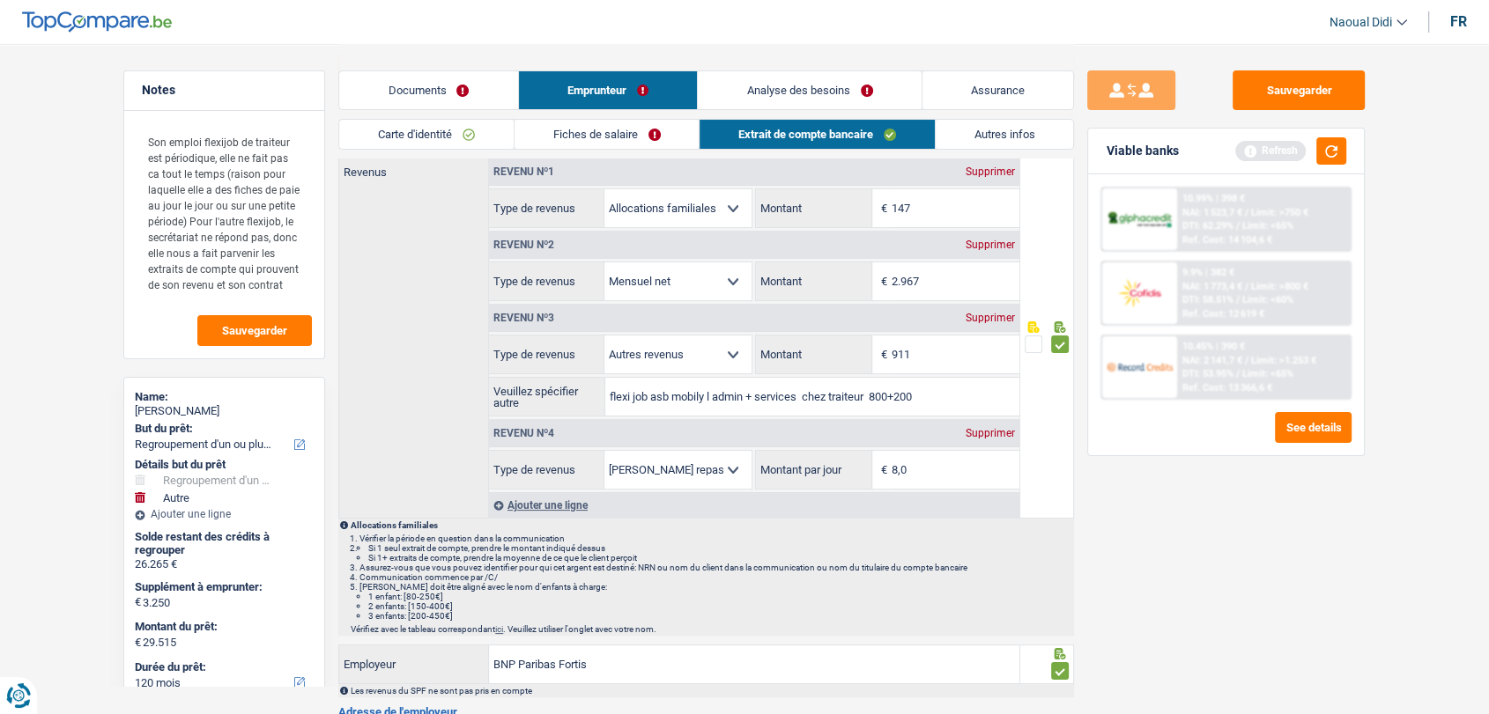
scroll to position [0, 0]
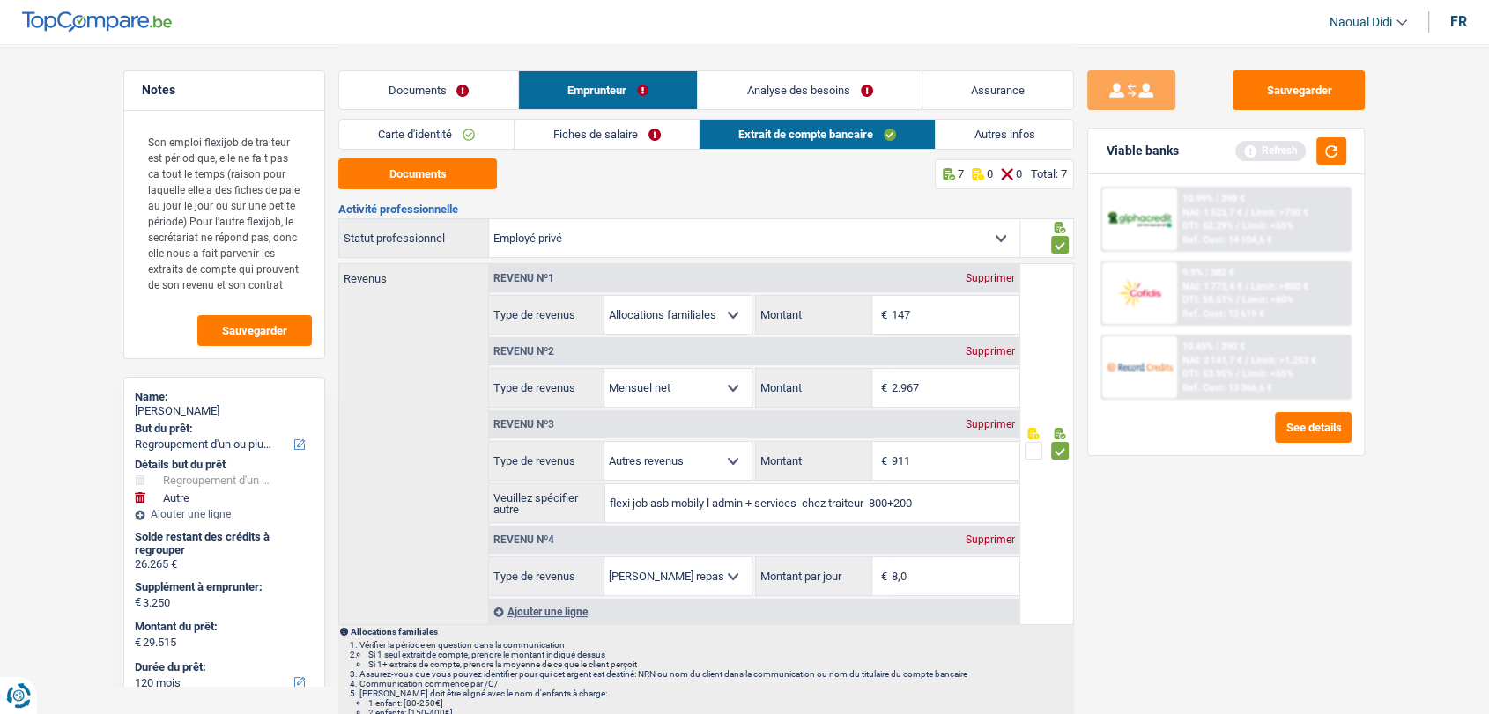
drag, startPoint x: 613, startPoint y: 128, endPoint x: 662, endPoint y: 154, distance: 56.0
click at [613, 128] on link "Fiches de salaire" at bounding box center [606, 134] width 185 height 29
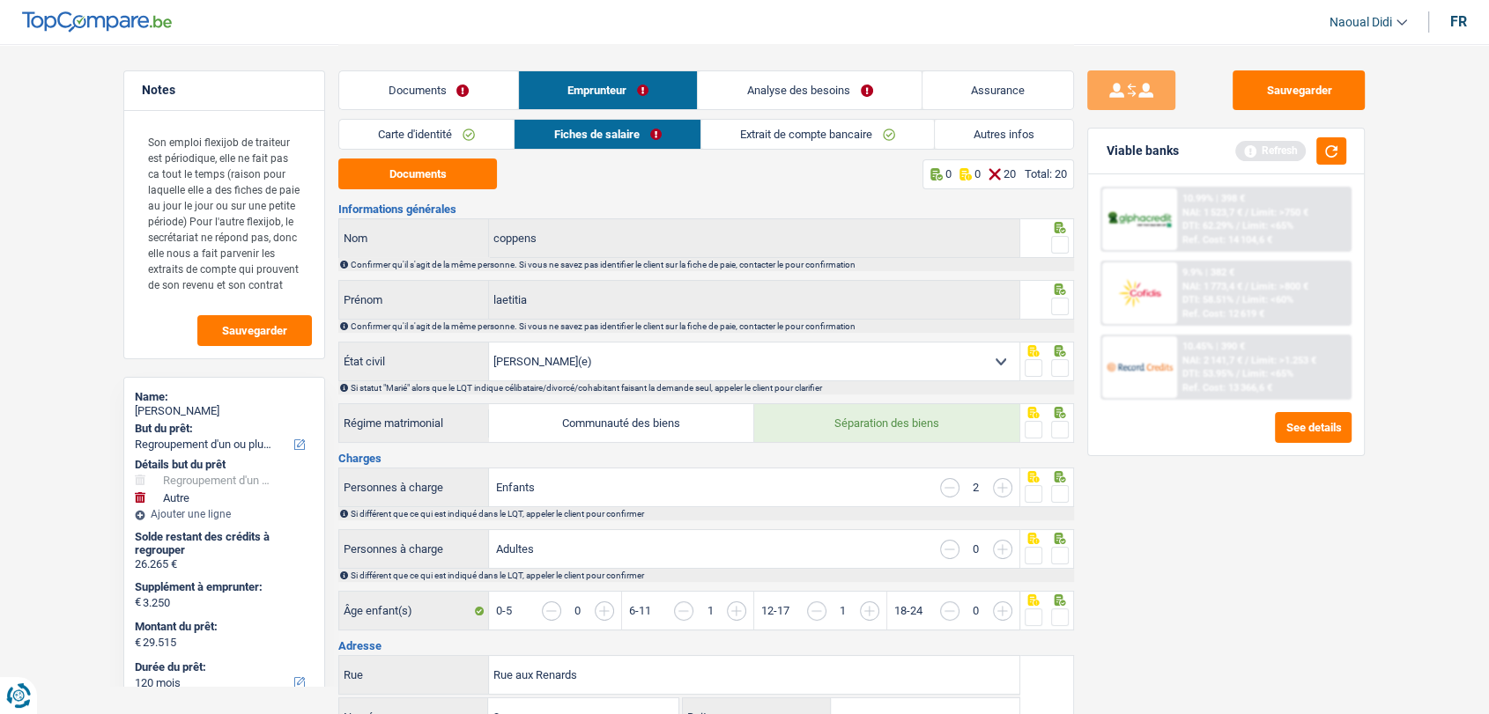
click at [1058, 248] on span at bounding box center [1060, 245] width 18 height 18
click at [0, 0] on input "radio" at bounding box center [0, 0] width 0 height 0
click at [1055, 308] on span at bounding box center [1060, 307] width 18 height 18
click at [0, 0] on input "radio" at bounding box center [0, 0] width 0 height 0
click at [1064, 373] on span at bounding box center [1060, 368] width 18 height 18
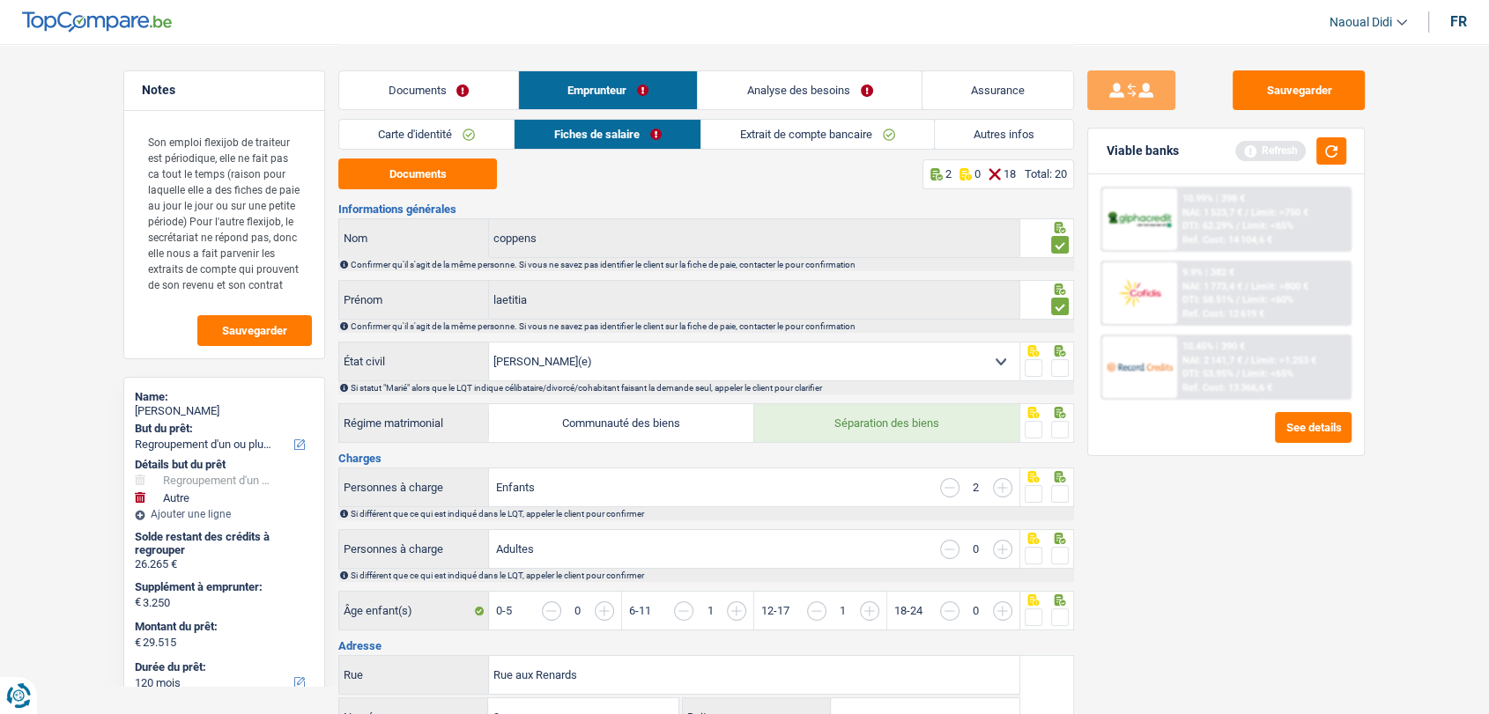
click at [0, 0] on input "radio" at bounding box center [0, 0] width 0 height 0
click at [1061, 435] on span at bounding box center [1060, 430] width 18 height 18
click at [0, 0] on input "radio" at bounding box center [0, 0] width 0 height 0
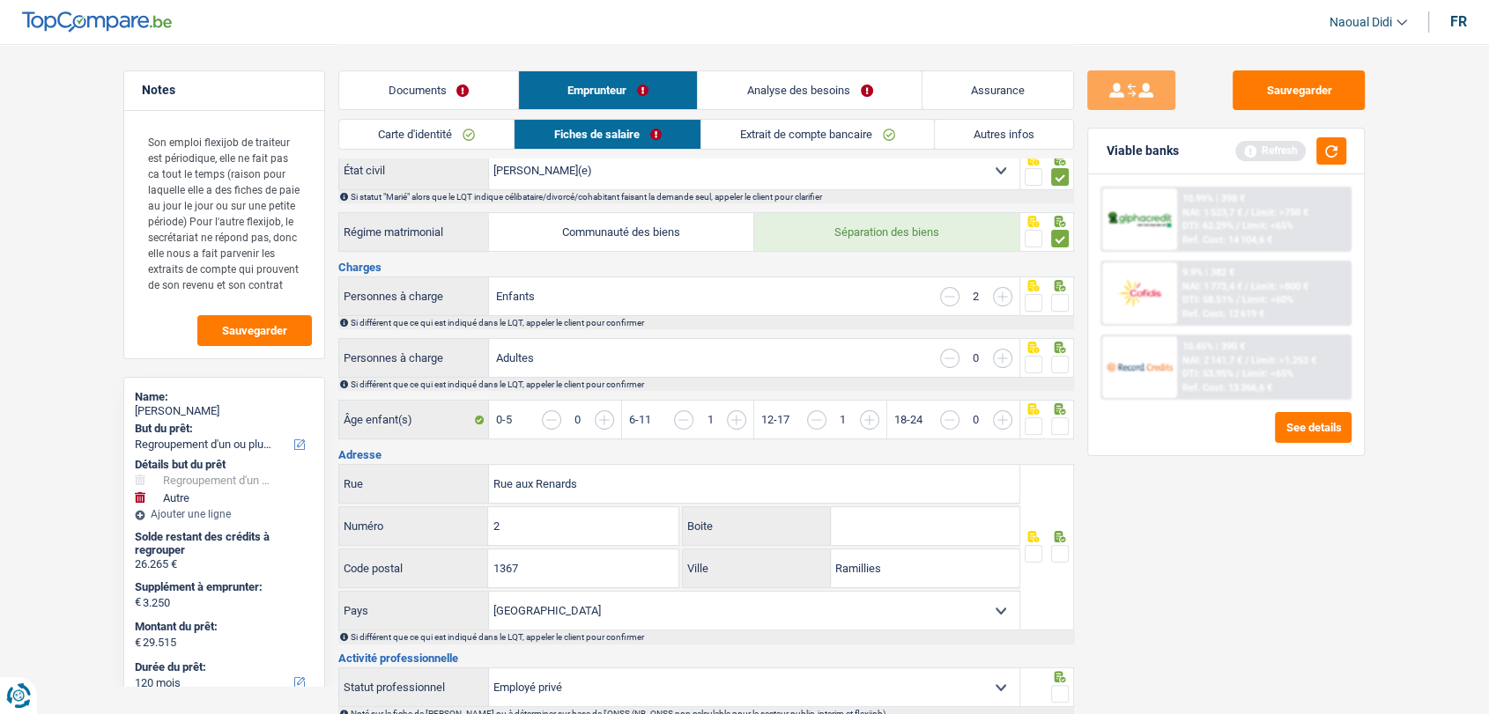
scroll to position [196, 0]
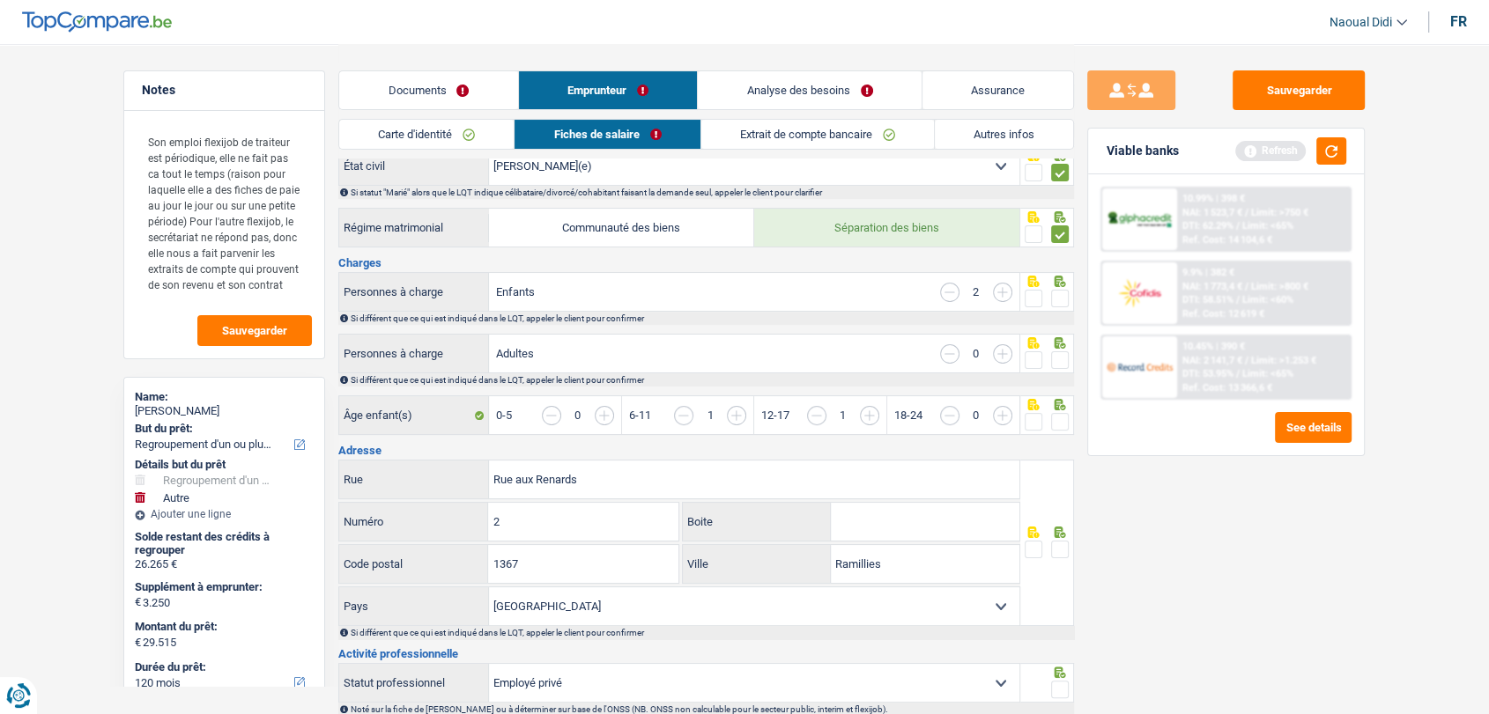
click at [1061, 359] on span at bounding box center [1060, 361] width 18 height 18
click at [0, 0] on input "radio" at bounding box center [0, 0] width 0 height 0
click at [1058, 292] on span at bounding box center [1060, 299] width 18 height 18
click at [0, 0] on input "radio" at bounding box center [0, 0] width 0 height 0
click at [1052, 425] on span at bounding box center [1060, 422] width 18 height 18
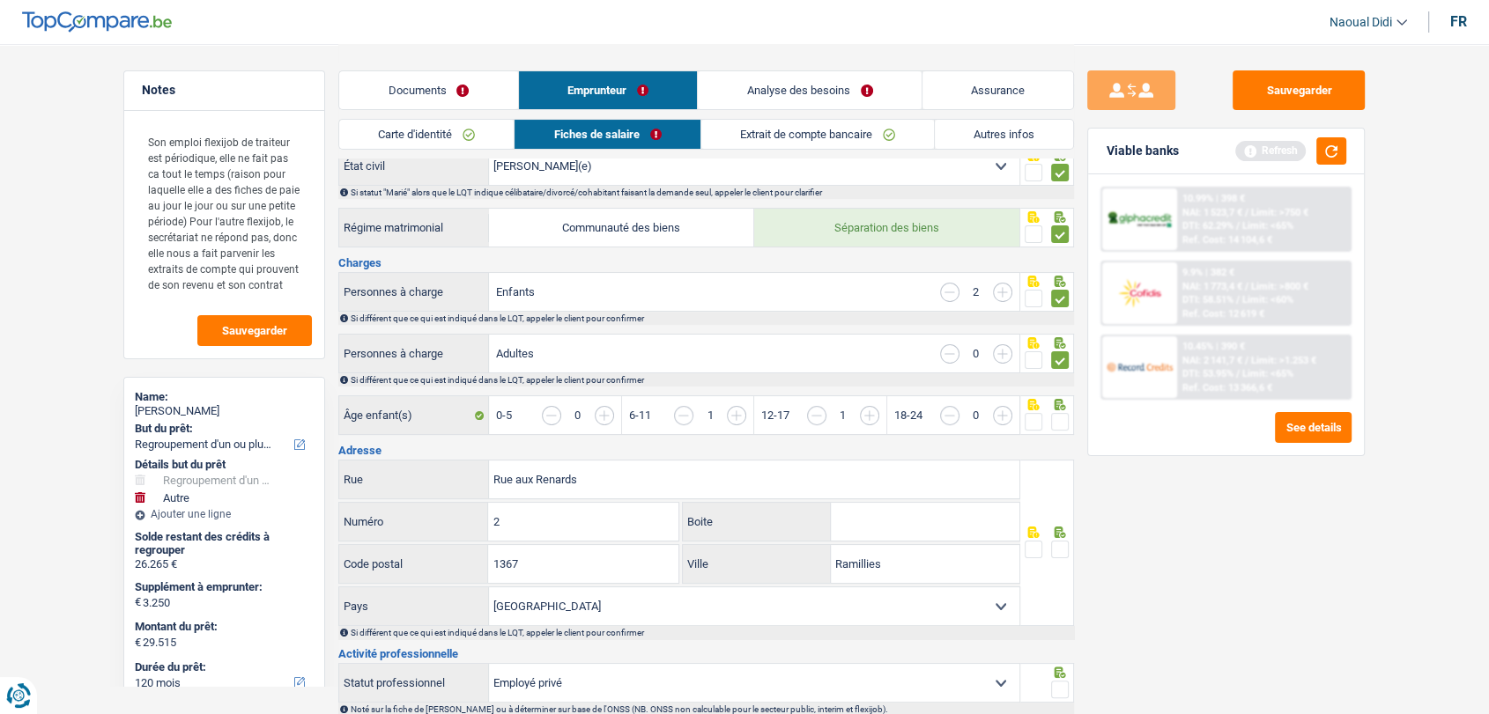
click at [0, 0] on input "radio" at bounding box center [0, 0] width 0 height 0
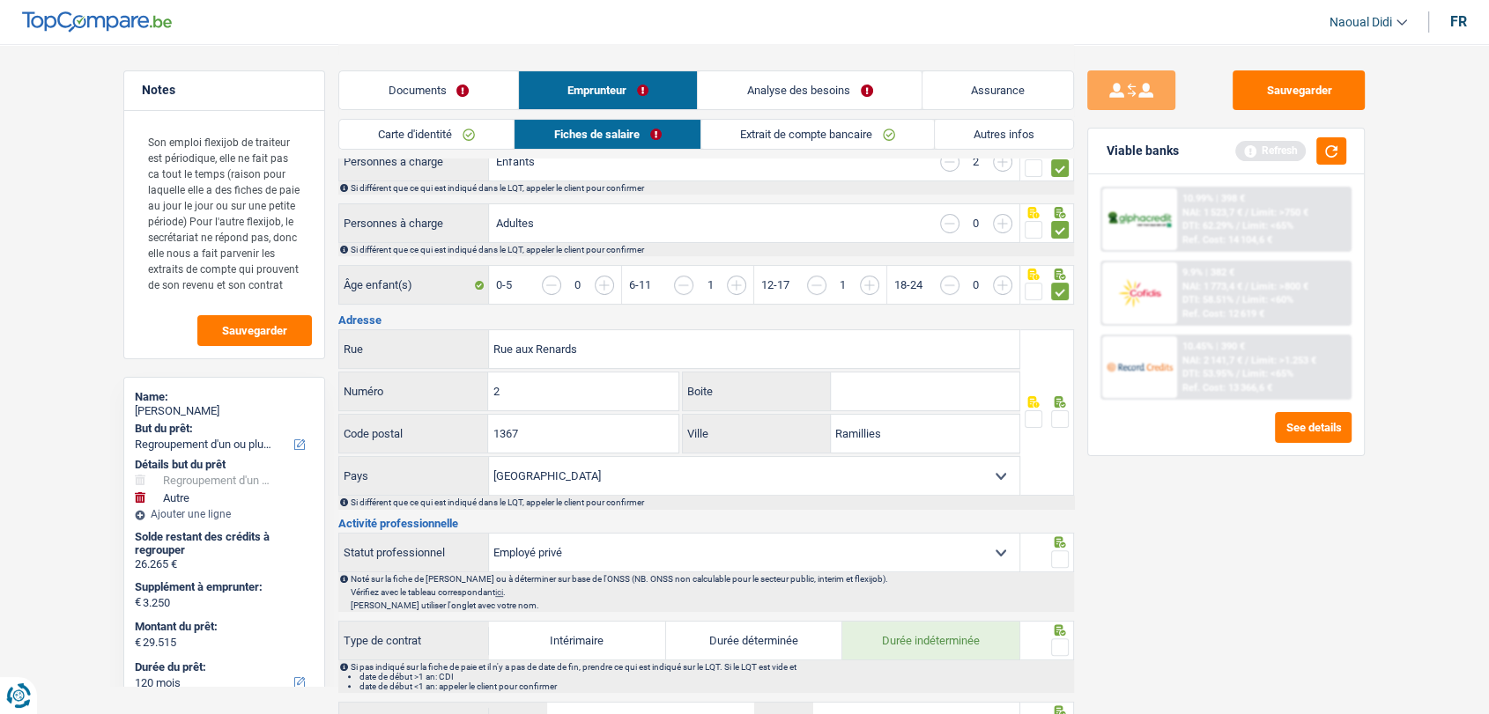
scroll to position [391, 0]
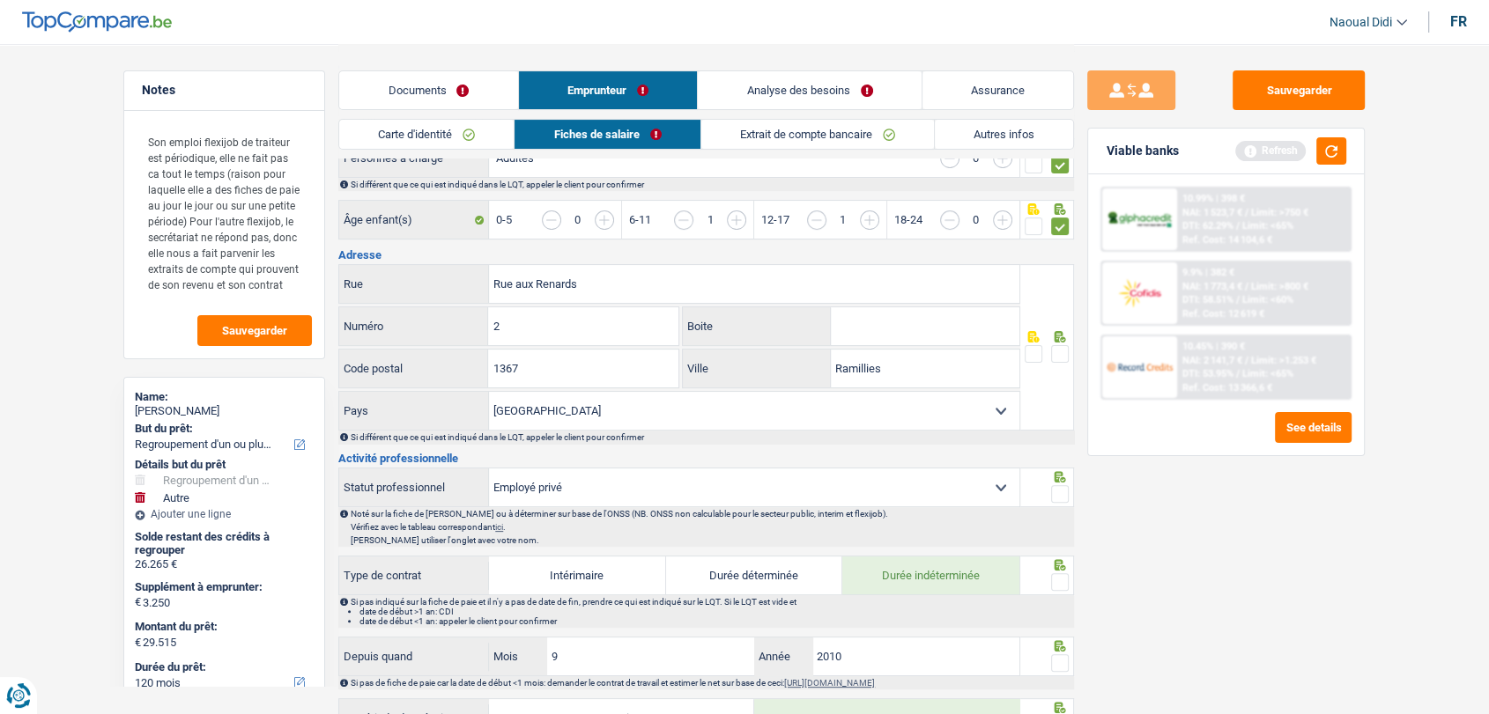
click at [1057, 351] on span at bounding box center [1060, 354] width 18 height 18
click at [0, 0] on input "radio" at bounding box center [0, 0] width 0 height 0
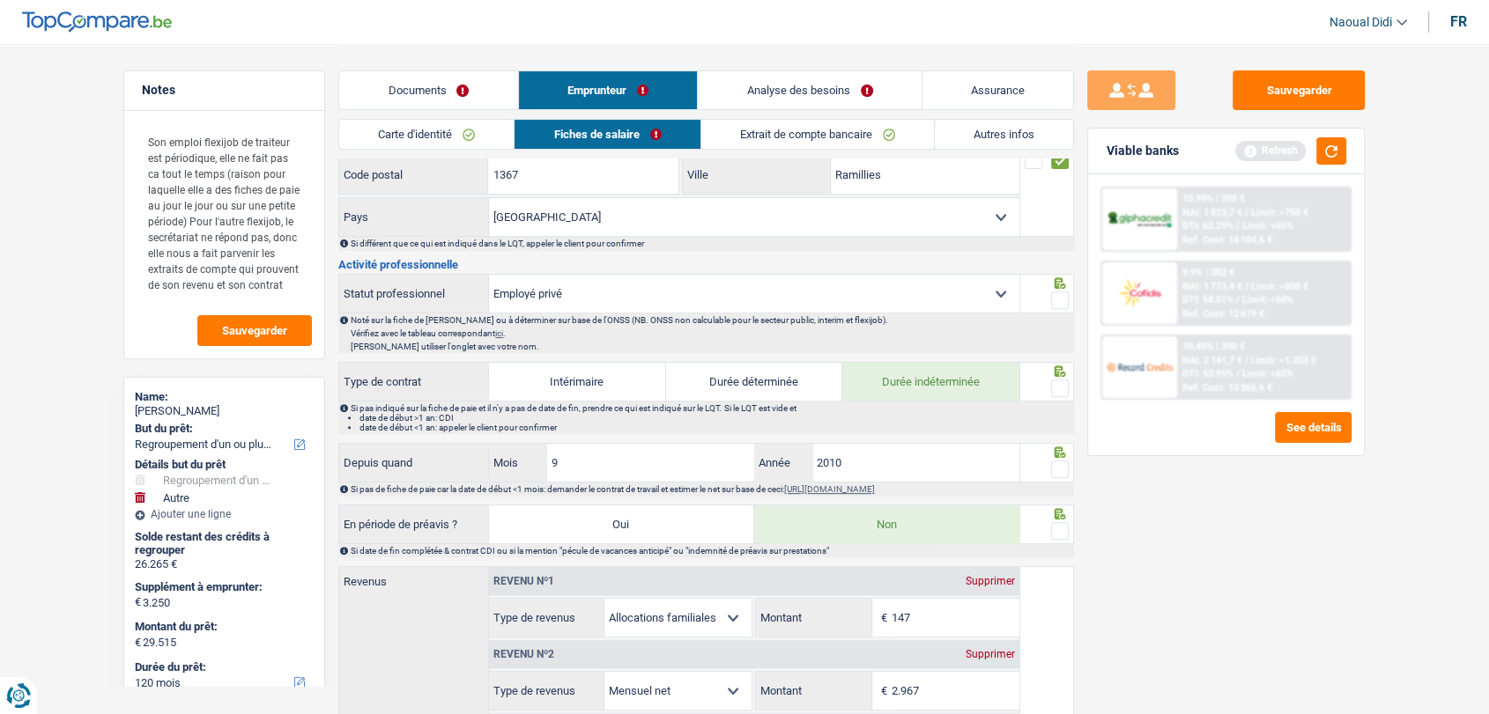
scroll to position [587, 0]
click at [1066, 295] on span at bounding box center [1060, 299] width 18 height 18
click at [0, 0] on input "radio" at bounding box center [0, 0] width 0 height 0
click at [1064, 382] on span at bounding box center [1060, 387] width 18 height 18
click at [0, 0] on input "radio" at bounding box center [0, 0] width 0 height 0
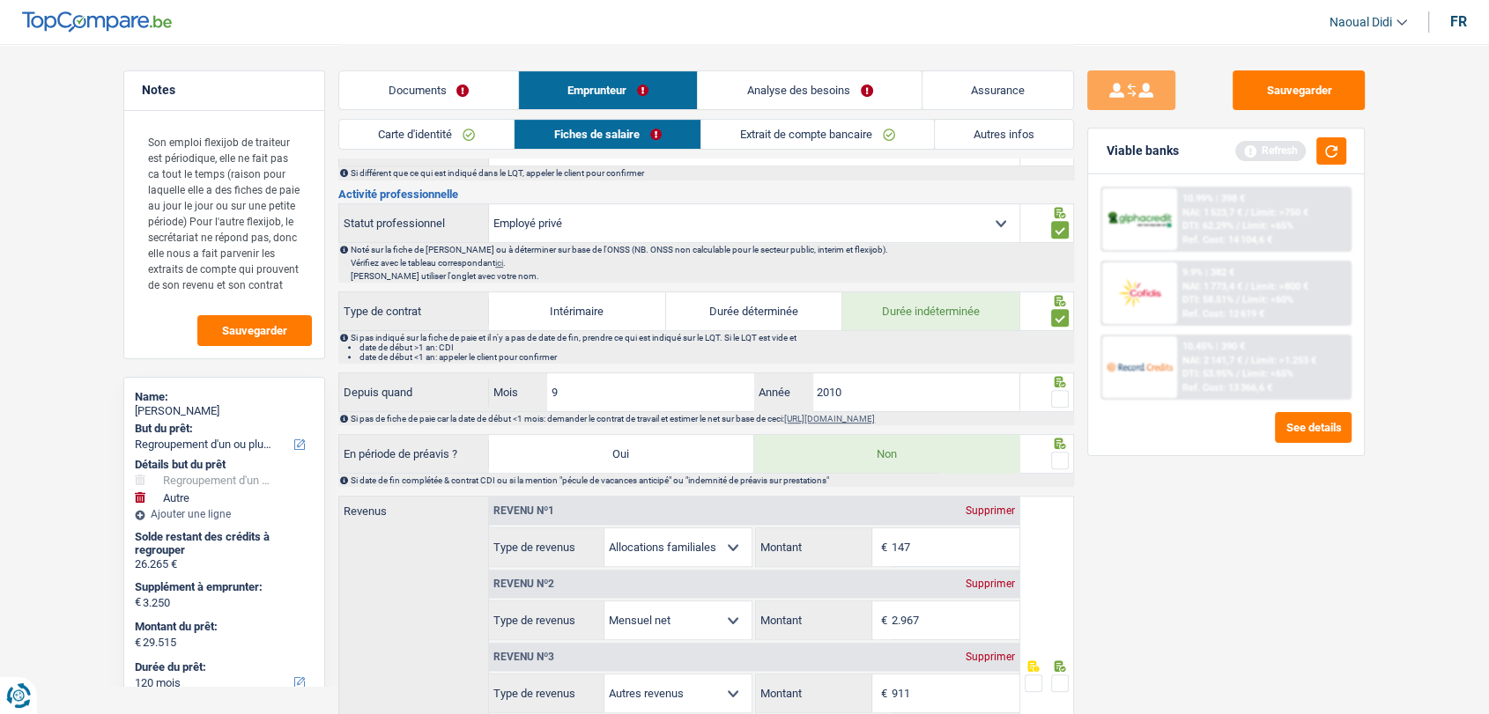
scroll to position [685, 0]
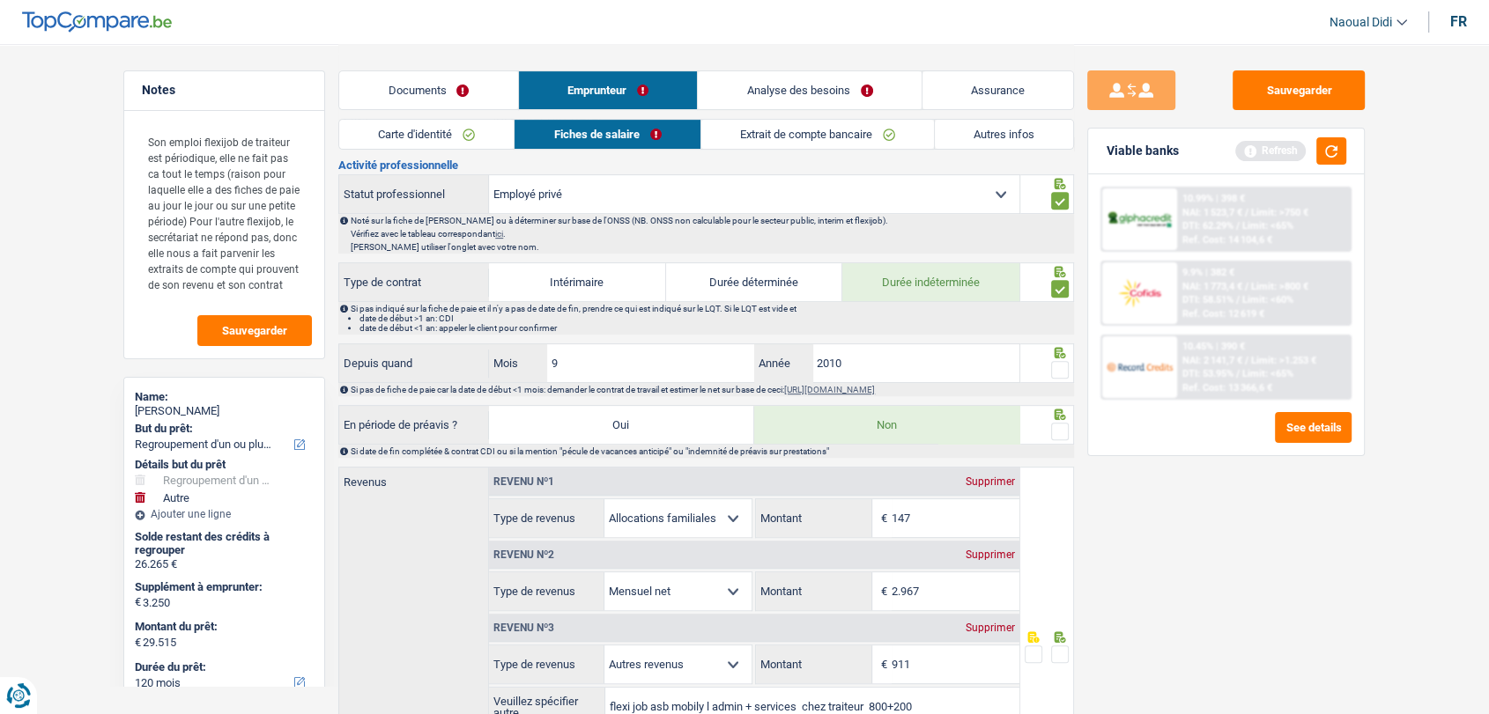
click at [1060, 367] on span at bounding box center [1060, 370] width 18 height 18
click at [0, 0] on input "radio" at bounding box center [0, 0] width 0 height 0
click at [1065, 429] on span at bounding box center [1060, 432] width 18 height 18
click at [0, 0] on input "radio" at bounding box center [0, 0] width 0 height 0
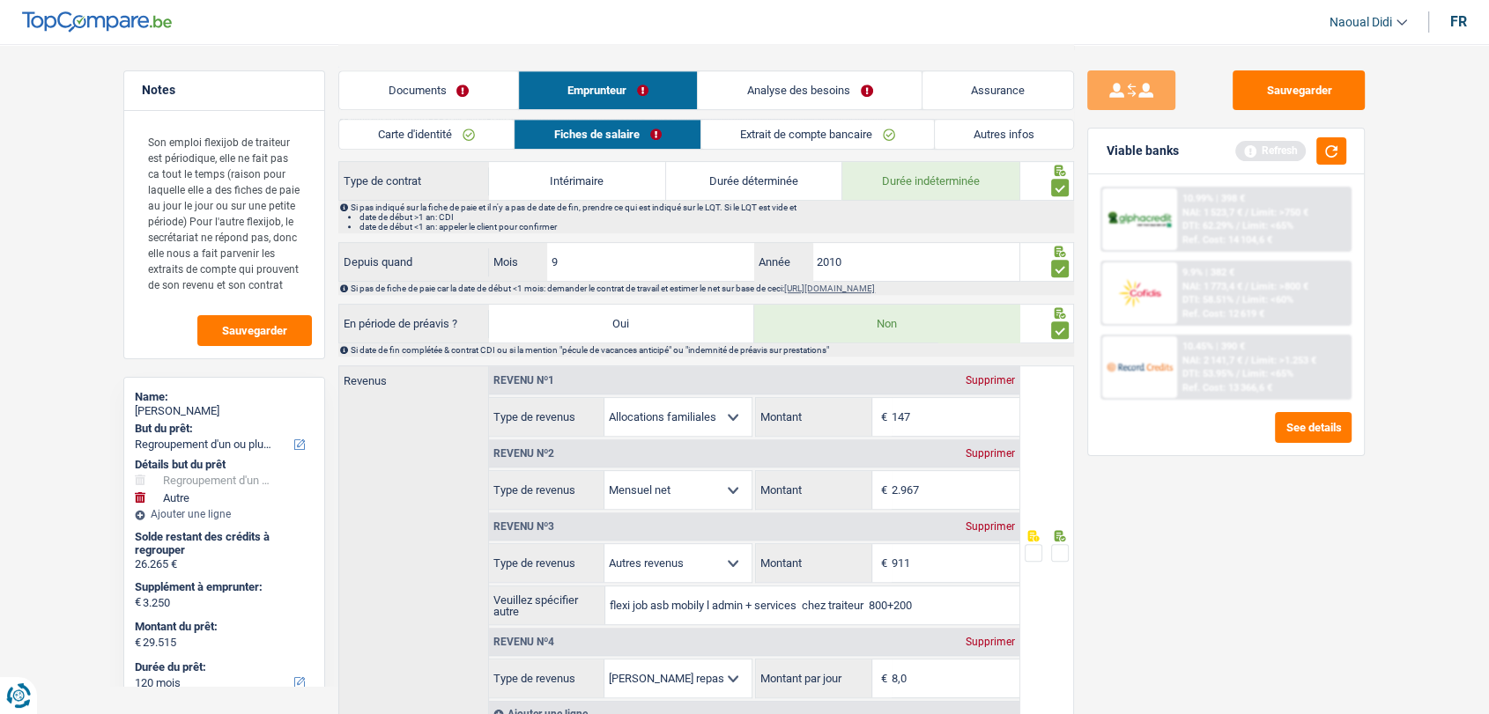
scroll to position [881, 0]
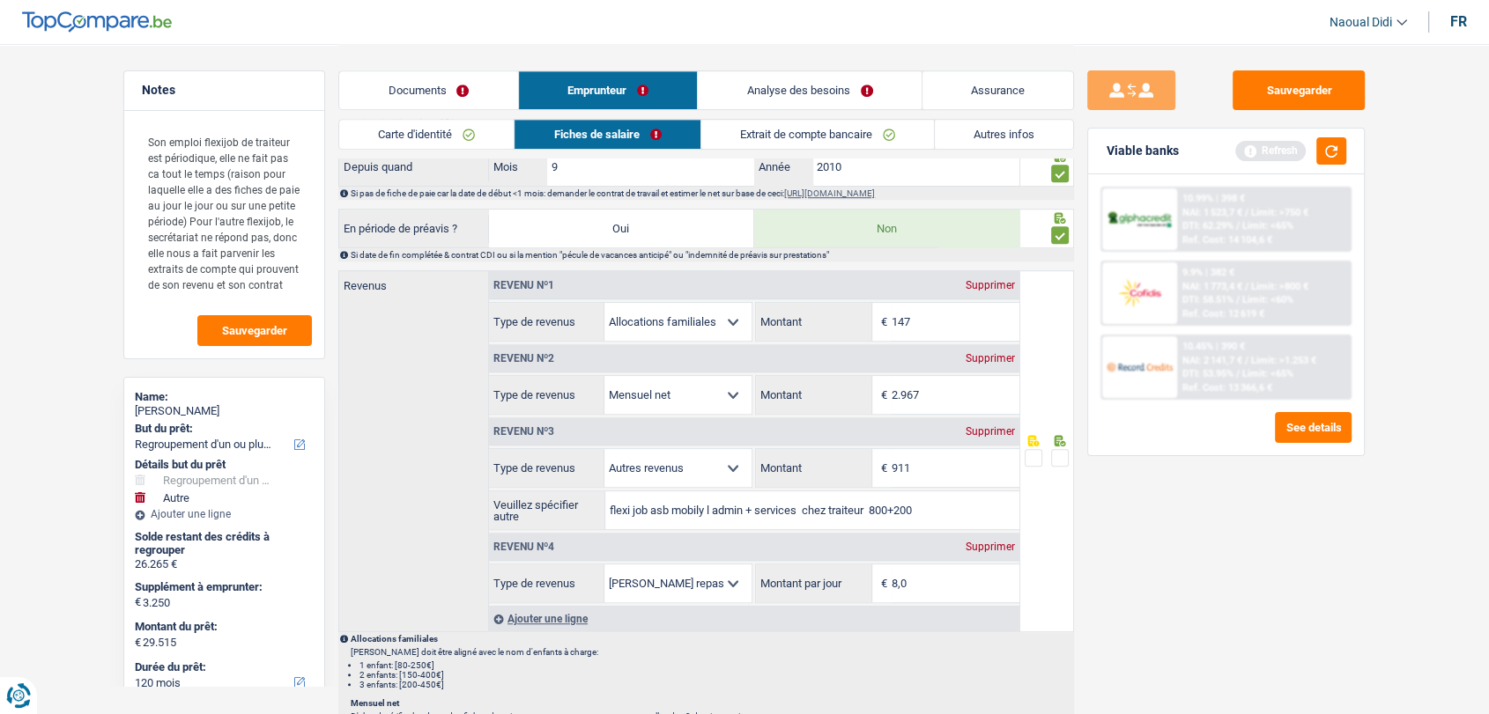
click at [1055, 457] on span at bounding box center [1060, 458] width 18 height 18
click at [0, 0] on input "radio" at bounding box center [0, 0] width 0 height 0
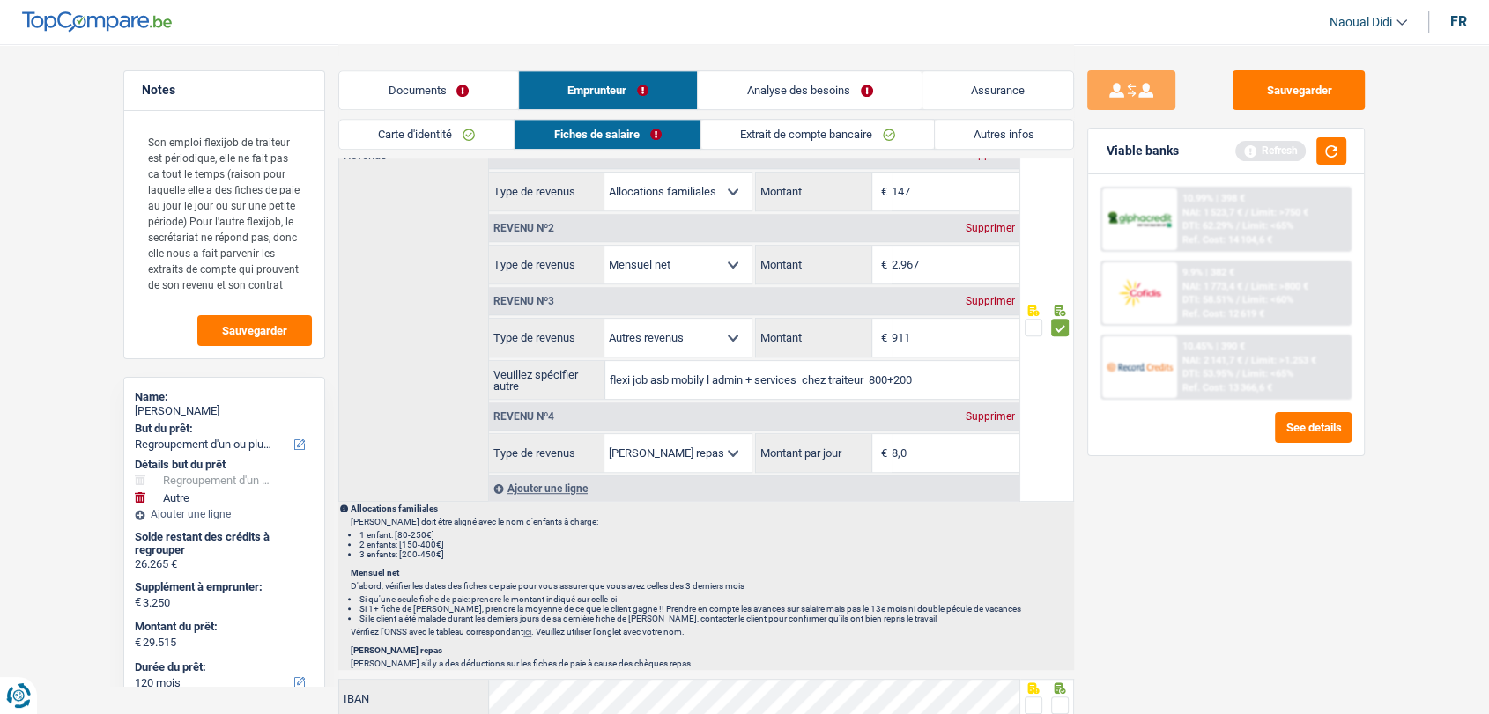
scroll to position [1174, 0]
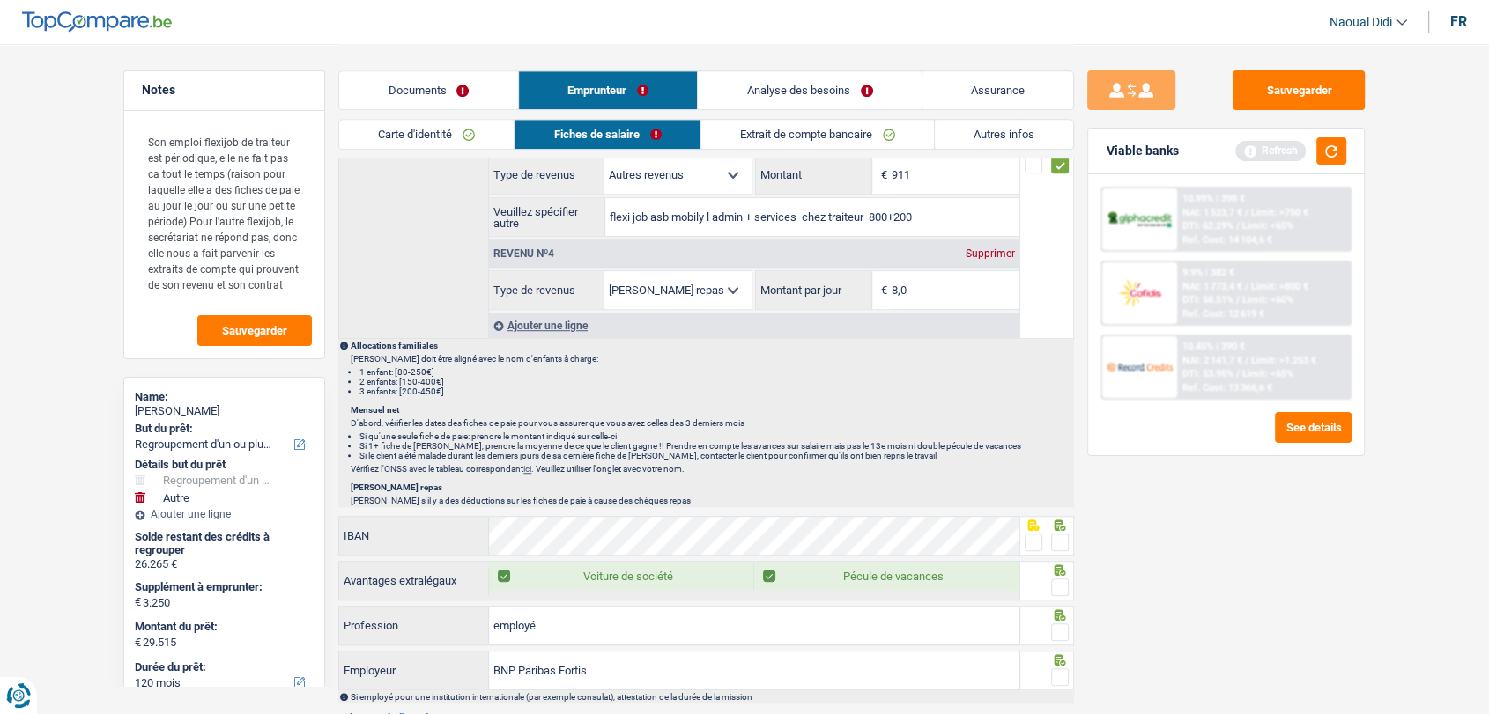
click at [1062, 540] on span at bounding box center [1060, 543] width 18 height 18
click at [0, 0] on input "radio" at bounding box center [0, 0] width 0 height 0
click at [1027, 537] on span at bounding box center [1034, 543] width 18 height 18
click at [0, 0] on input "radio" at bounding box center [0, 0] width 0 height 0
click at [1062, 544] on span at bounding box center [1060, 543] width 18 height 18
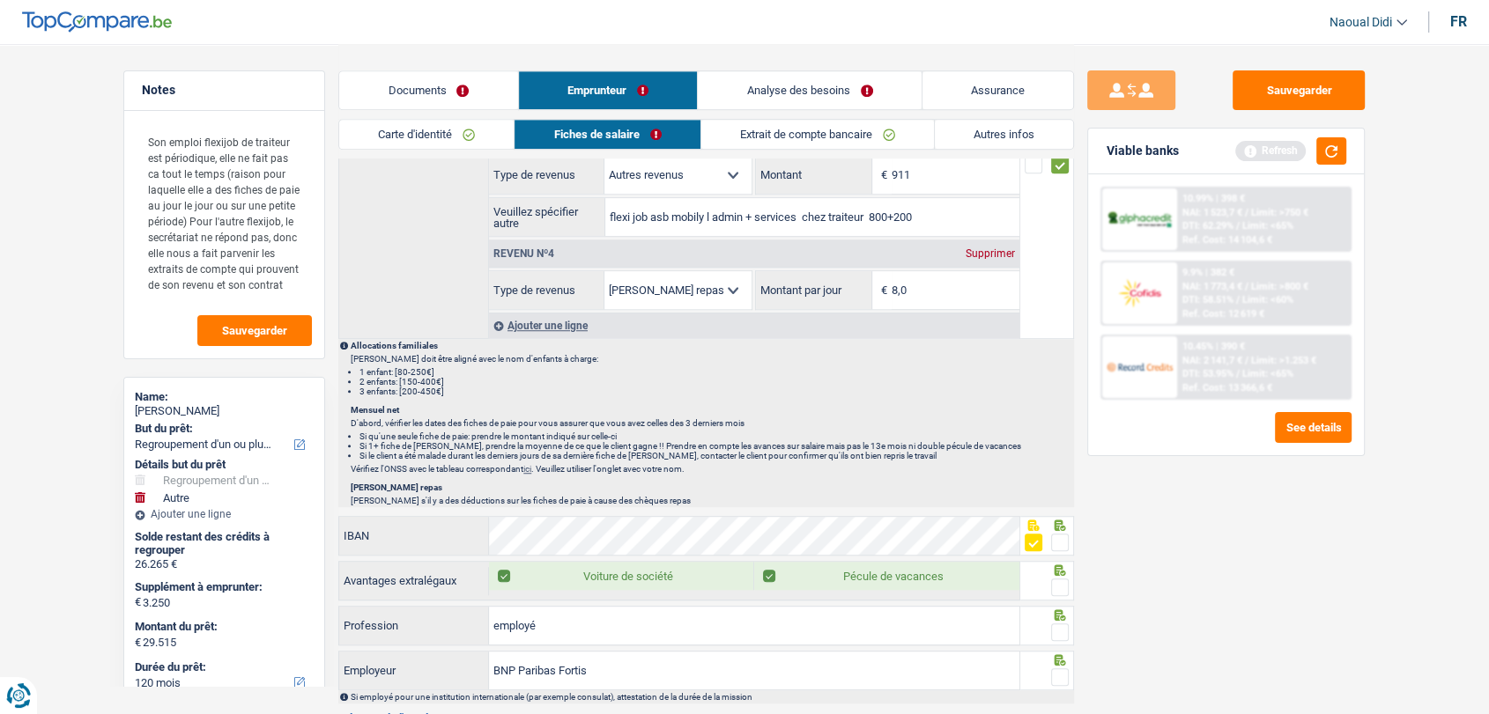
click at [0, 0] on input "radio" at bounding box center [0, 0] width 0 height 0
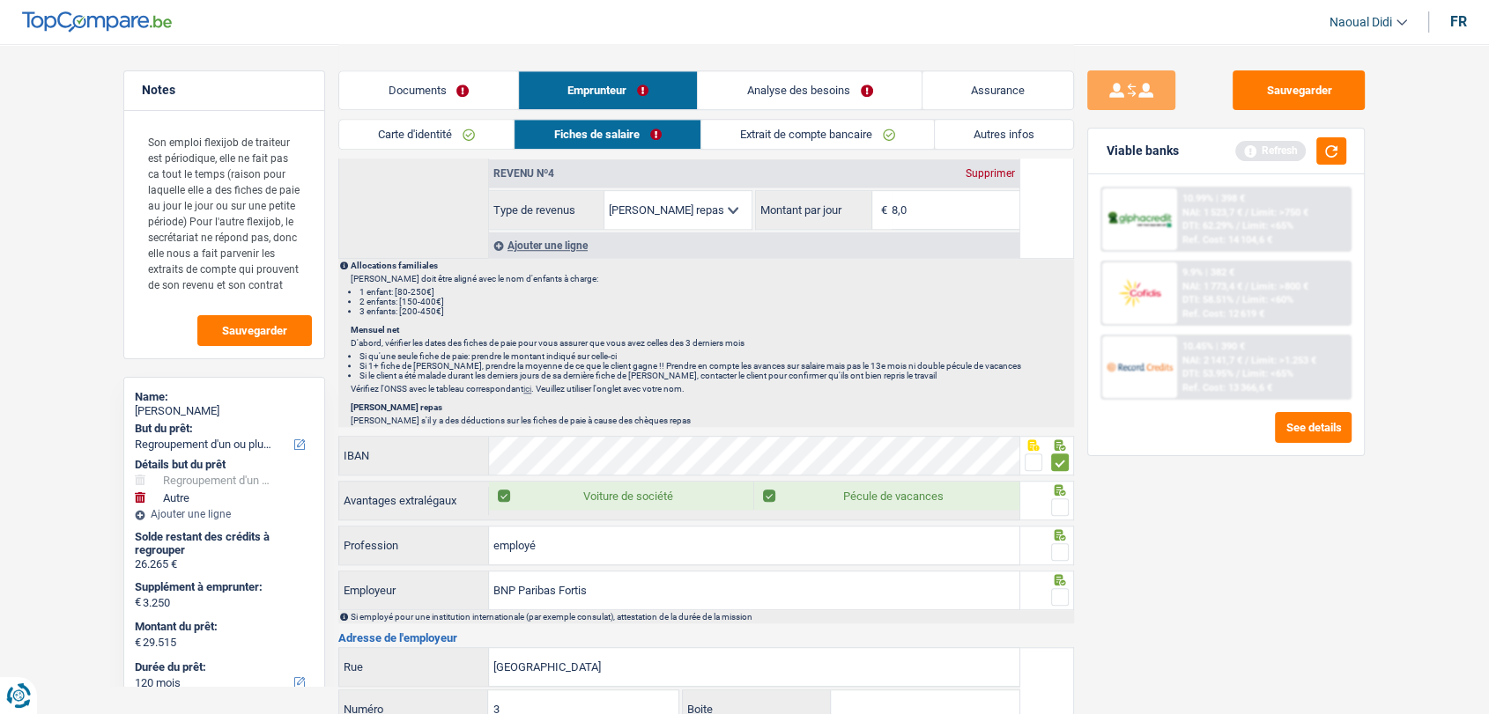
scroll to position [1370, 0]
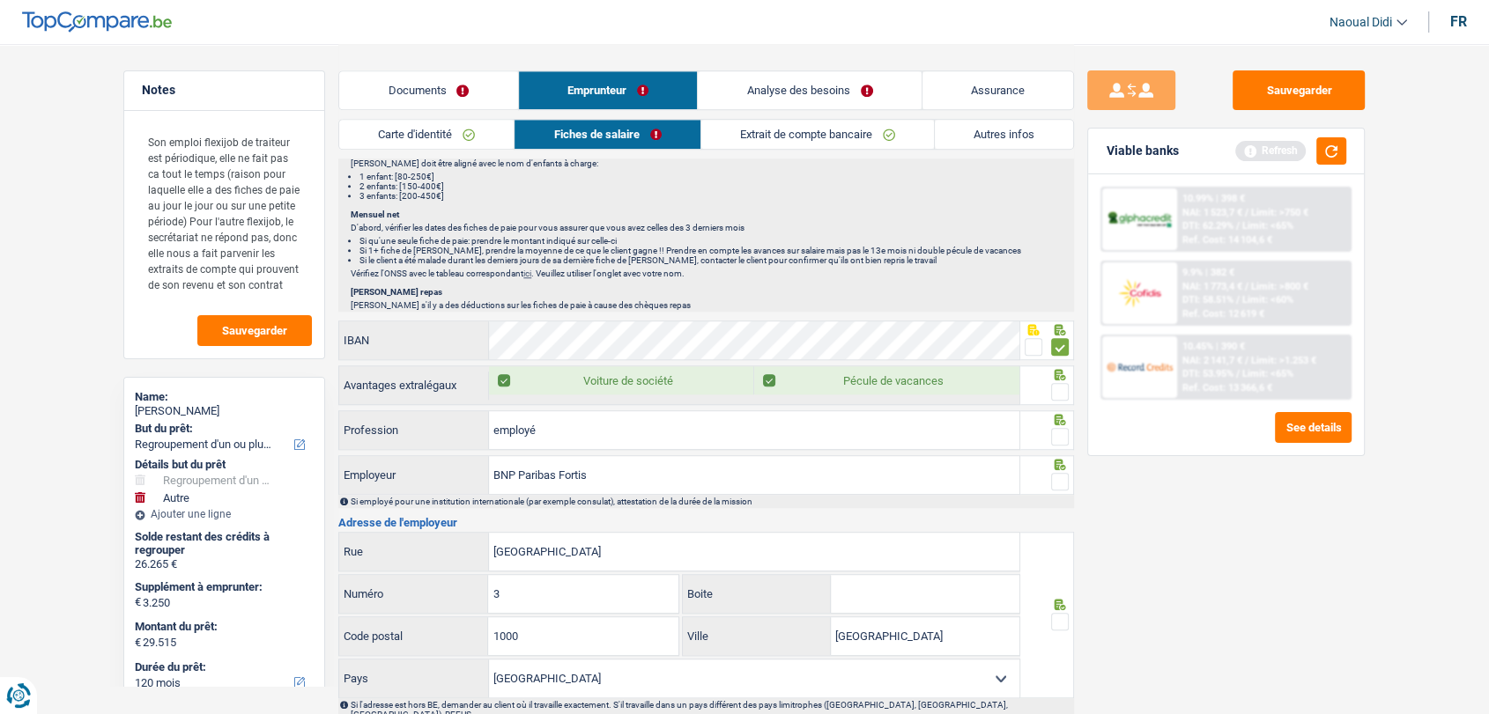
click at [1060, 386] on span at bounding box center [1060, 392] width 18 height 18
click at [0, 0] on input "radio" at bounding box center [0, 0] width 0 height 0
click at [1058, 428] on span at bounding box center [1060, 437] width 18 height 18
click at [0, 0] on input "radio" at bounding box center [0, 0] width 0 height 0
click at [1057, 477] on span at bounding box center [1060, 482] width 18 height 18
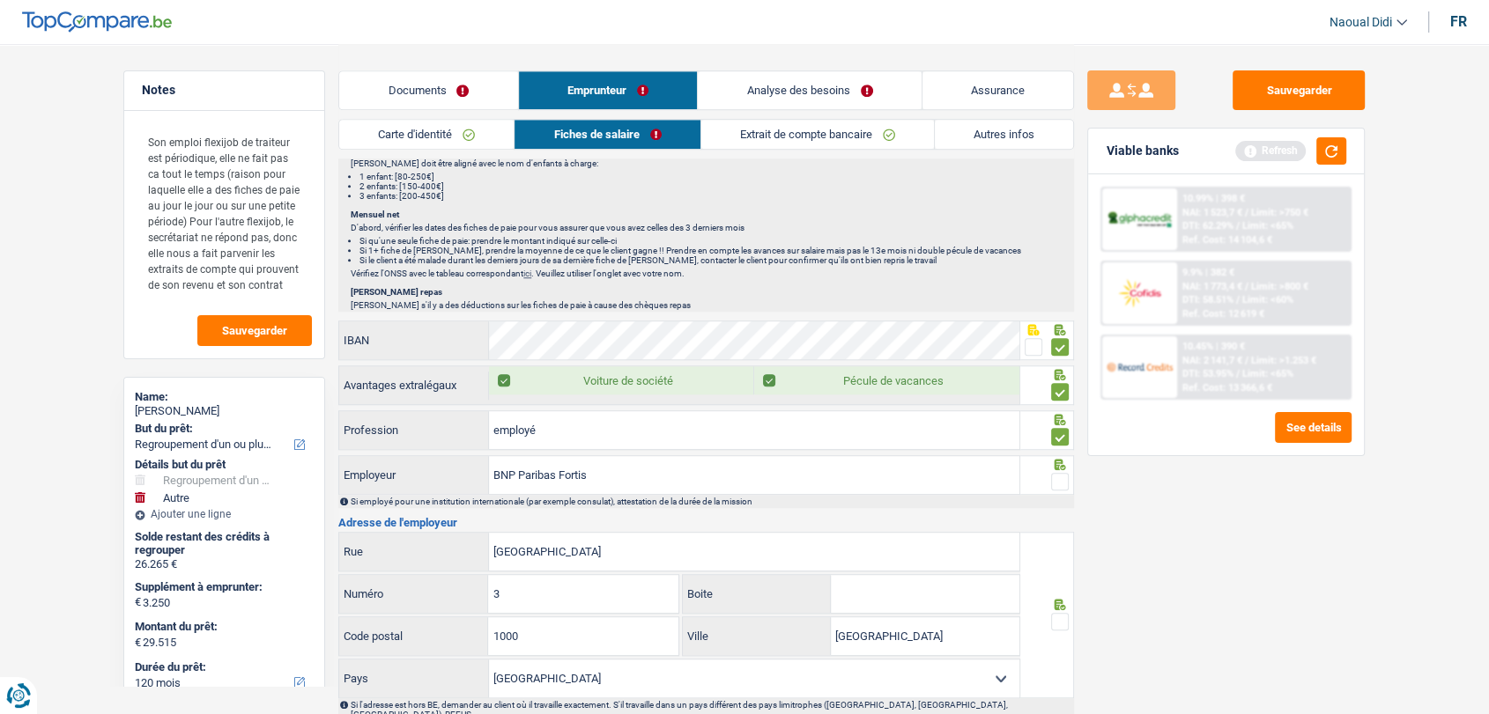
click at [0, 0] on input "radio" at bounding box center [0, 0] width 0 height 0
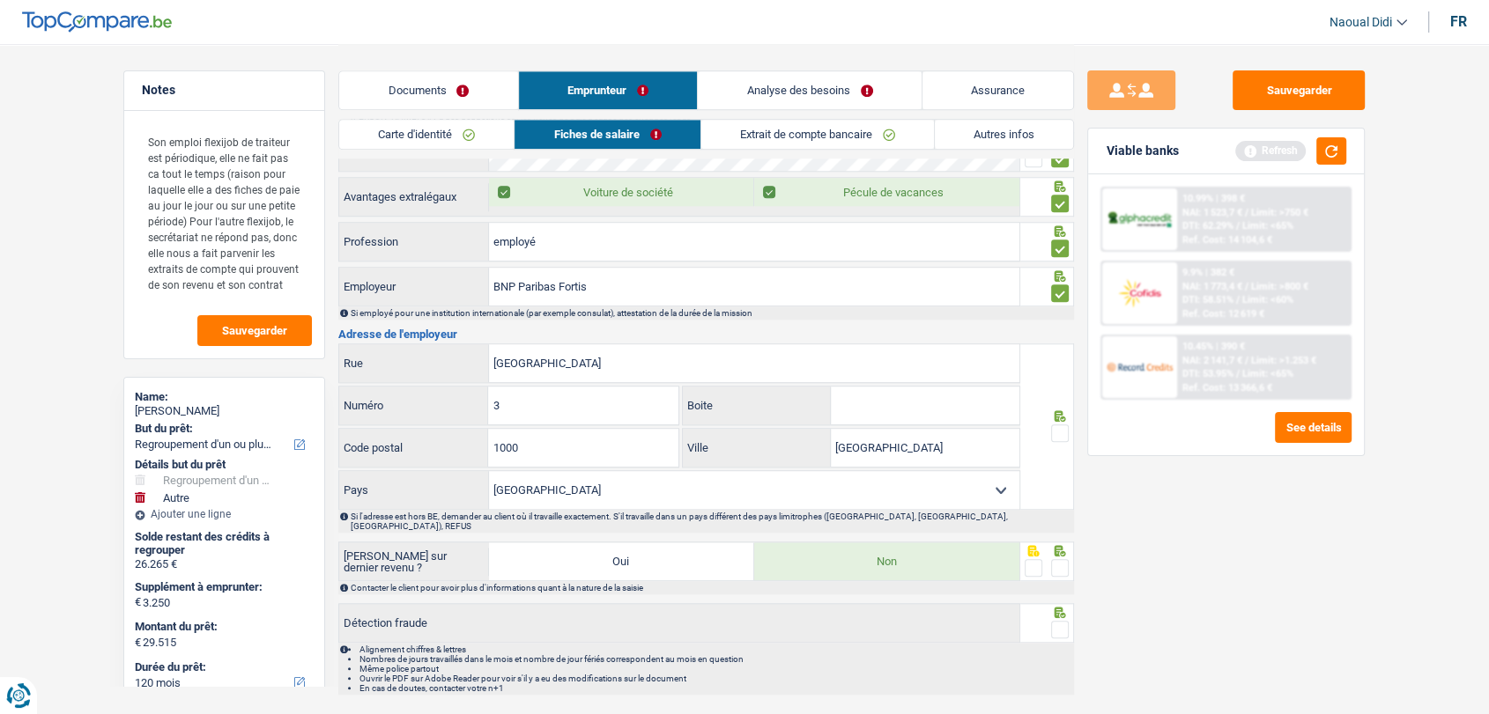
scroll to position [1590, 0]
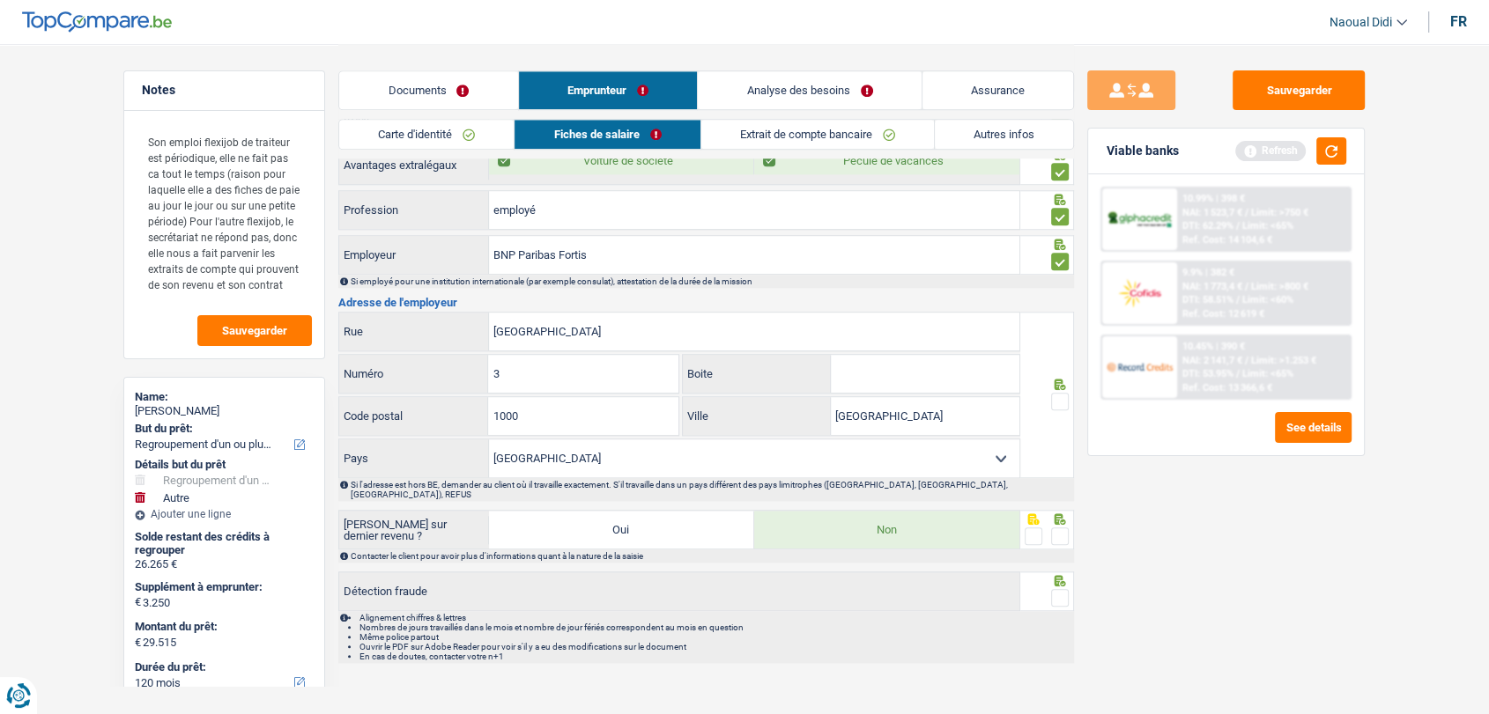
click at [1065, 398] on span at bounding box center [1060, 402] width 18 height 18
click at [0, 0] on input "radio" at bounding box center [0, 0] width 0 height 0
click at [1064, 528] on span at bounding box center [1060, 537] width 18 height 18
click at [0, 0] on input "radio" at bounding box center [0, 0] width 0 height 0
click at [1057, 589] on span at bounding box center [1060, 598] width 18 height 18
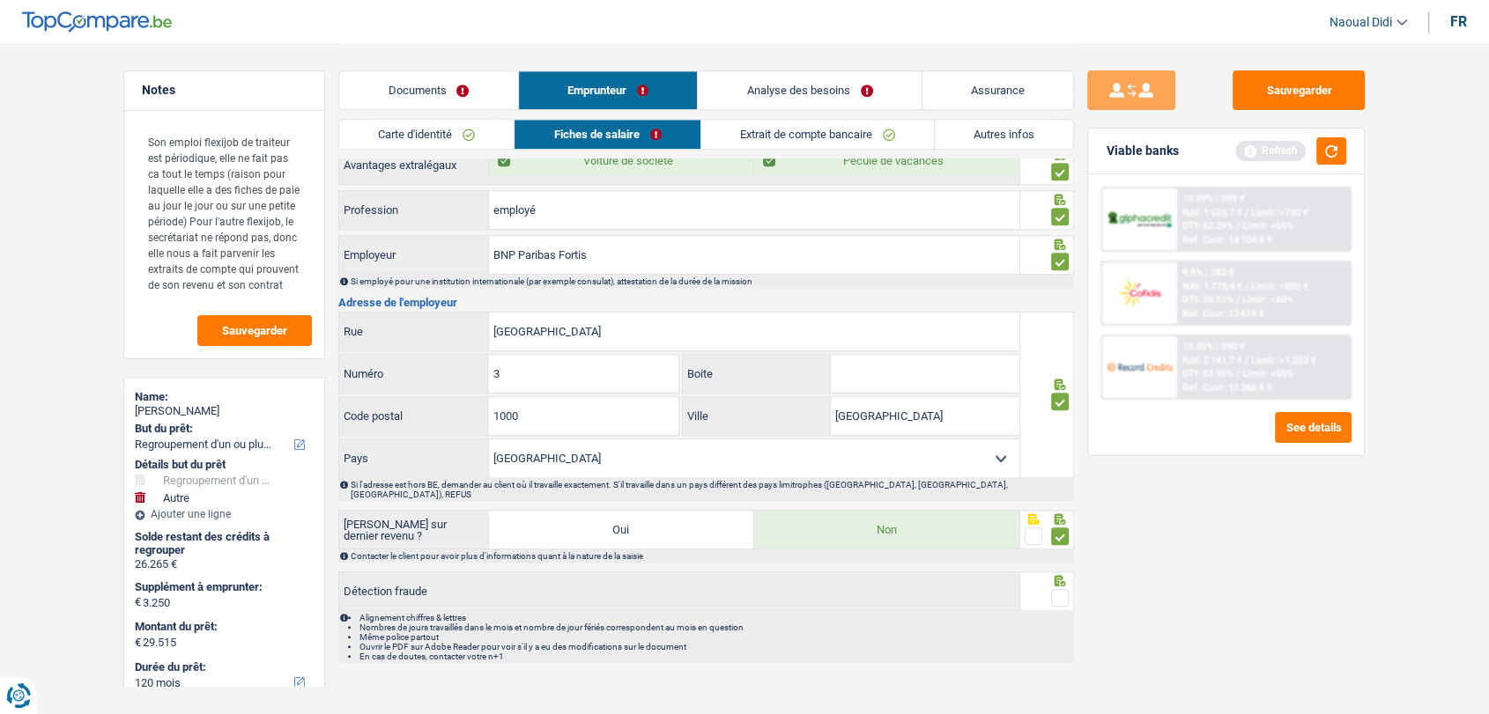
click at [0, 0] on input "radio" at bounding box center [0, 0] width 0 height 0
click at [1285, 93] on button "Sauvegarder" at bounding box center [1298, 90] width 132 height 40
click at [455, 85] on link "Documents" at bounding box center [428, 90] width 178 height 38
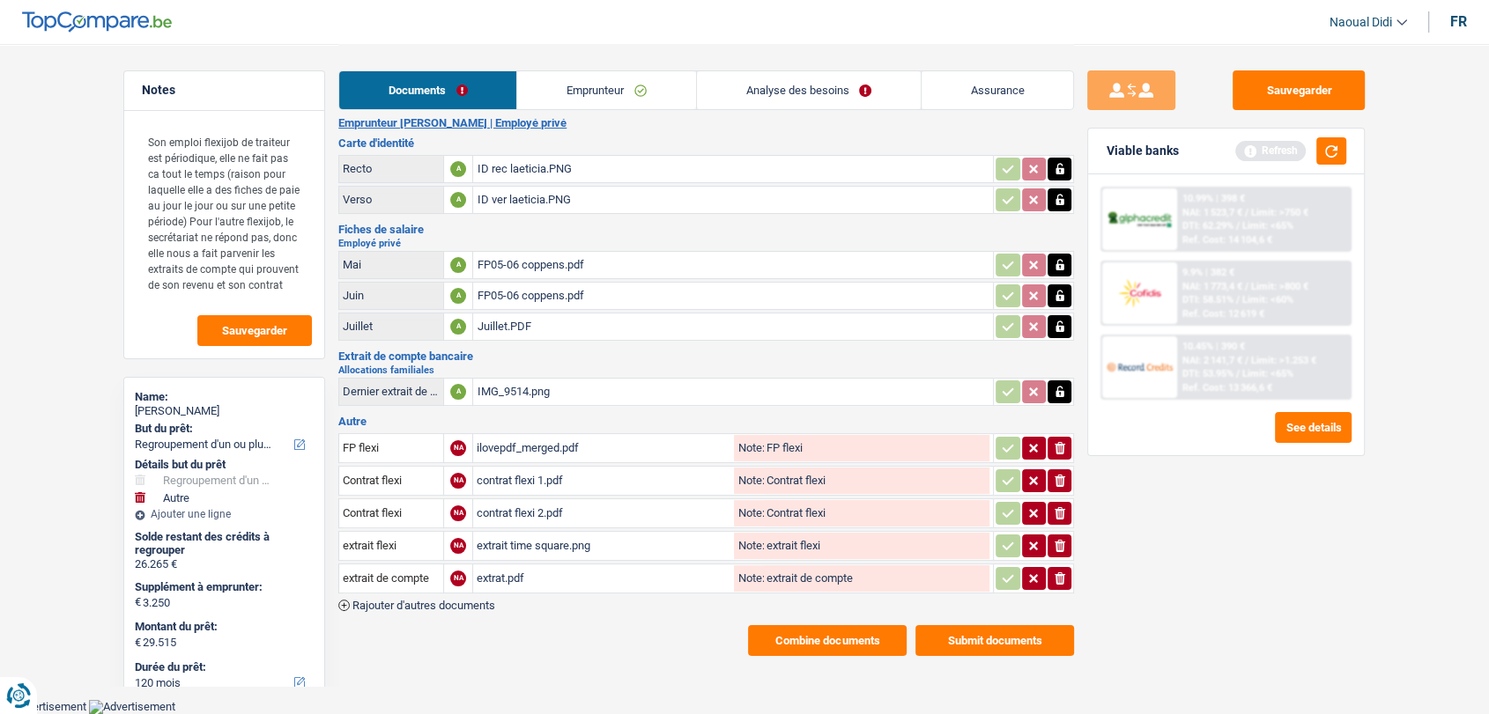
scroll to position [10, 0]
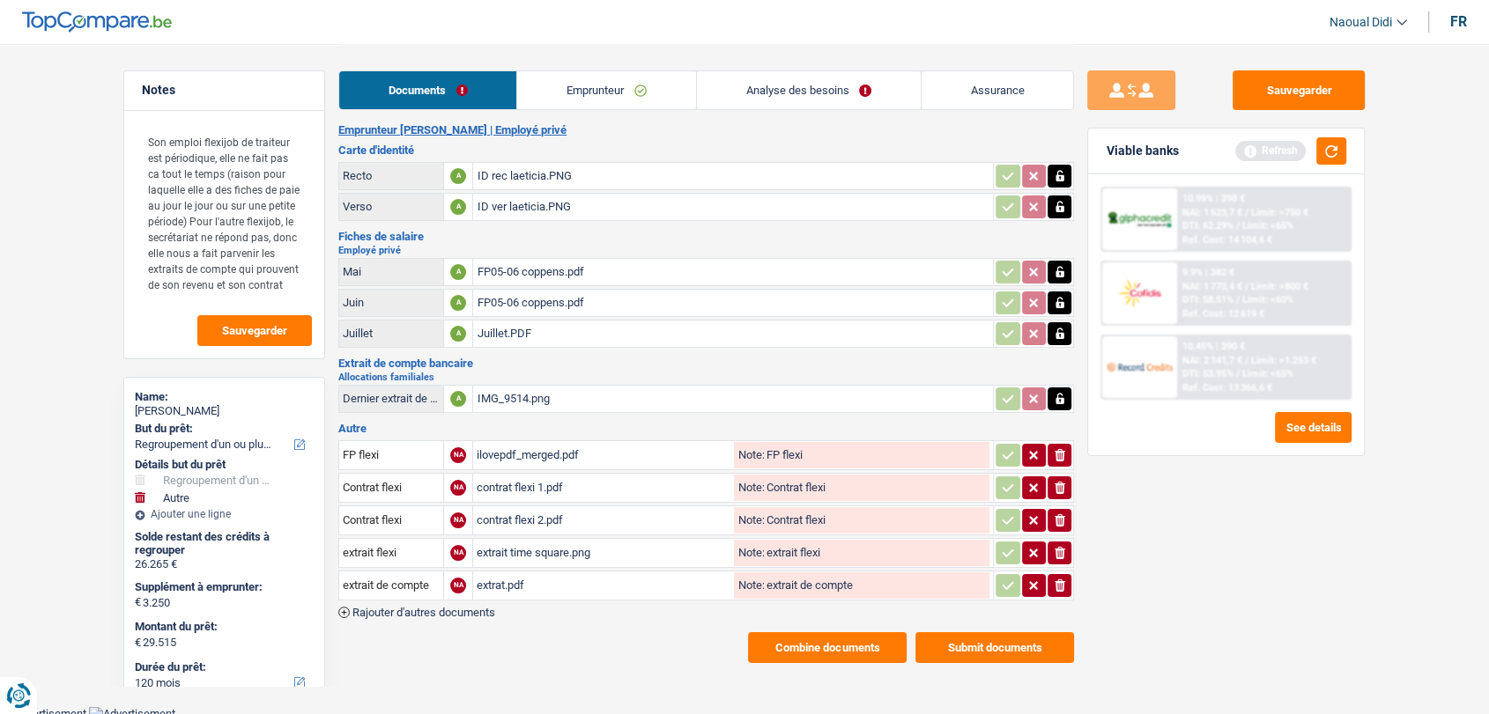
click at [770, 87] on link "Analyse des besoins" at bounding box center [809, 90] width 224 height 38
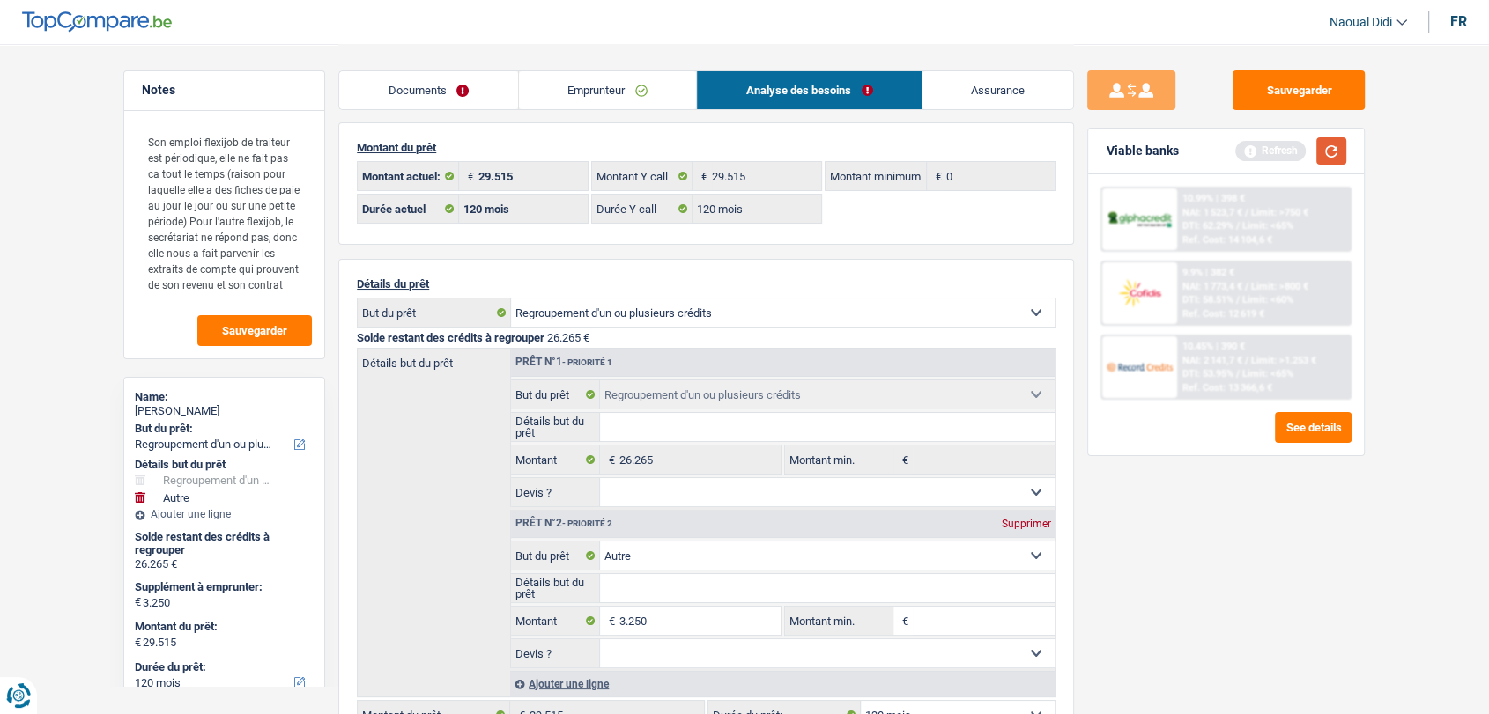
click at [1335, 139] on button "button" at bounding box center [1331, 150] width 30 height 27
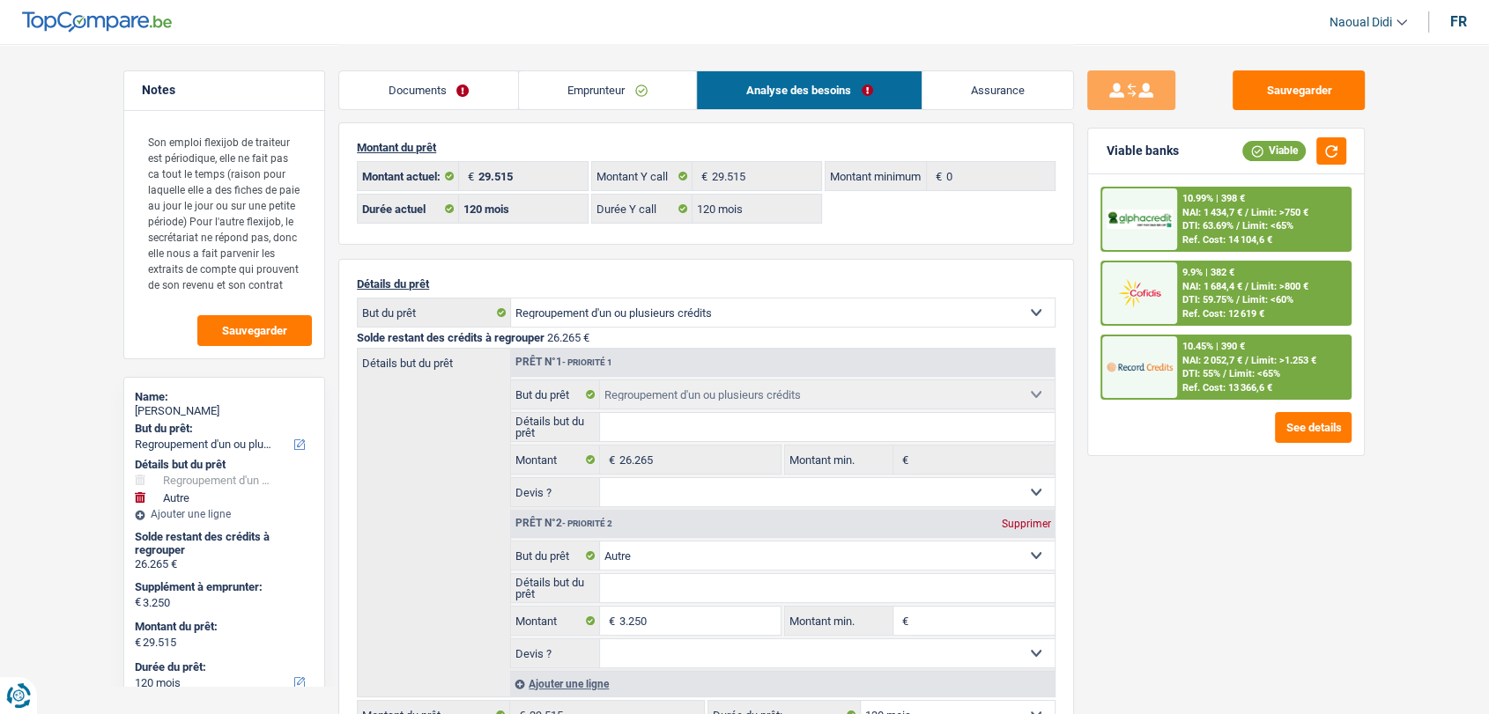
click at [1258, 225] on span "Limit: <65%" at bounding box center [1267, 225] width 51 height 11
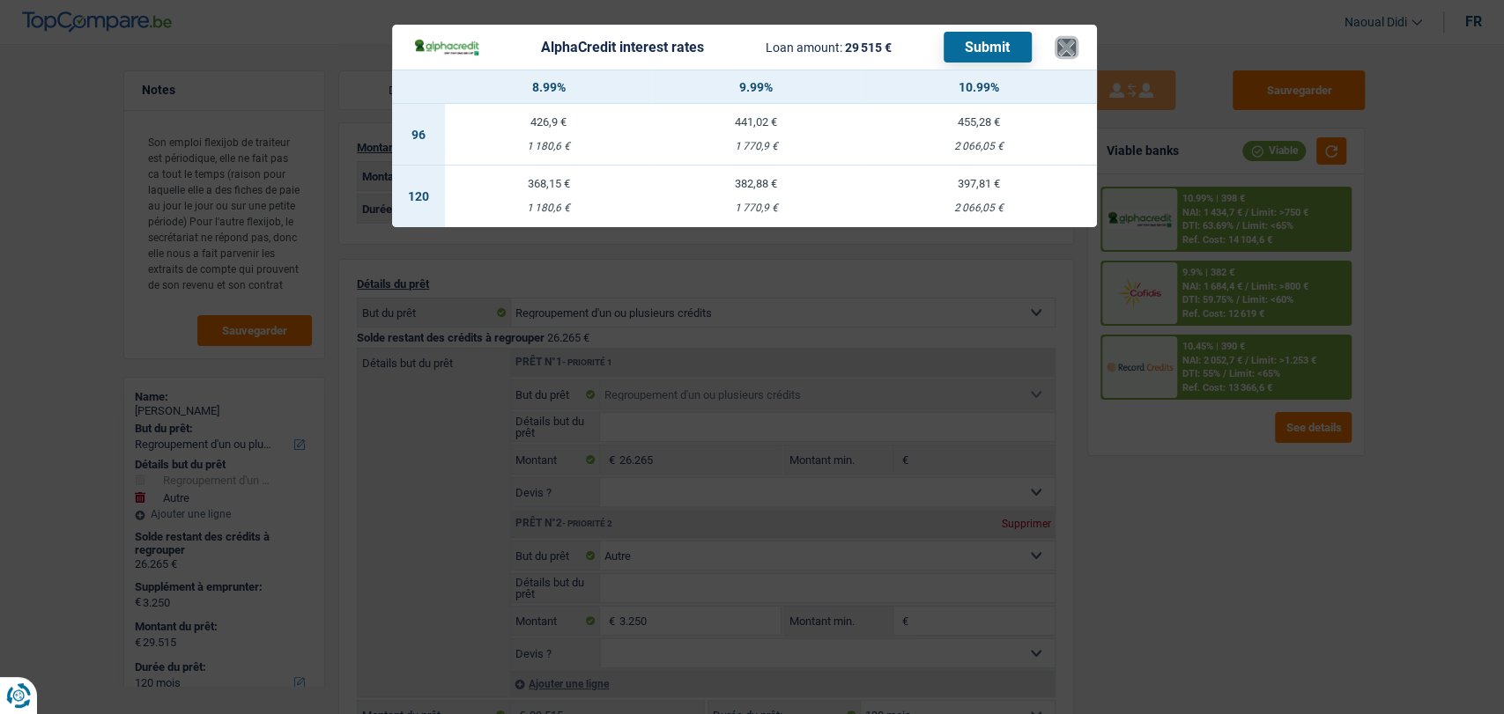
click at [1068, 45] on button "×" at bounding box center [1066, 48] width 19 height 18
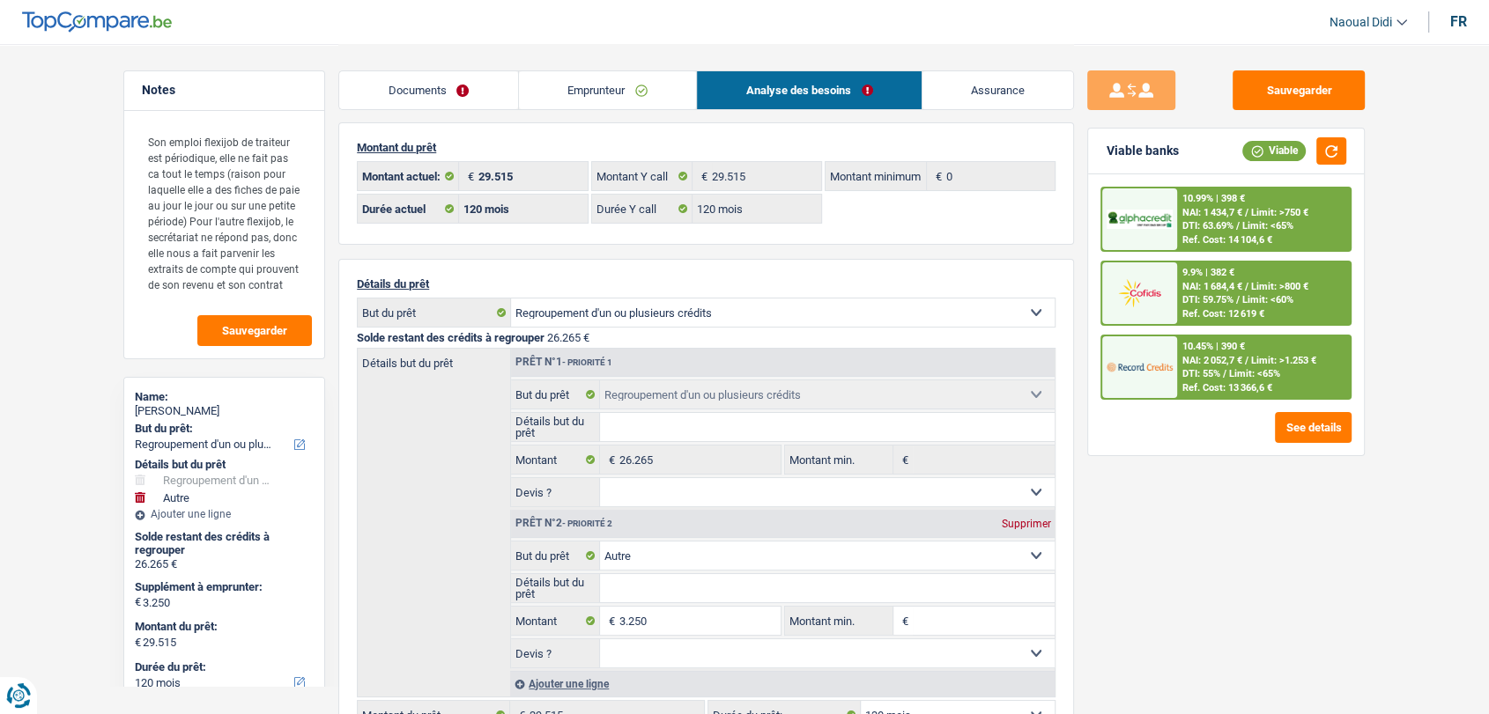
click at [1294, 220] on div "10.99% | 398 € NAI: 1 434,7 € / Limit: >750 € DTI: 63.69% / Limit: <65% Ref. Co…" at bounding box center [1264, 220] width 174 height 62
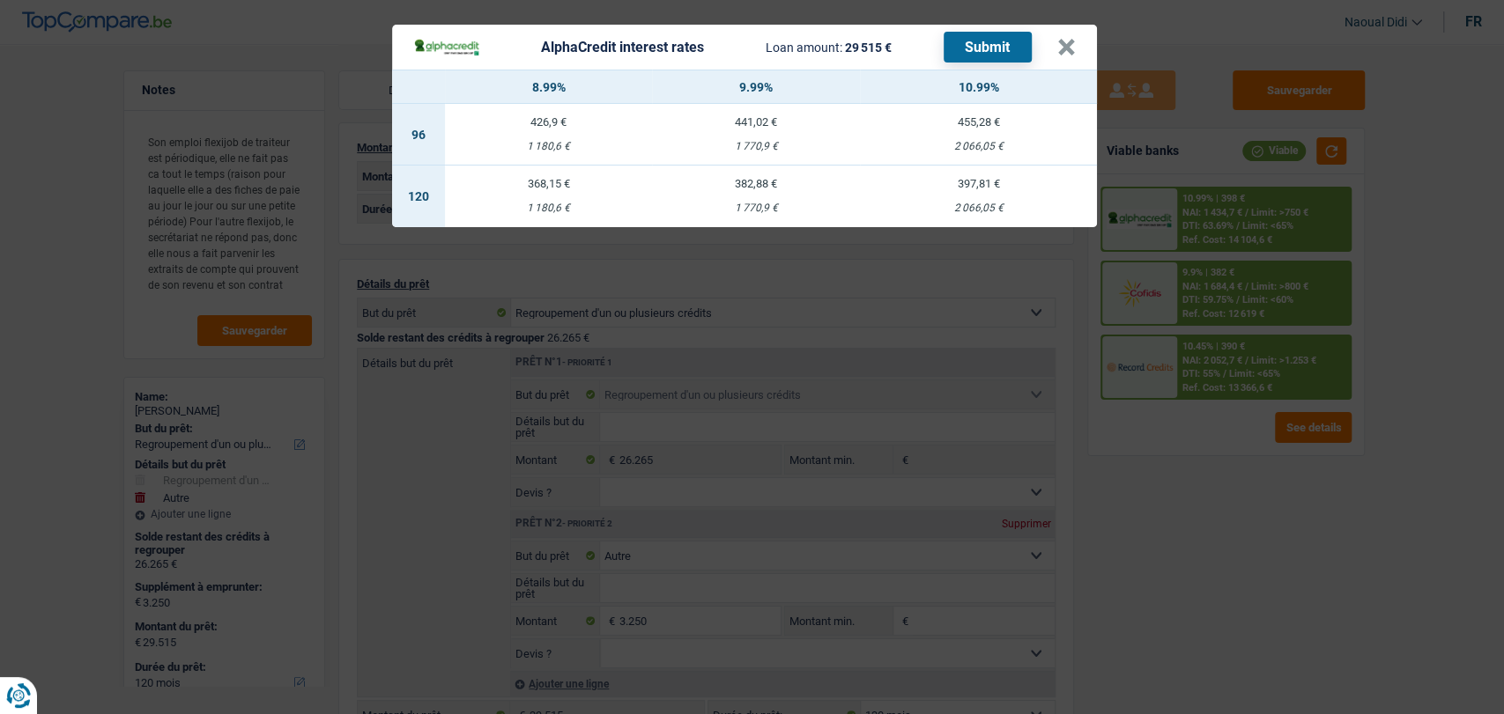
click at [981, 206] on div "2 066,05 €" at bounding box center [978, 208] width 237 height 11
select select "alphacredit"
type input "10,99"
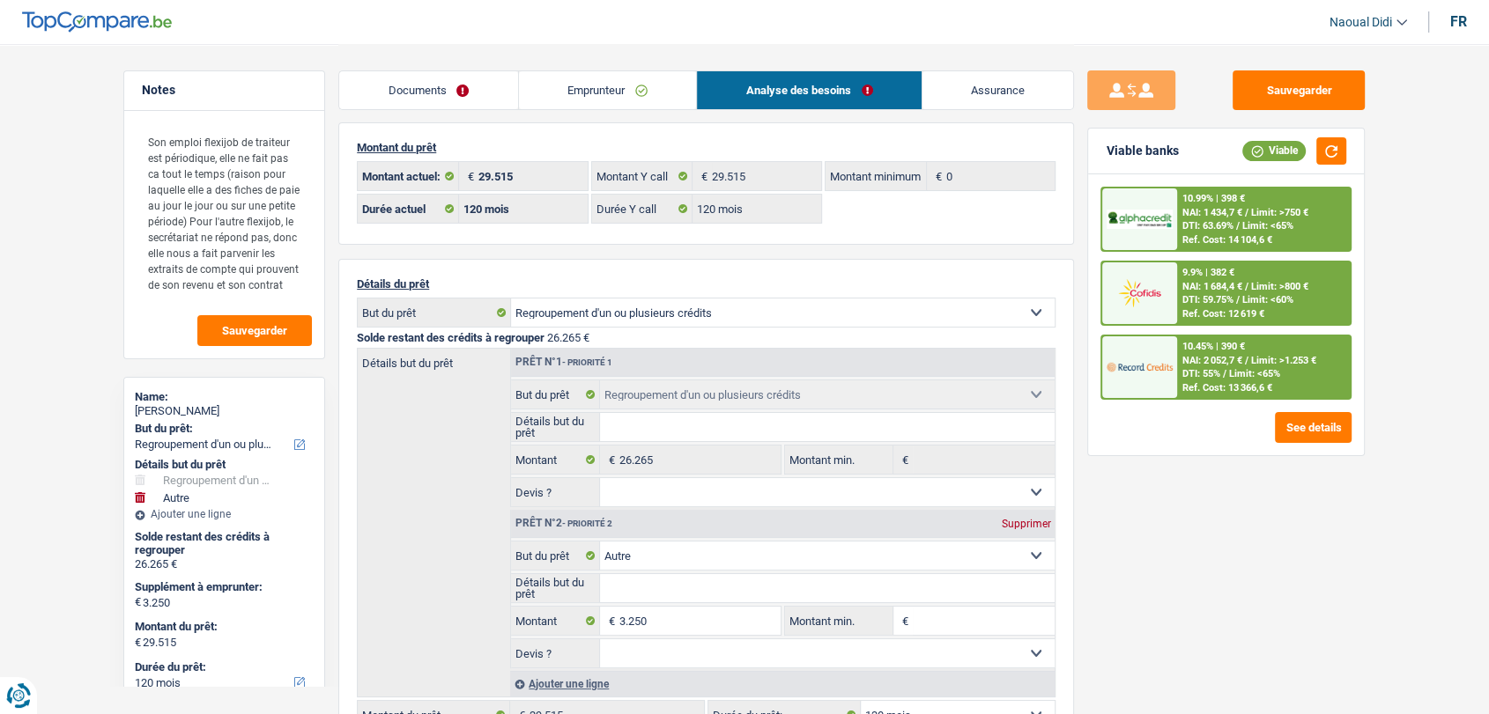
click at [1214, 217] on span "NAI: 1 434,7 €" at bounding box center [1212, 212] width 60 height 11
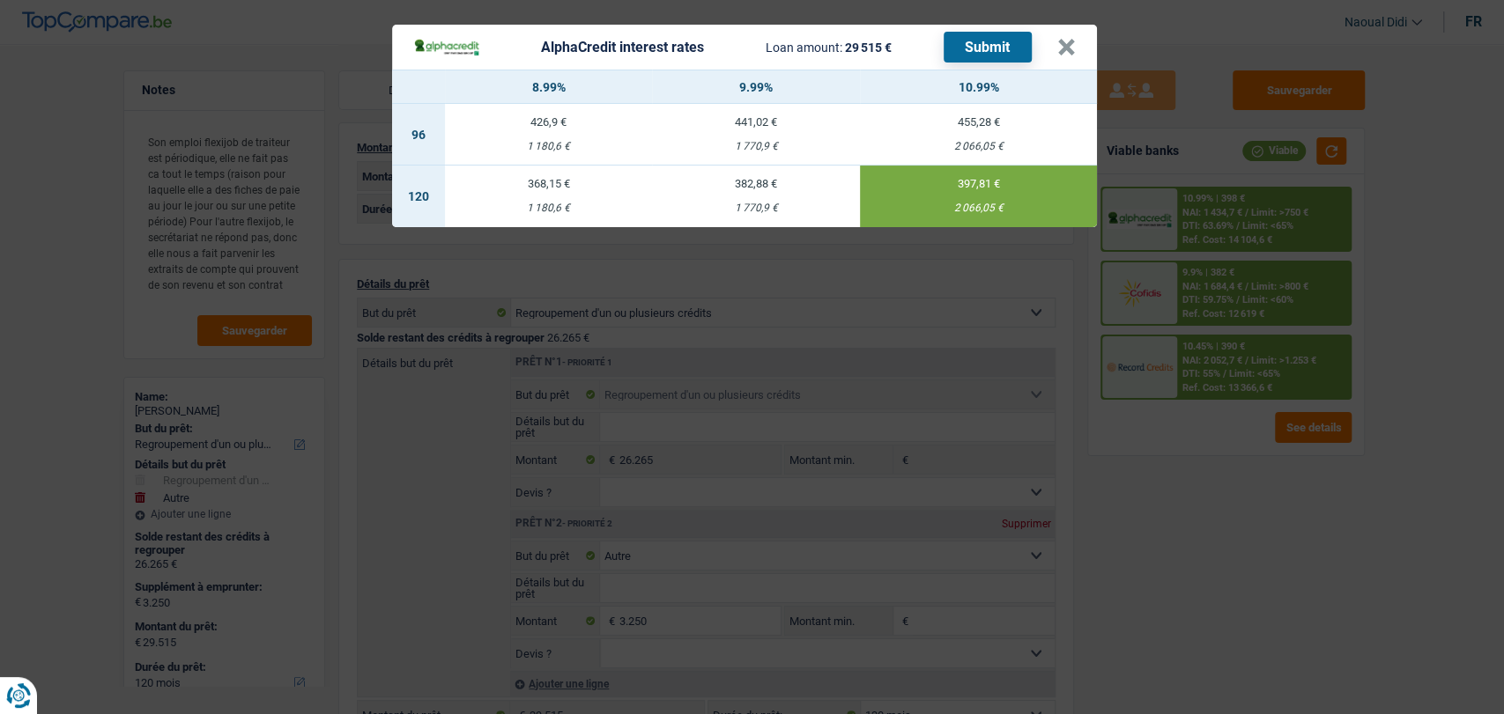
click at [995, 42] on button "Submit" at bounding box center [988, 47] width 88 height 31
click at [1062, 50] on button "×" at bounding box center [1066, 48] width 19 height 18
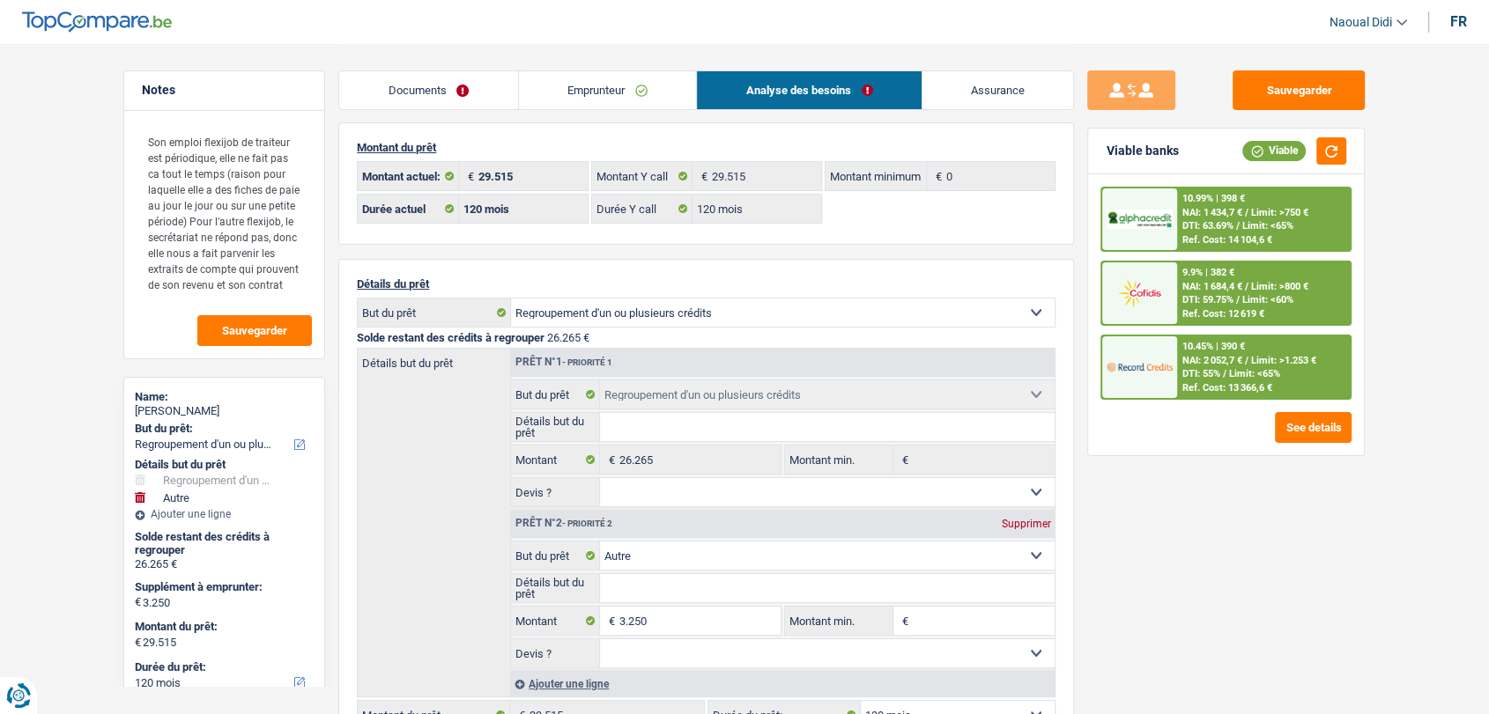
click at [1197, 298] on span "DTI: 59.75%" at bounding box center [1207, 299] width 51 height 11
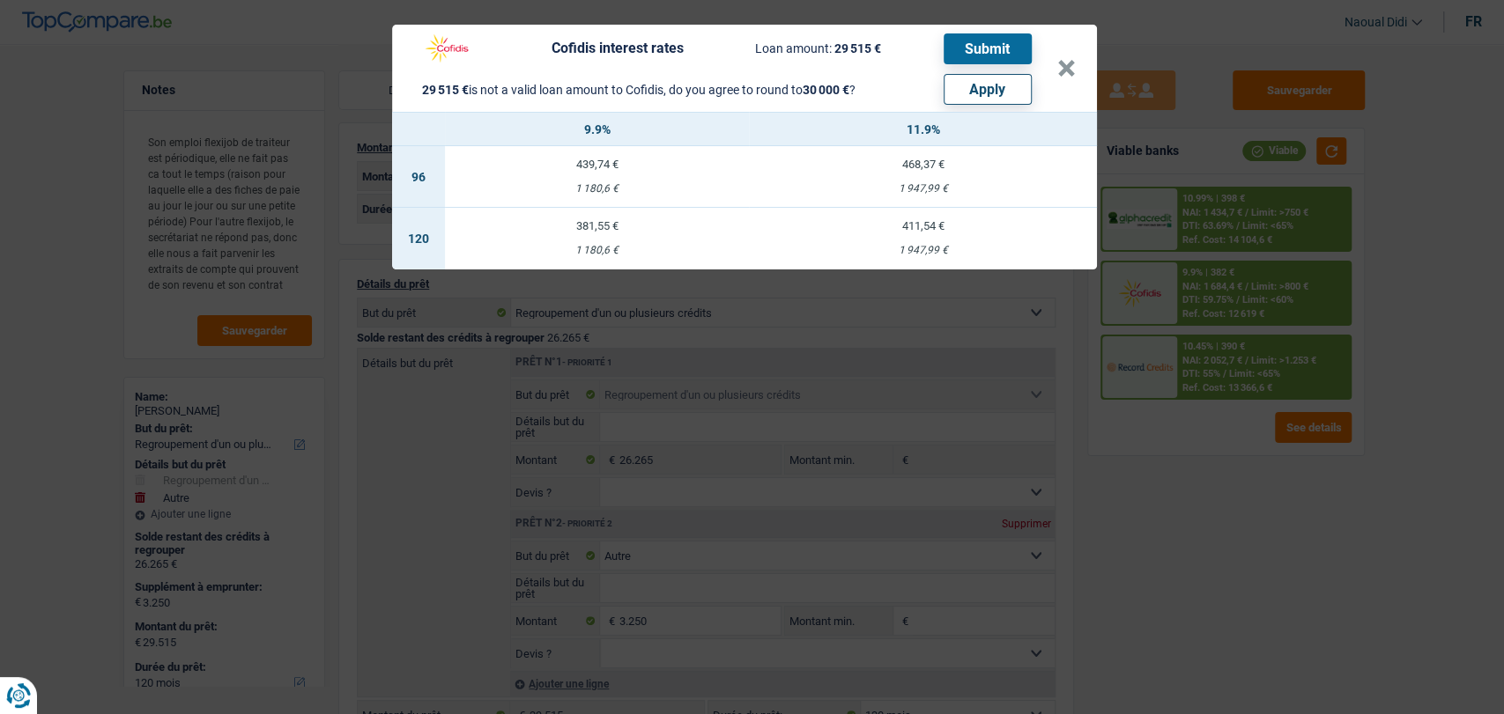
click at [979, 94] on button "Apply" at bounding box center [988, 89] width 88 height 31
type input "3.735"
type input "30.000"
type input "3.735"
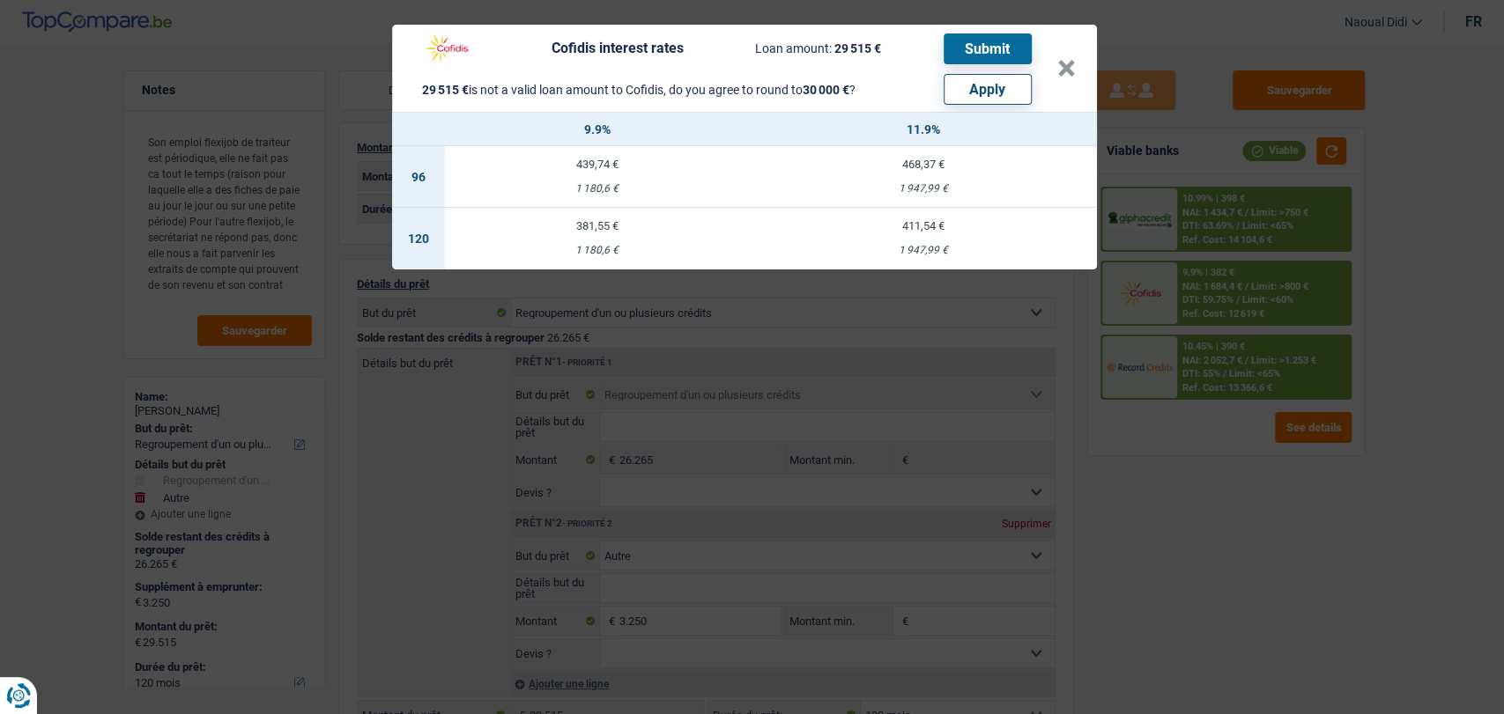
type input "30.000"
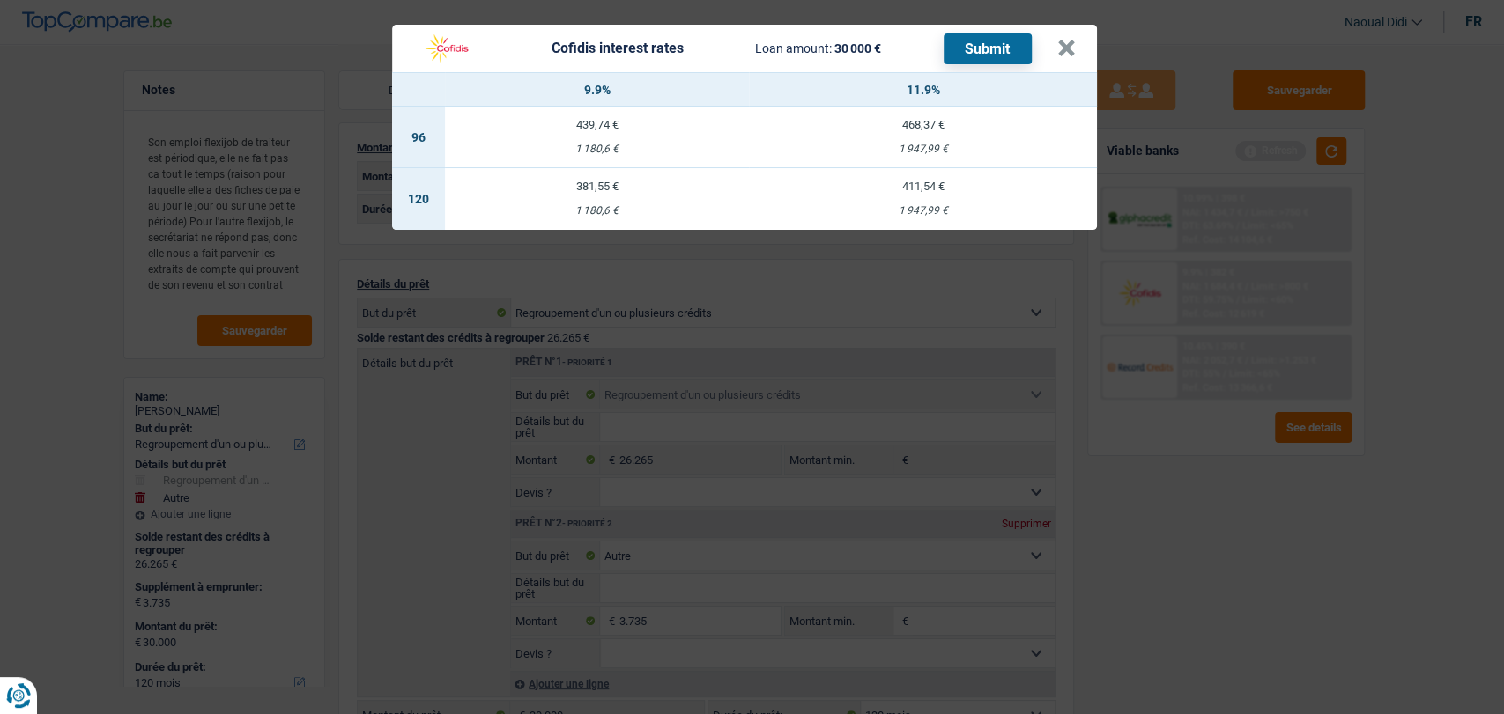
click at [934, 200] on td "411,54 € 1 947,99 €" at bounding box center [923, 199] width 348 height 62
select select "cofidis"
type input "11,90"
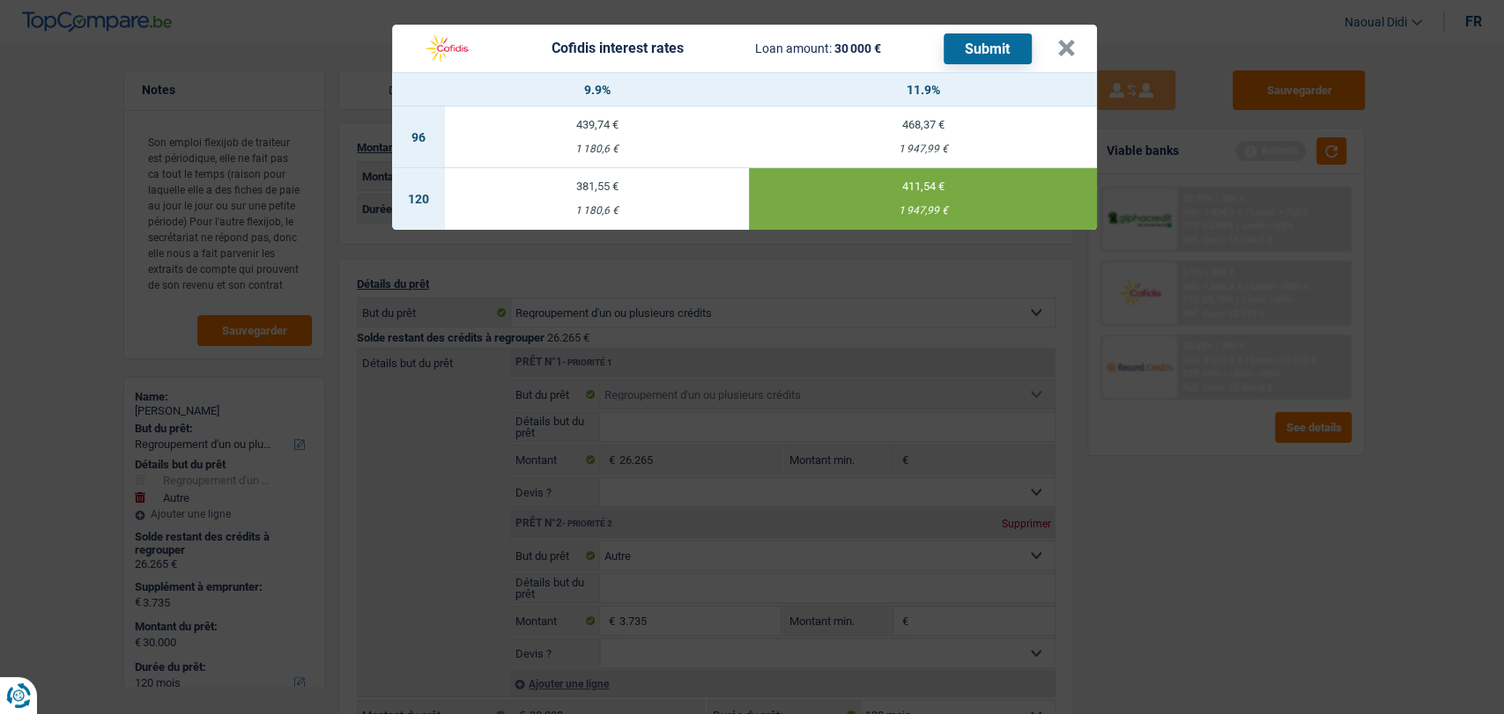
click at [981, 58] on button "Submit" at bounding box center [988, 48] width 88 height 31
click at [1059, 52] on button "×" at bounding box center [1066, 49] width 19 height 18
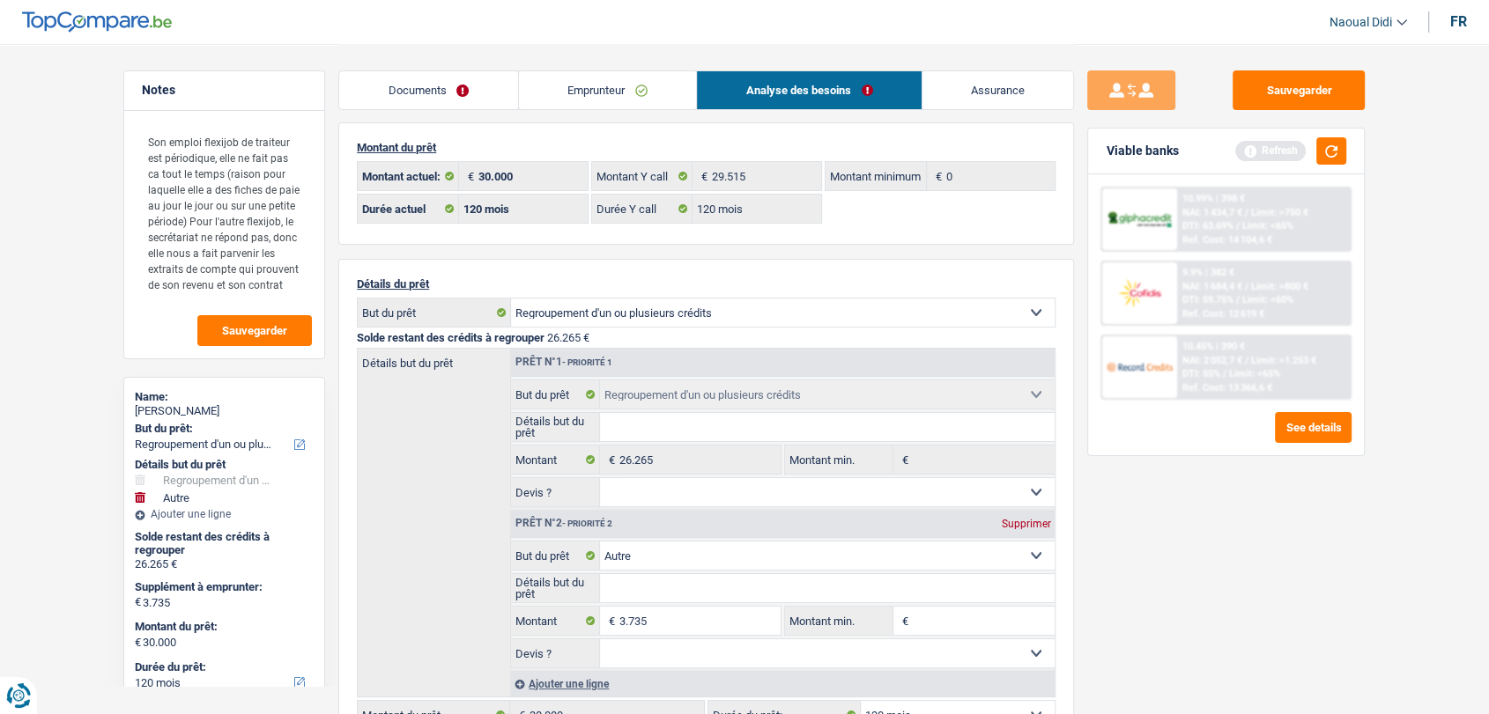
click at [435, 91] on link "Documents" at bounding box center [428, 90] width 179 height 38
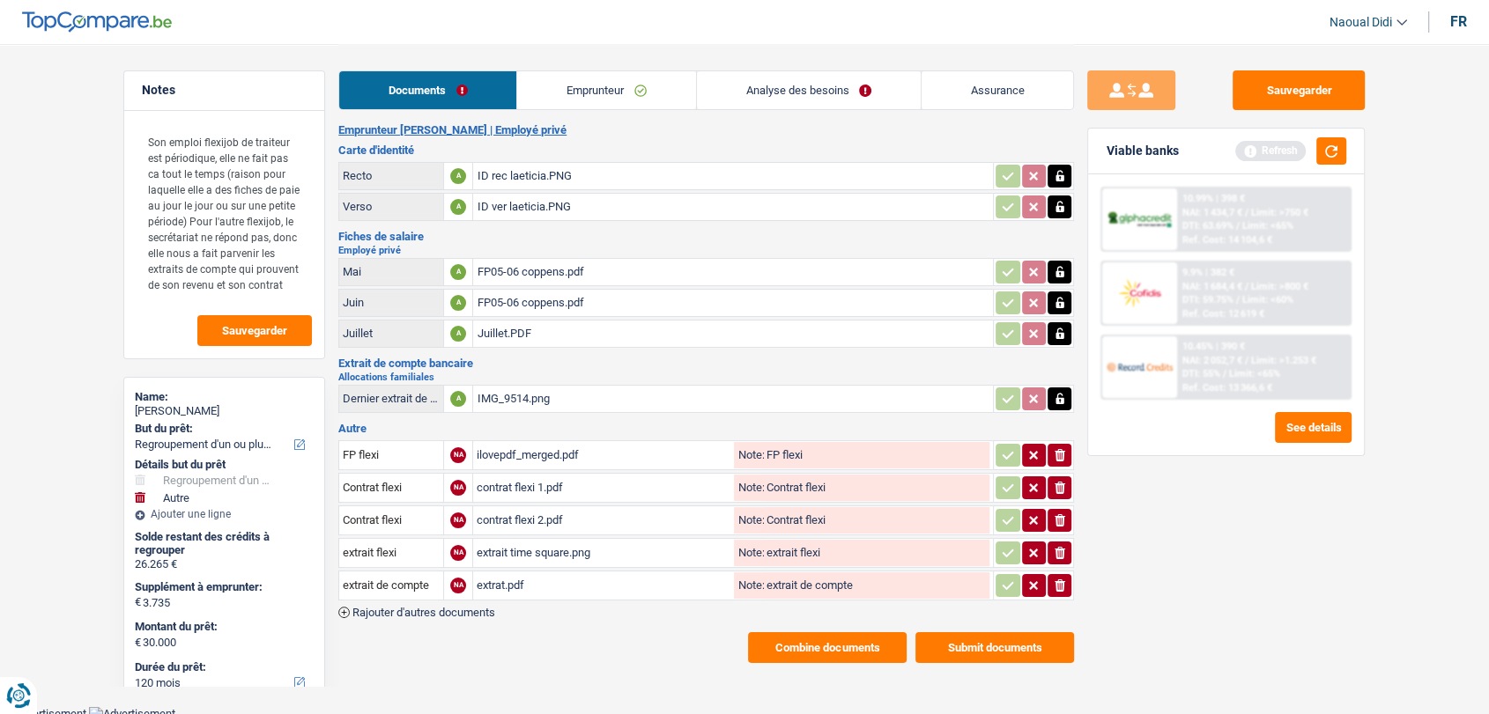
scroll to position [0, 0]
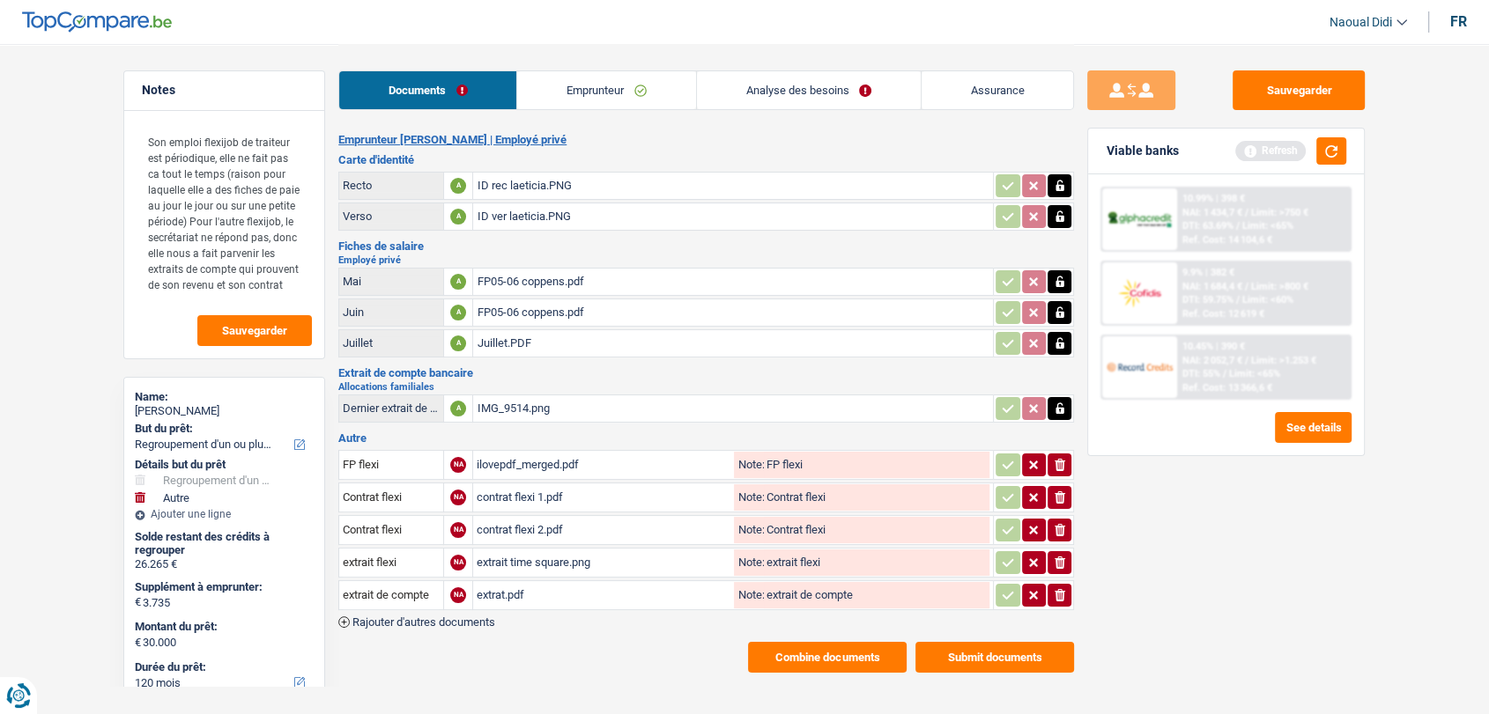
click at [949, 648] on button "Submit documents" at bounding box center [994, 657] width 159 height 31
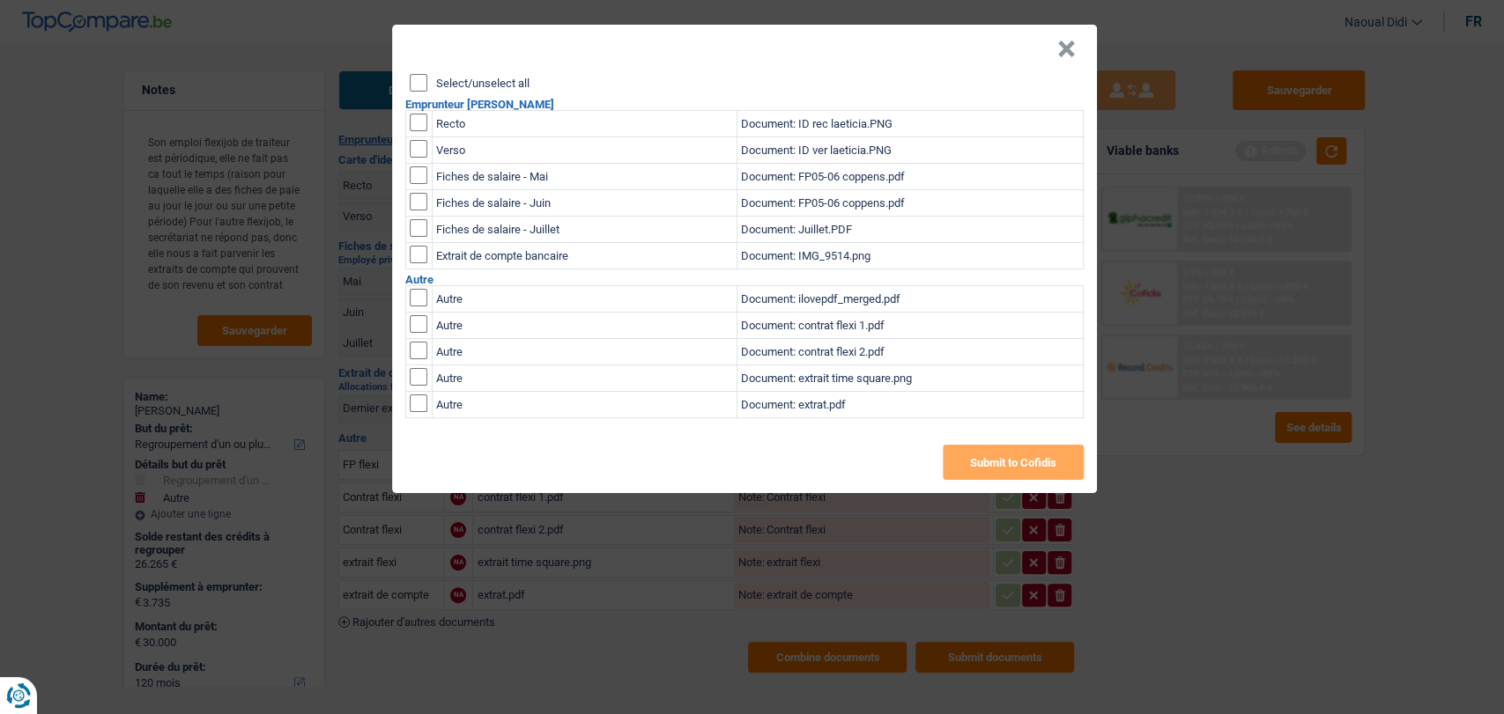
click at [418, 89] on input "Select/unselect all" at bounding box center [419, 83] width 18 height 18
checkbox input "true"
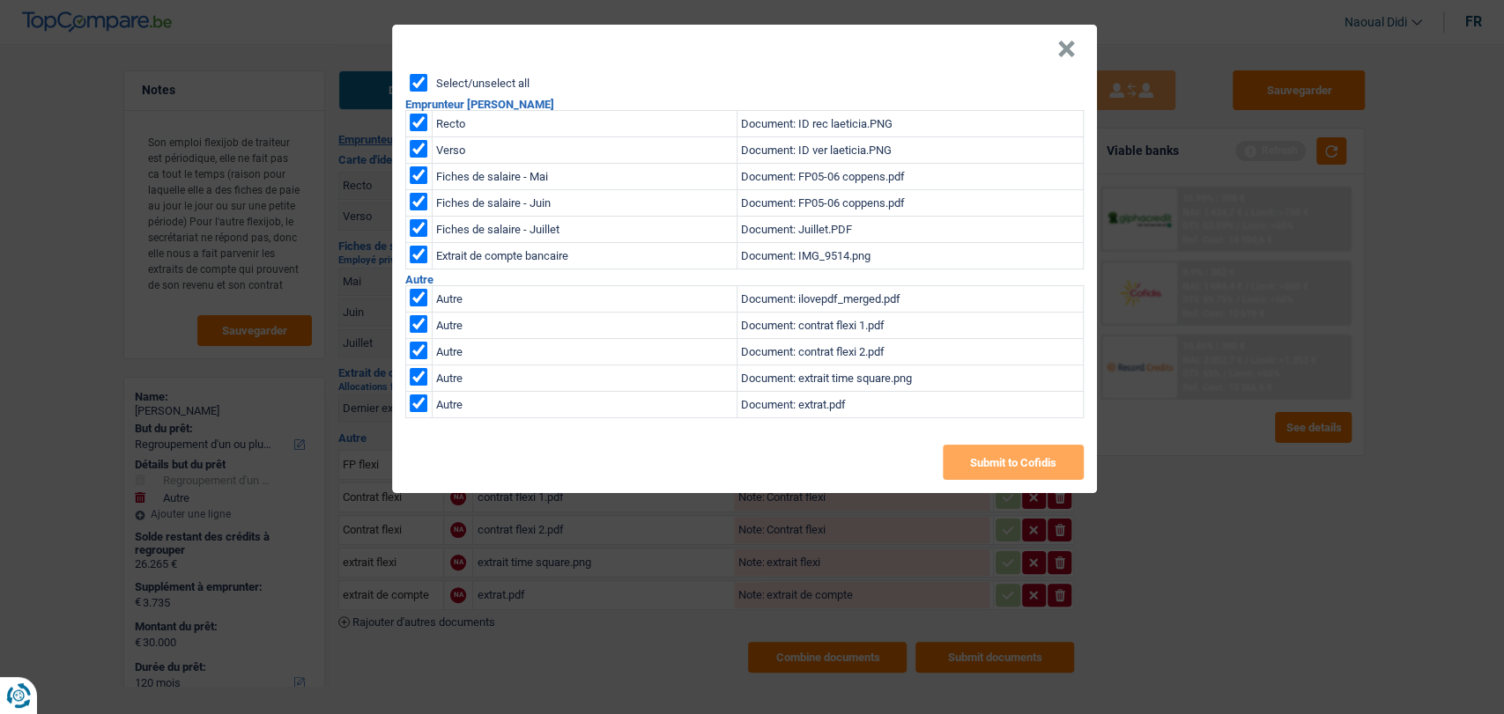
checkbox input "true"
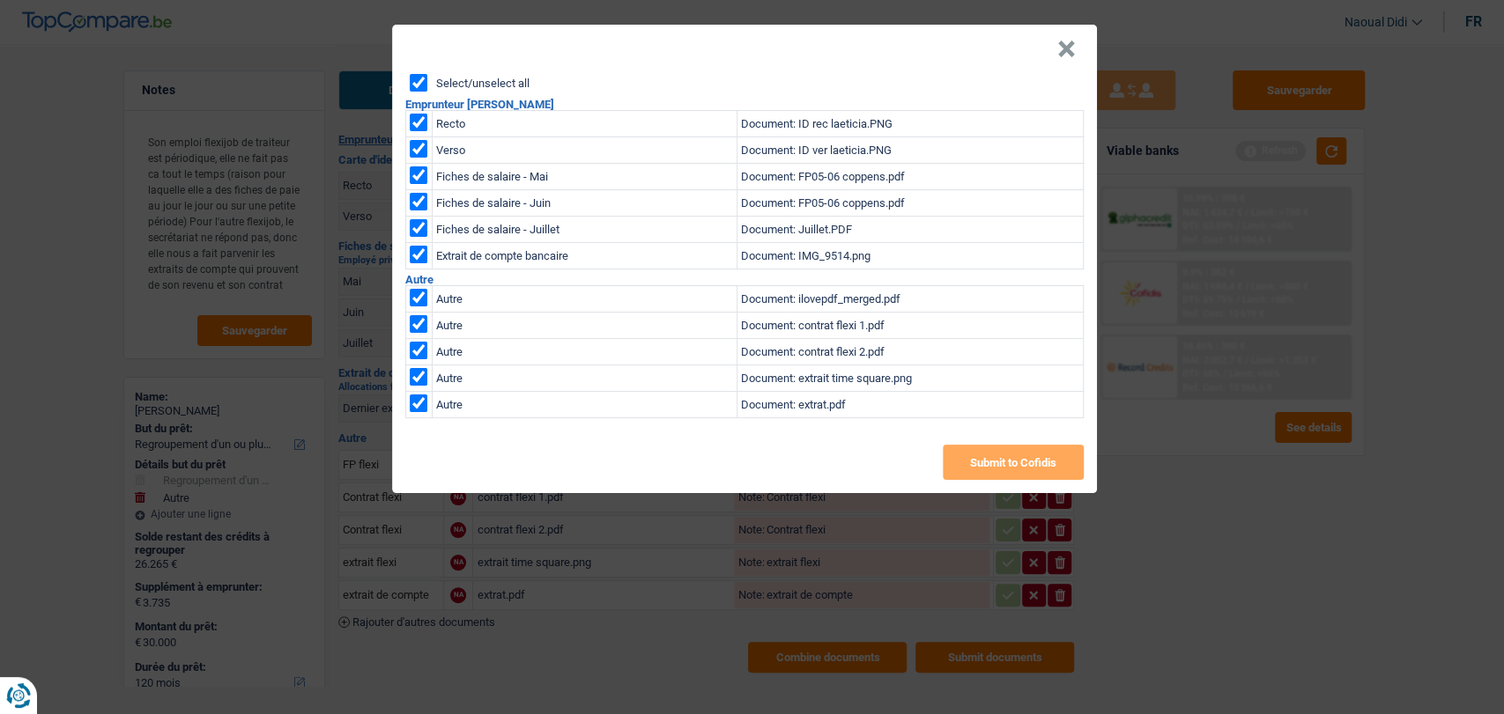
checkbox input "true"
click at [977, 469] on button "Submit to Cofidis" at bounding box center [1013, 462] width 141 height 35
click at [1057, 51] on button "×" at bounding box center [1066, 50] width 19 height 18
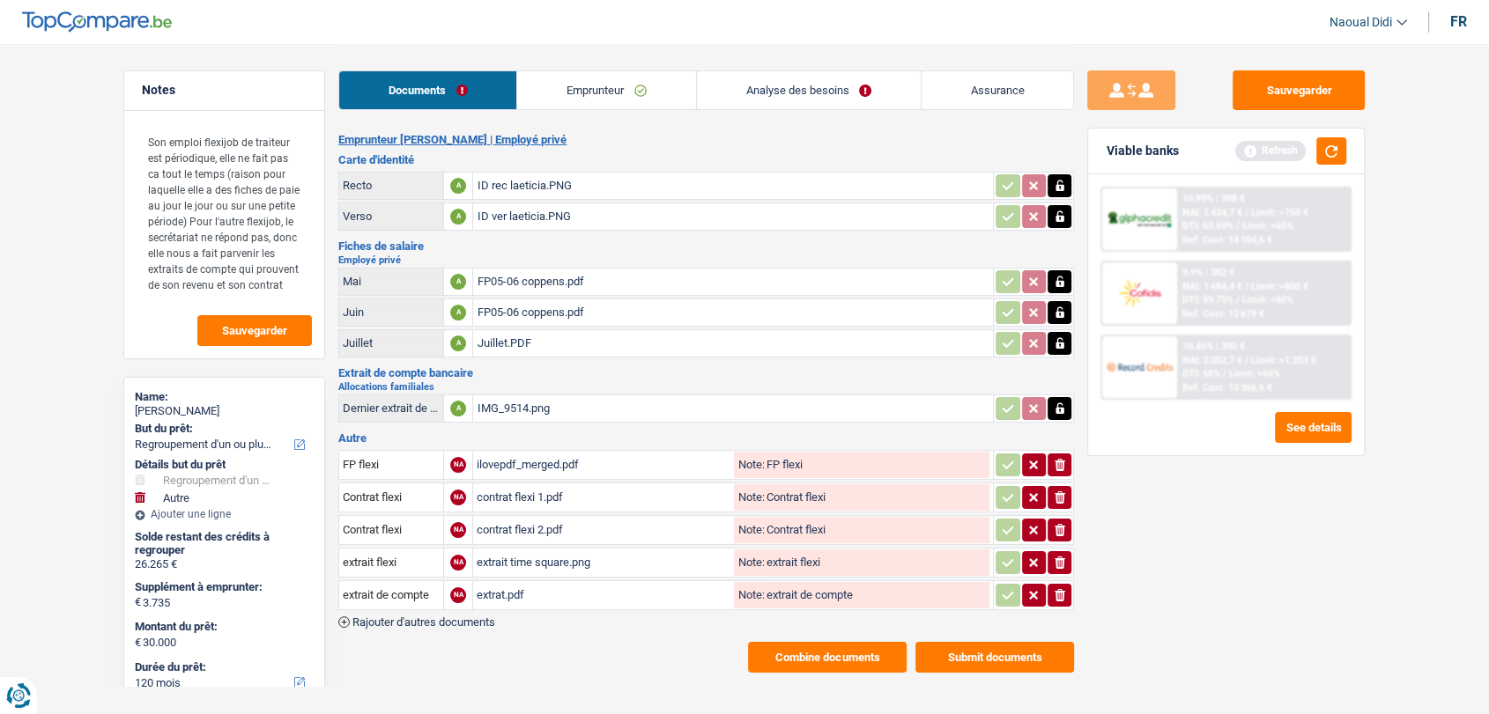
click at [848, 649] on button "Combine documents" at bounding box center [827, 657] width 159 height 31
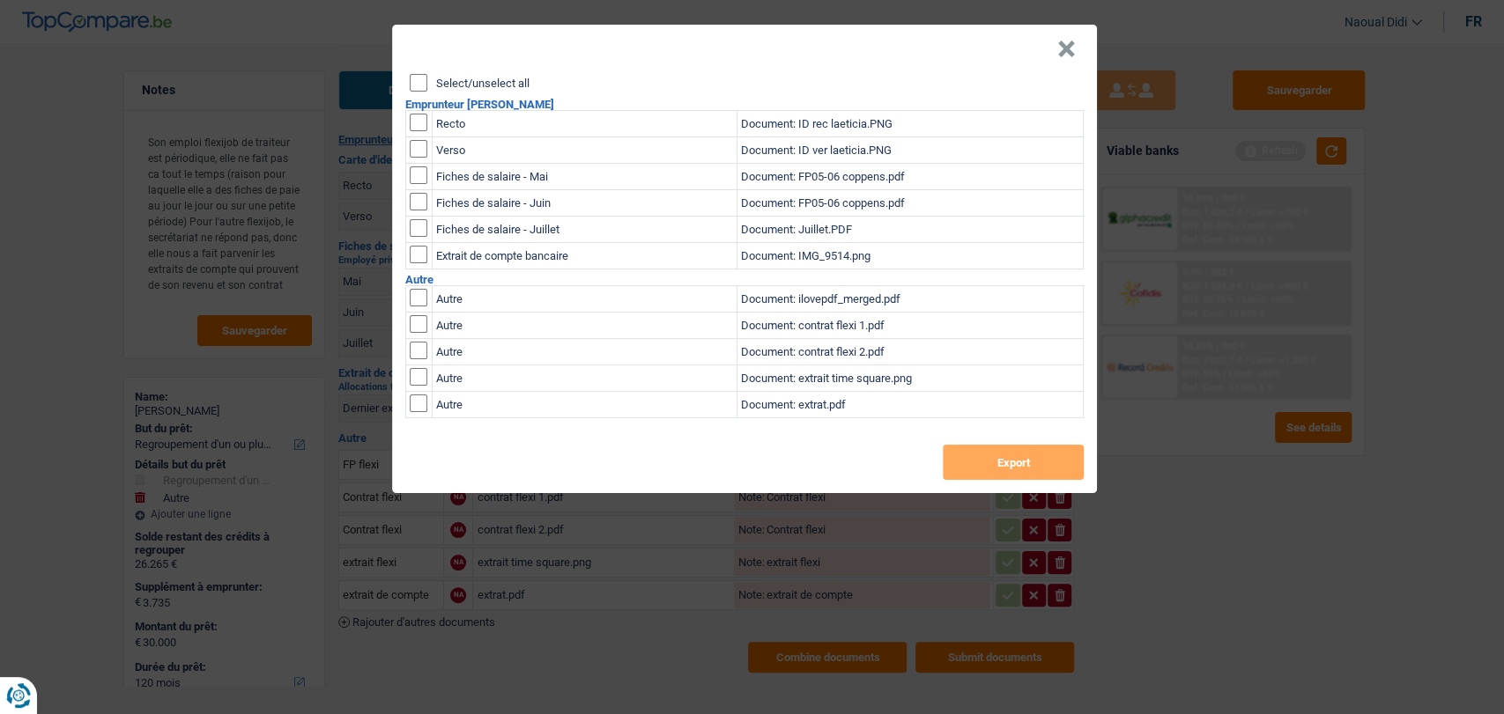
click at [424, 81] on input "Select/unselect all" at bounding box center [419, 83] width 18 height 18
checkbox input "true"
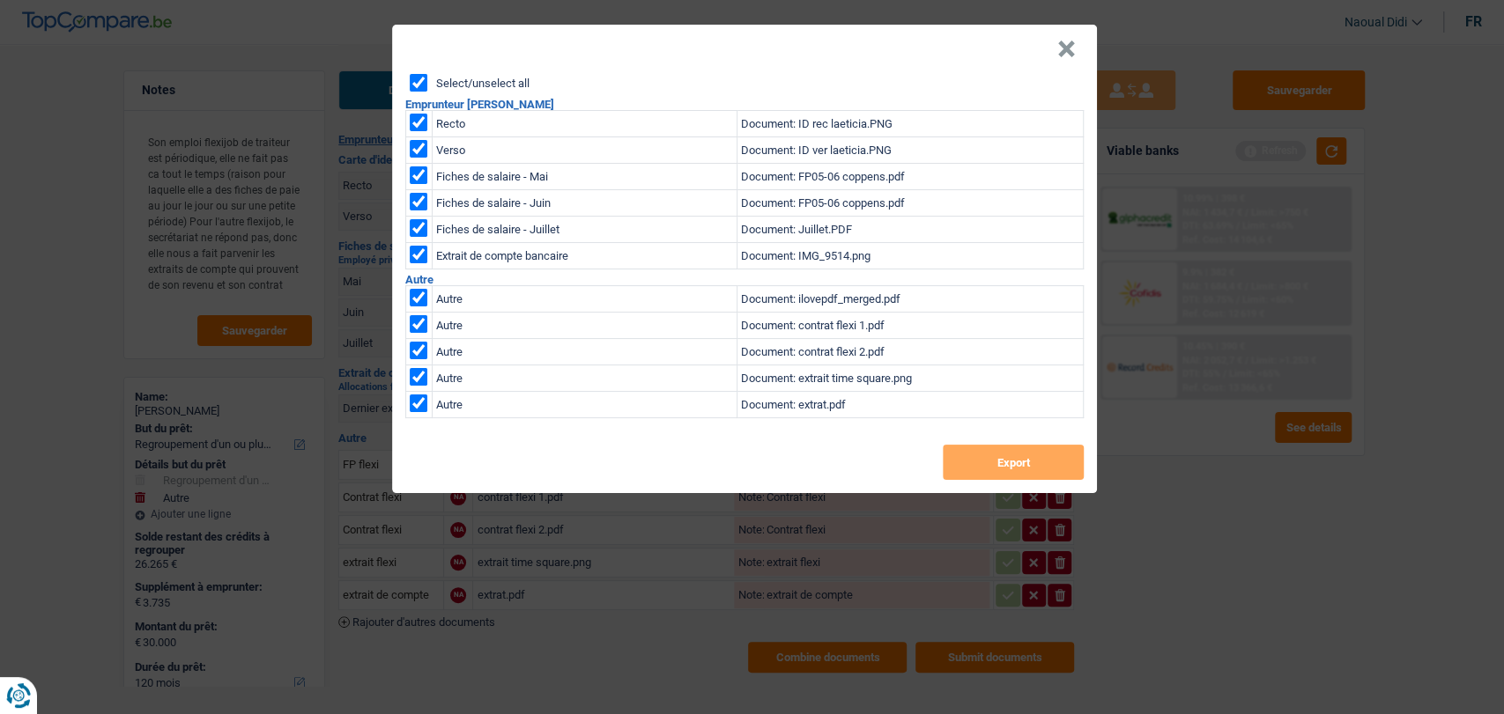
checkbox input "true"
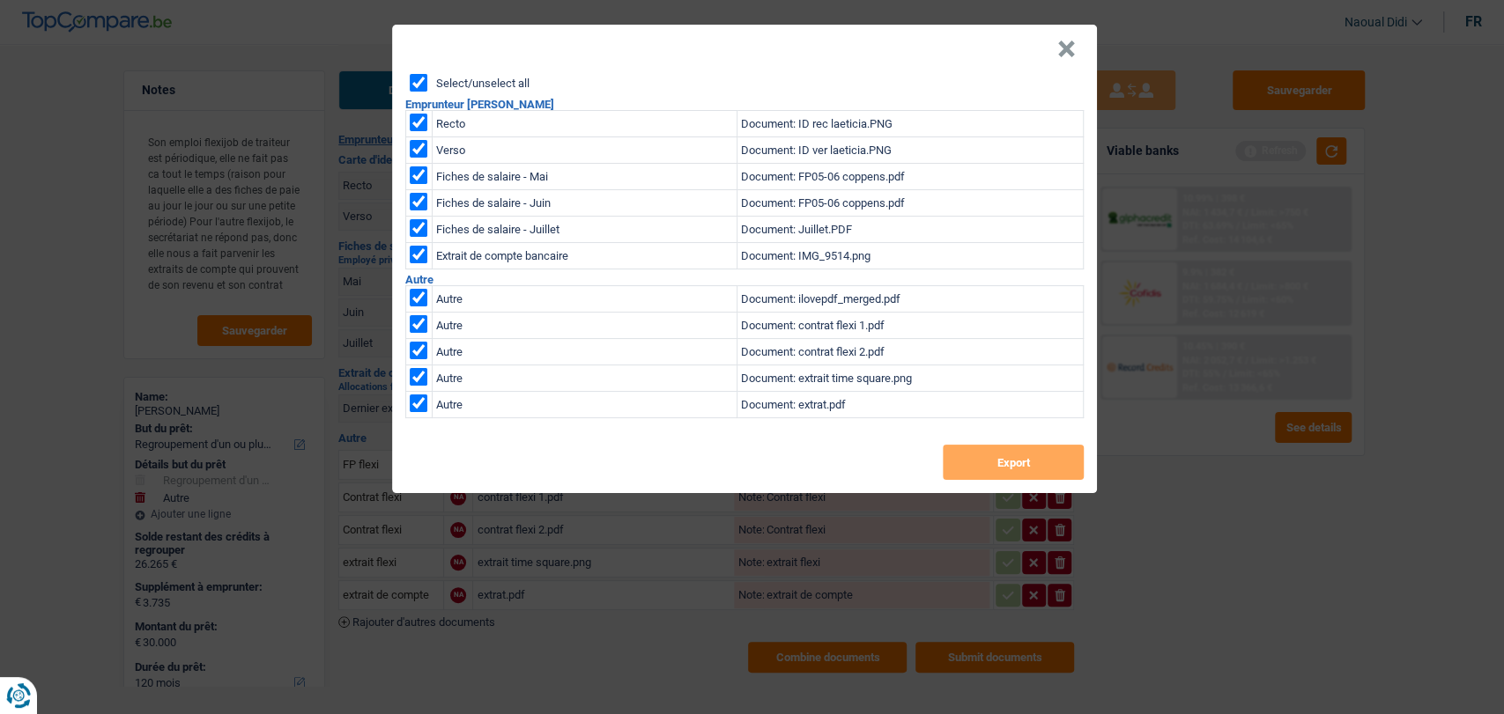
checkbox input "true"
click at [967, 477] on button "Export" at bounding box center [1013, 462] width 141 height 35
click at [1066, 47] on button "×" at bounding box center [1066, 50] width 19 height 18
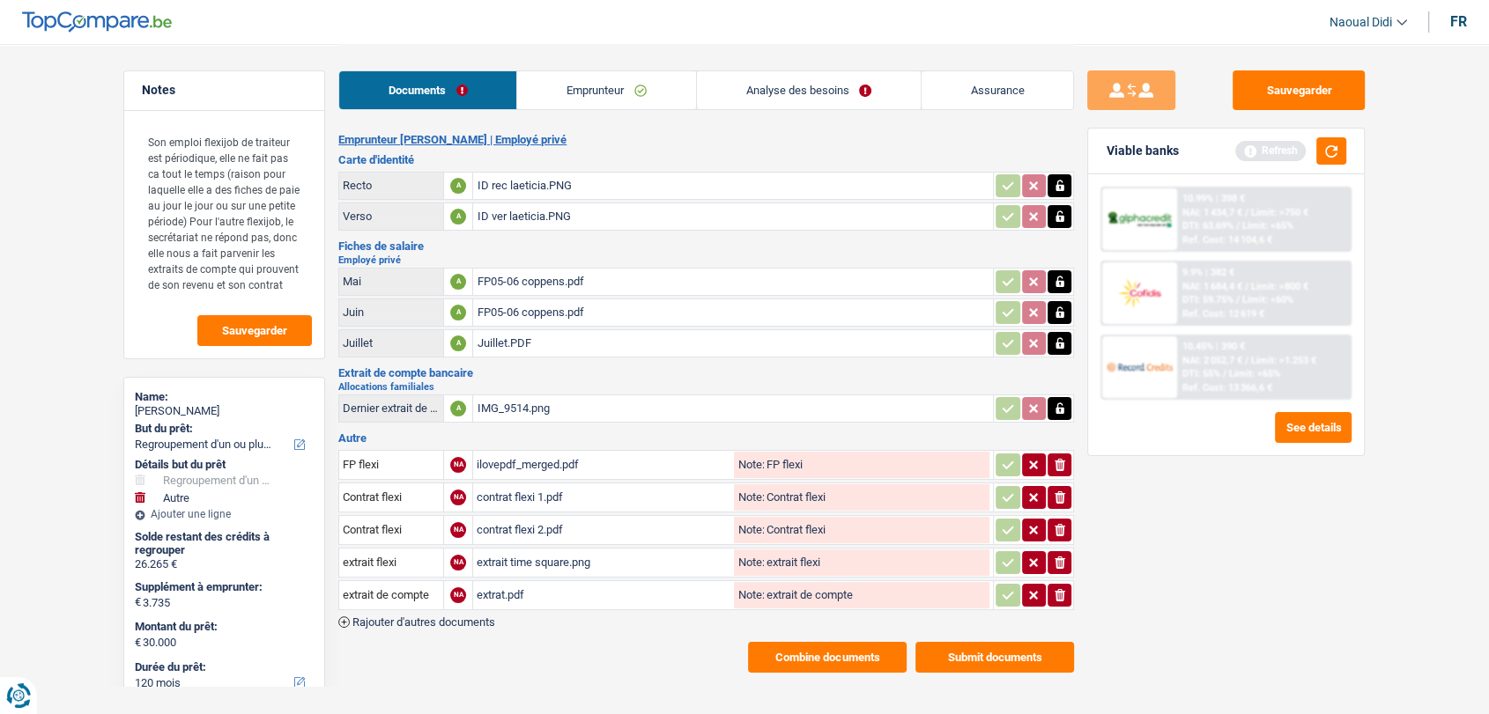
drag, startPoint x: 578, startPoint y: 73, endPoint x: 578, endPoint y: 117, distance: 44.0
click at [578, 73] on link "Emprunteur" at bounding box center [606, 90] width 178 height 38
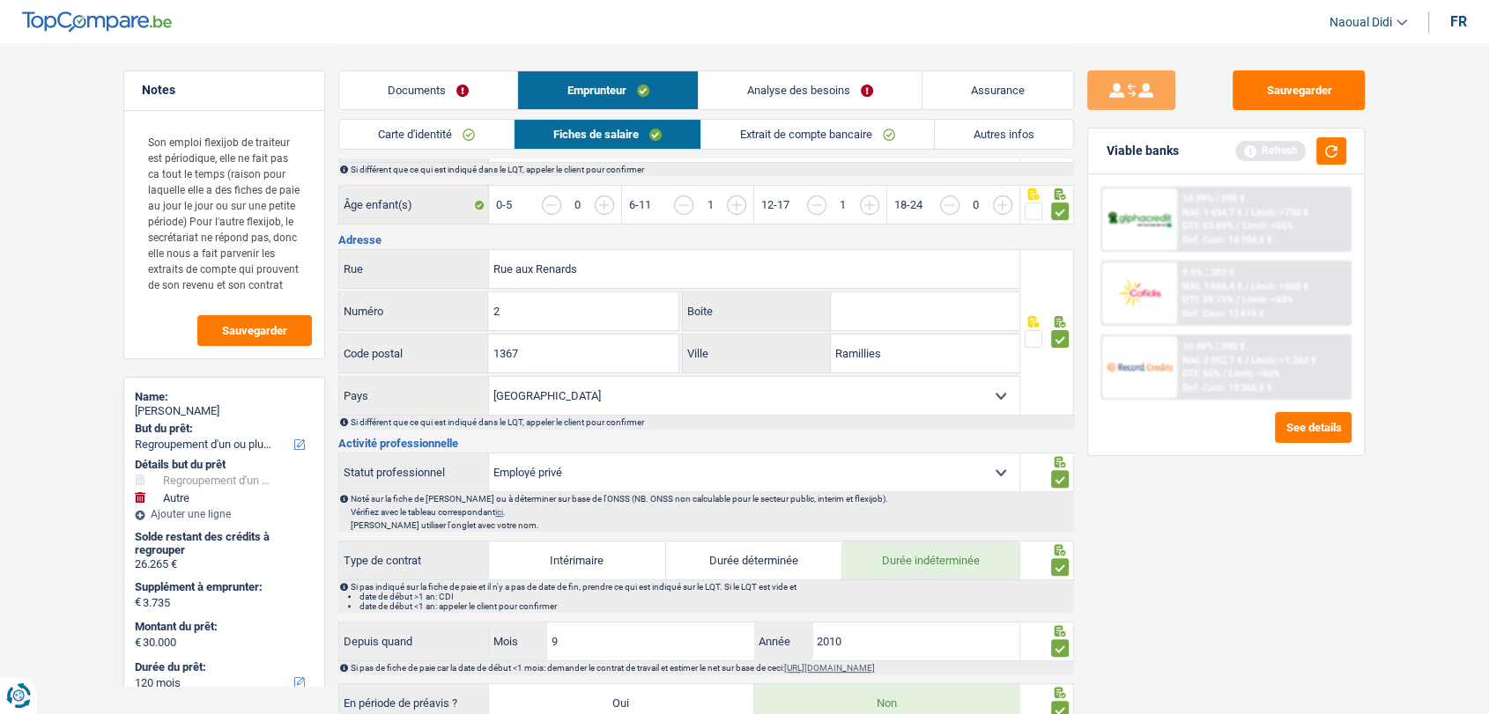
scroll to position [489, 0]
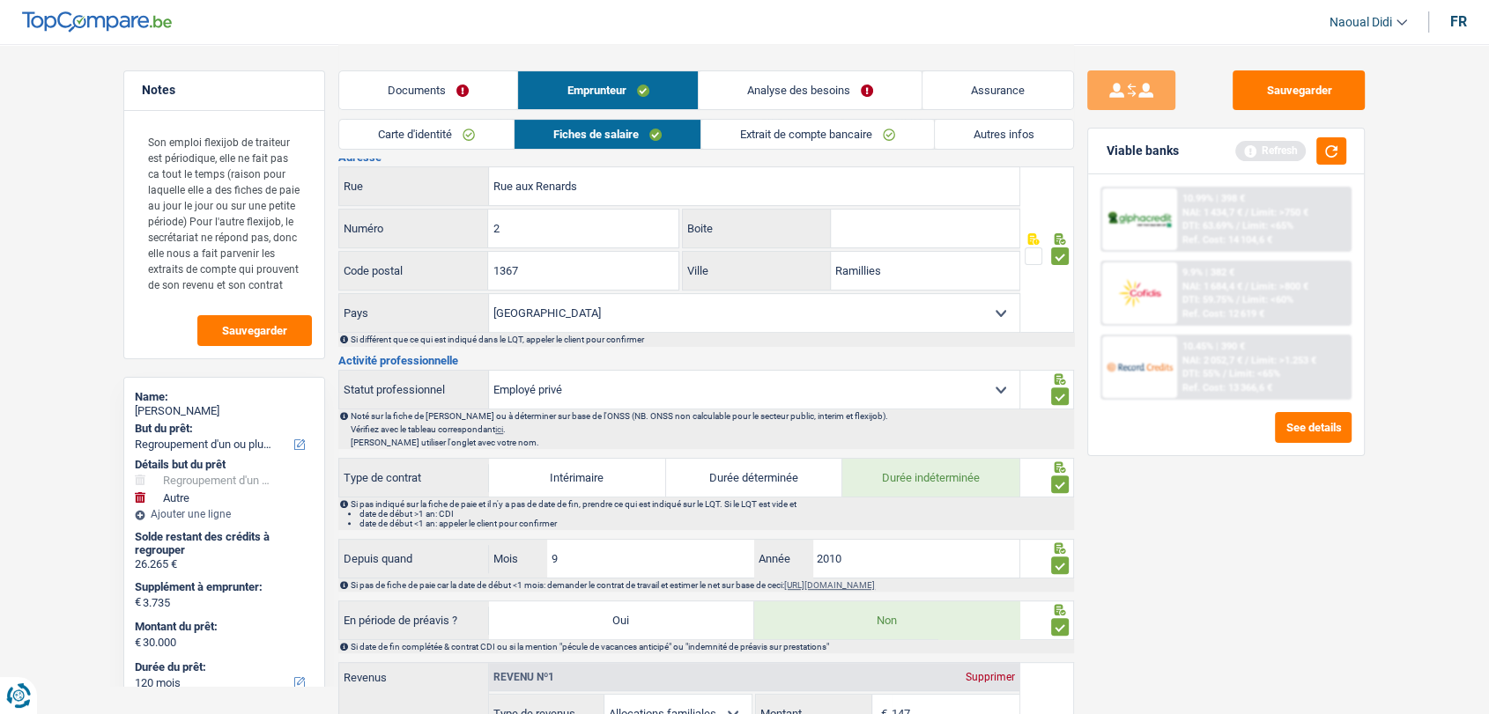
click at [446, 128] on link "Carte d'identité" at bounding box center [426, 134] width 174 height 29
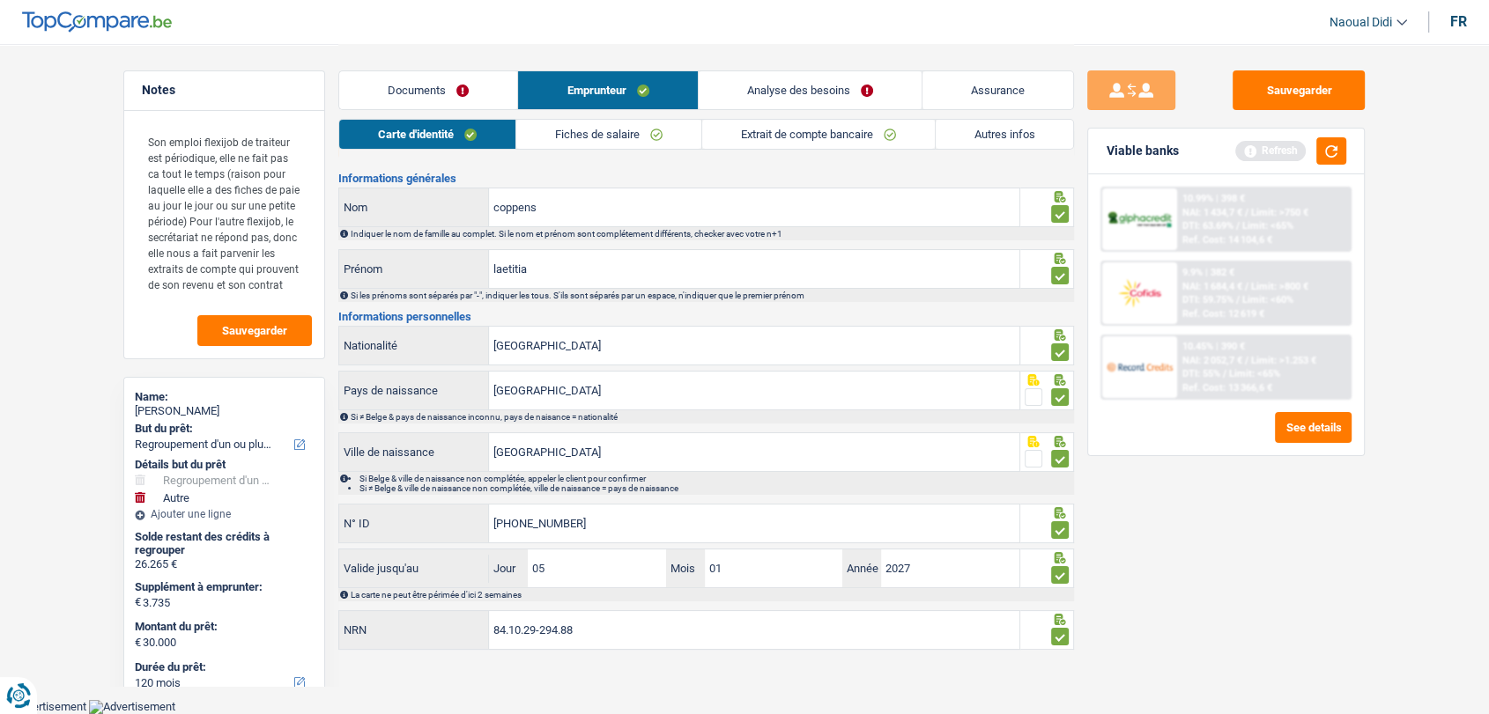
scroll to position [28, 0]
drag, startPoint x: 514, startPoint y: 622, endPoint x: 453, endPoint y: 611, distance: 61.9
click at [453, 613] on div "84.10.29-294.88 NRN" at bounding box center [679, 633] width 682 height 40
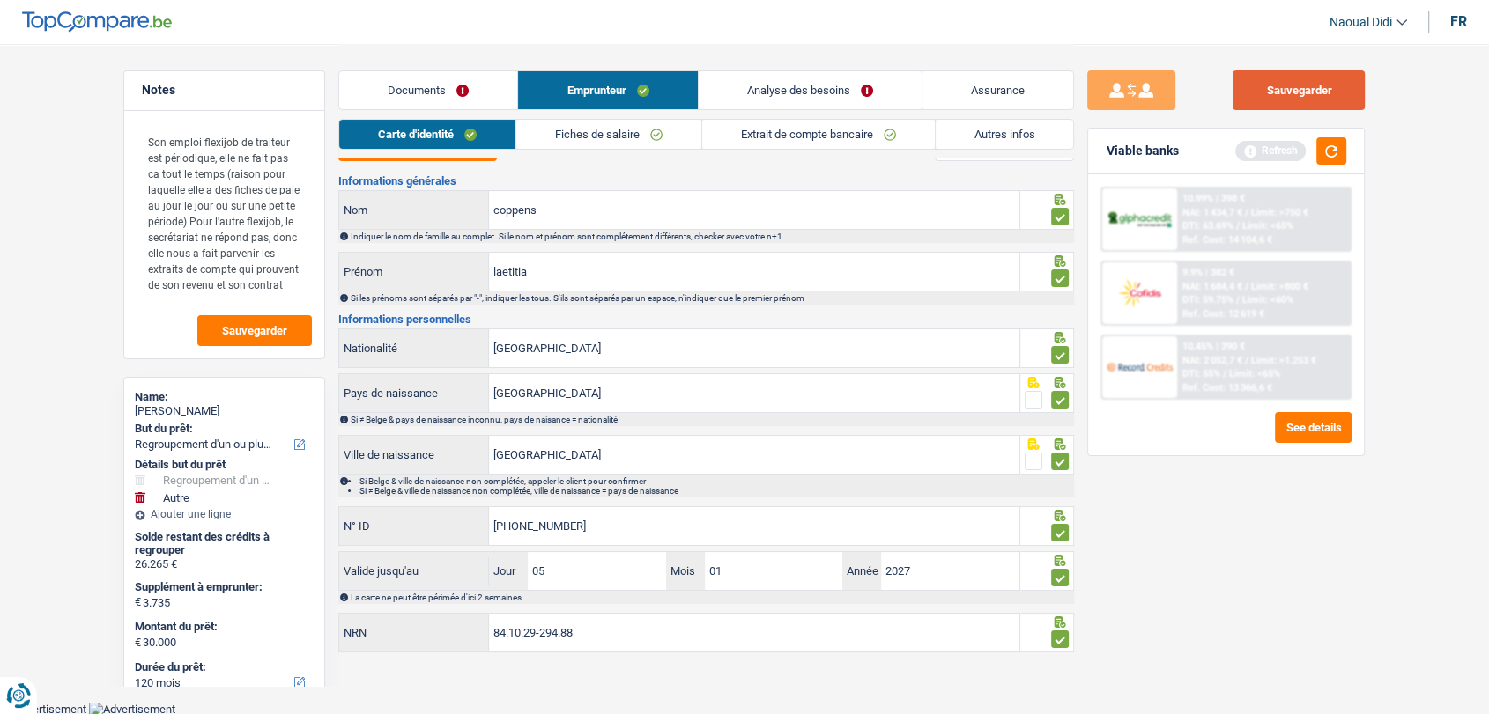
click at [1274, 100] on button "Sauvegarder" at bounding box center [1298, 90] width 132 height 40
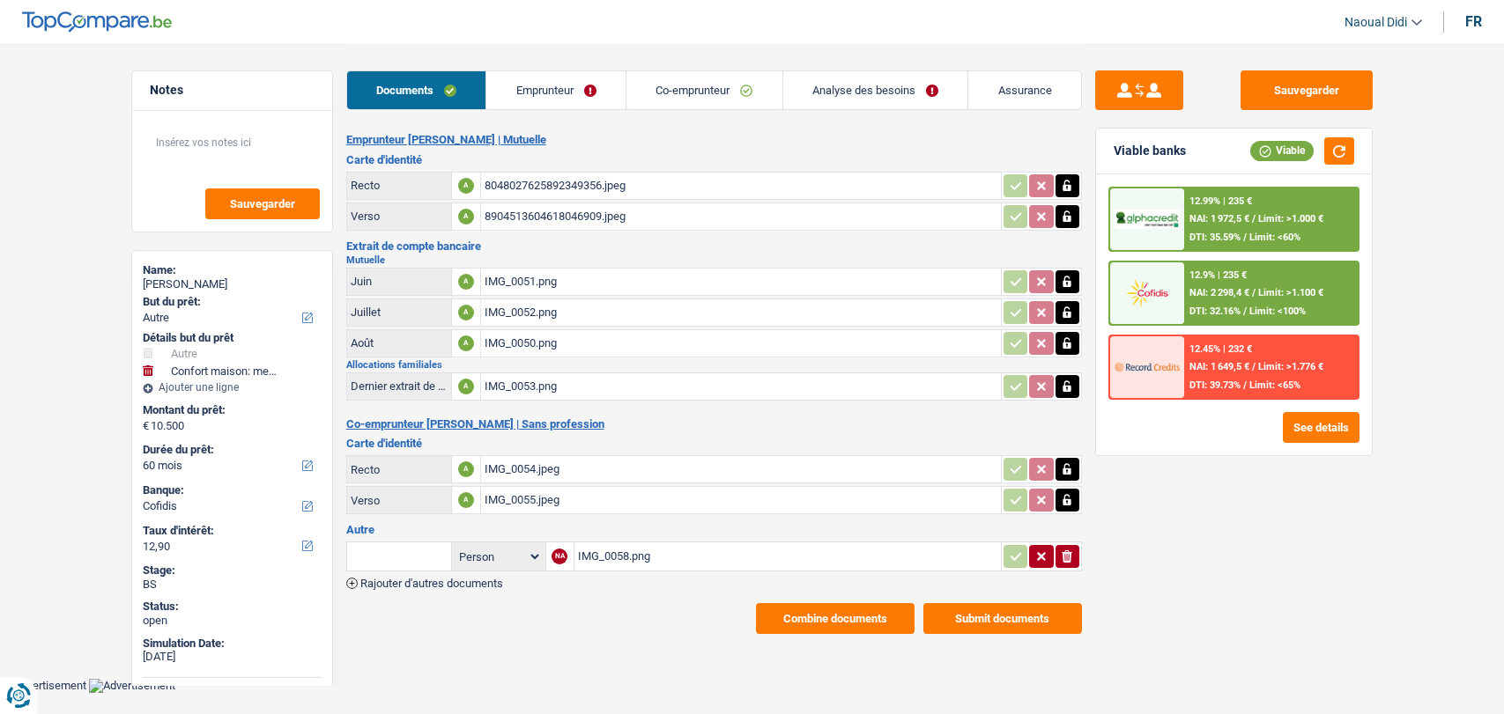
select select "other"
select select "household"
select select "60"
select select "cofidis"
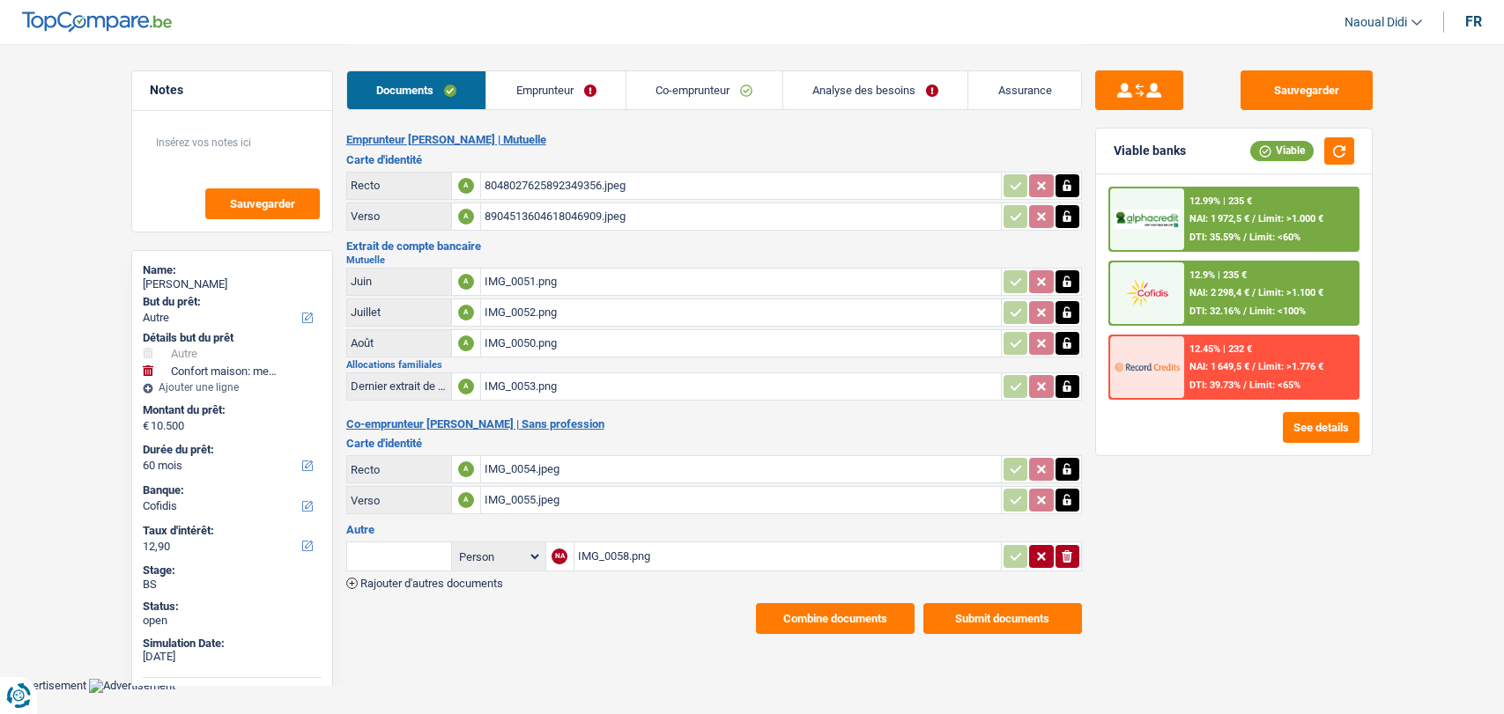
select select "60"
select select "other"
select select "yes"
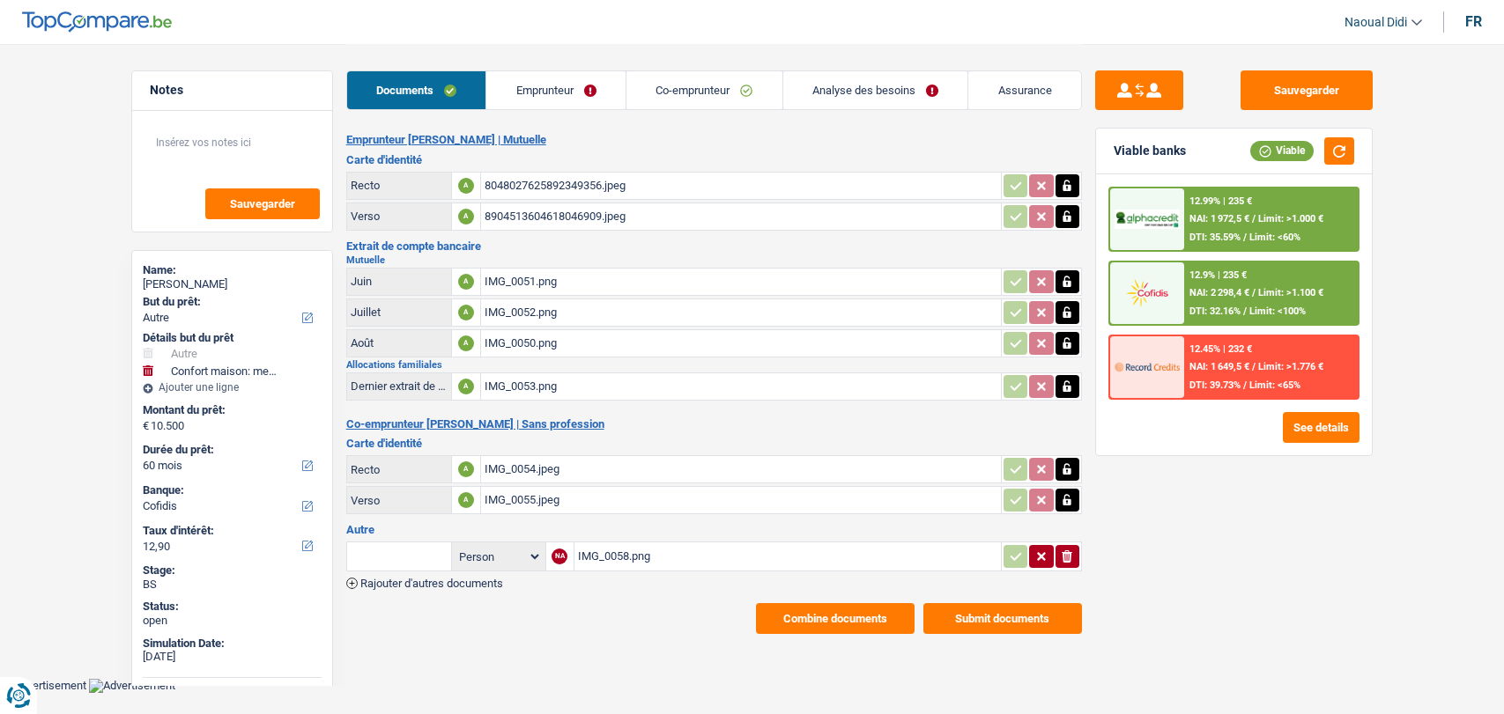
select select "household"
select select "yes"
select select "60"
click at [809, 89] on link "Analyse des besoins" at bounding box center [875, 90] width 185 height 38
